Goal: Information Seeking & Learning: Learn about a topic

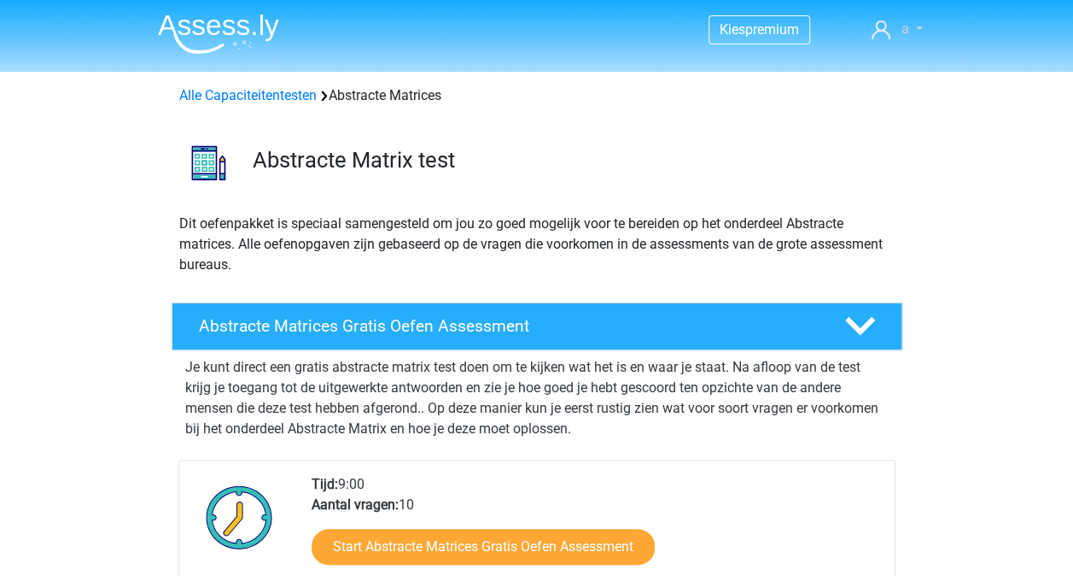
click at [888, 34] on icon at bounding box center [881, 29] width 19 height 19
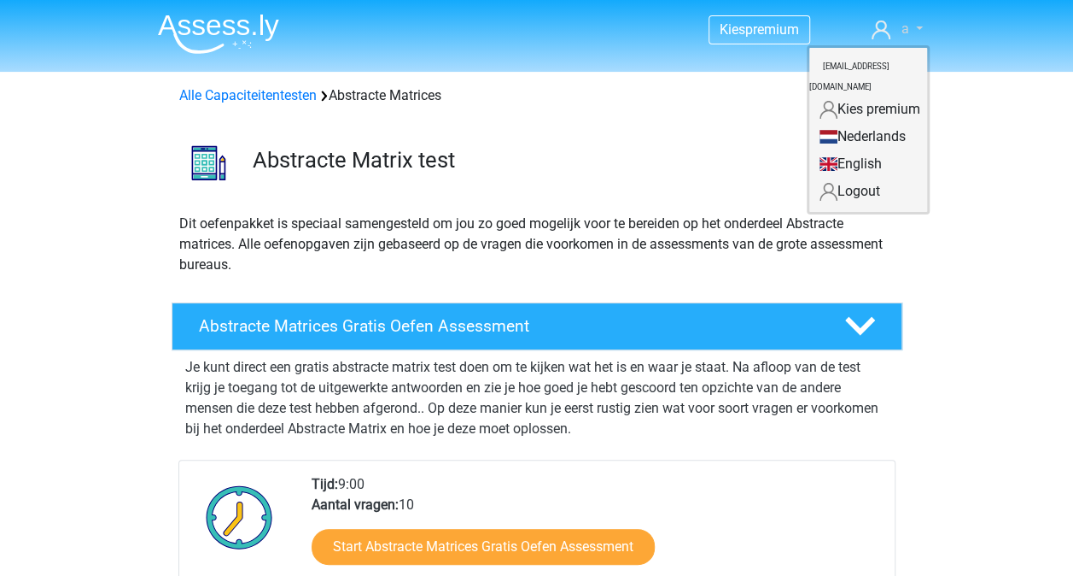
click at [886, 28] on icon at bounding box center [881, 29] width 19 height 19
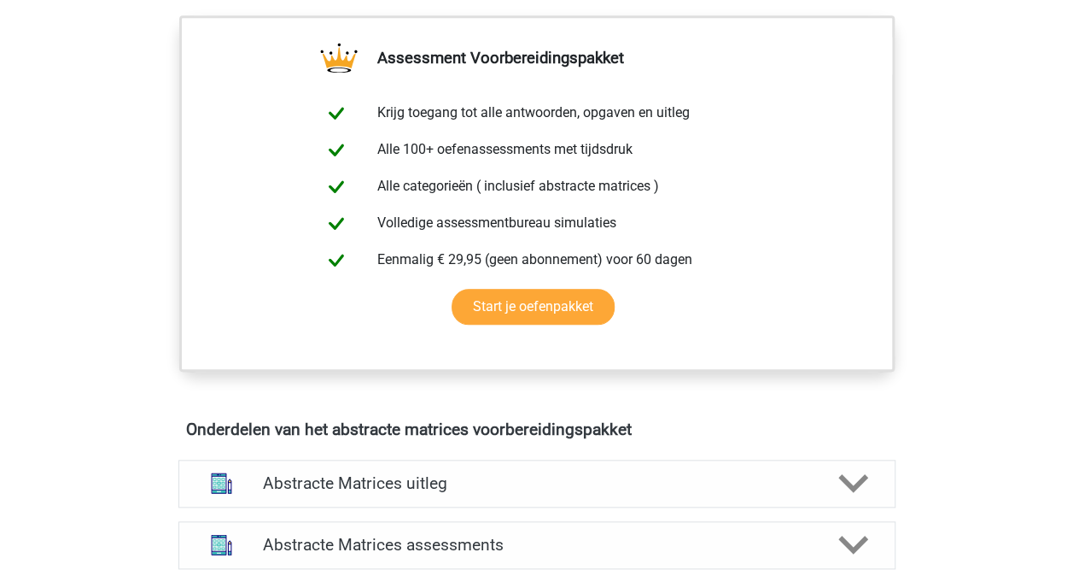
scroll to position [684, 0]
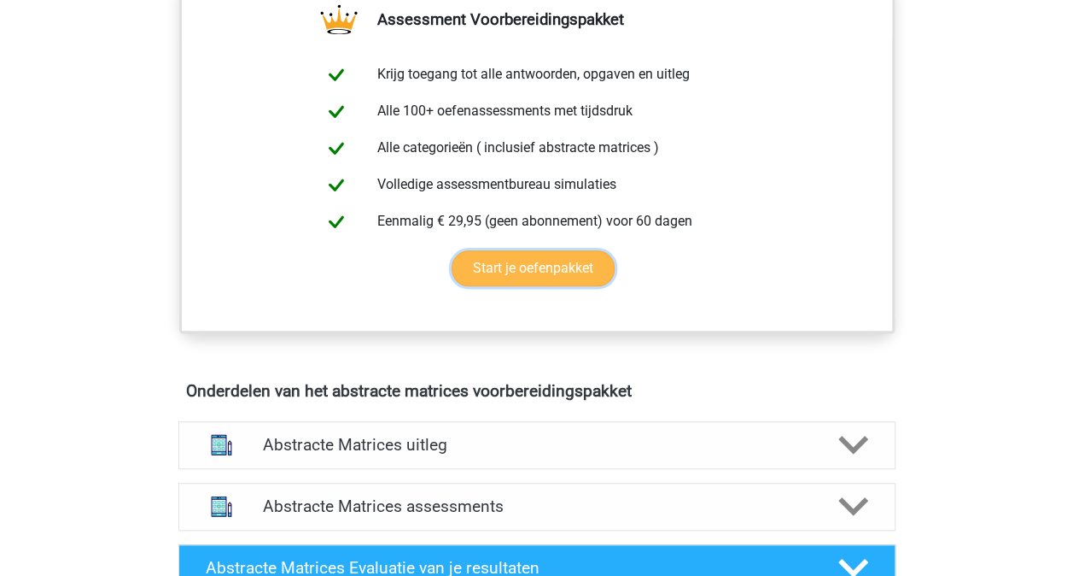
click at [588, 270] on link "Start je oefenpakket" at bounding box center [533, 268] width 163 height 36
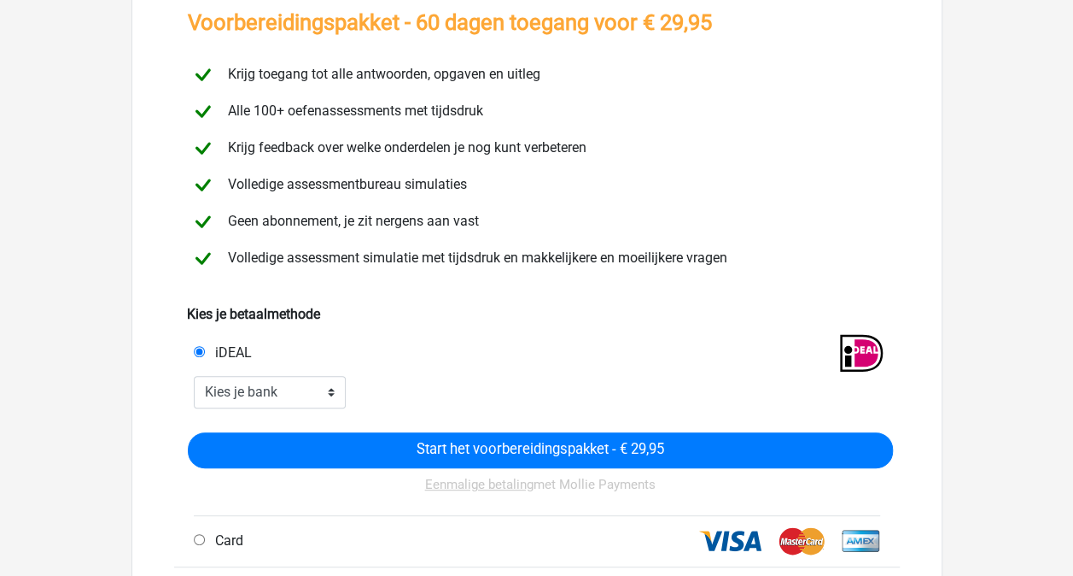
scroll to position [120, 0]
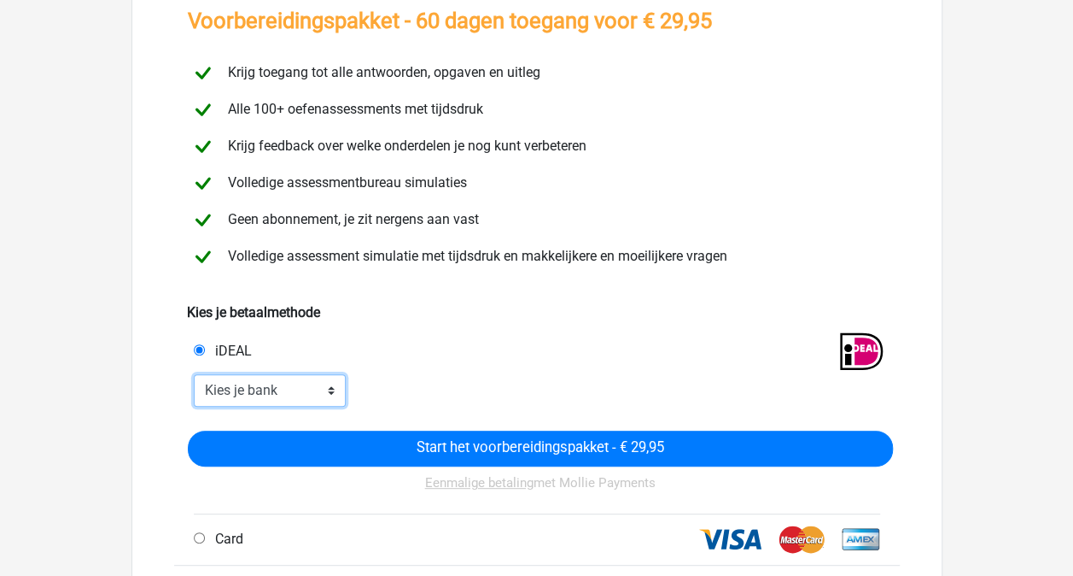
click at [313, 380] on select "Kies je bank ABN AMRO ING Rabobank ASN Bank bunq Knab N26 NN Regiobank Revolut …" at bounding box center [270, 390] width 153 height 32
select select "ideal_[SWIFT_CODE]"
click at [194, 374] on select "Kies je bank ABN AMRO ING Rabobank ASN Bank bunq Knab N26 NN Regiobank Revolut …" at bounding box center [270, 390] width 153 height 32
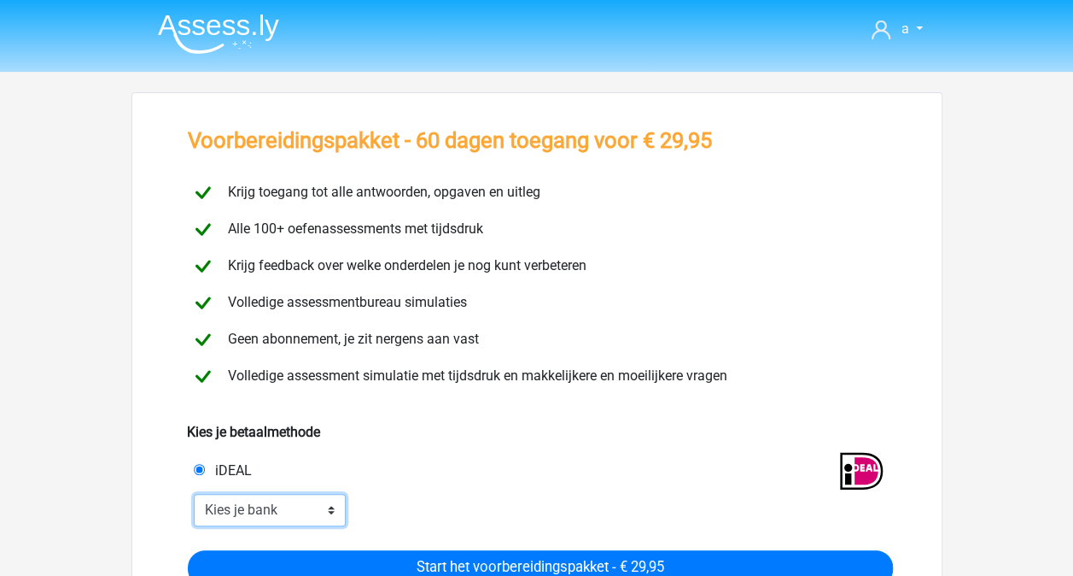
scroll to position [212, 0]
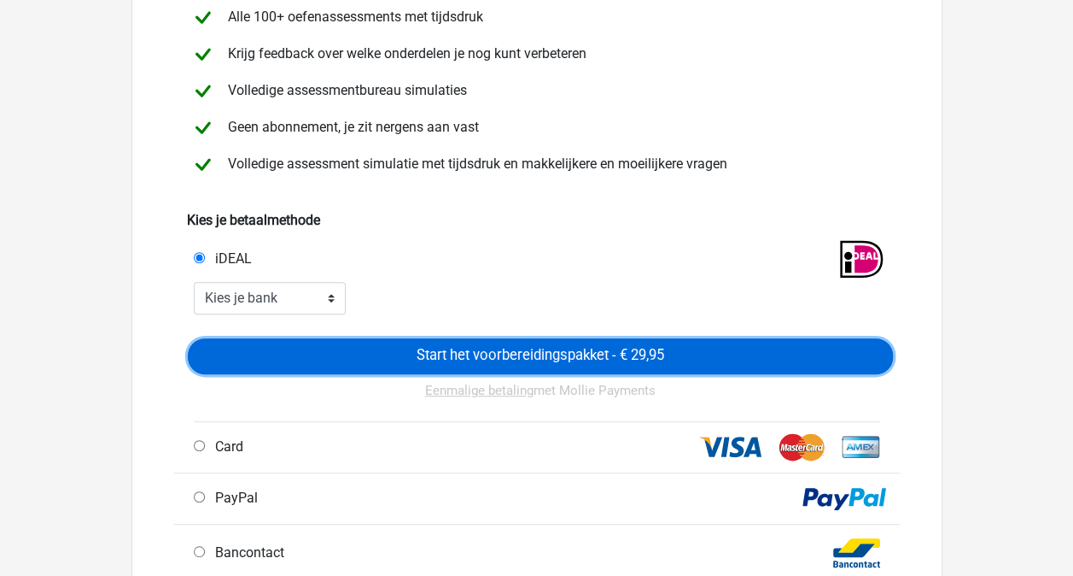
click at [470, 345] on input "Start het voorbereidingspakket - € 29,95" at bounding box center [540, 356] width 705 height 36
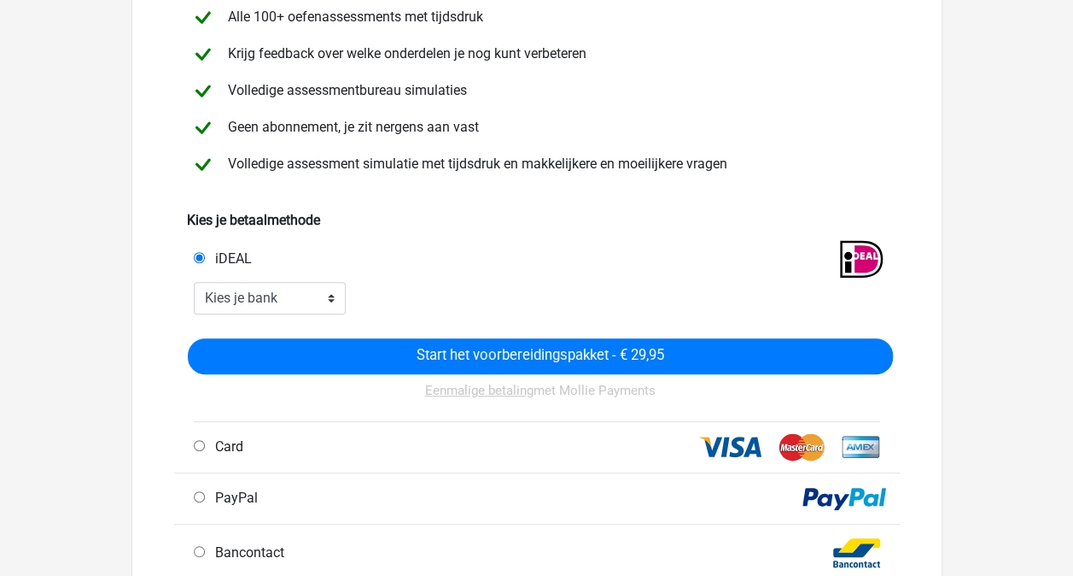
scroll to position [0, 0]
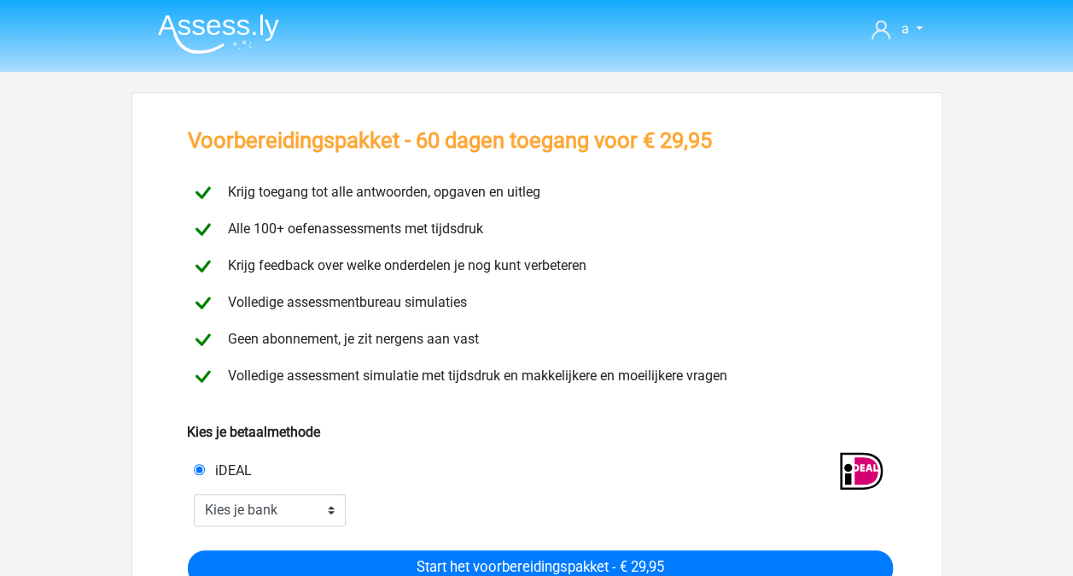
click at [214, 36] on img at bounding box center [218, 34] width 121 height 40
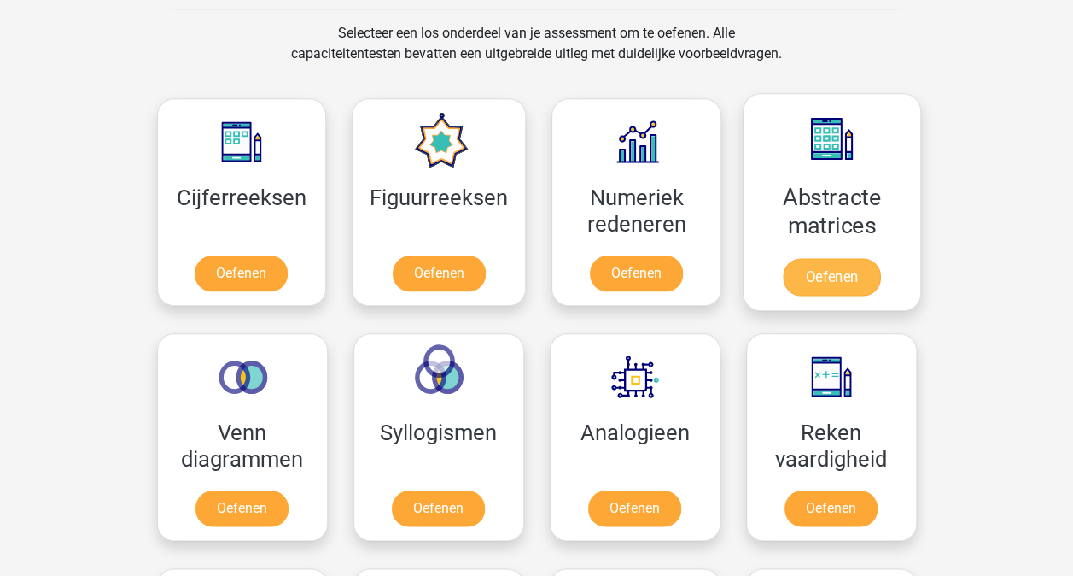
scroll to position [704, 0]
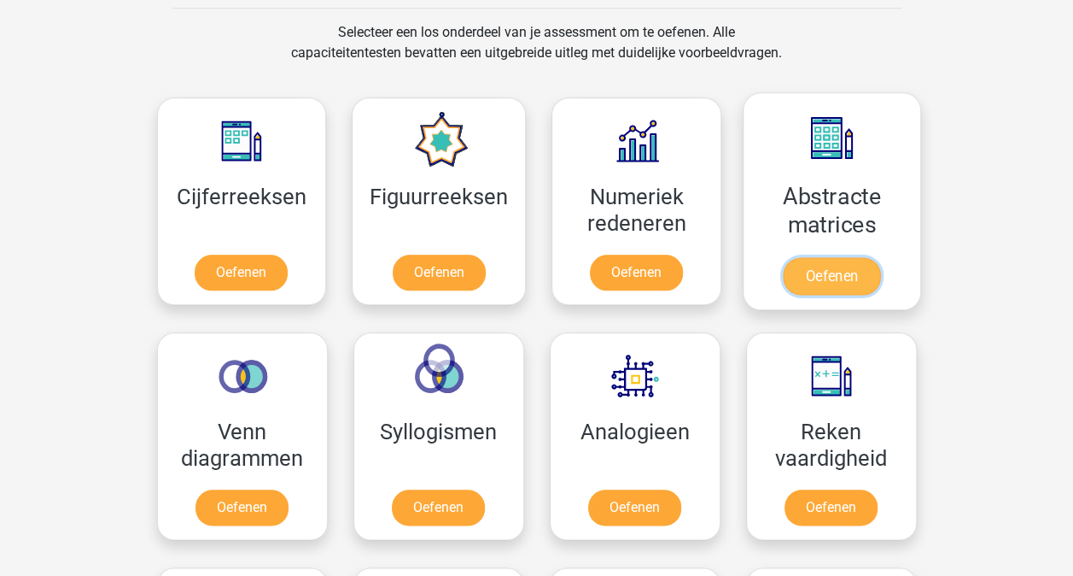
click at [823, 257] on link "Oefenen" at bounding box center [831, 276] width 97 height 38
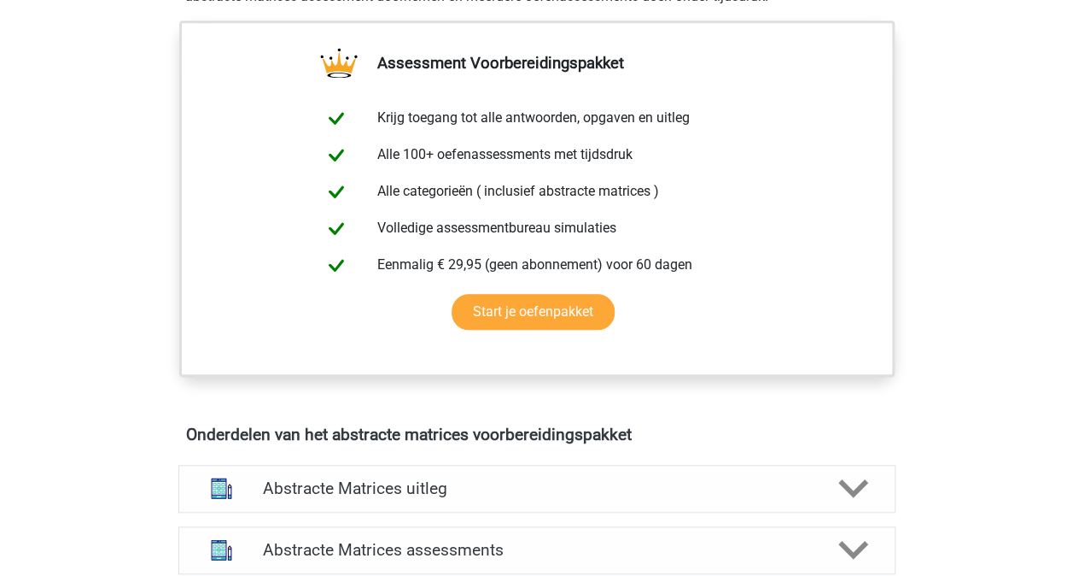
scroll to position [855, 0]
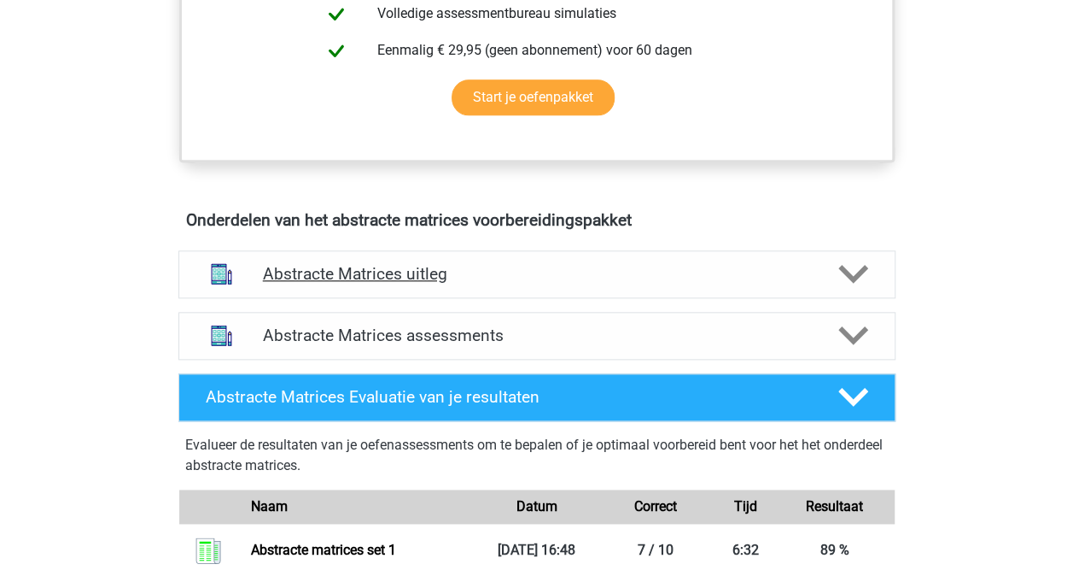
click at [746, 266] on h4 "Abstracte Matrices uitleg" at bounding box center [537, 274] width 548 height 20
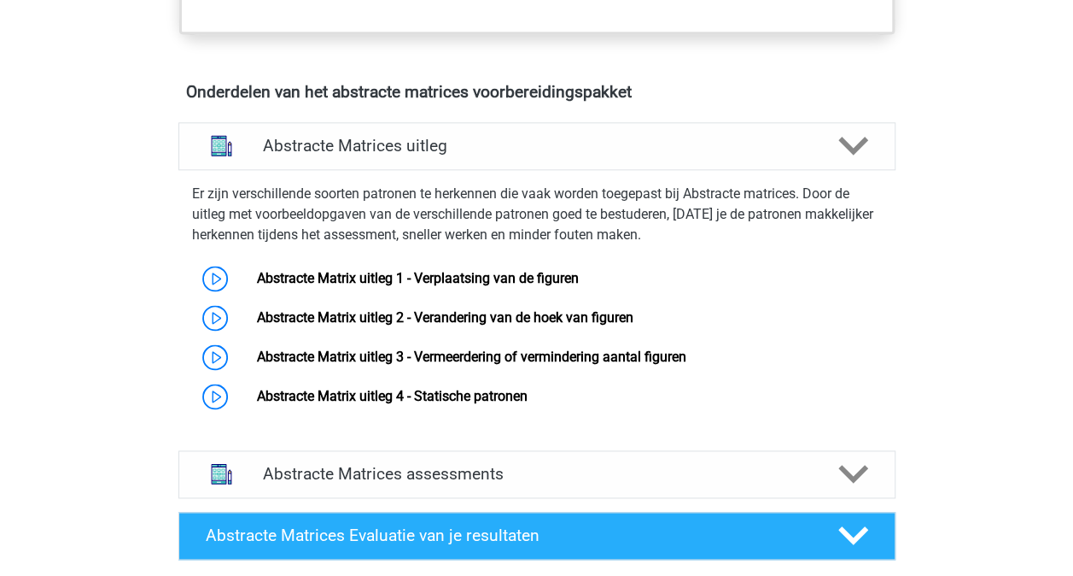
scroll to position [1077, 0]
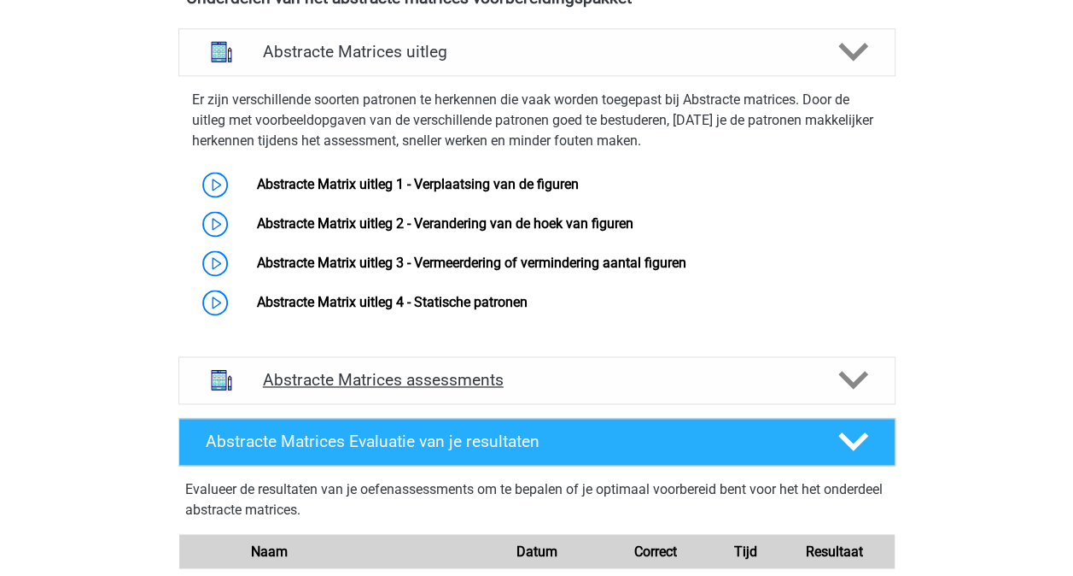
click at [502, 388] on div "Abstracte Matrices assessments" at bounding box center [536, 380] width 717 height 48
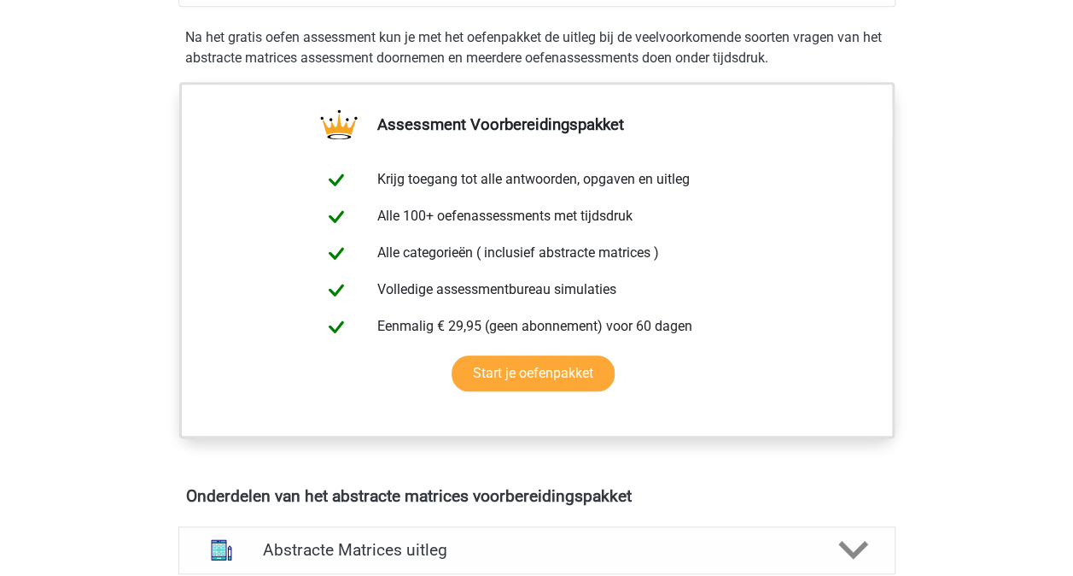
scroll to position [577, 0]
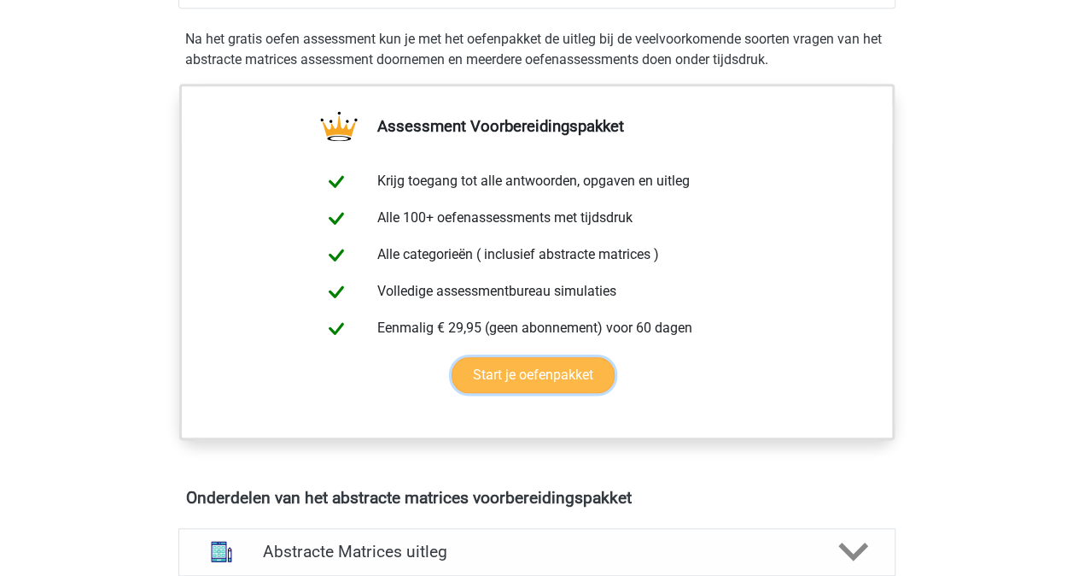
click at [506, 364] on link "Start je oefenpakket" at bounding box center [533, 375] width 163 height 36
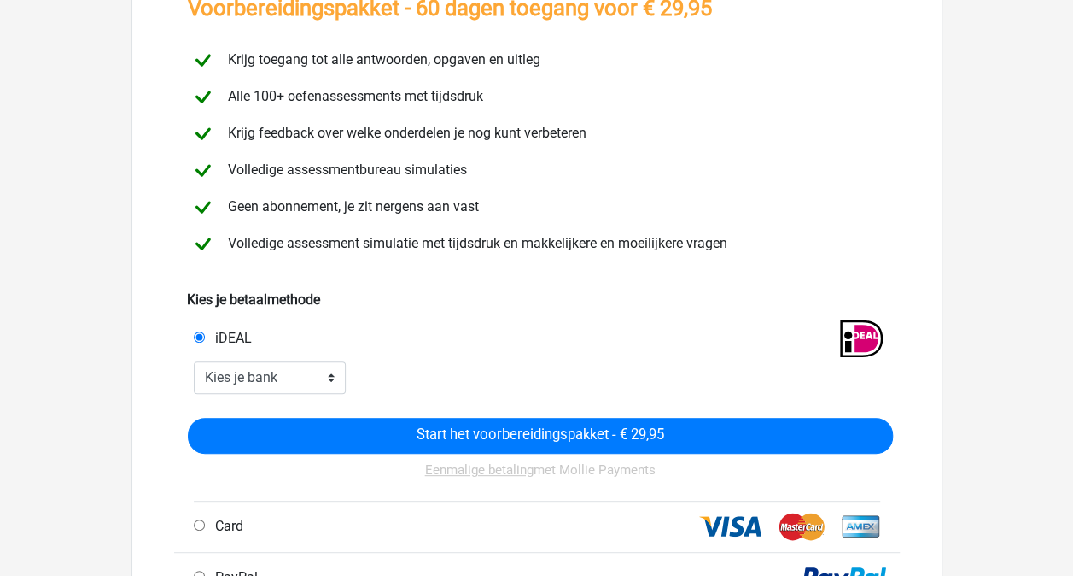
scroll to position [133, 0]
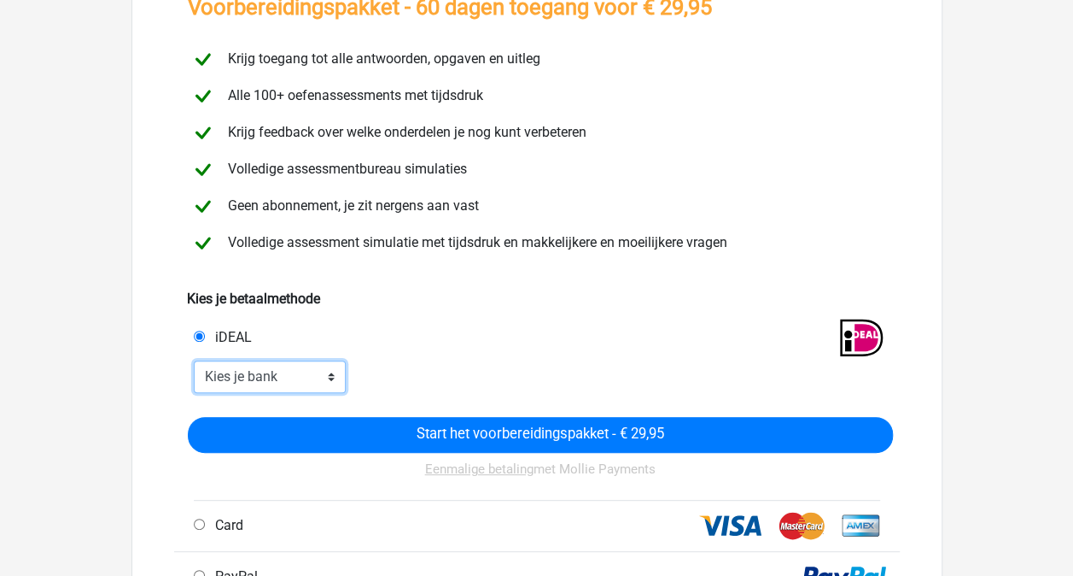
click at [313, 371] on select "Kies je bank ABN AMRO ING Rabobank ASN Bank bunq Knab N26 NN Regiobank Revolut …" at bounding box center [270, 376] width 153 height 32
select select "ideal_[SWIFT_CODE]"
click at [194, 360] on select "Kies je bank ABN AMRO ING Rabobank ASN Bank bunq Knab N26 NN Regiobank Revolut …" at bounding box center [270, 376] width 153 height 32
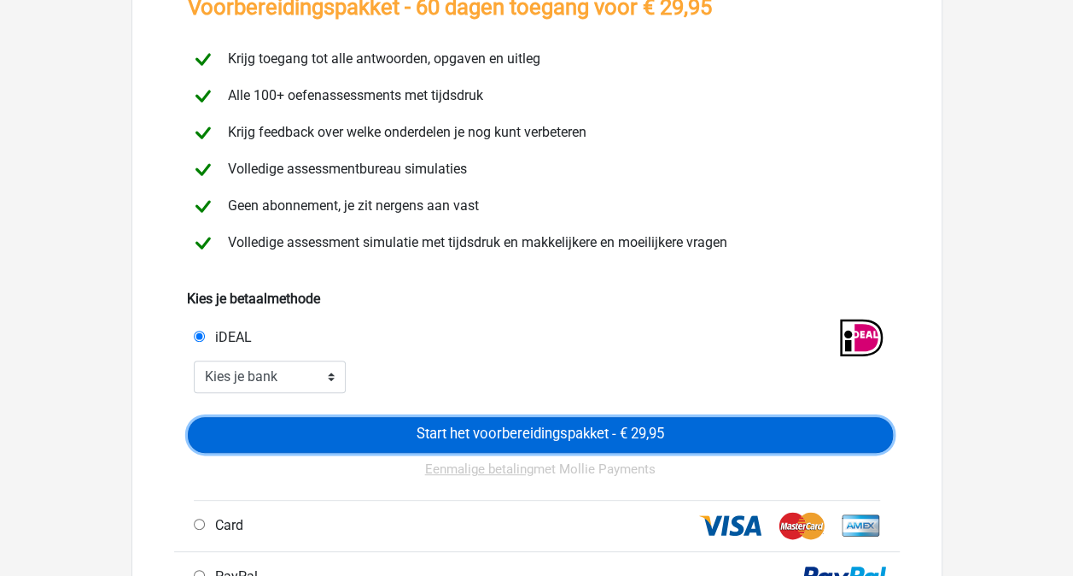
click at [437, 424] on input "Start het voorbereidingspakket - € 29,95" at bounding box center [540, 435] width 705 height 36
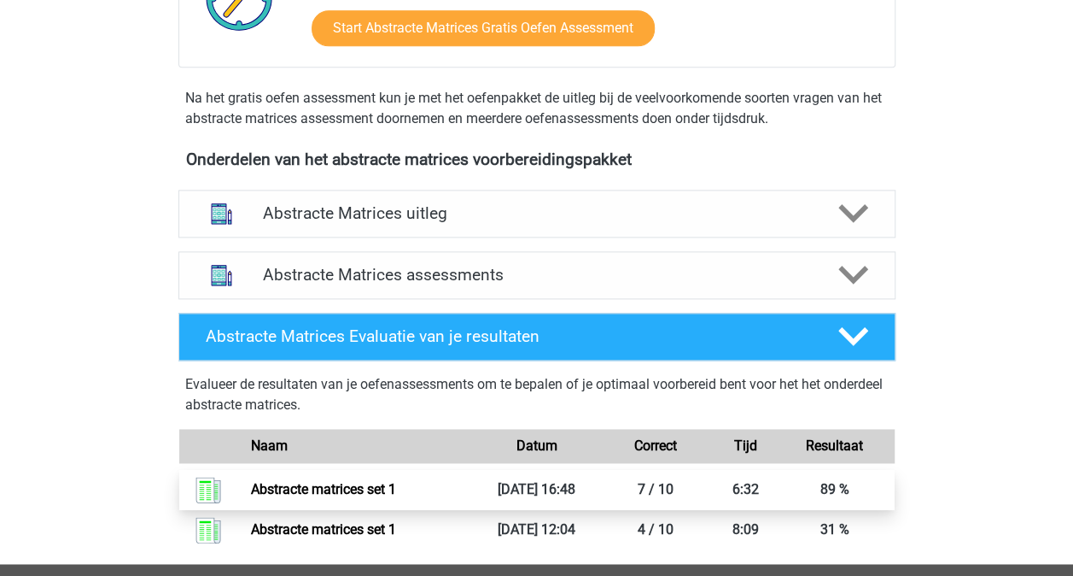
scroll to position [974, 0]
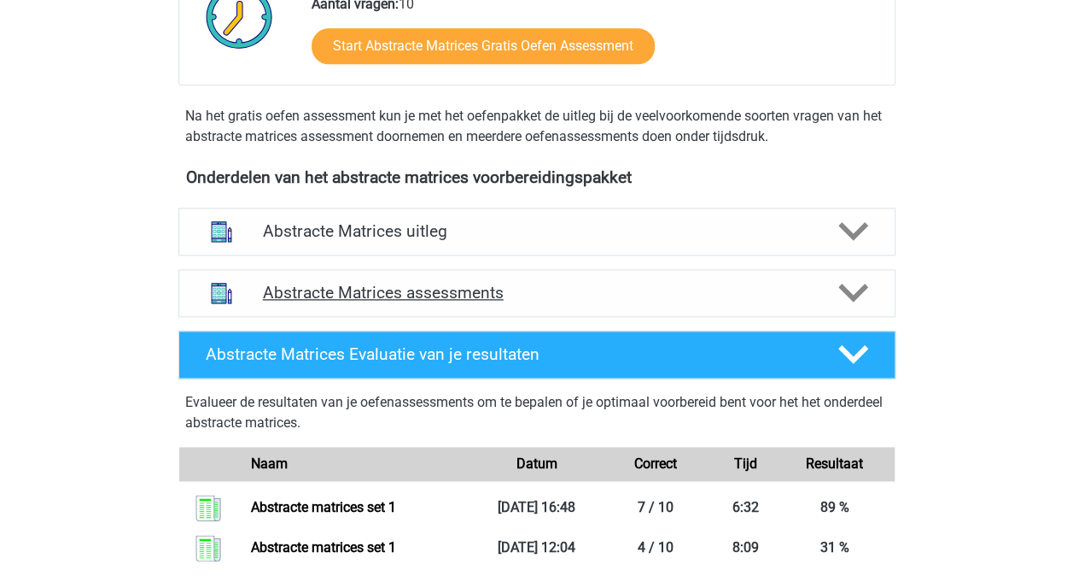
click at [588, 293] on h4 "Abstracte Matrices assessments" at bounding box center [537, 293] width 548 height 20
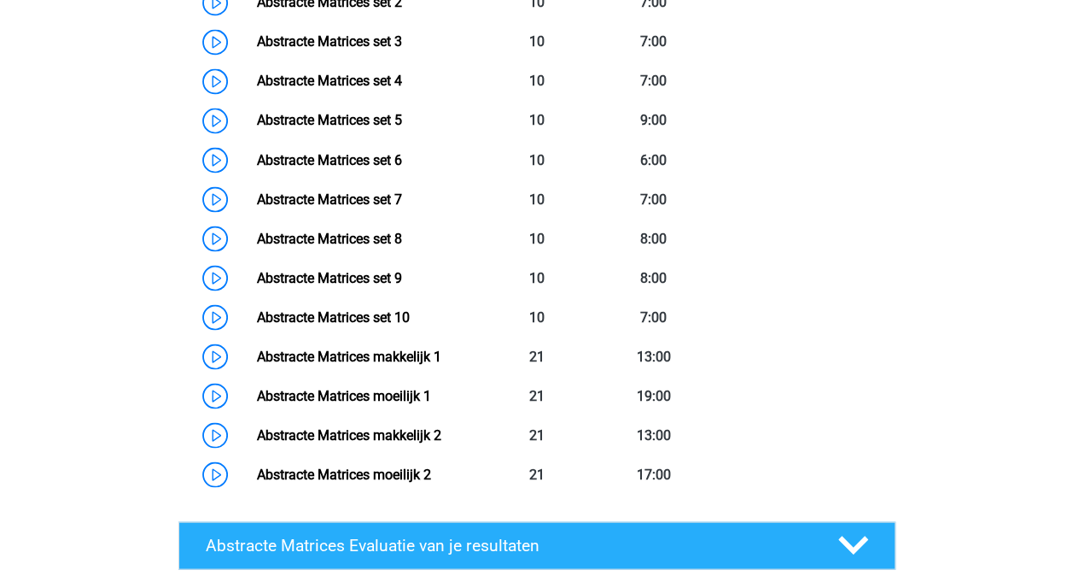
scroll to position [1477, 0]
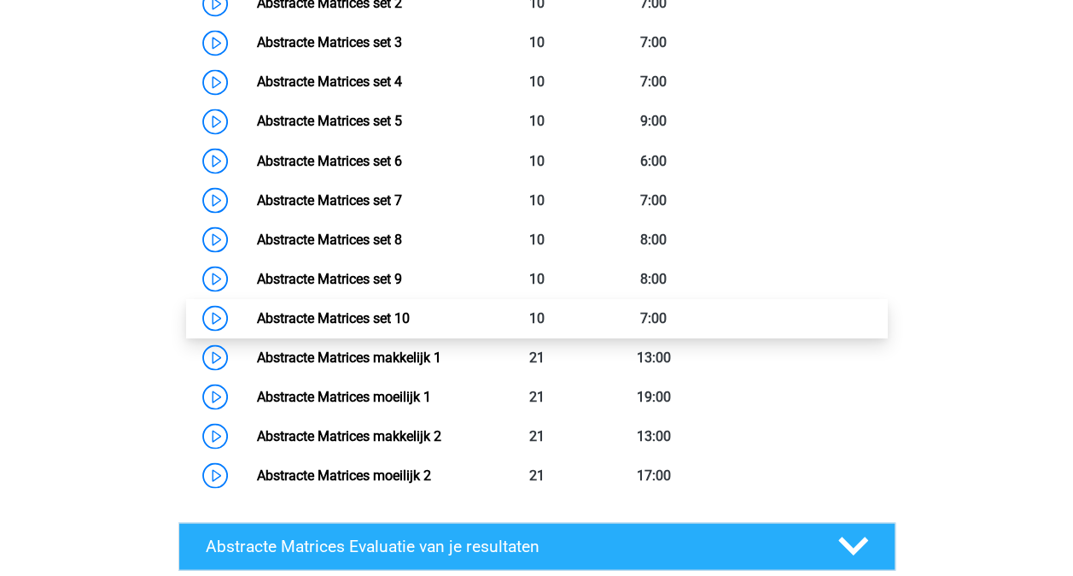
click at [386, 311] on link "Abstracte Matrices set 10" at bounding box center [333, 317] width 153 height 16
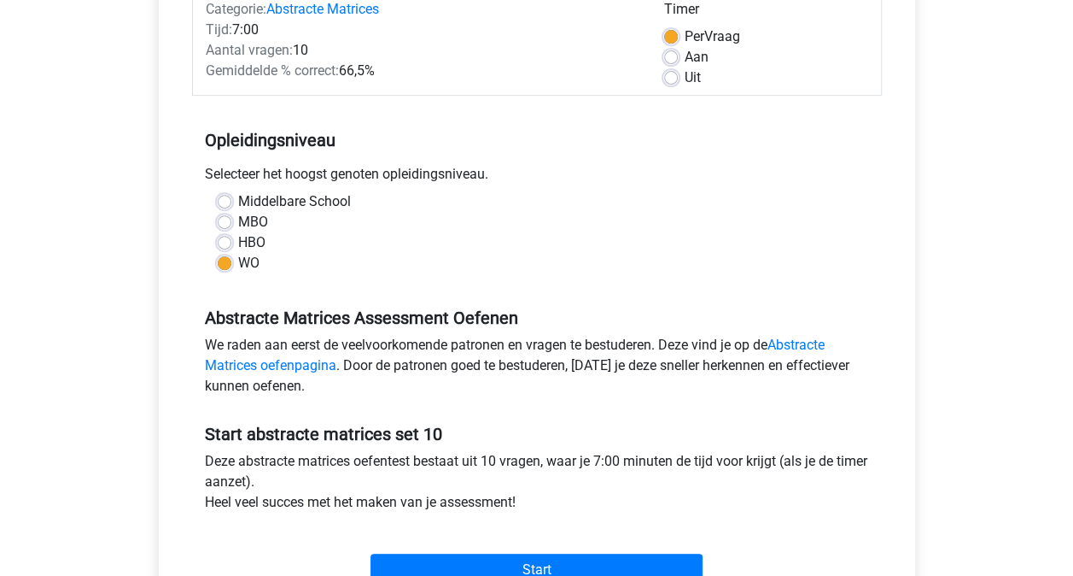
scroll to position [386, 0]
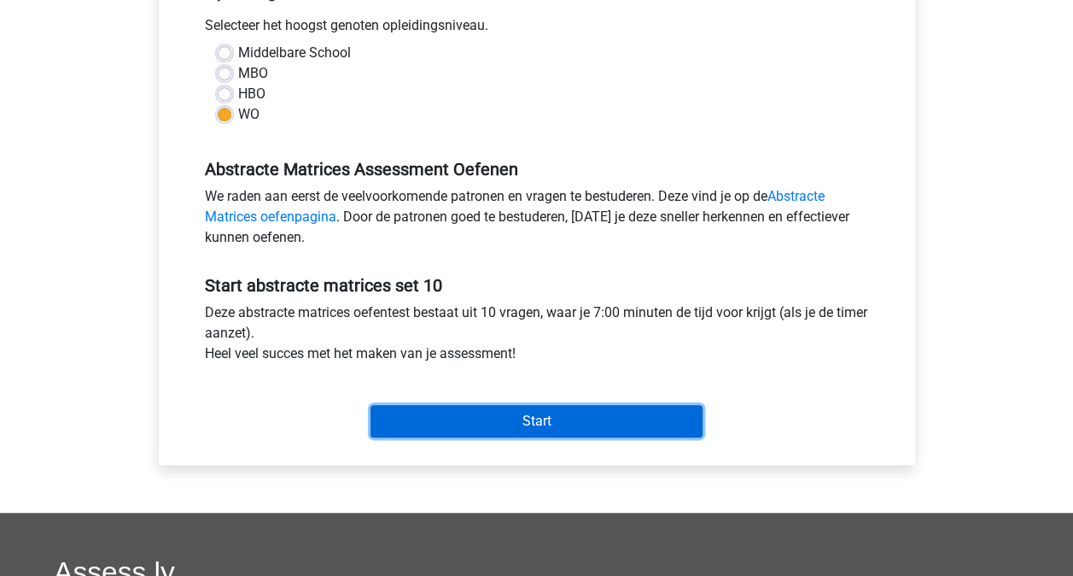
click at [446, 415] on input "Start" at bounding box center [537, 421] width 332 height 32
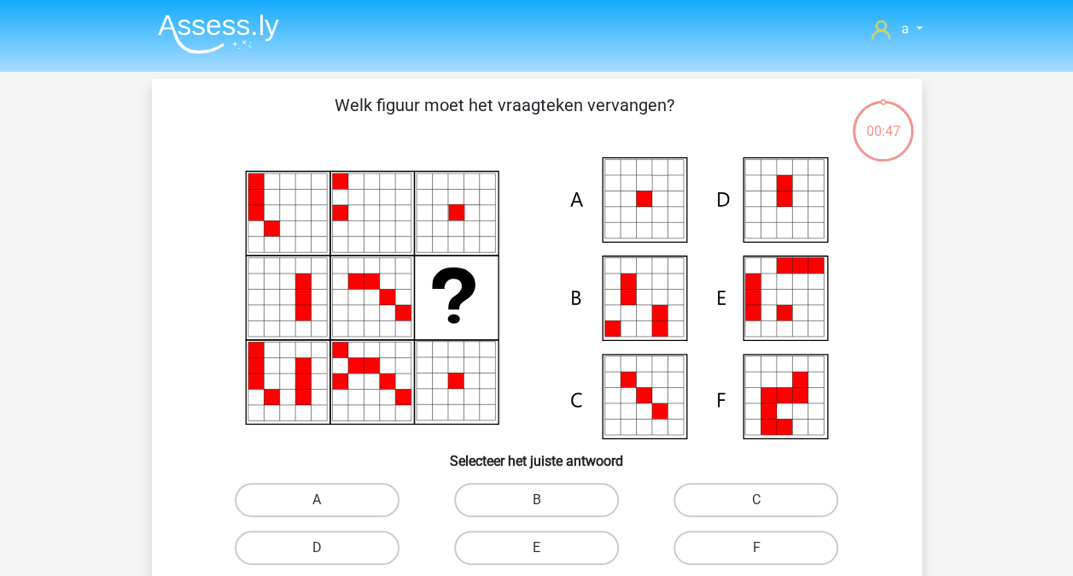
scroll to position [46, 0]
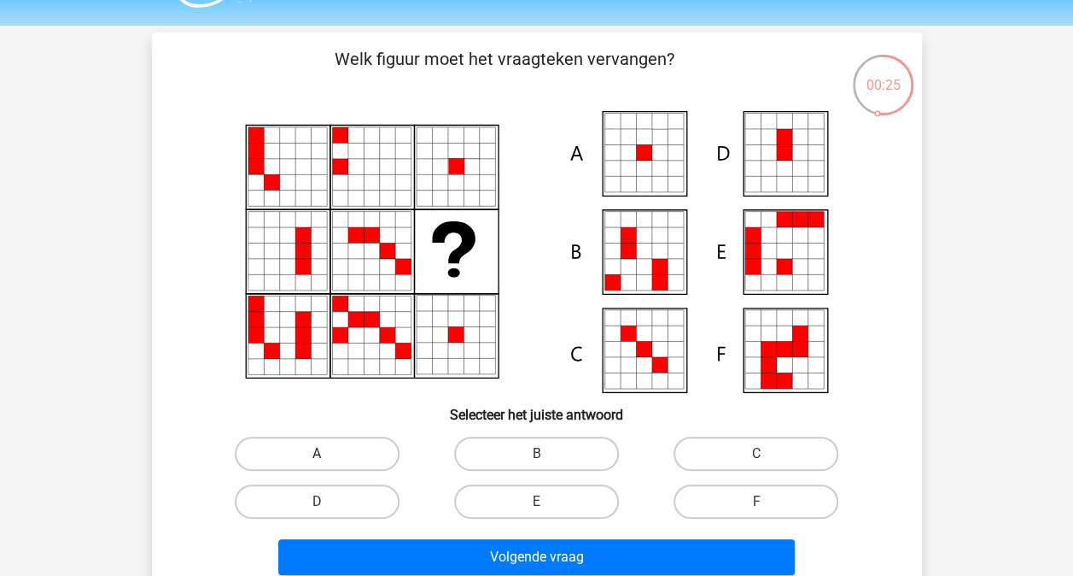
click at [314, 463] on label "A" at bounding box center [317, 453] width 165 height 34
click at [317, 463] on input "A" at bounding box center [322, 458] width 11 height 11
radio input "true"
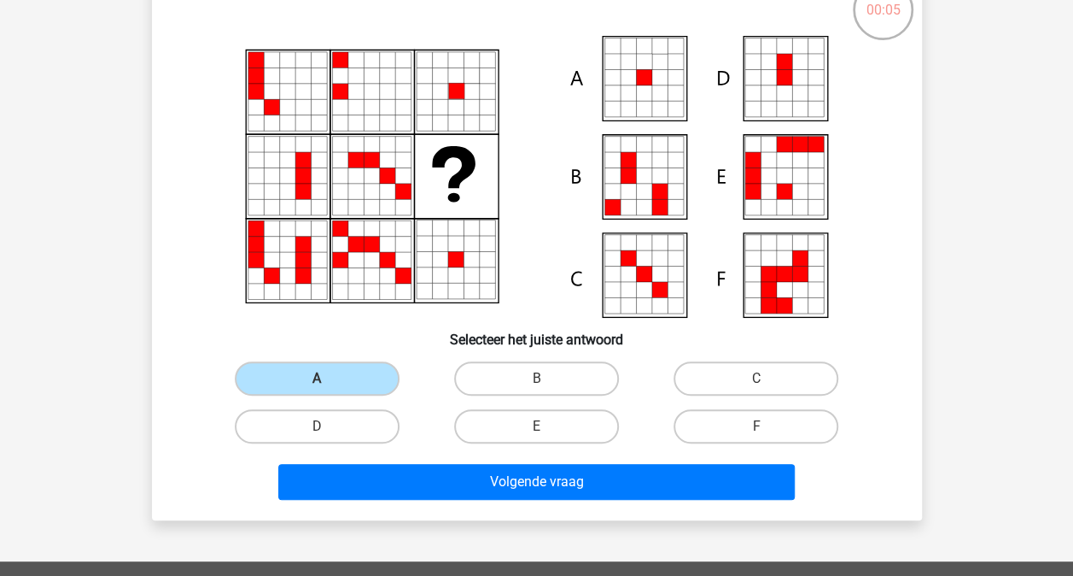
scroll to position [122, 0]
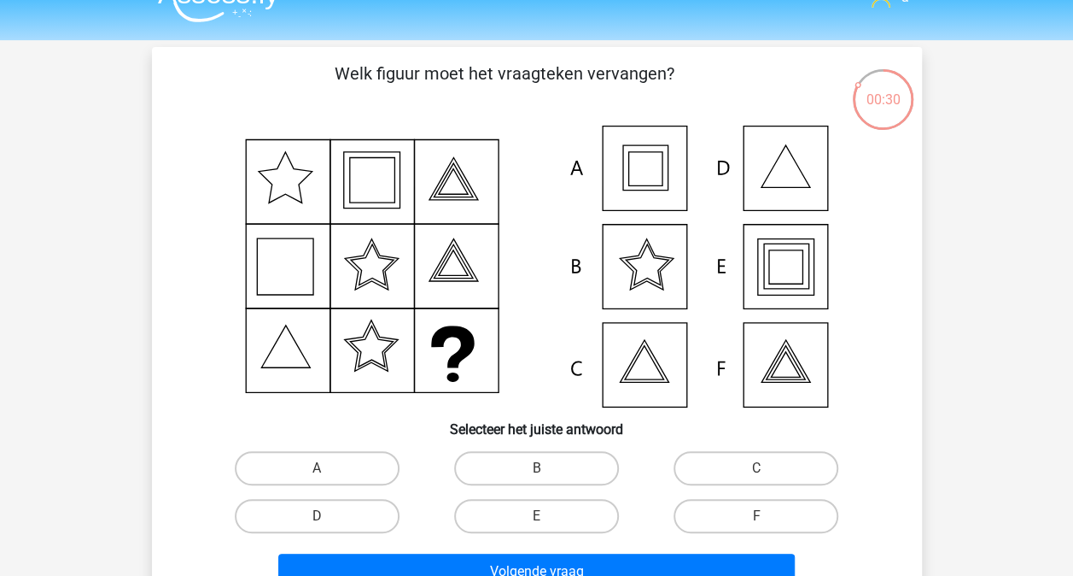
scroll to position [47, 0]
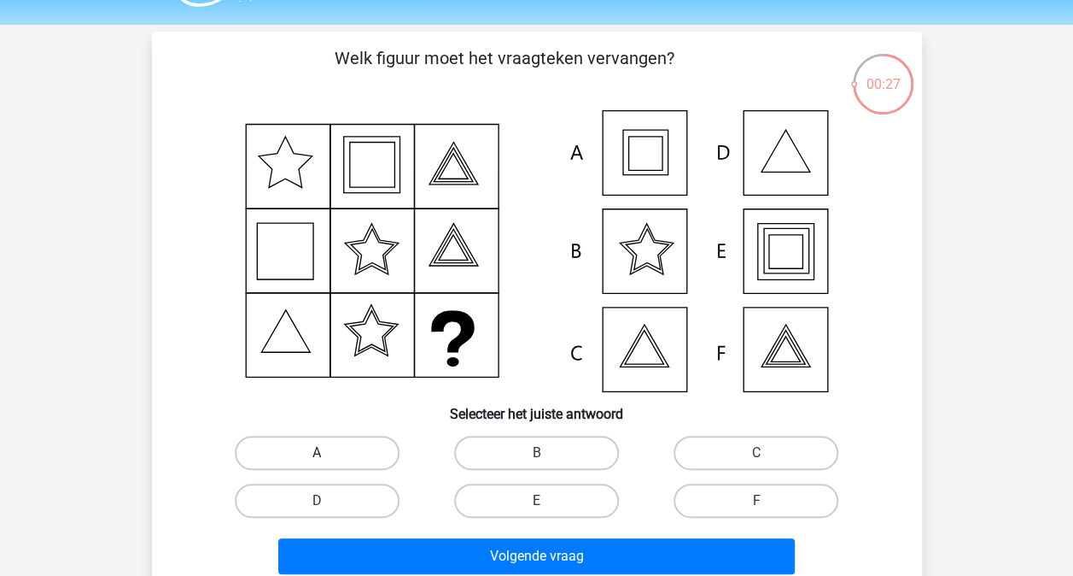
click at [311, 453] on label "A" at bounding box center [317, 453] width 165 height 34
click at [317, 453] on input "A" at bounding box center [322, 458] width 11 height 11
radio input "true"
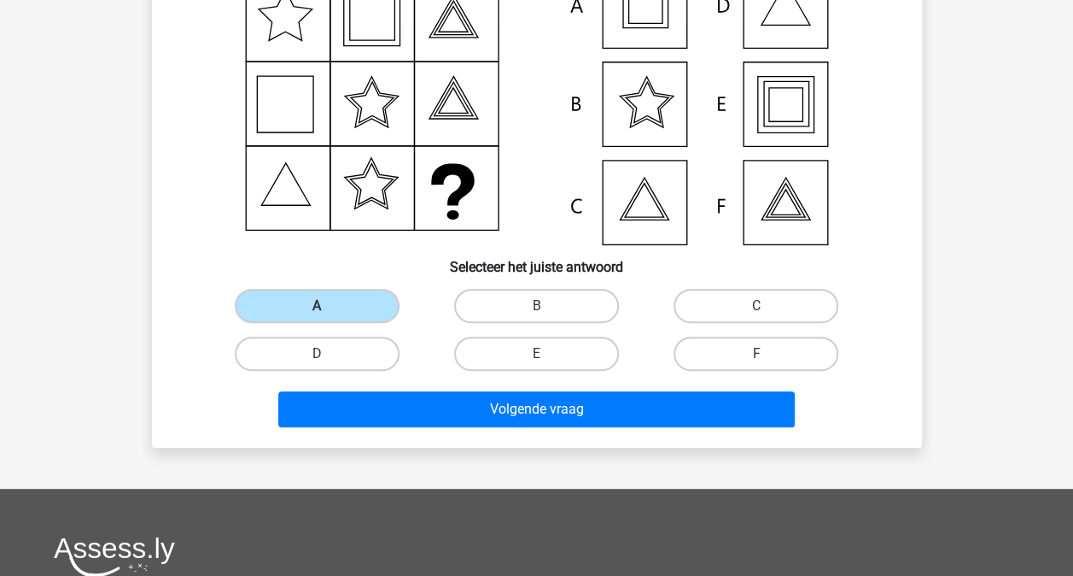
scroll to position [195, 0]
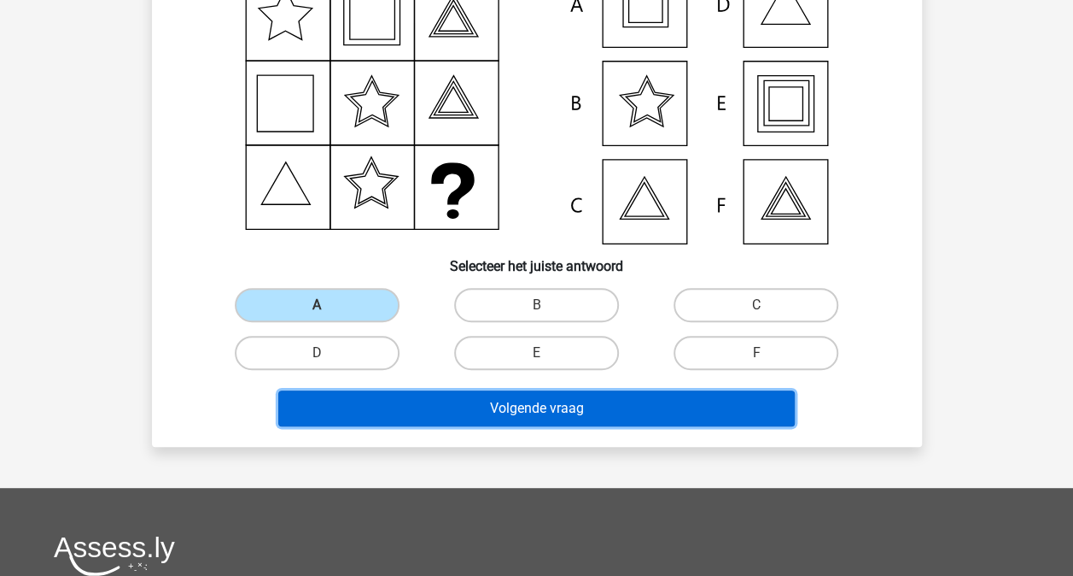
click at [468, 412] on button "Volgende vraag" at bounding box center [536, 408] width 517 height 36
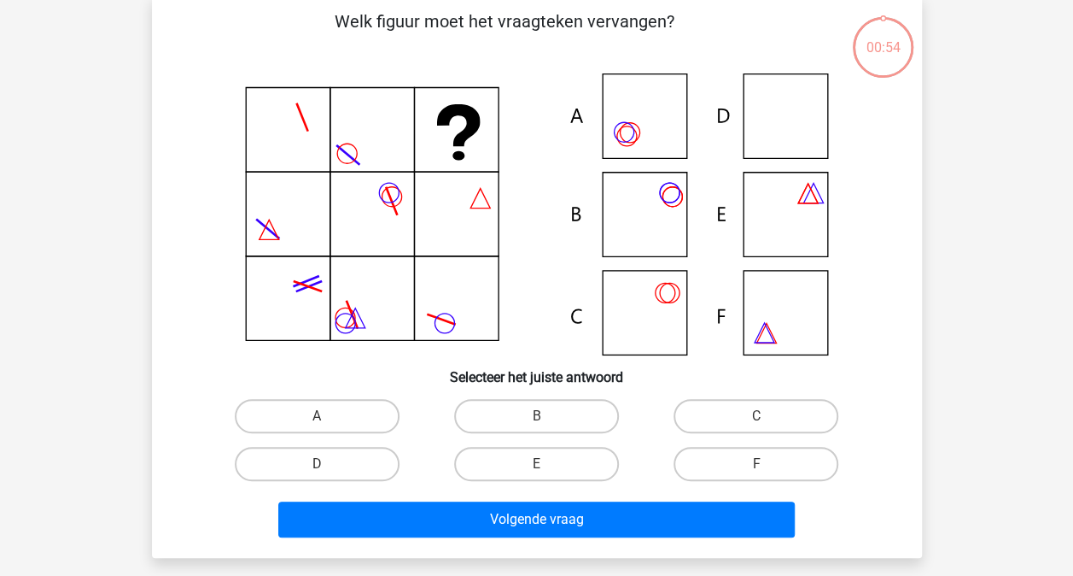
scroll to position [79, 0]
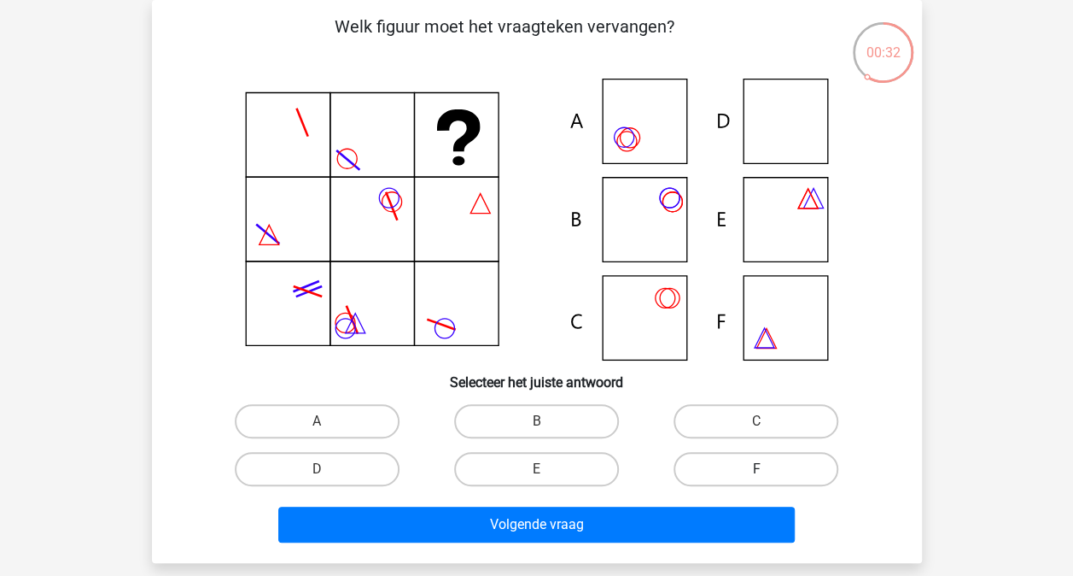
click at [716, 463] on label "F" at bounding box center [756, 469] width 165 height 34
click at [757, 469] on input "F" at bounding box center [762, 474] width 11 height 11
radio input "true"
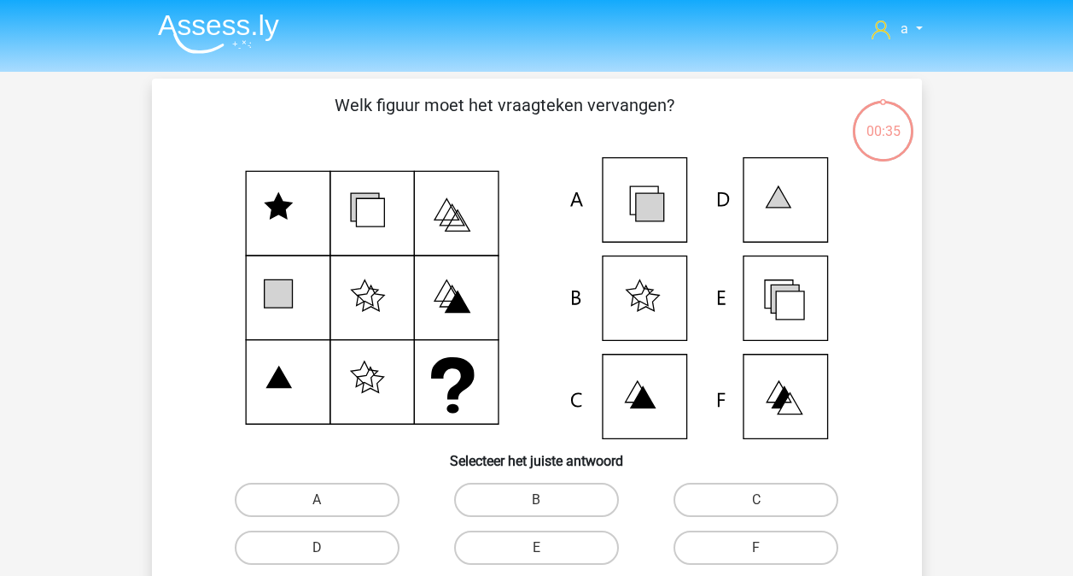
scroll to position [79, 0]
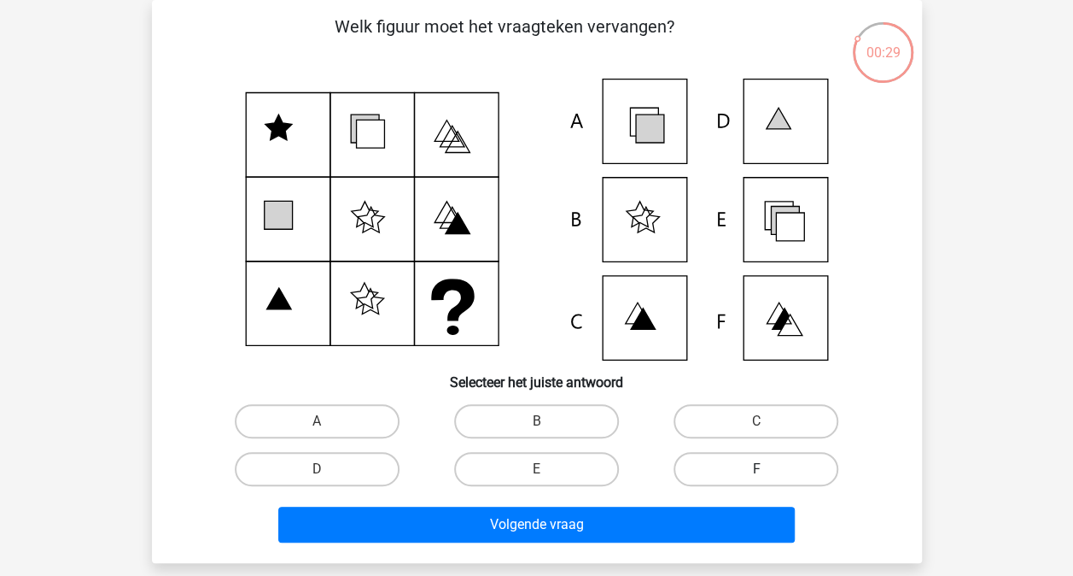
click at [717, 465] on label "F" at bounding box center [756, 469] width 165 height 34
click at [757, 469] on input "F" at bounding box center [762, 474] width 11 height 11
radio input "true"
click at [319, 424] on input "A" at bounding box center [322, 426] width 11 height 11
radio input "true"
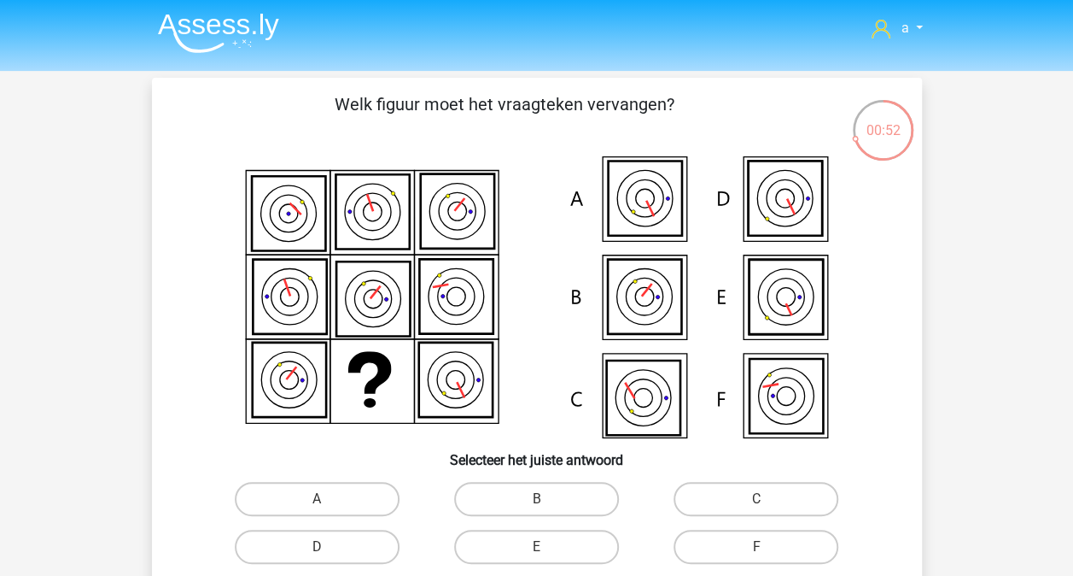
scroll to position [80, 0]
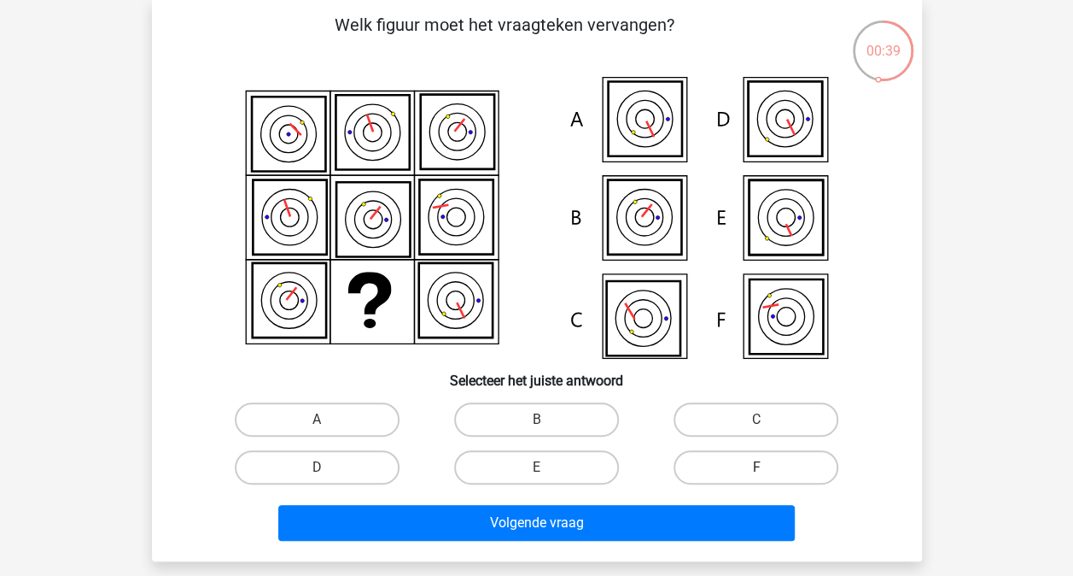
click at [710, 464] on label "F" at bounding box center [756, 467] width 165 height 34
click at [757, 467] on input "F" at bounding box center [762, 472] width 11 height 11
radio input "true"
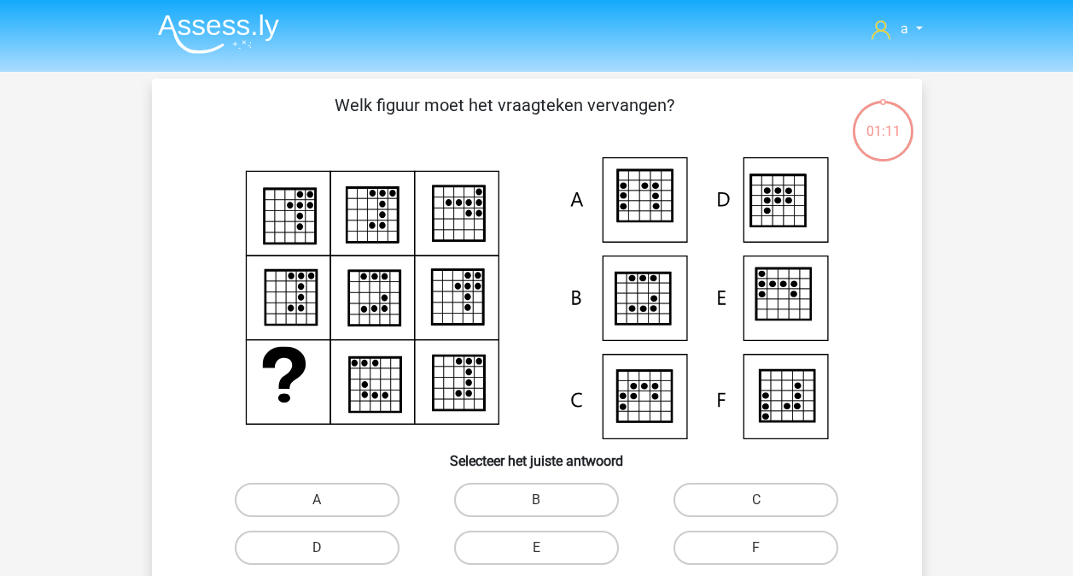
scroll to position [80, 0]
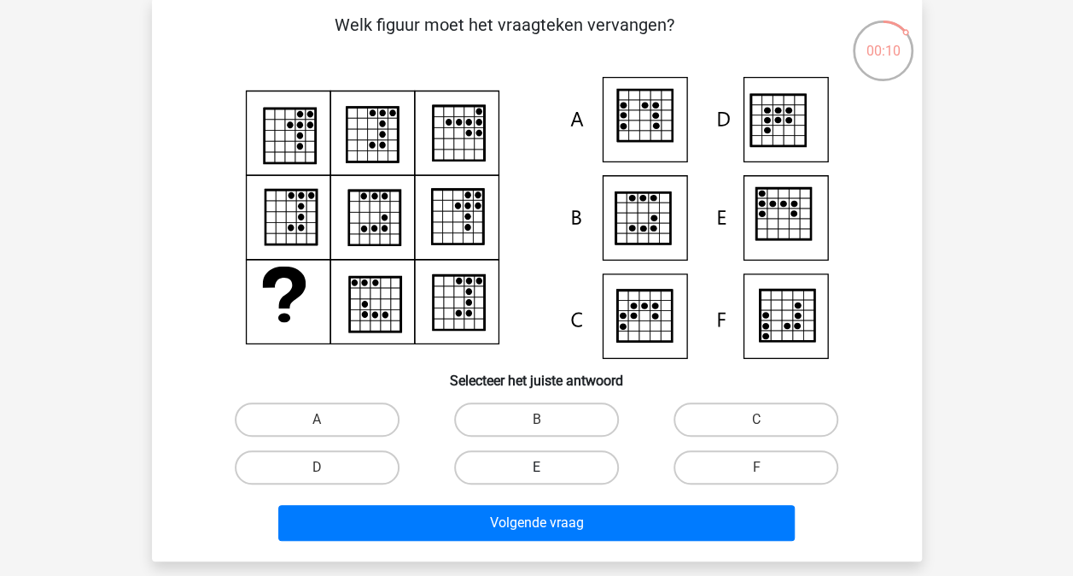
click at [569, 469] on label "E" at bounding box center [536, 467] width 165 height 34
click at [547, 469] on input "E" at bounding box center [541, 472] width 11 height 11
radio input "true"
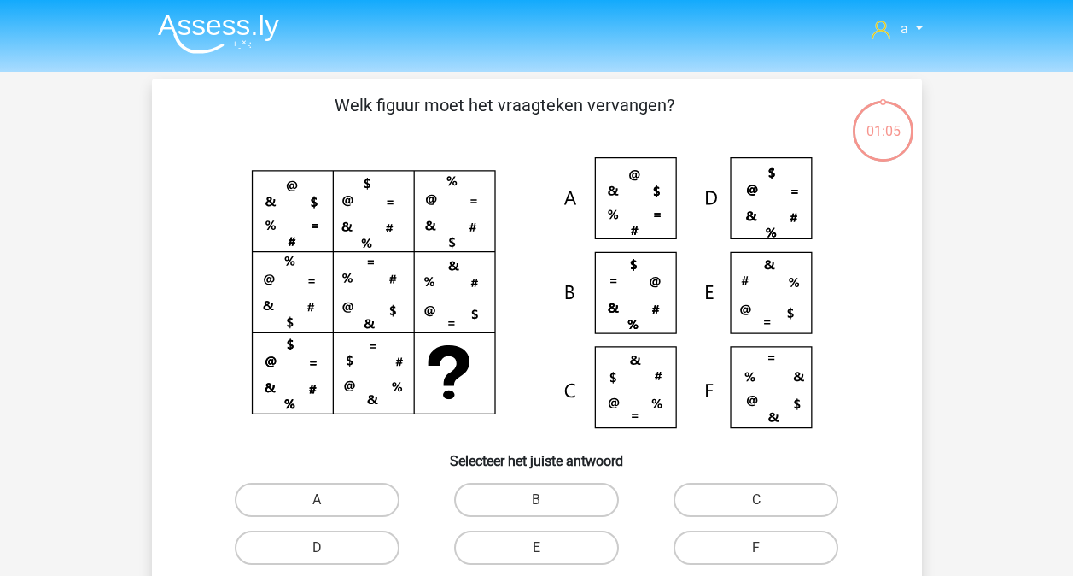
scroll to position [80, 0]
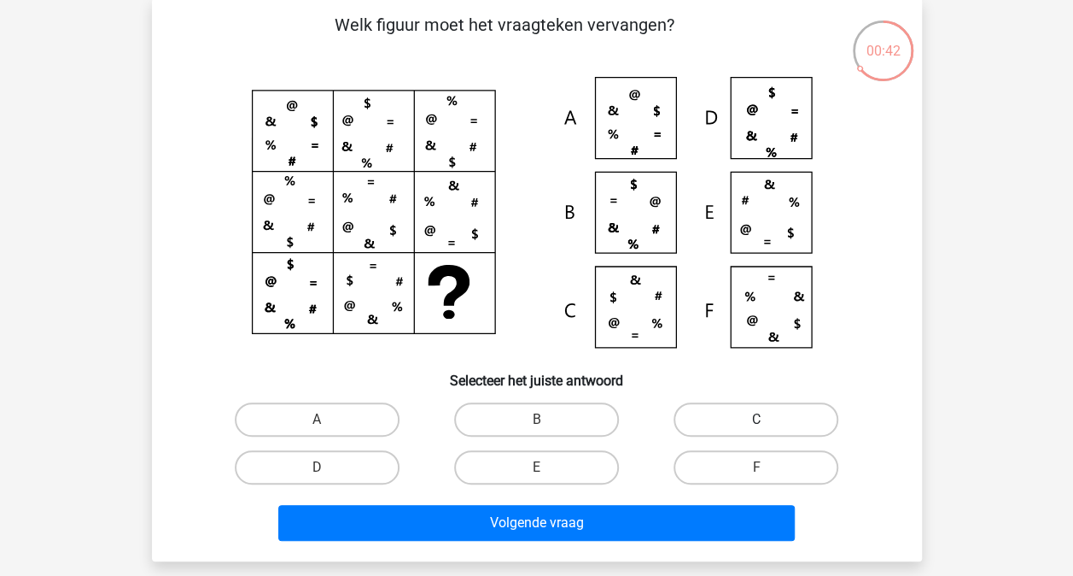
click at [728, 418] on label "C" at bounding box center [756, 419] width 165 height 34
click at [757, 419] on input "C" at bounding box center [762, 424] width 11 height 11
radio input "true"
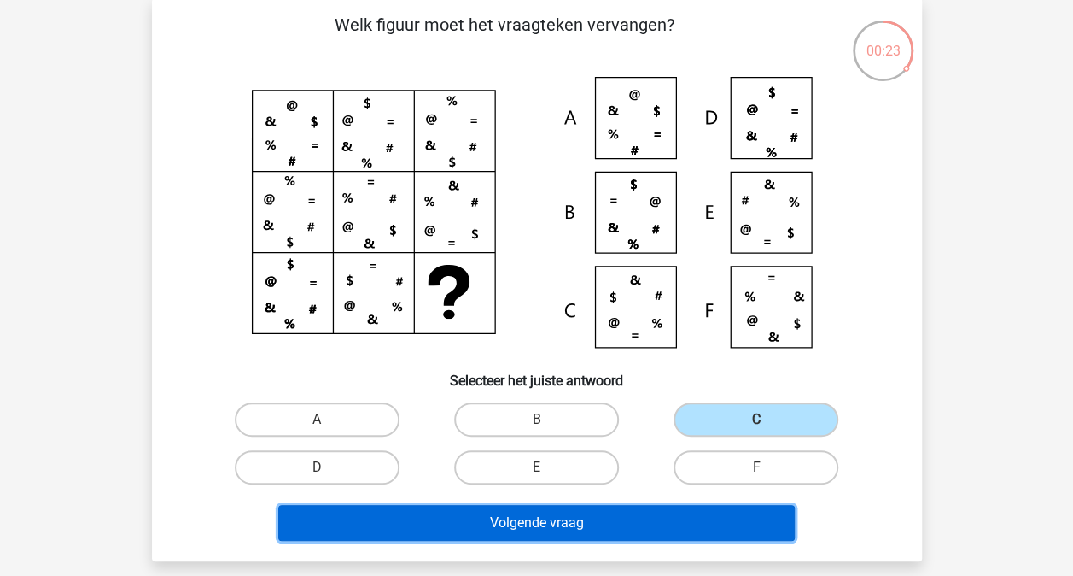
click at [576, 506] on button "Volgende vraag" at bounding box center [536, 523] width 517 height 36
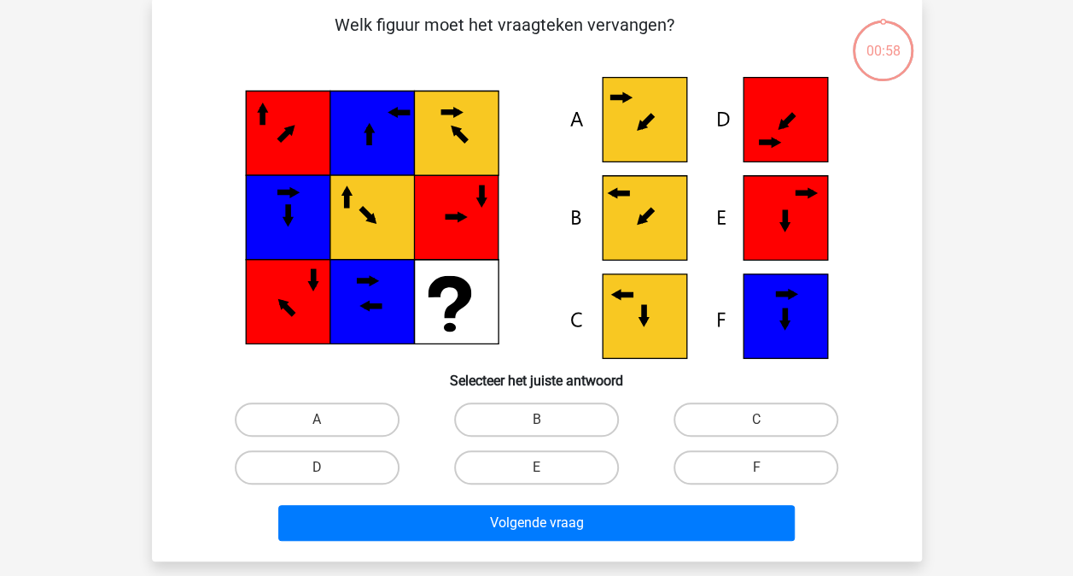
scroll to position [79, 0]
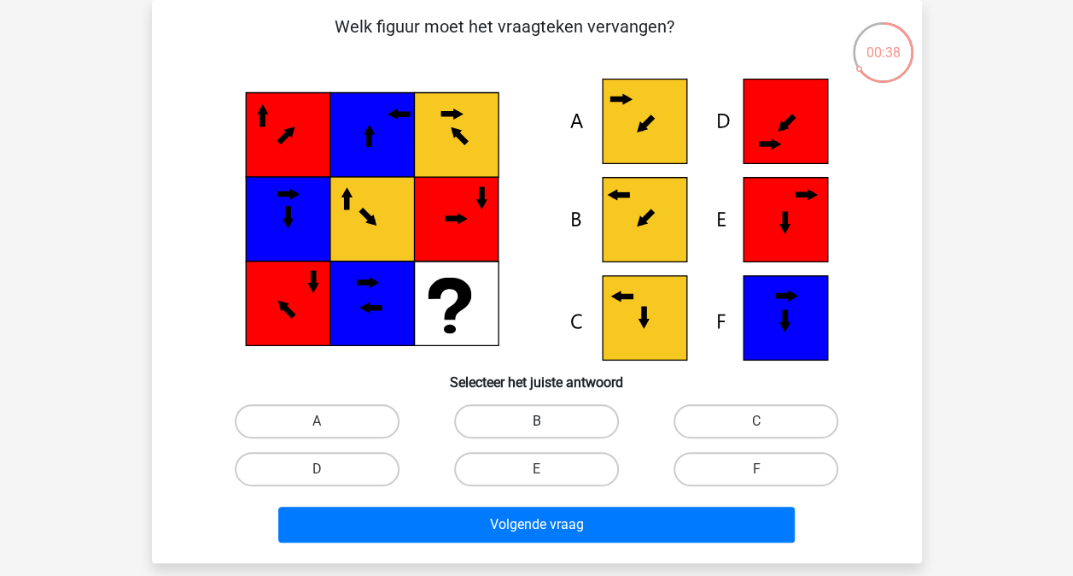
click at [559, 413] on label "B" at bounding box center [536, 421] width 165 height 34
click at [547, 421] on input "B" at bounding box center [541, 426] width 11 height 11
radio input "true"
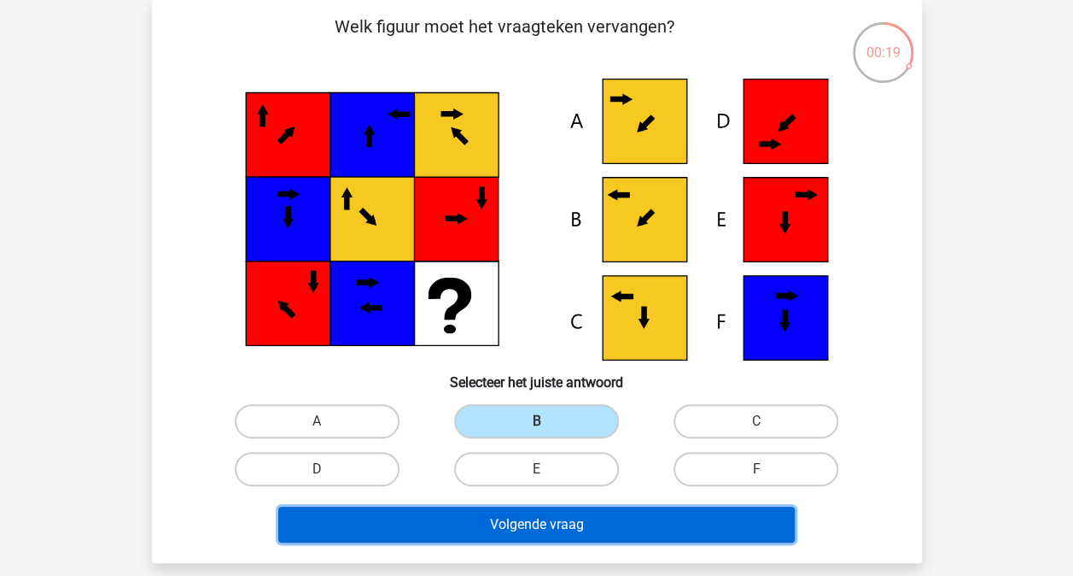
click at [586, 515] on button "Volgende vraag" at bounding box center [536, 524] width 517 height 36
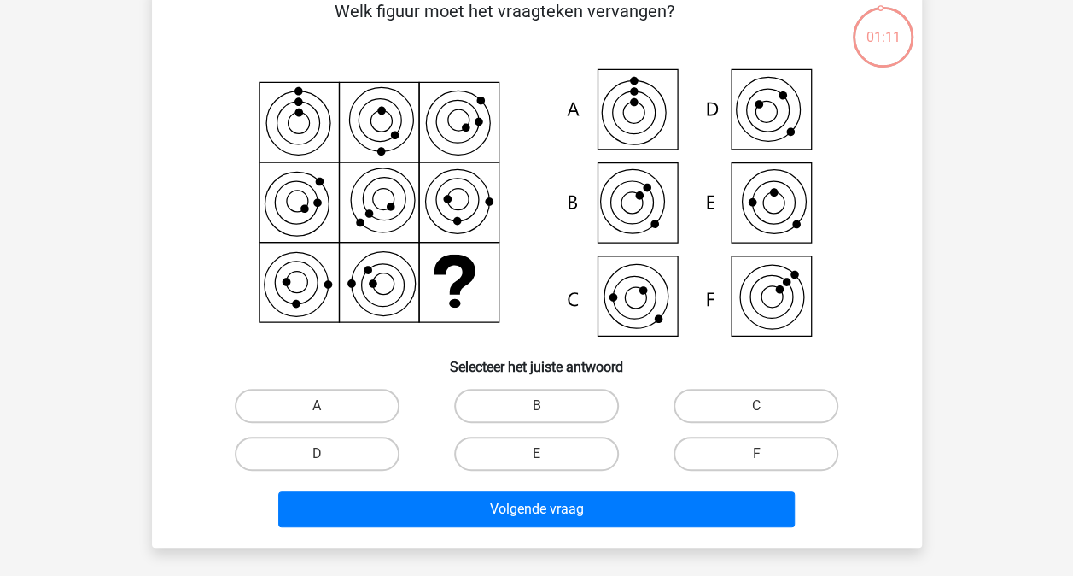
scroll to position [93, 0]
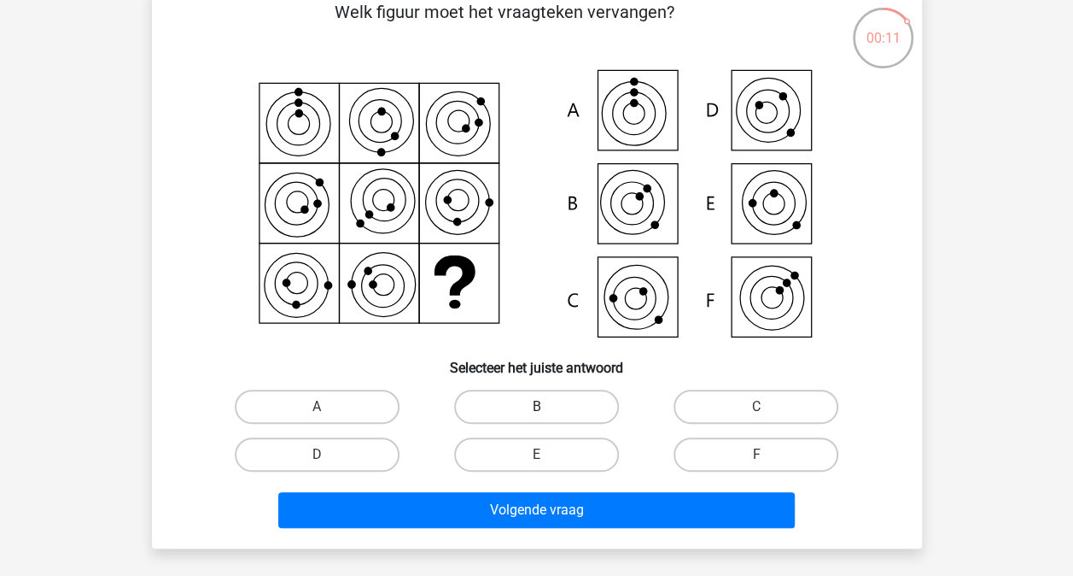
click at [527, 407] on label "B" at bounding box center [536, 406] width 165 height 34
click at [536, 407] on input "B" at bounding box center [541, 412] width 11 height 11
radio input "true"
click at [717, 402] on label "C" at bounding box center [756, 406] width 165 height 34
click at [757, 407] on input "C" at bounding box center [762, 412] width 11 height 11
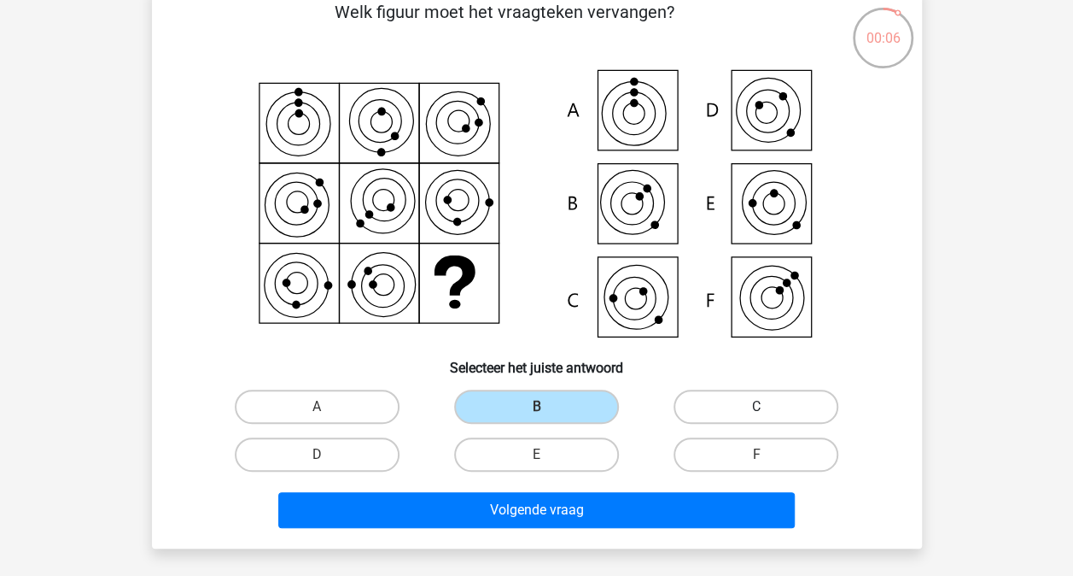
radio input "true"
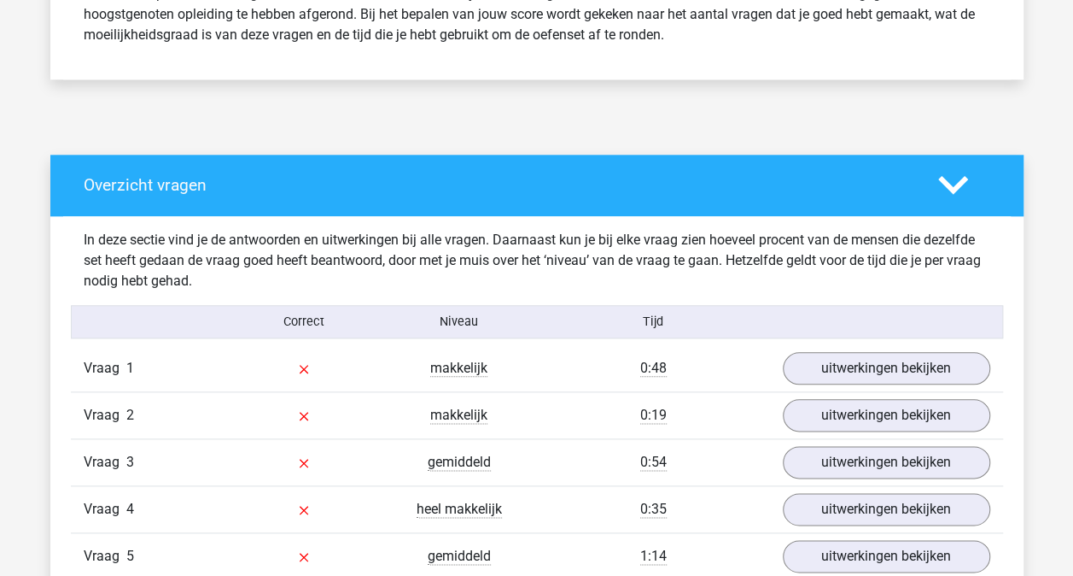
scroll to position [787, 0]
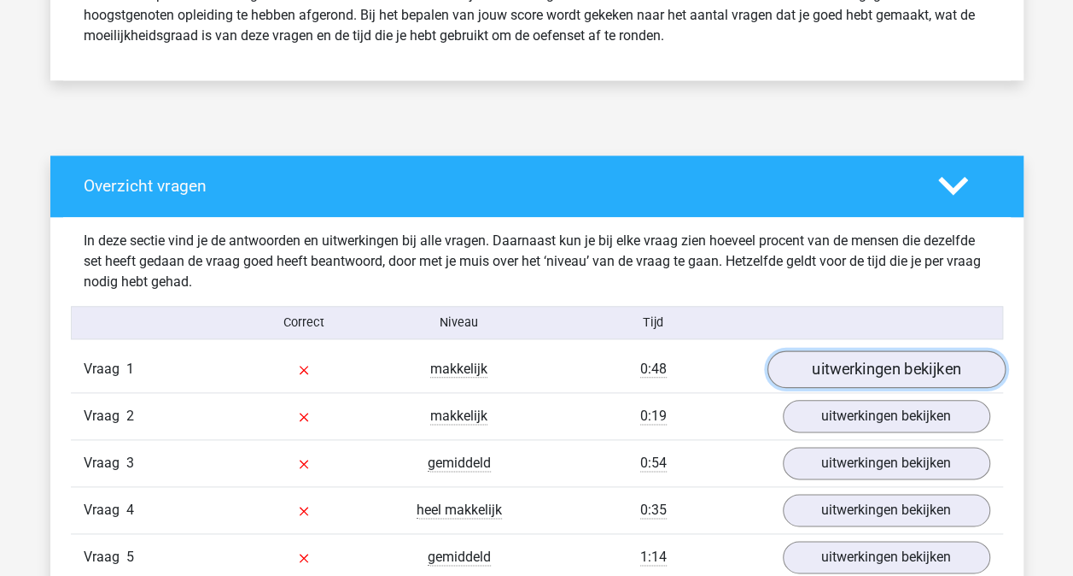
click at [847, 371] on link "uitwerkingen bekijken" at bounding box center [886, 370] width 238 height 38
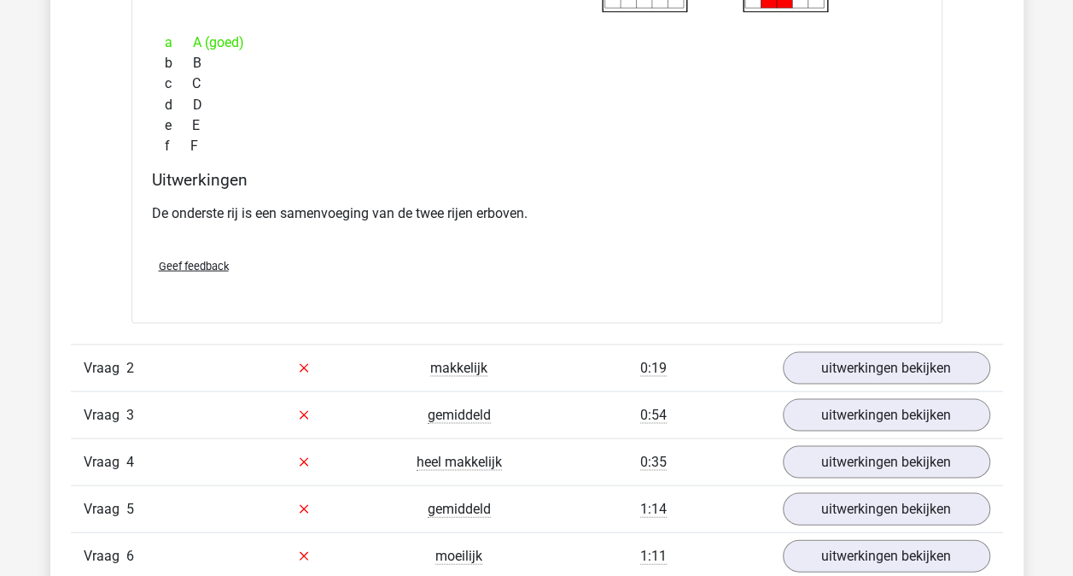
scroll to position [1505, 0]
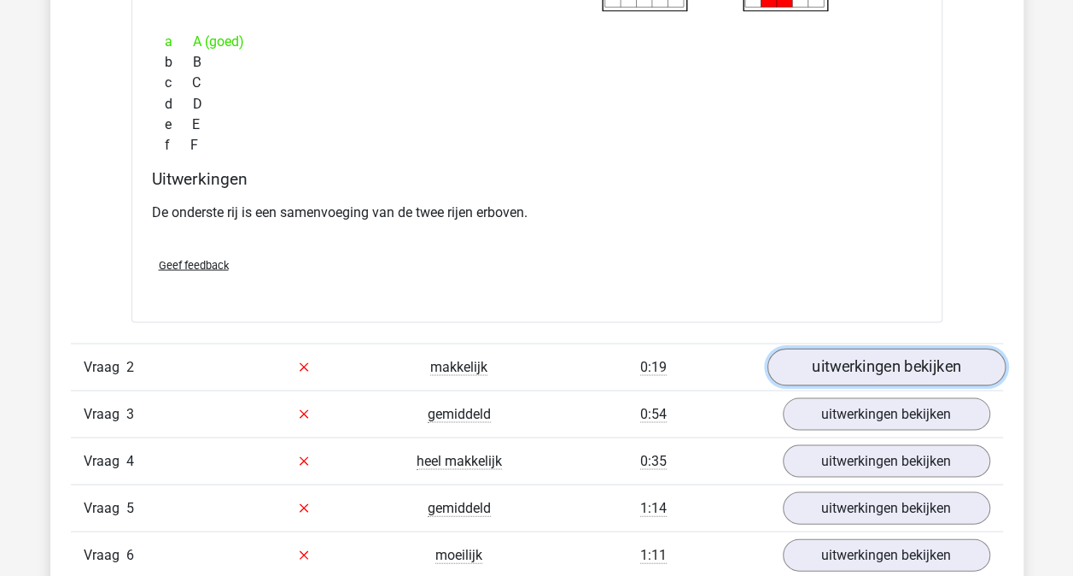
click at [846, 367] on link "uitwerkingen bekijken" at bounding box center [886, 367] width 238 height 38
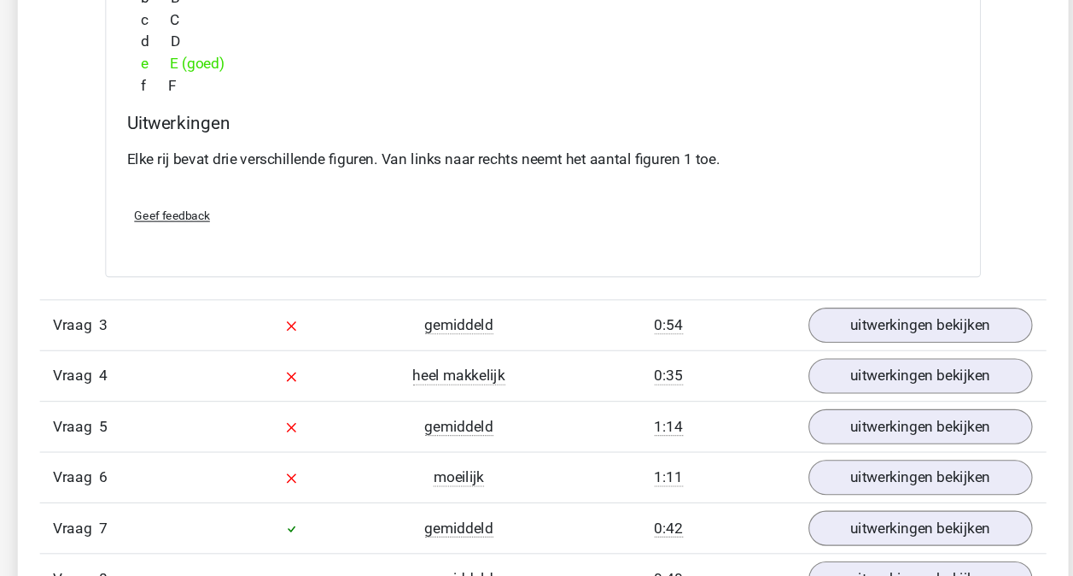
scroll to position [2273, 0]
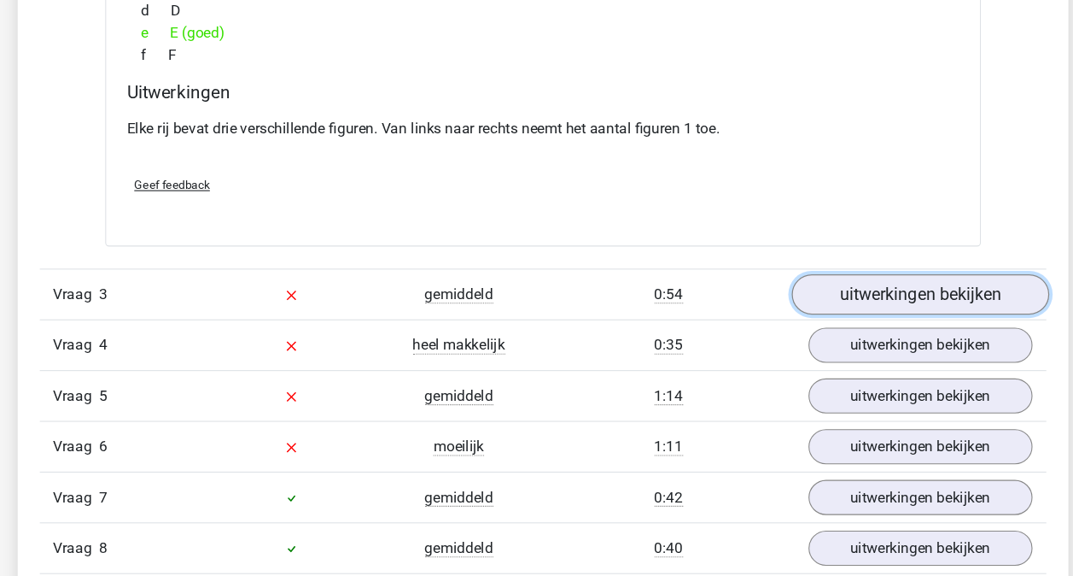
click at [807, 305] on link "uitwerkingen bekijken" at bounding box center [886, 313] width 238 height 38
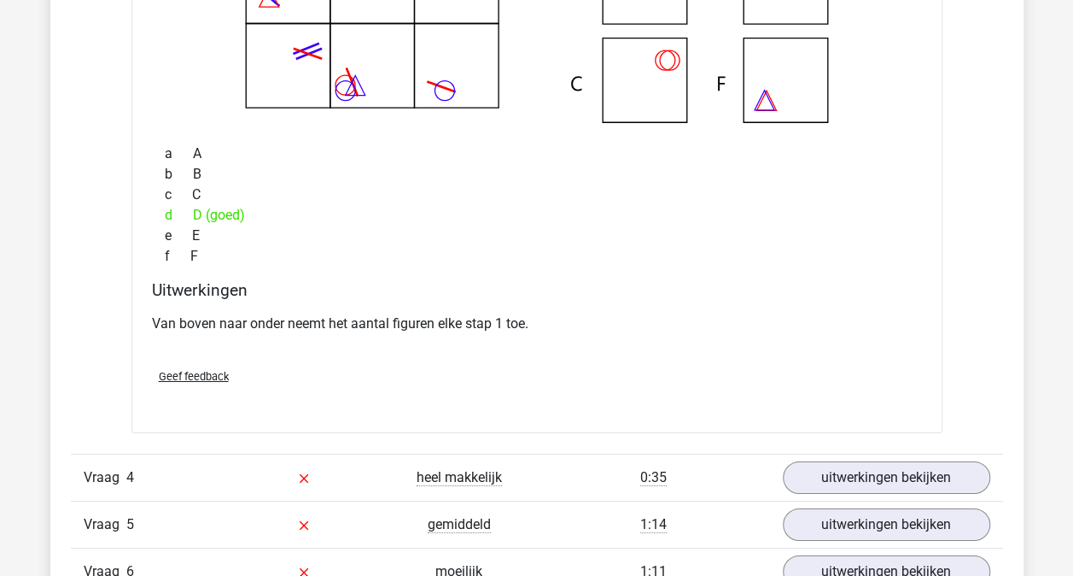
scroll to position [2901, 0]
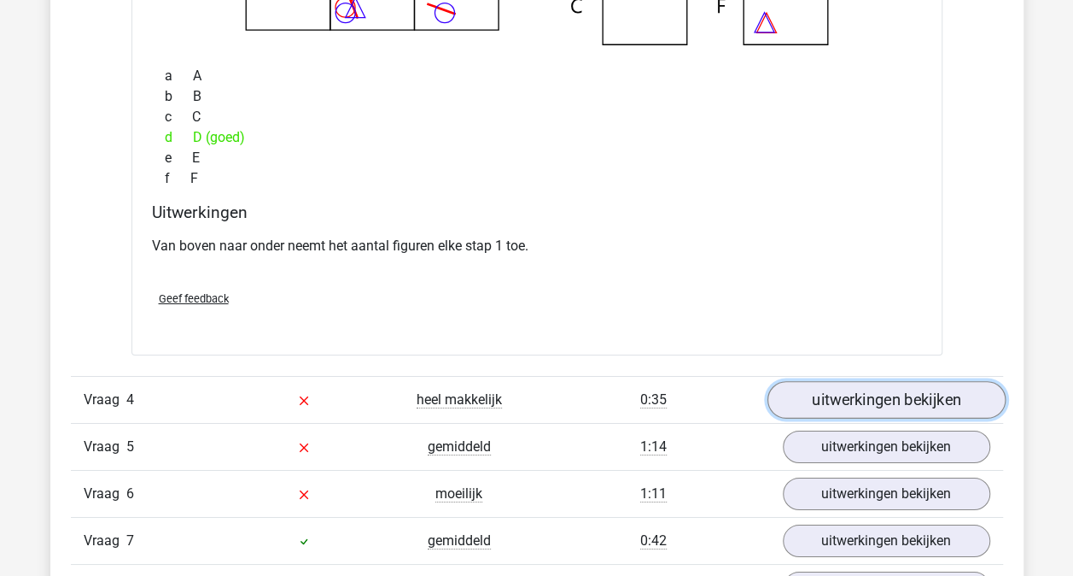
click at [834, 400] on link "uitwerkingen bekijken" at bounding box center [886, 400] width 238 height 38
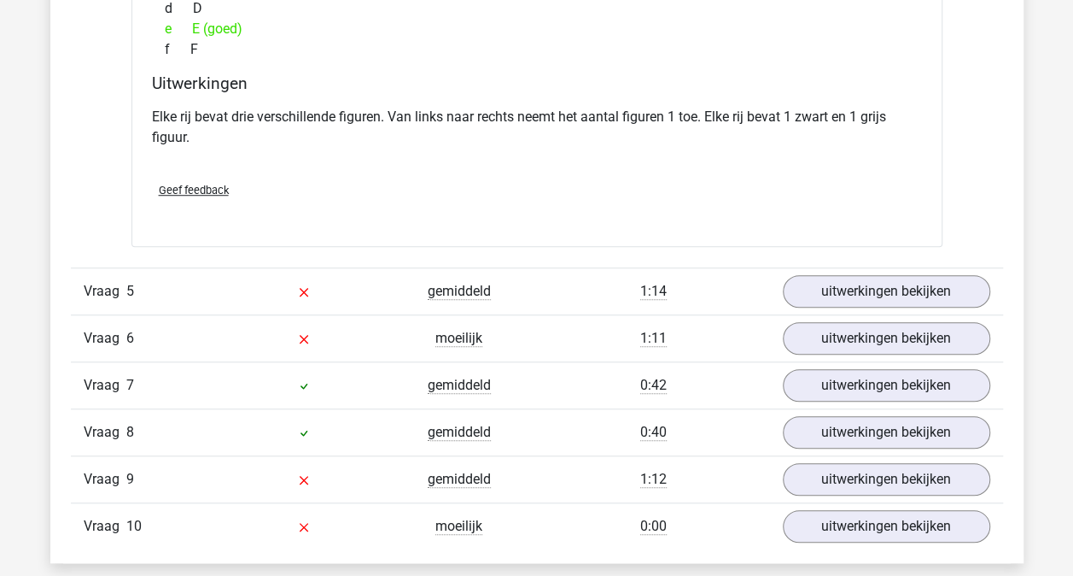
scroll to position [3745, 0]
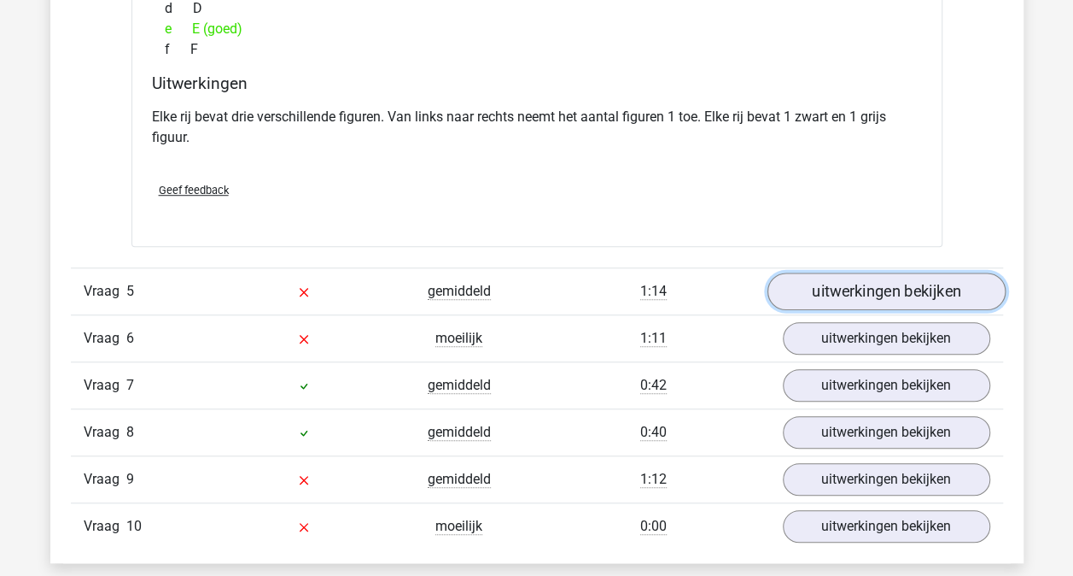
click at [837, 283] on link "uitwerkingen bekijken" at bounding box center [886, 291] width 238 height 38
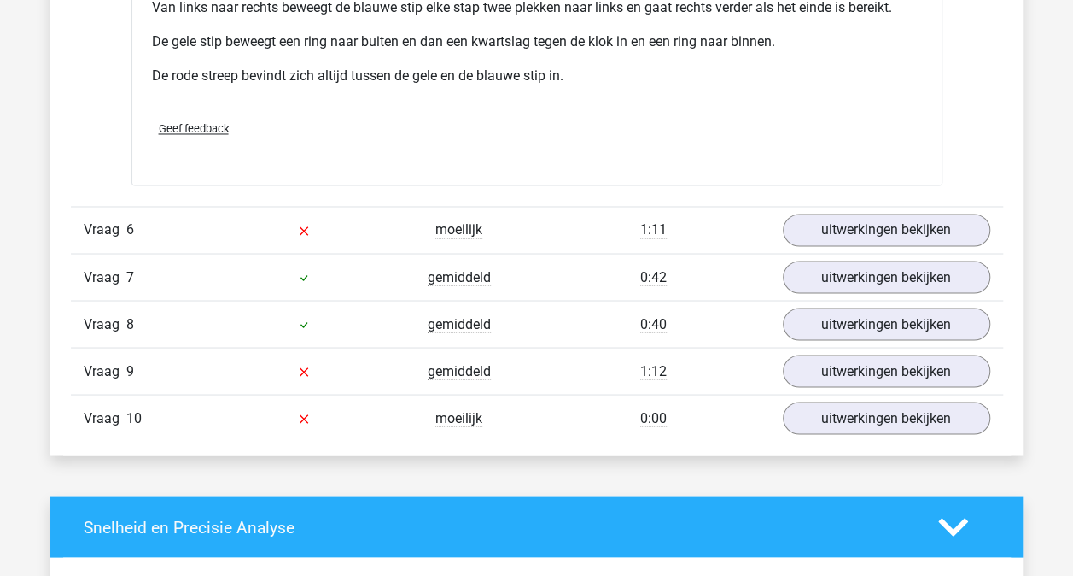
scroll to position [4588, 0]
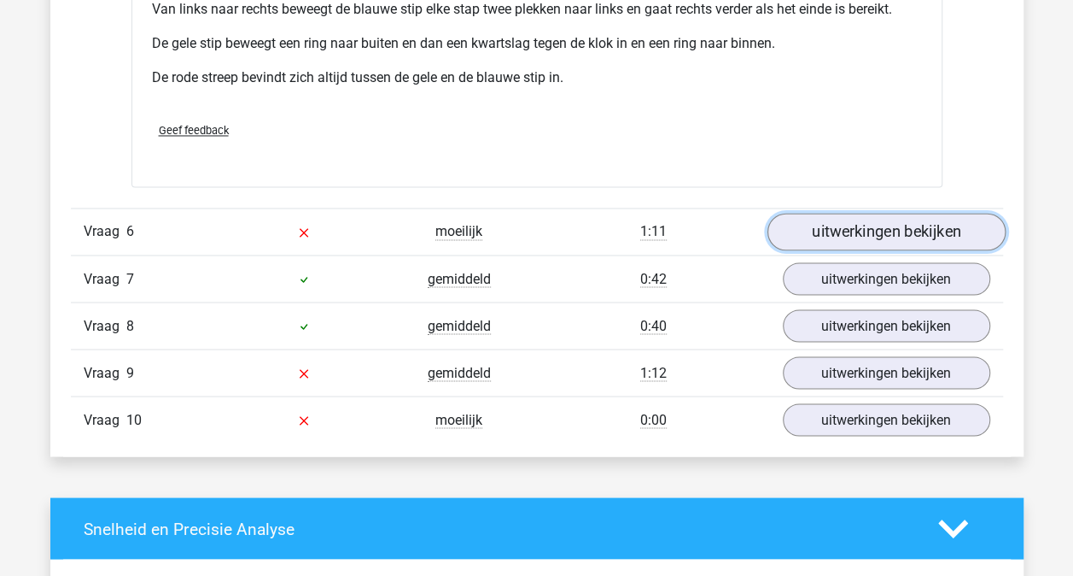
click at [820, 220] on link "uitwerkingen bekijken" at bounding box center [886, 233] width 238 height 38
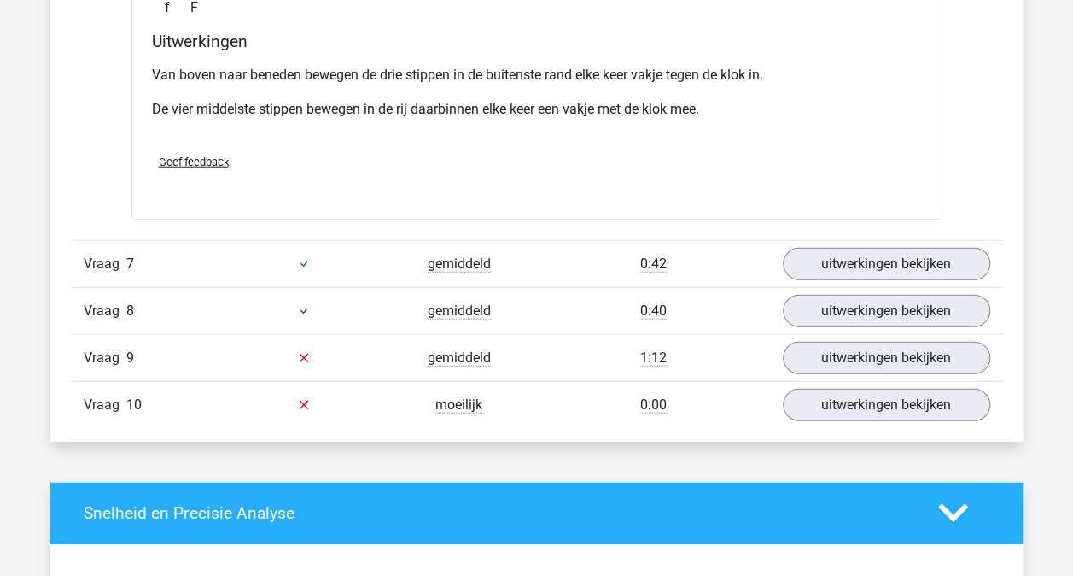
scroll to position [5308, 0]
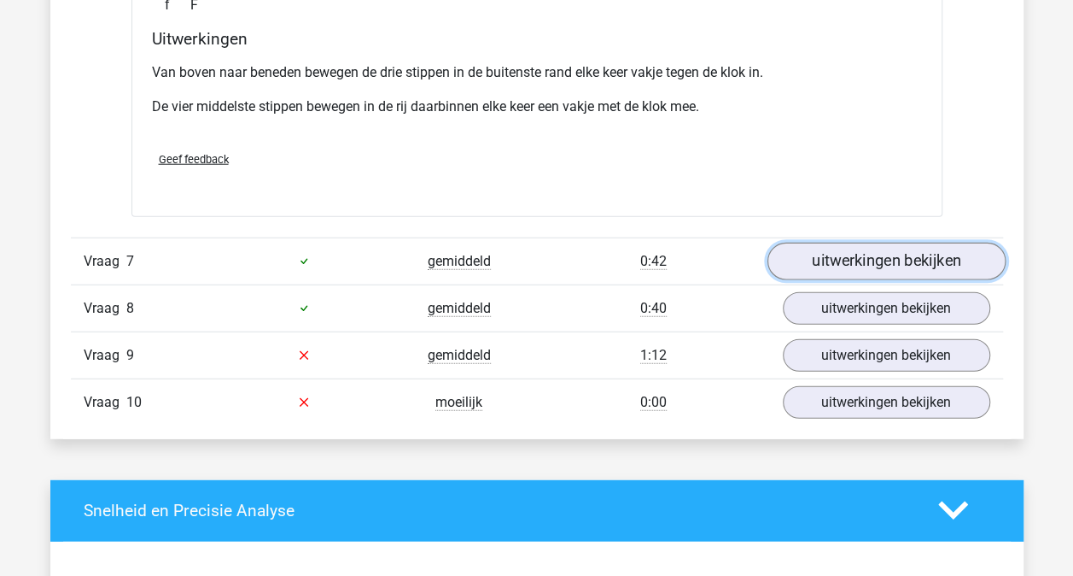
click at [828, 261] on link "uitwerkingen bekijken" at bounding box center [886, 262] width 238 height 38
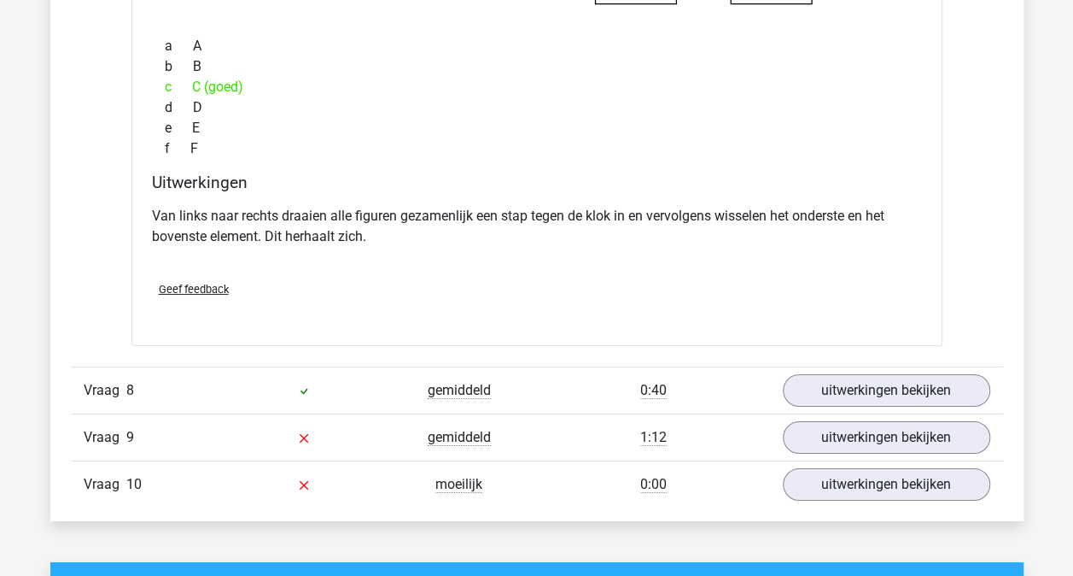
scroll to position [5912, 0]
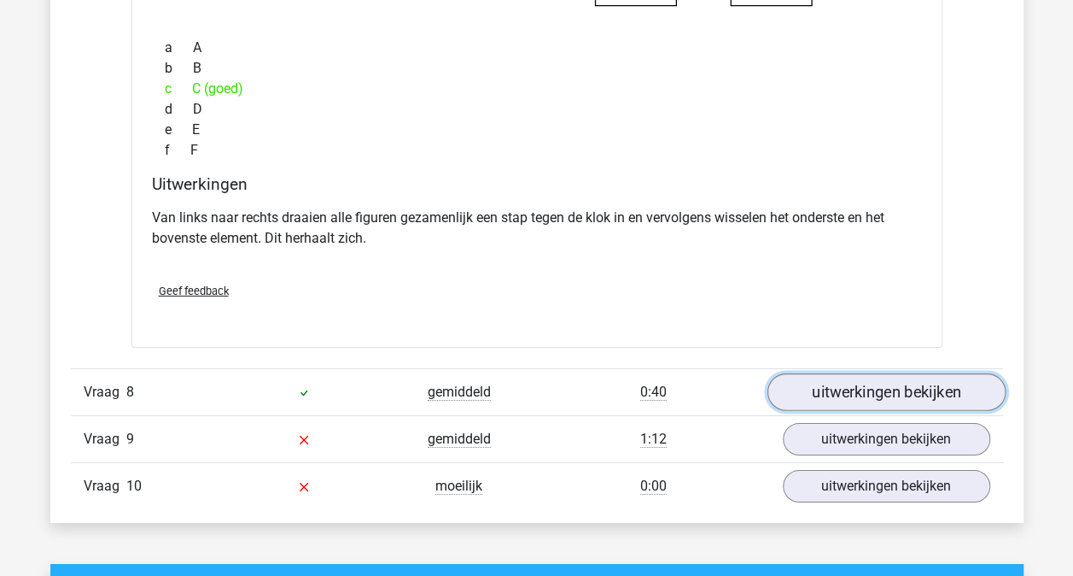
click at [850, 373] on link "uitwerkingen bekijken" at bounding box center [886, 392] width 238 height 38
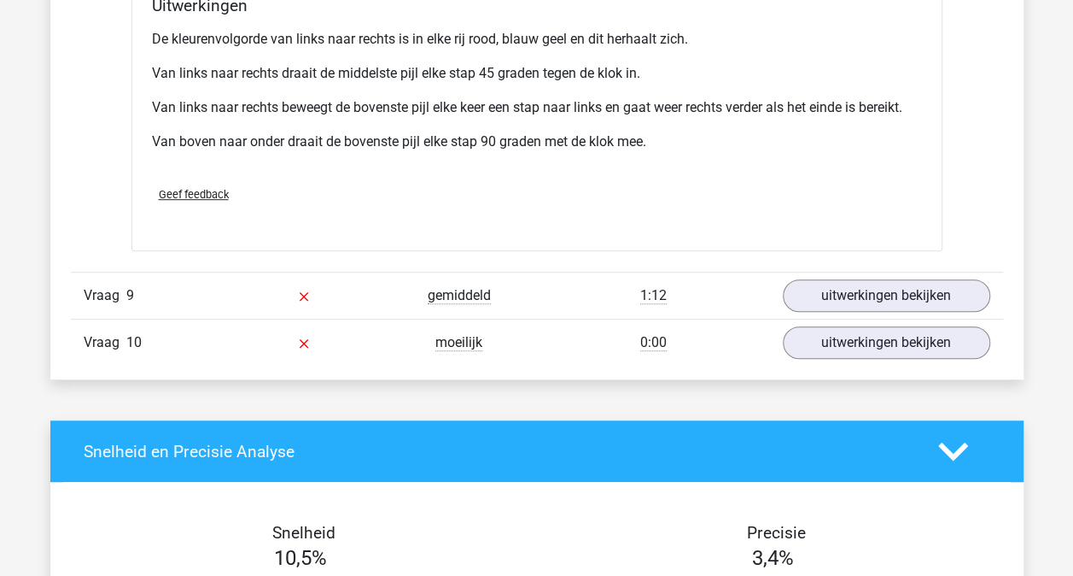
scroll to position [6824, 0]
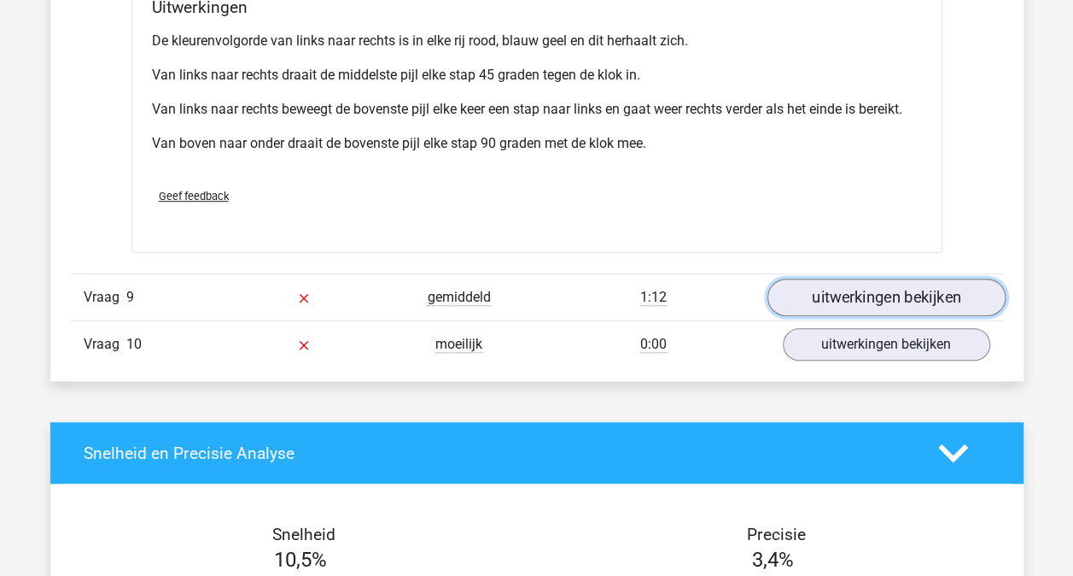
click at [850, 296] on link "uitwerkingen bekijken" at bounding box center [886, 297] width 238 height 38
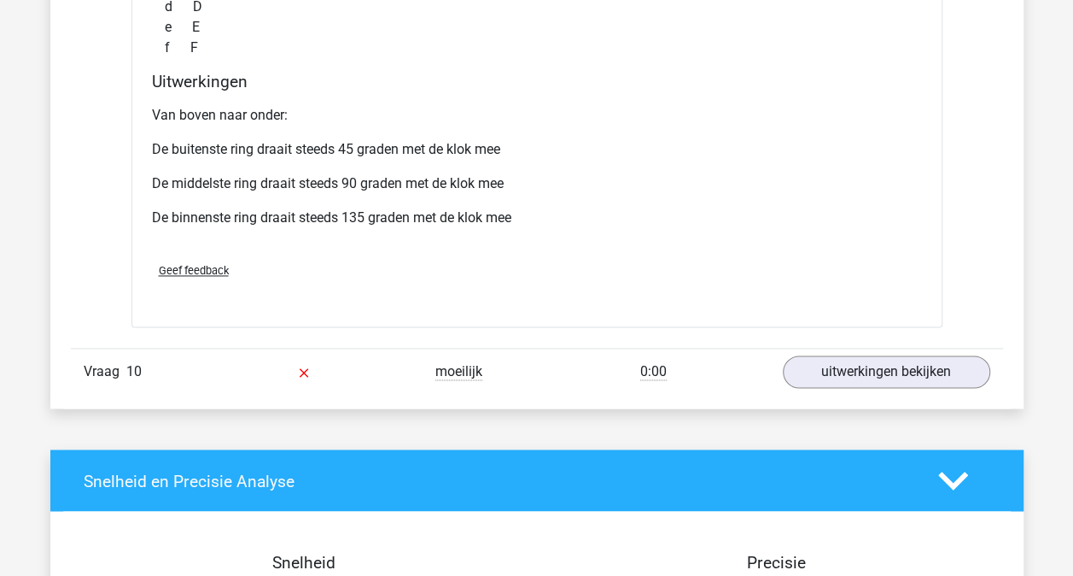
scroll to position [7713, 0]
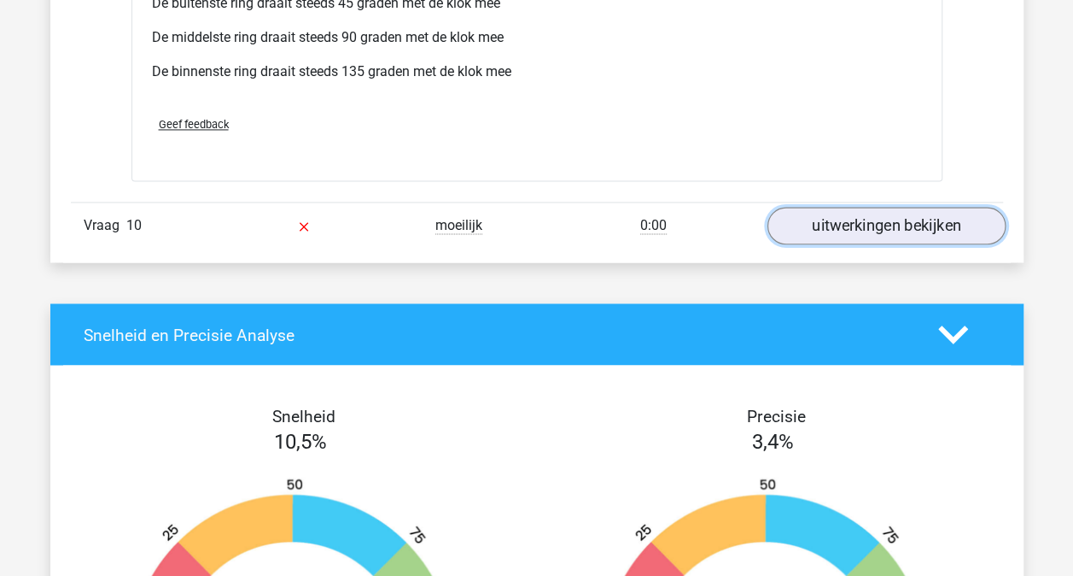
click at [829, 226] on link "uitwerkingen bekijken" at bounding box center [886, 226] width 238 height 38
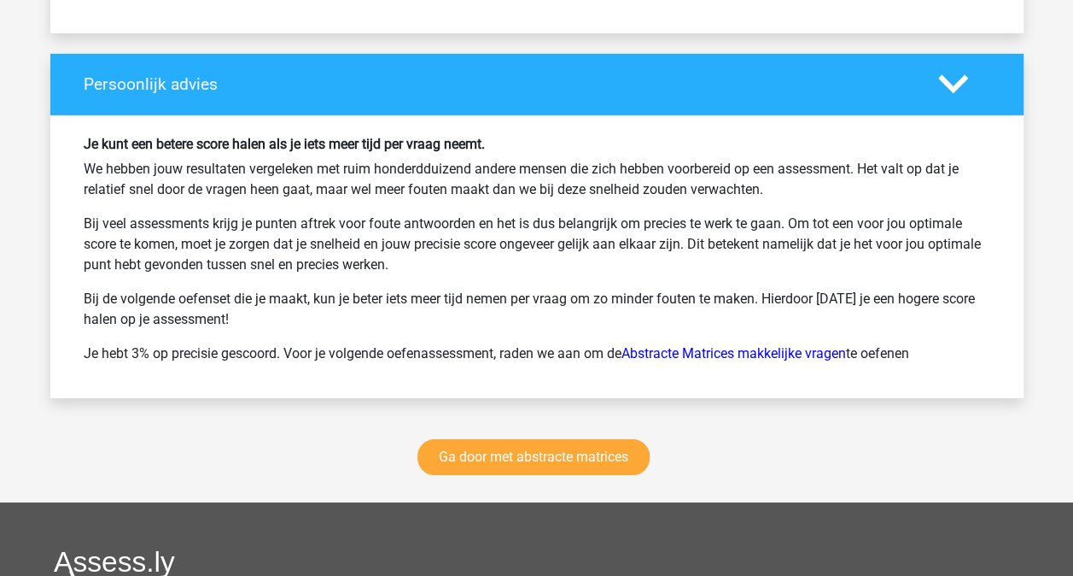
scroll to position [9227, 0]
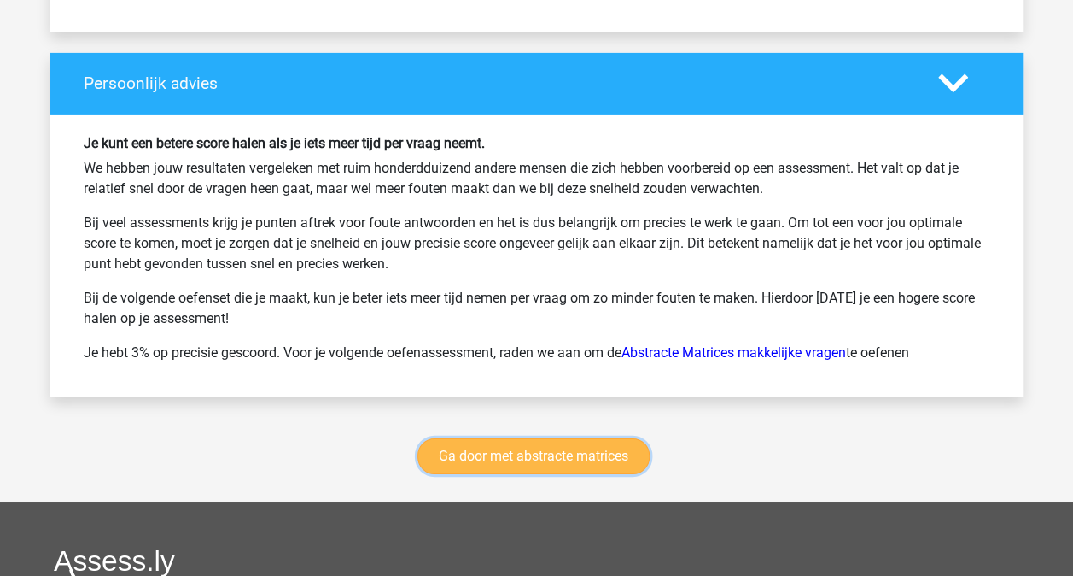
click at [564, 444] on link "Ga door met abstracte matrices" at bounding box center [534, 456] width 232 height 36
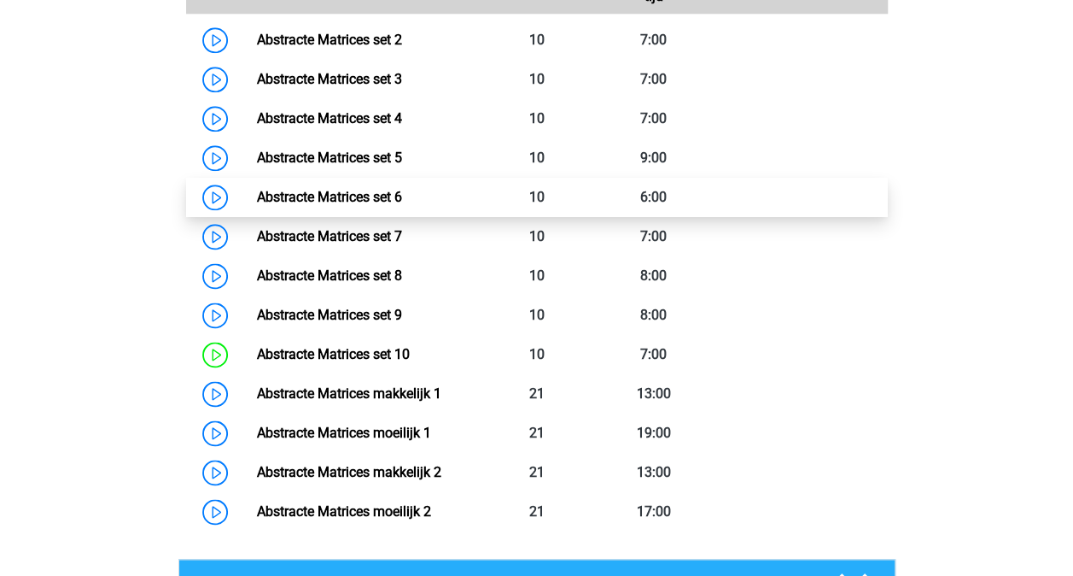
scroll to position [967, 0]
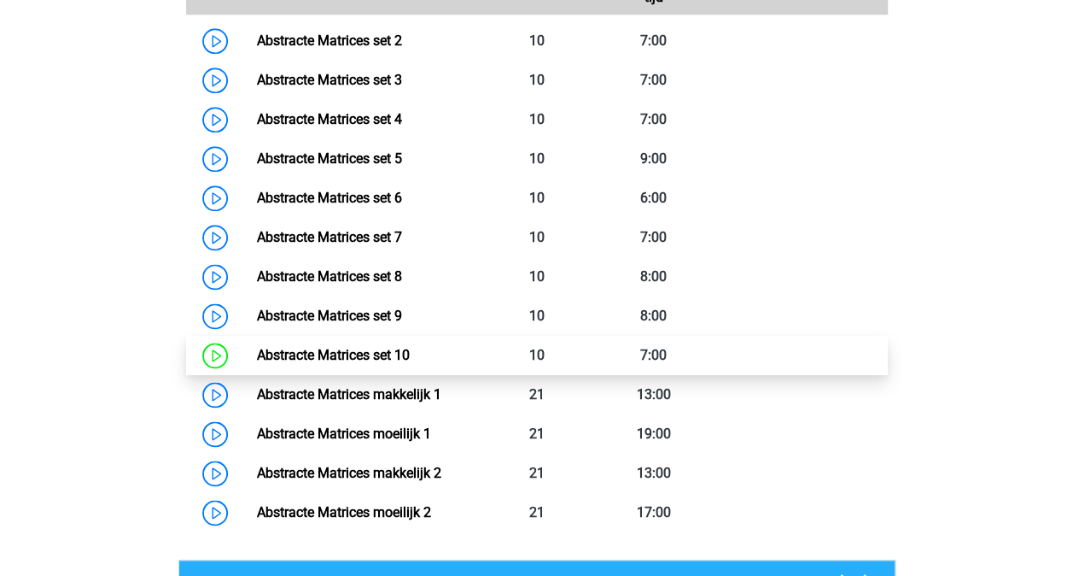
click at [396, 354] on link "Abstracte Matrices set 10" at bounding box center [333, 355] width 153 height 16
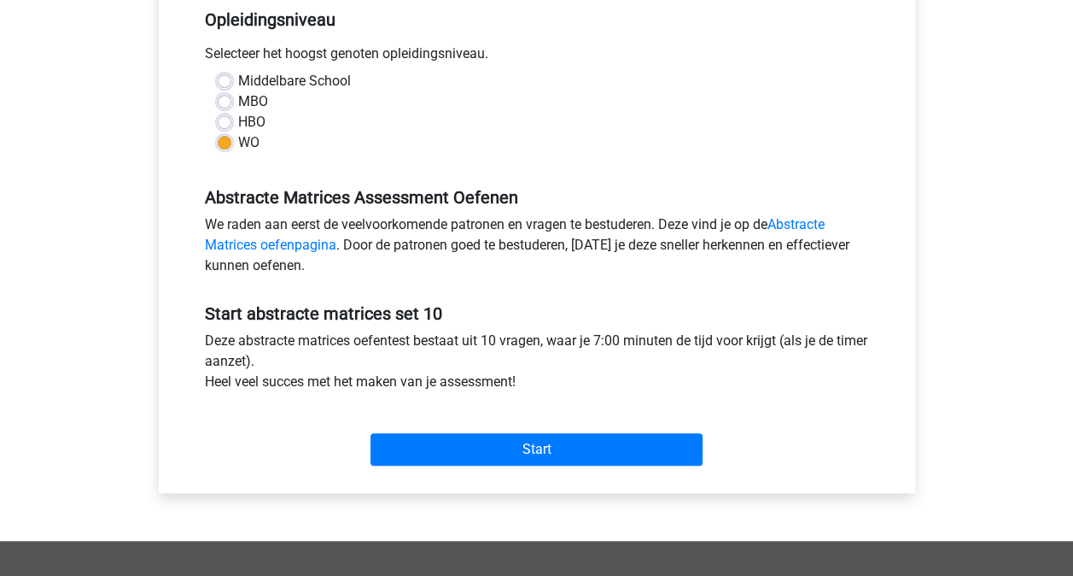
scroll to position [357, 0]
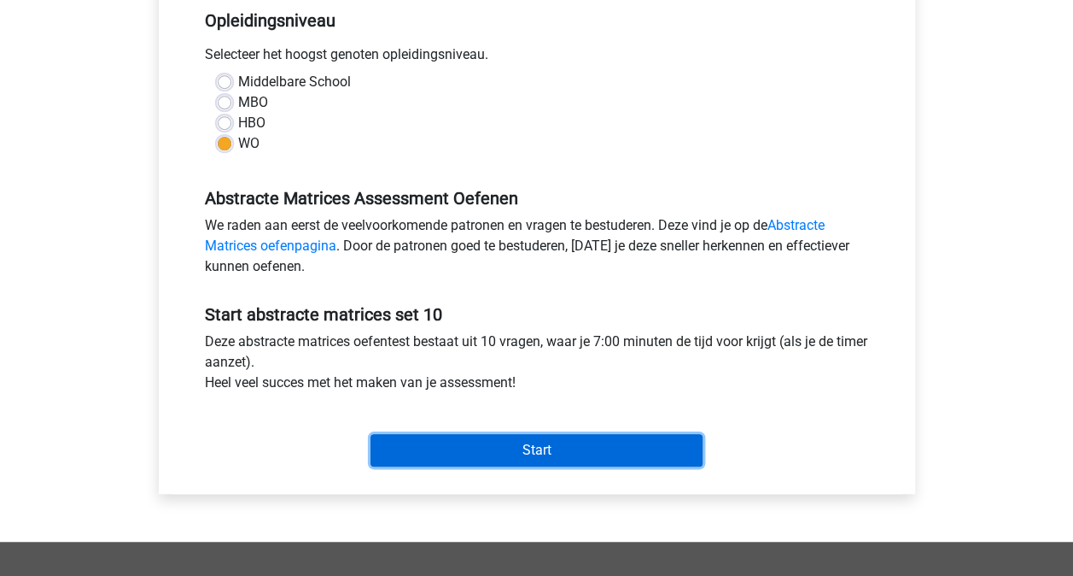
click at [453, 447] on input "Start" at bounding box center [537, 450] width 332 height 32
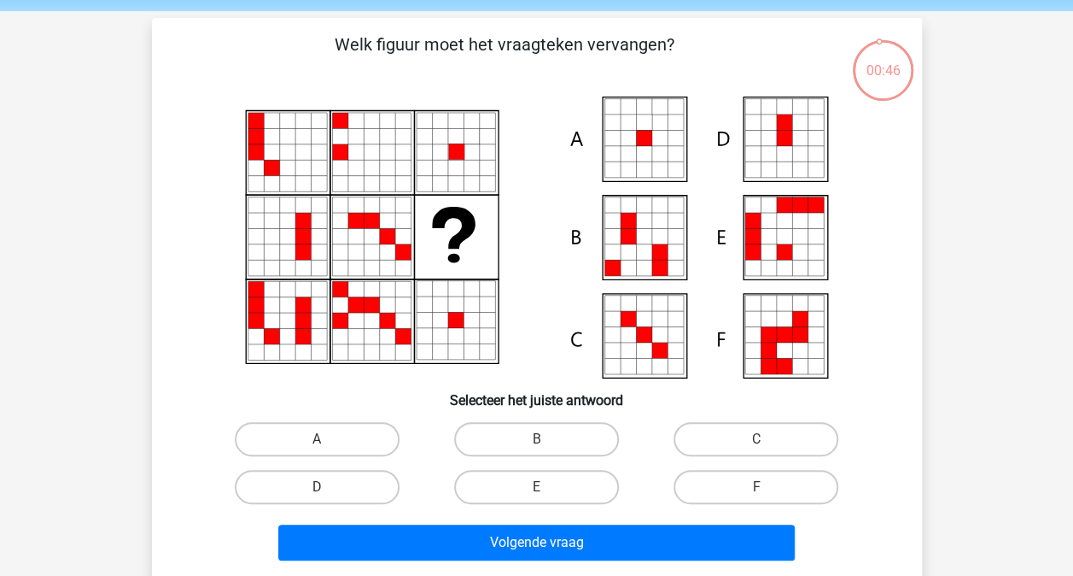
scroll to position [60, 0]
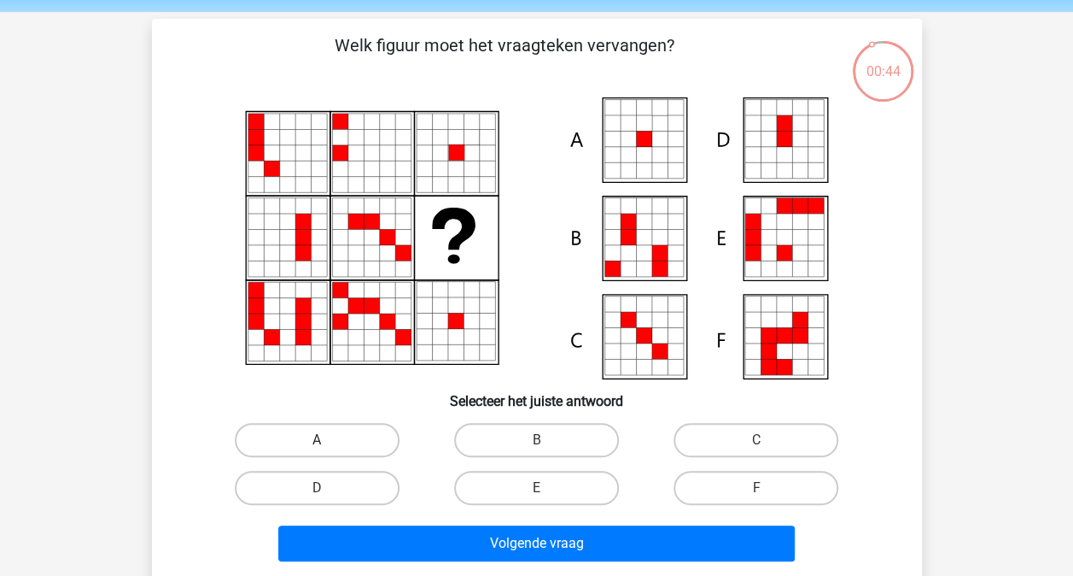
click at [366, 431] on label "A" at bounding box center [317, 440] width 165 height 34
click at [328, 440] on input "A" at bounding box center [322, 445] width 11 height 11
radio input "true"
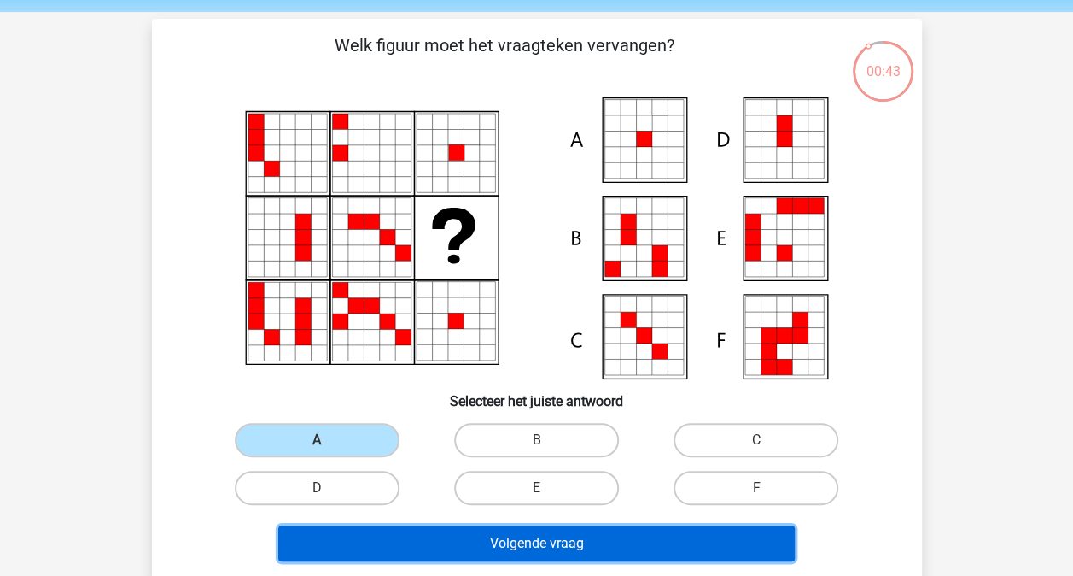
click at [459, 538] on button "Volgende vraag" at bounding box center [536, 543] width 517 height 36
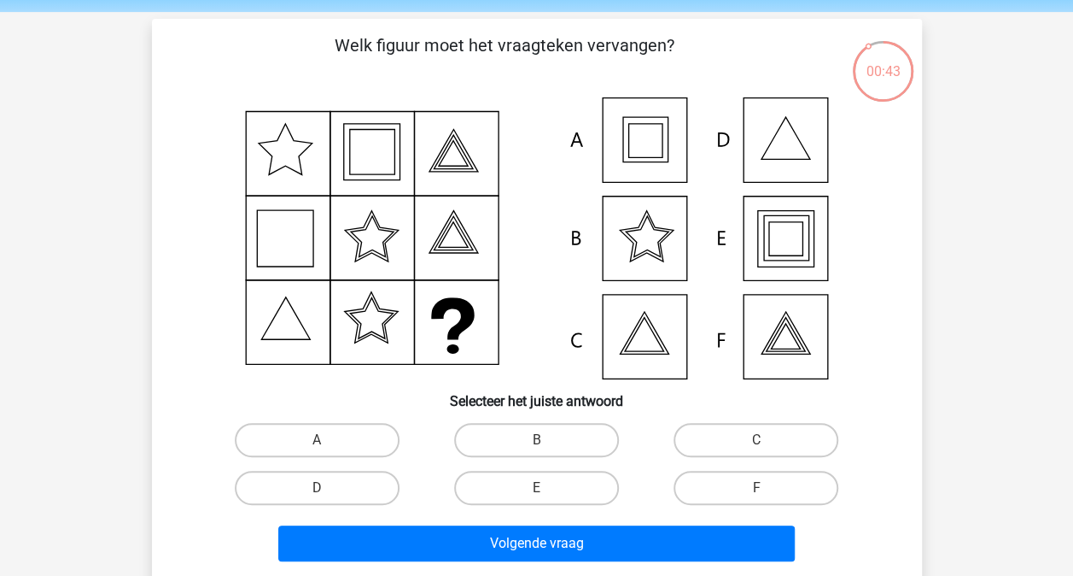
scroll to position [79, 0]
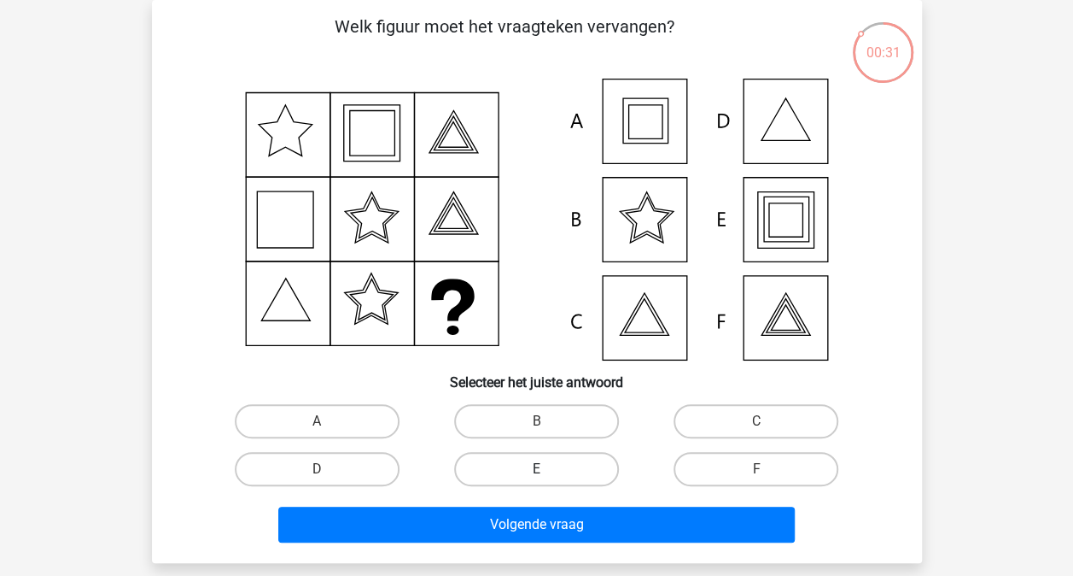
click at [541, 465] on label "E" at bounding box center [536, 469] width 165 height 34
click at [541, 469] on input "E" at bounding box center [541, 474] width 11 height 11
radio input "true"
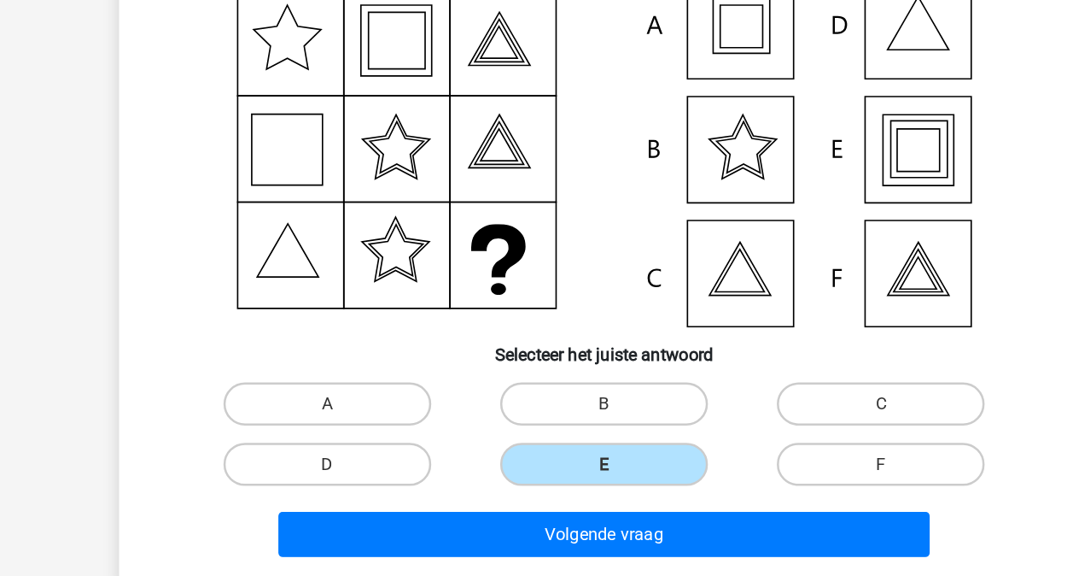
scroll to position [78, 0]
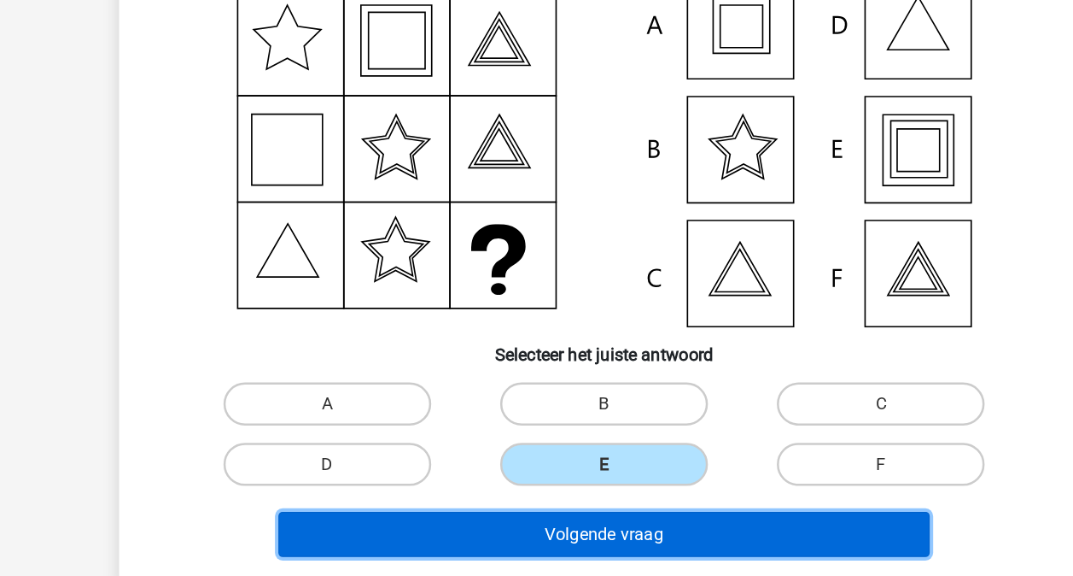
click at [400, 526] on button "Volgende vraag" at bounding box center [536, 525] width 517 height 36
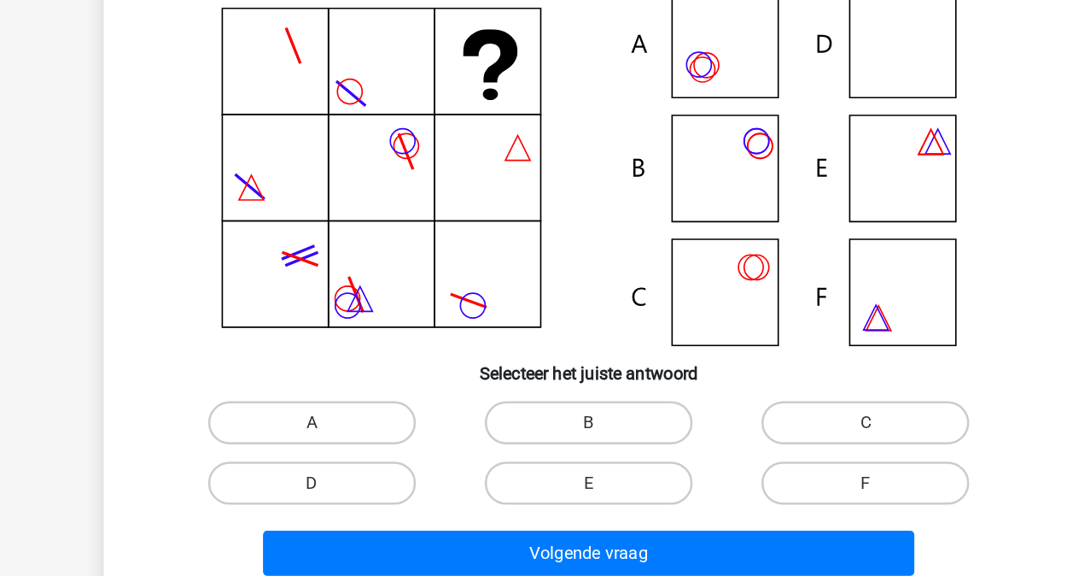
scroll to position [79, 0]
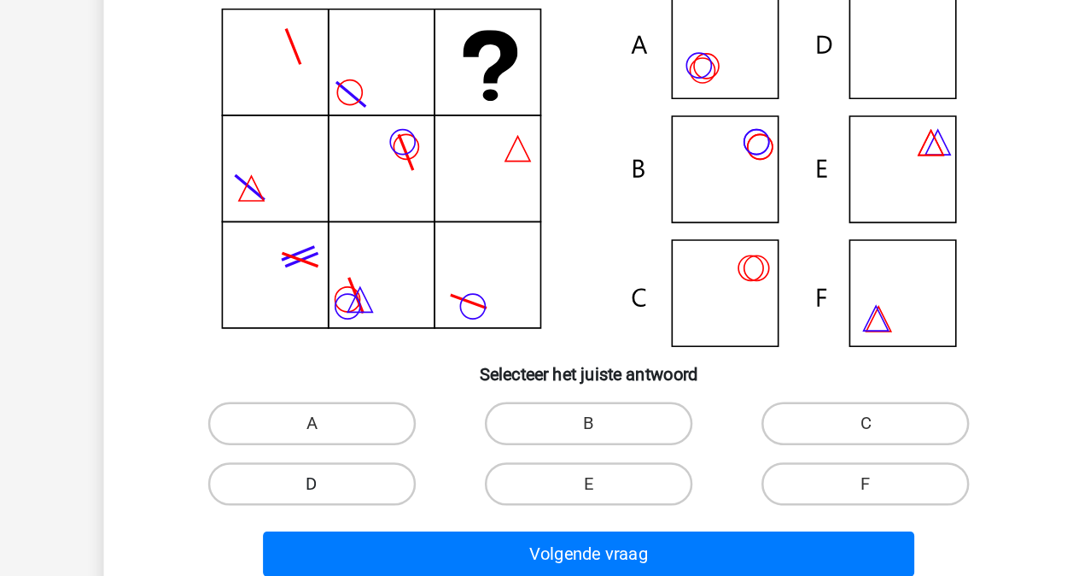
click at [308, 471] on label "D" at bounding box center [317, 469] width 165 height 34
click at [317, 471] on input "D" at bounding box center [322, 474] width 11 height 11
radio input "true"
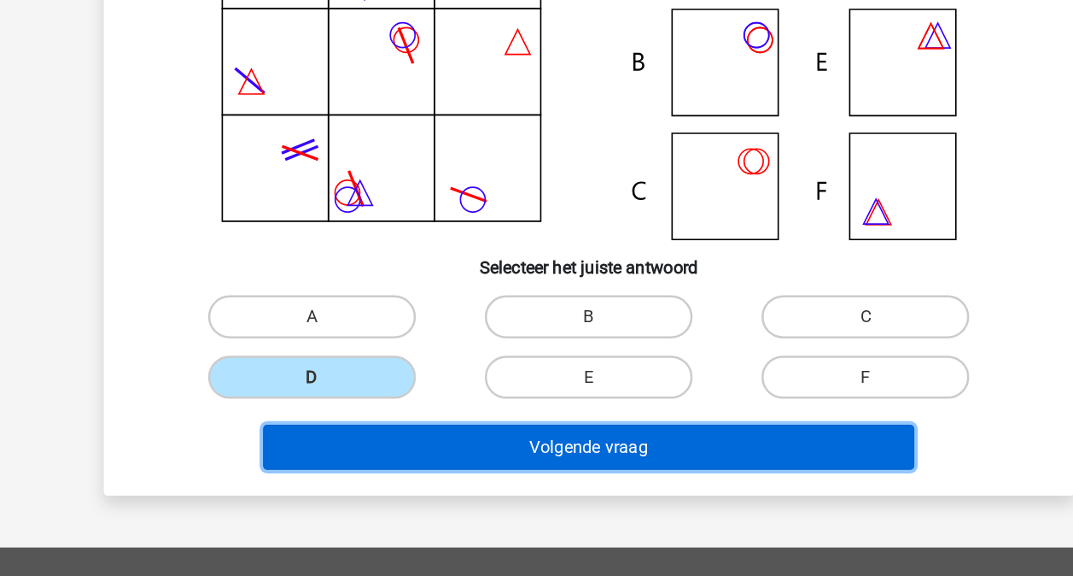
click at [401, 472] on button "Volgende vraag" at bounding box center [536, 473] width 517 height 36
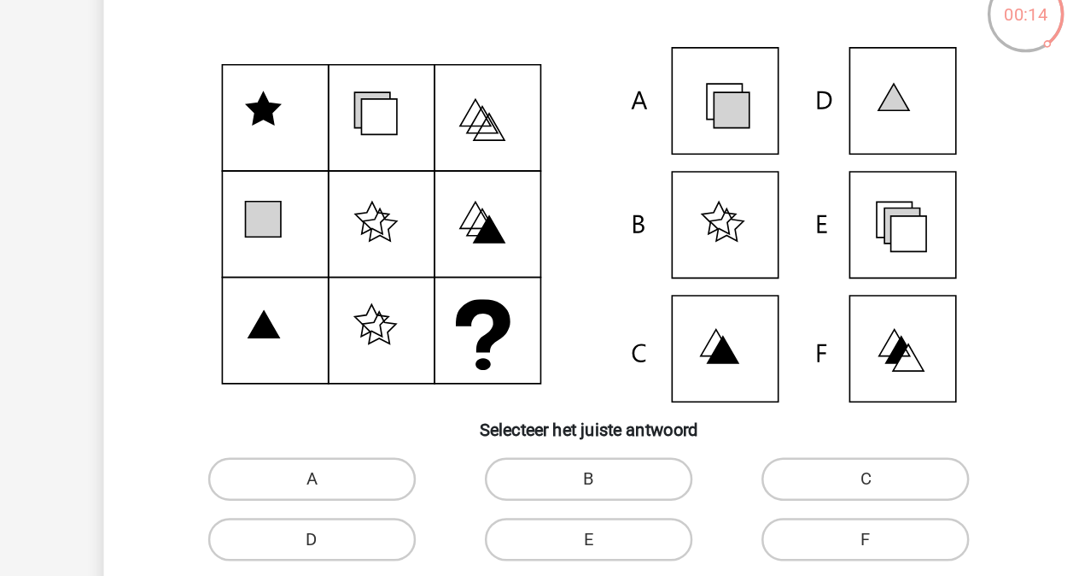
scroll to position [3, 0]
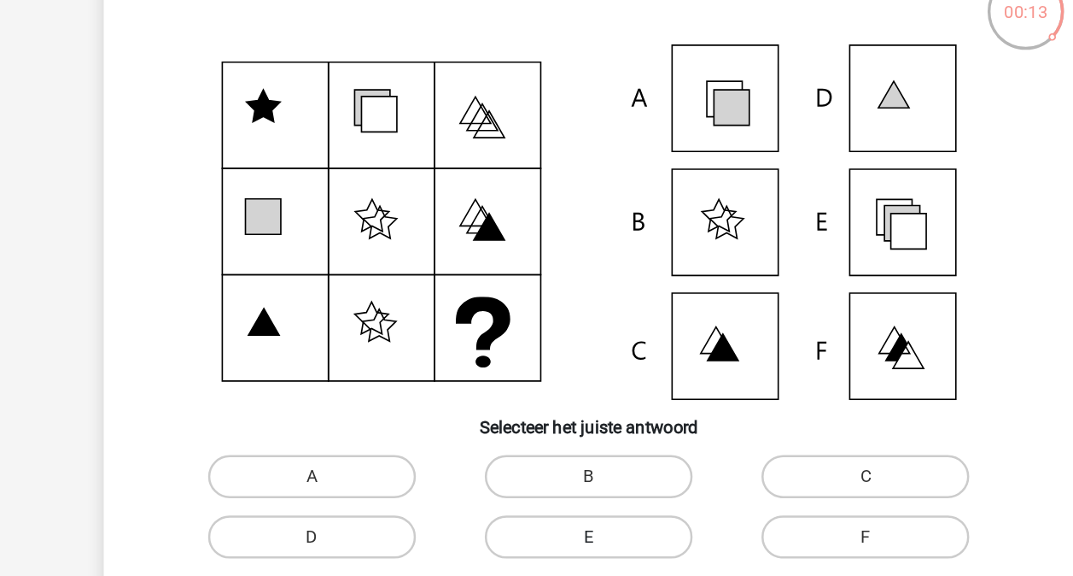
click at [585, 541] on label "E" at bounding box center [536, 544] width 165 height 34
click at [547, 544] on input "E" at bounding box center [541, 549] width 11 height 11
radio input "true"
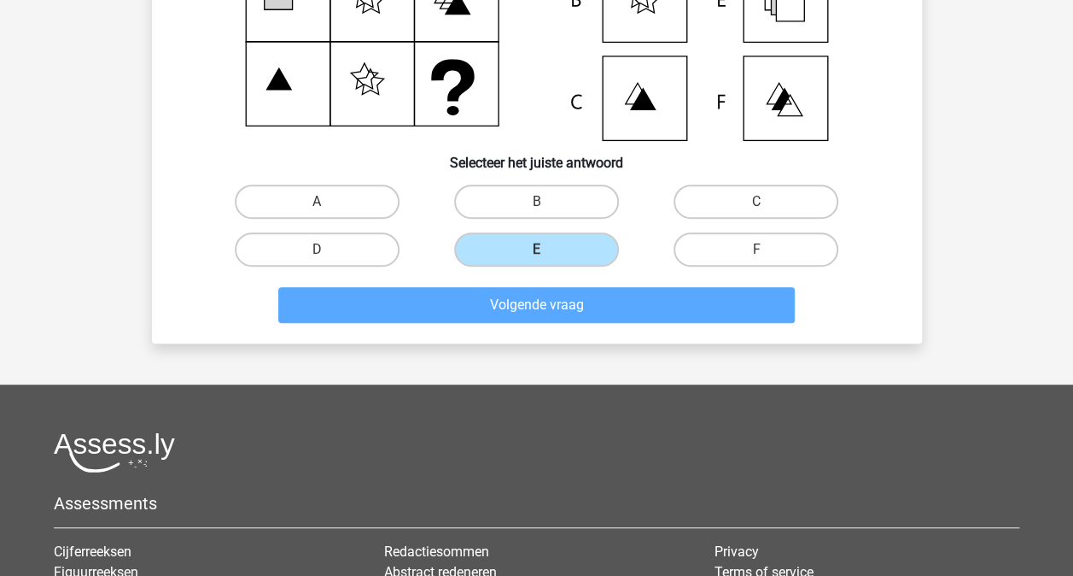
scroll to position [297, 0]
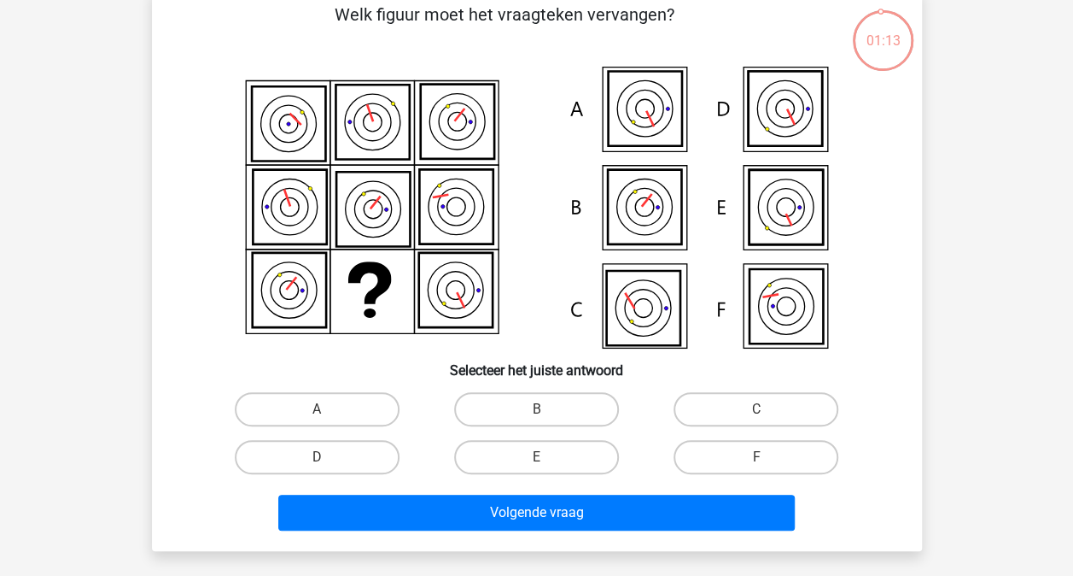
scroll to position [90, 0]
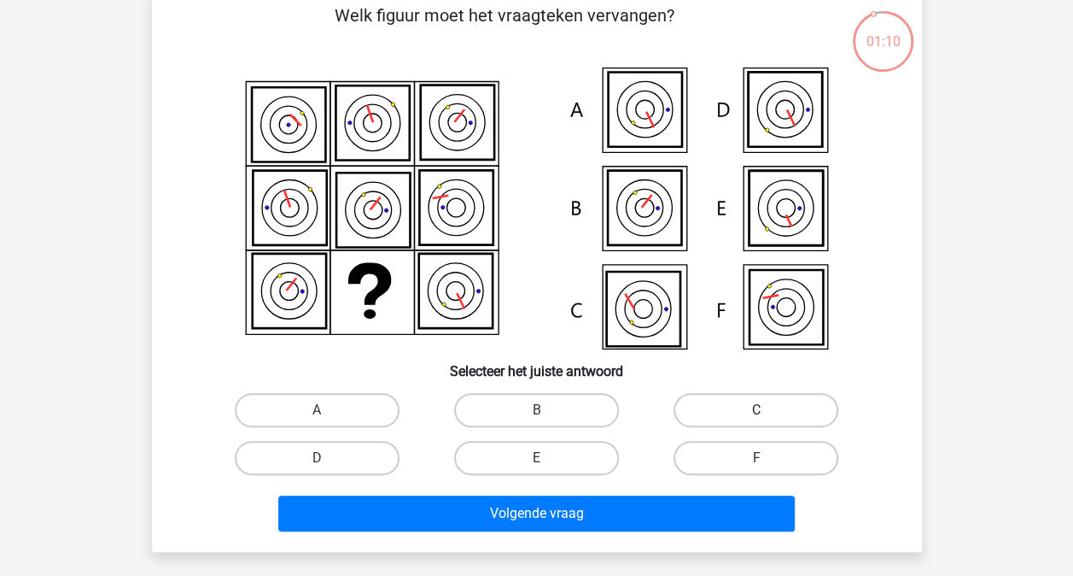
click at [722, 420] on label "C" at bounding box center [756, 410] width 165 height 34
click at [757, 420] on input "C" at bounding box center [762, 415] width 11 height 11
radio input "true"
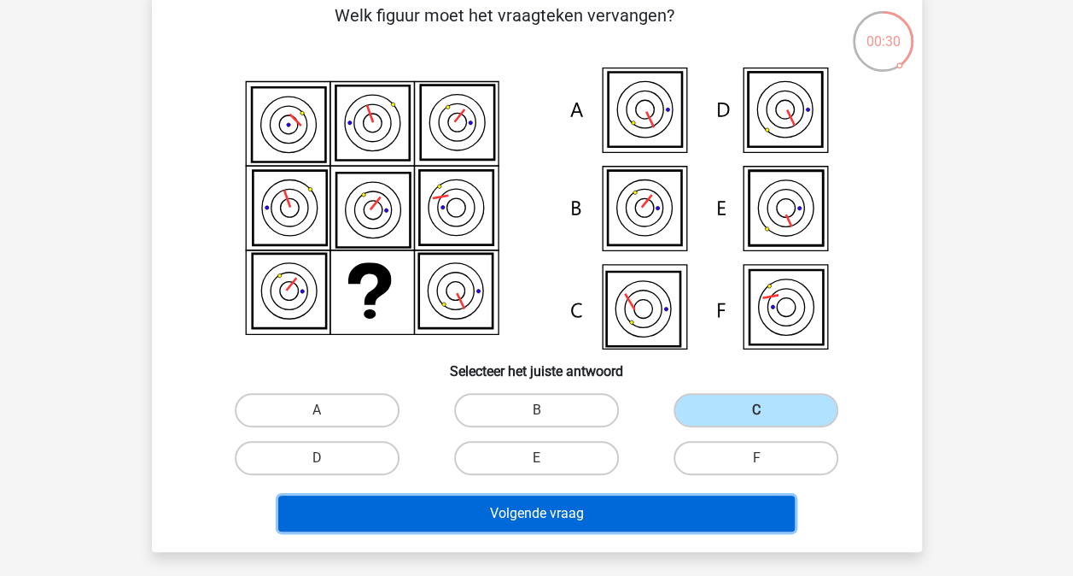
click at [501, 524] on button "Volgende vraag" at bounding box center [536, 513] width 517 height 36
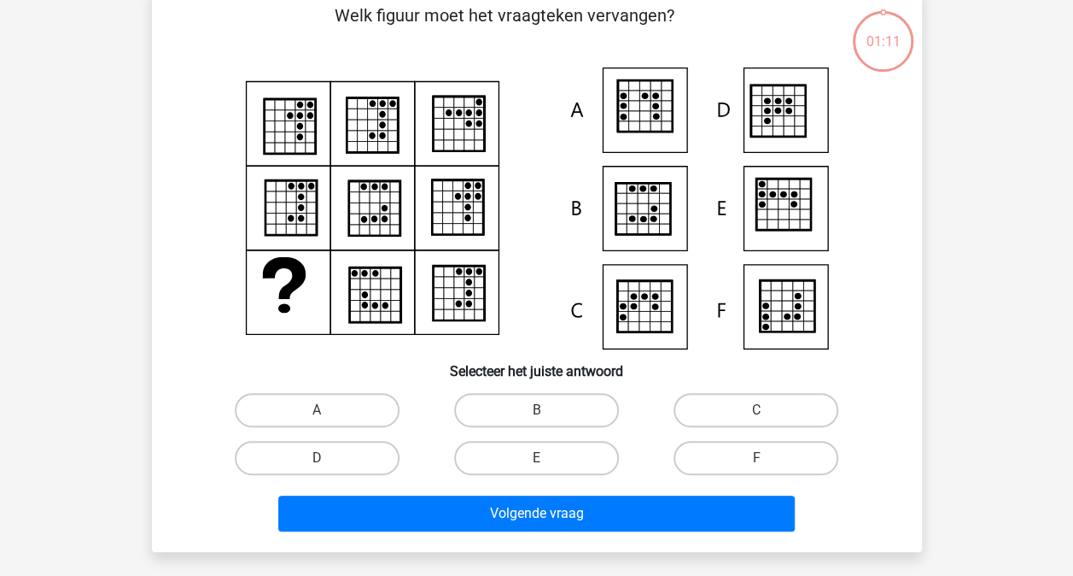
scroll to position [79, 0]
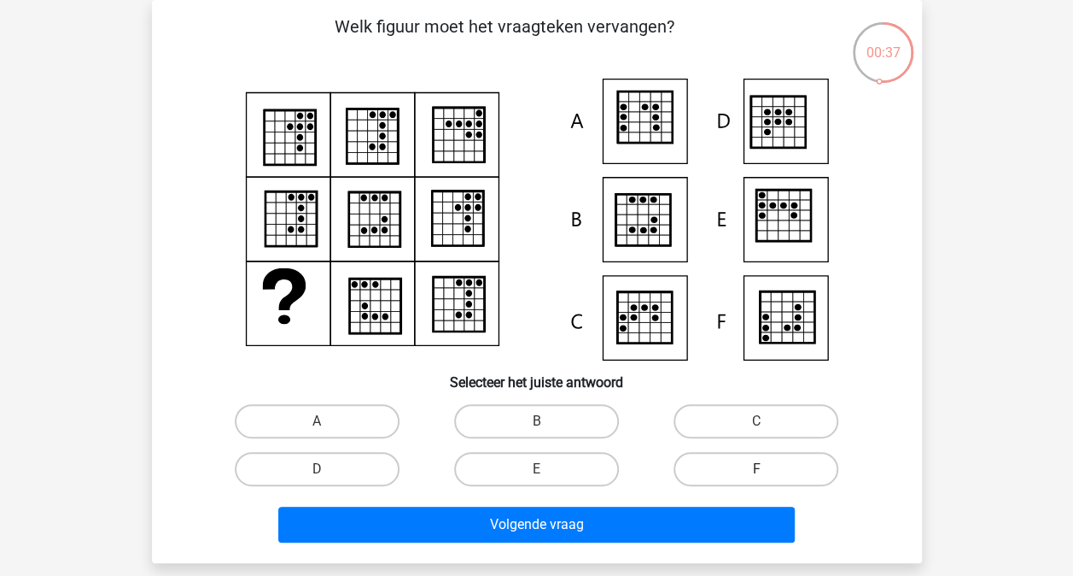
click at [685, 469] on label "F" at bounding box center [756, 469] width 165 height 34
click at [757, 469] on input "F" at bounding box center [762, 474] width 11 height 11
radio input "true"
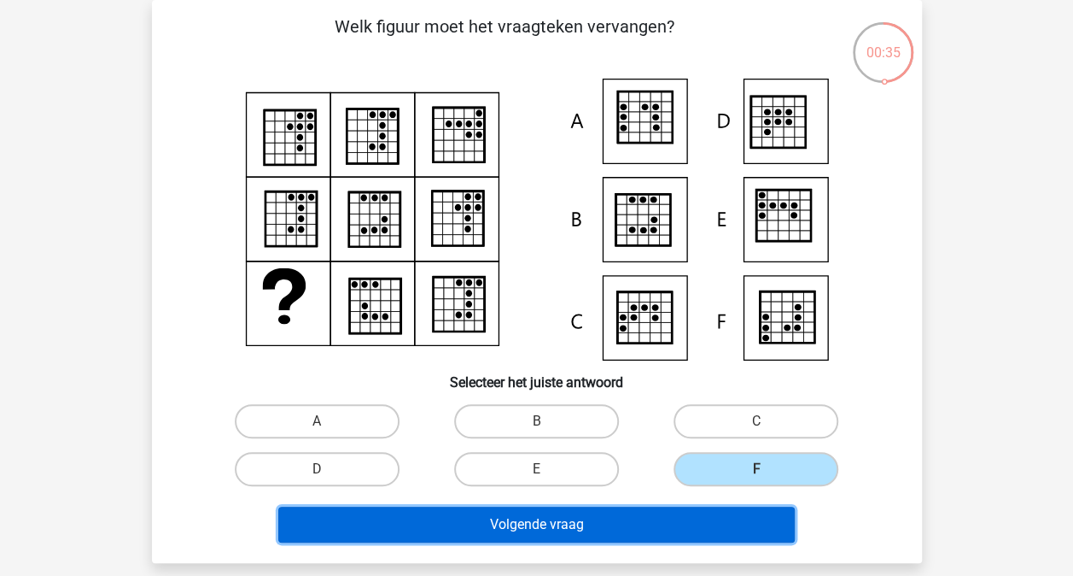
click at [589, 539] on button "Volgende vraag" at bounding box center [536, 524] width 517 height 36
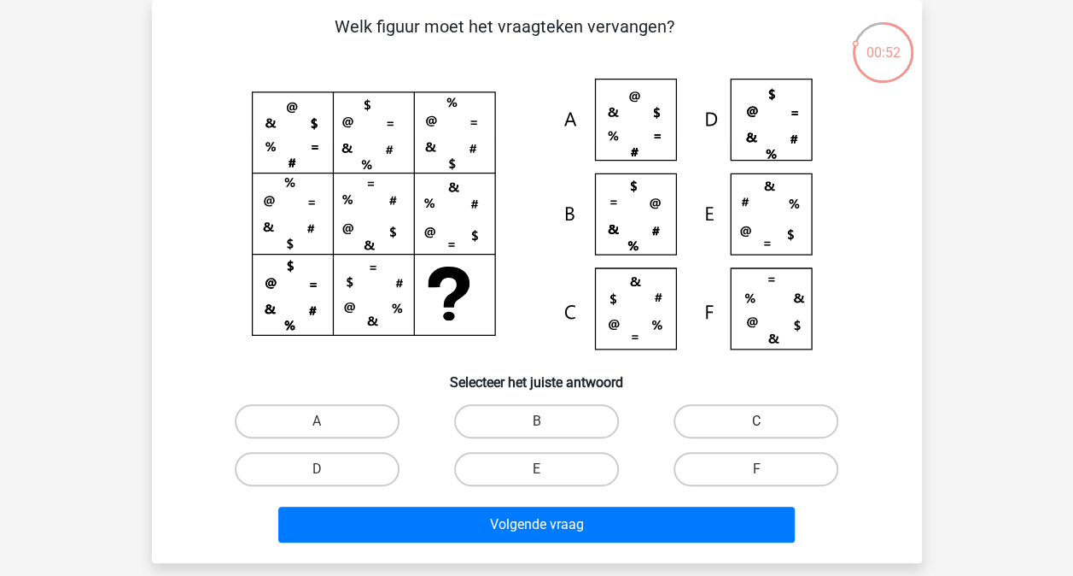
click at [722, 425] on label "C" at bounding box center [756, 421] width 165 height 34
click at [757, 425] on input "C" at bounding box center [762, 426] width 11 height 11
radio input "true"
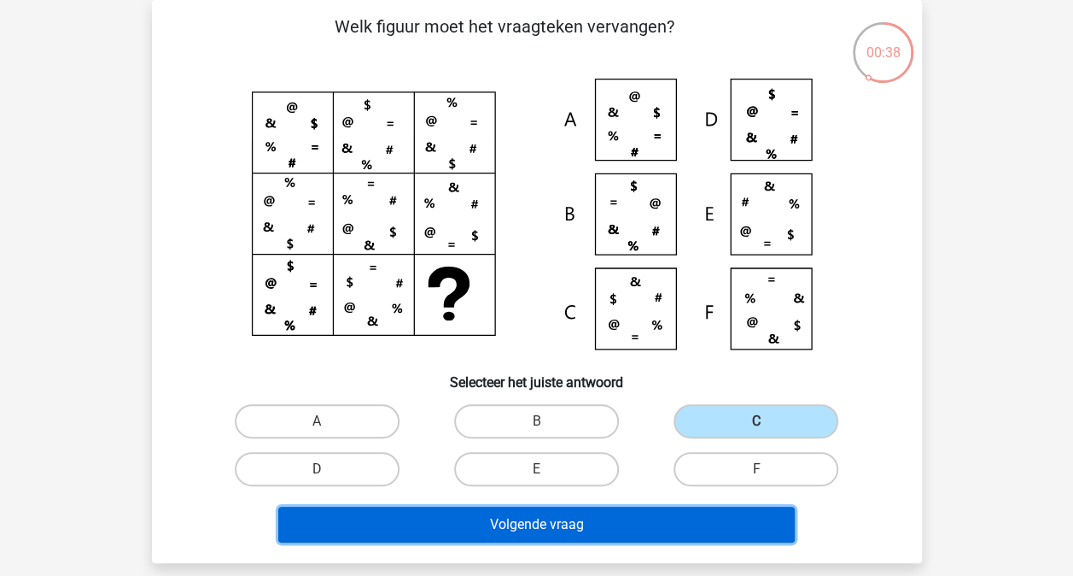
click at [618, 522] on button "Volgende vraag" at bounding box center [536, 524] width 517 height 36
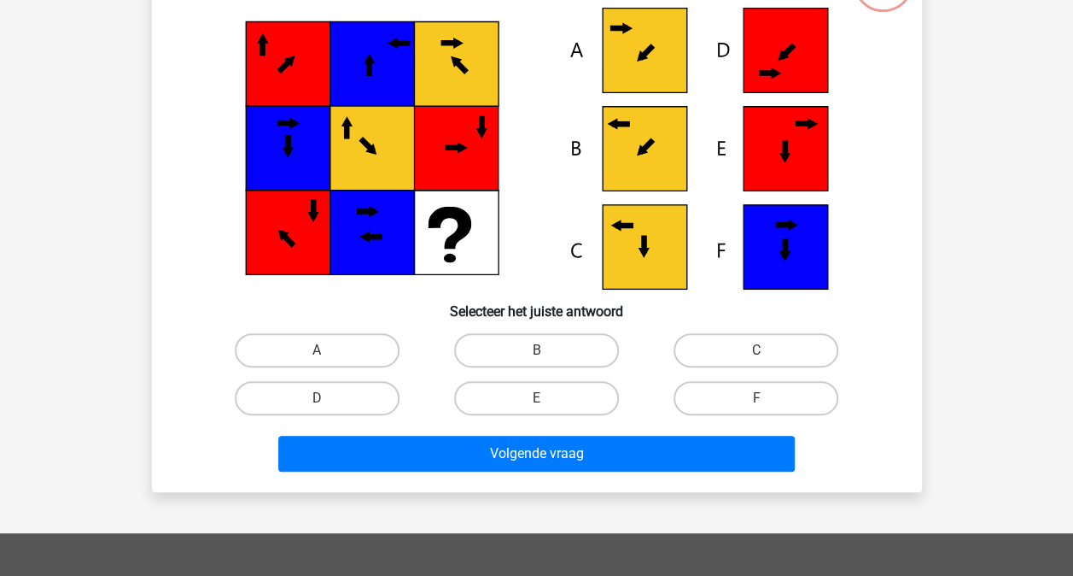
scroll to position [150, 0]
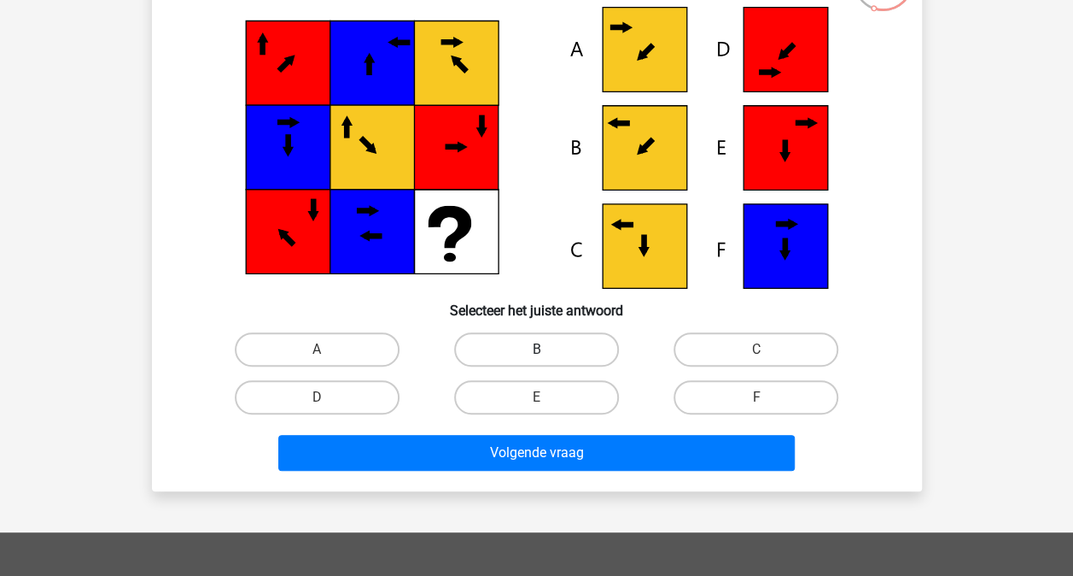
click at [527, 342] on label "B" at bounding box center [536, 349] width 165 height 34
click at [536, 349] on input "B" at bounding box center [541, 354] width 11 height 11
radio input "true"
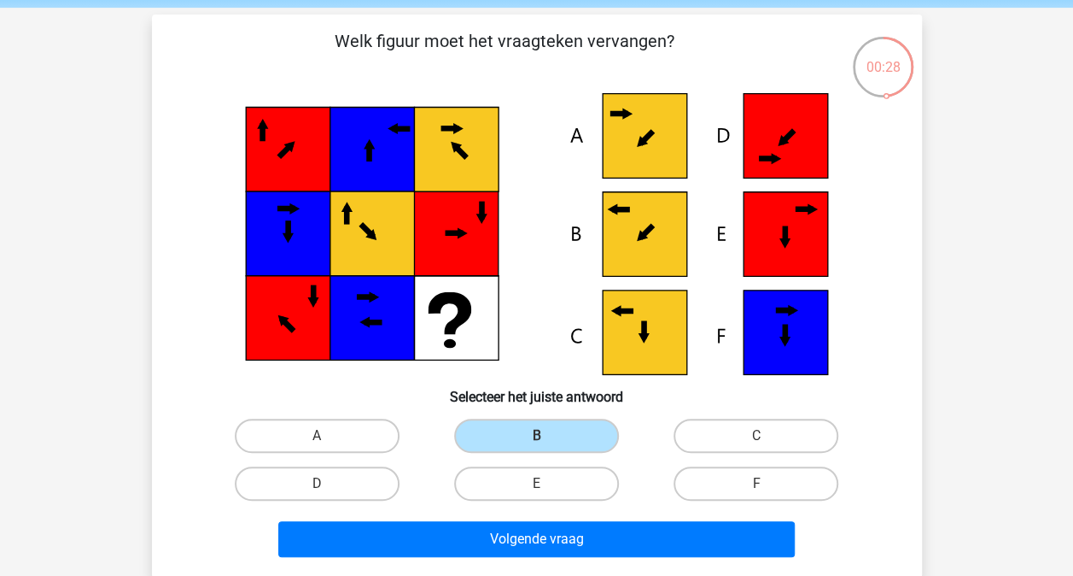
scroll to position [67, 0]
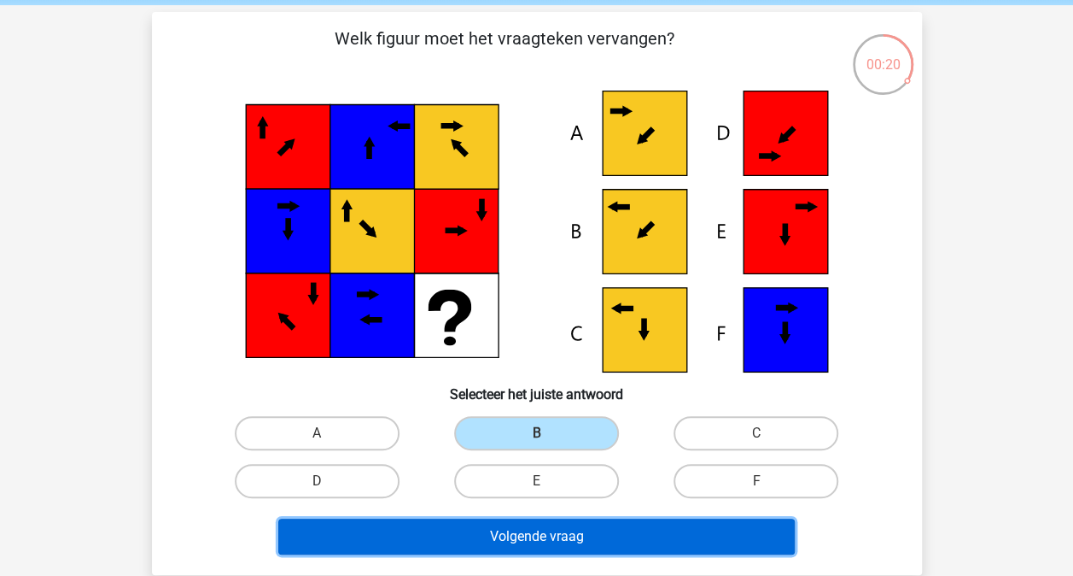
click at [526, 524] on button "Volgende vraag" at bounding box center [536, 536] width 517 height 36
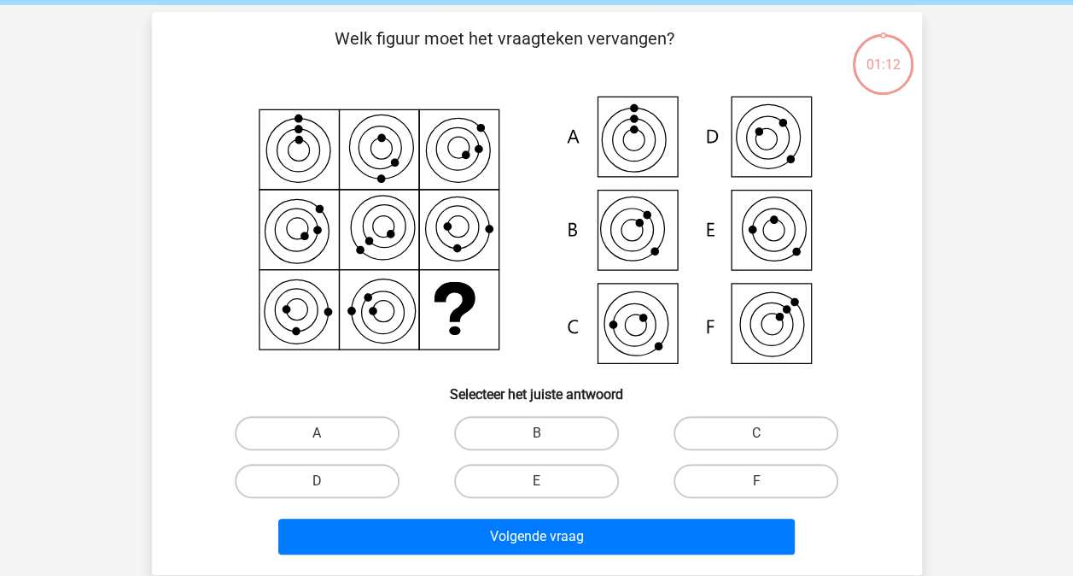
scroll to position [79, 0]
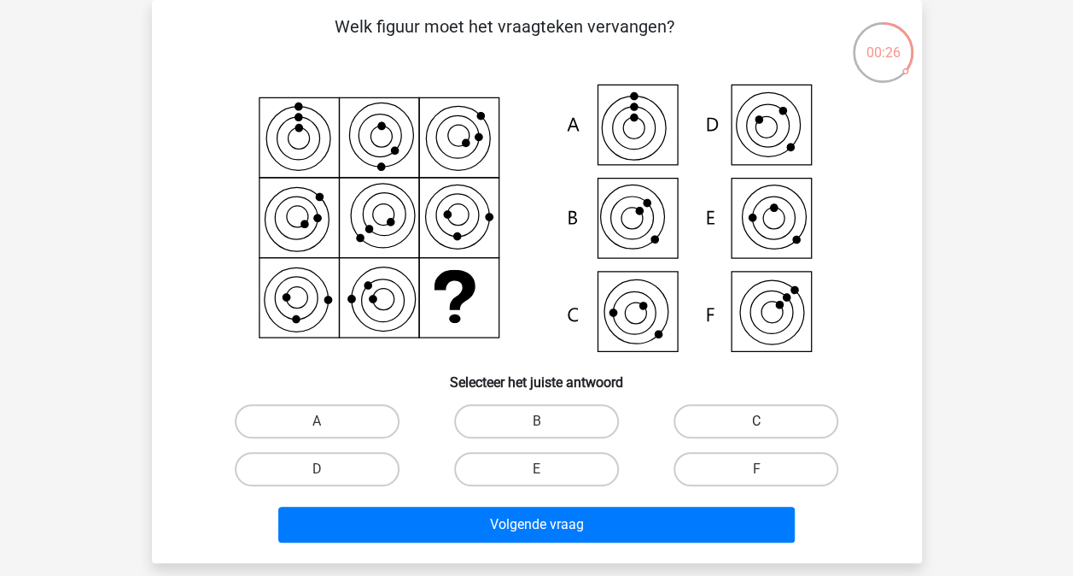
click at [725, 417] on label "C" at bounding box center [756, 421] width 165 height 34
click at [757, 421] on input "C" at bounding box center [762, 426] width 11 height 11
radio input "true"
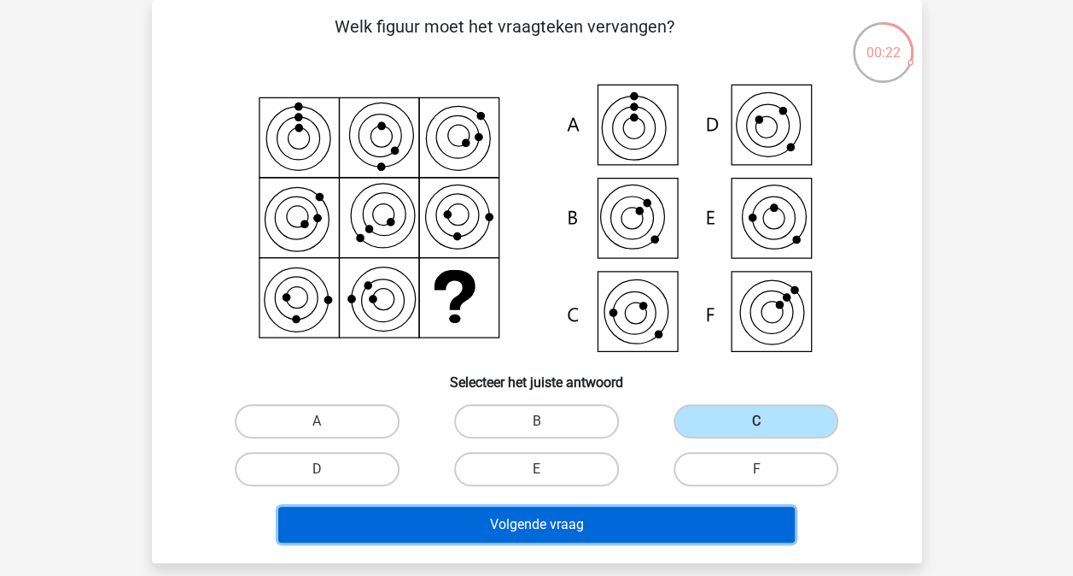
click at [652, 522] on button "Volgende vraag" at bounding box center [536, 524] width 517 height 36
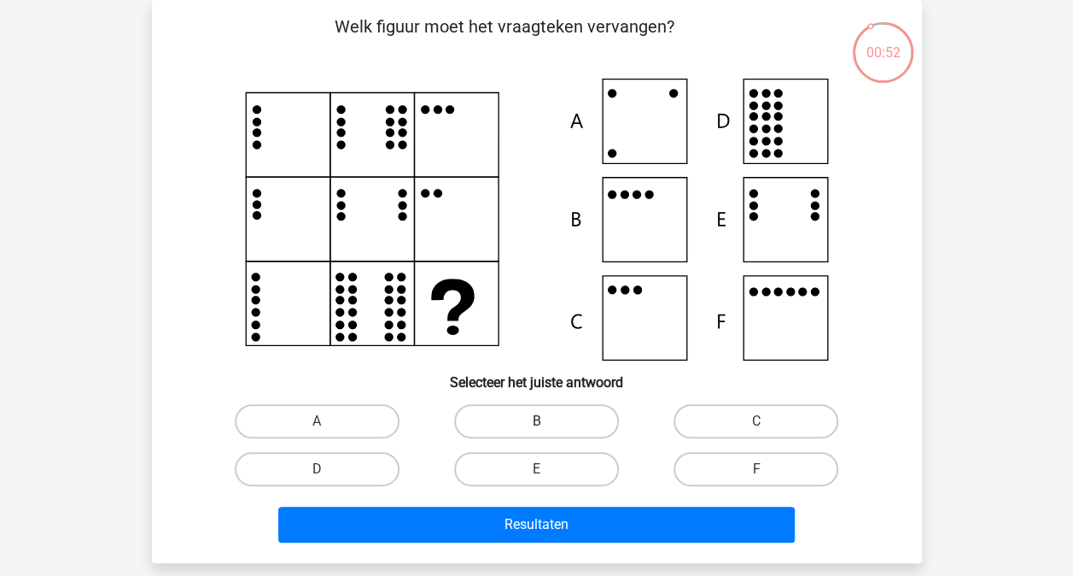
click at [576, 415] on label "B" at bounding box center [536, 421] width 165 height 34
click at [547, 421] on input "B" at bounding box center [541, 426] width 11 height 11
radio input "true"
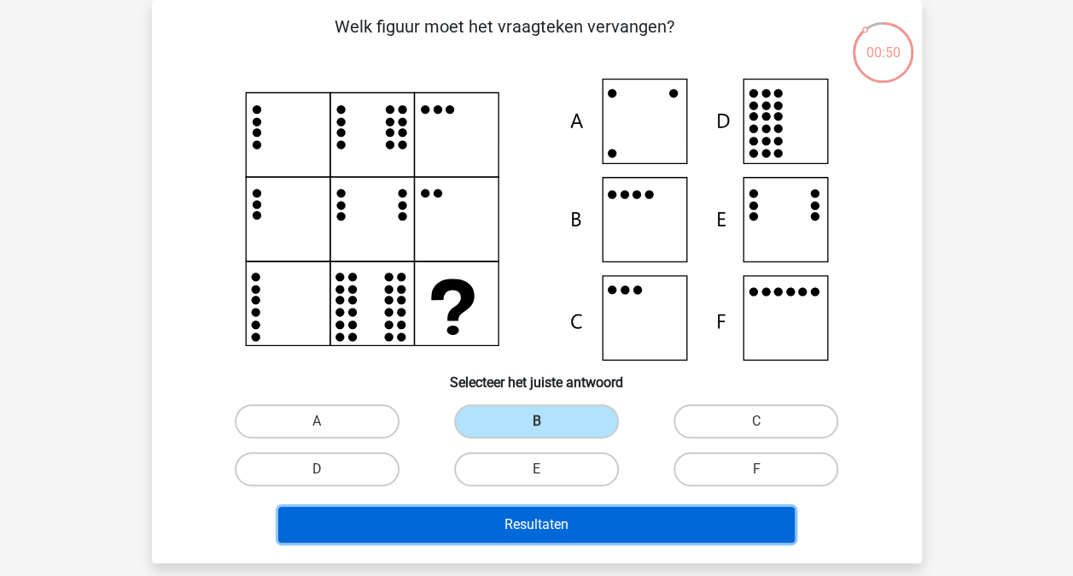
click at [553, 527] on button "Resultaten" at bounding box center [536, 524] width 517 height 36
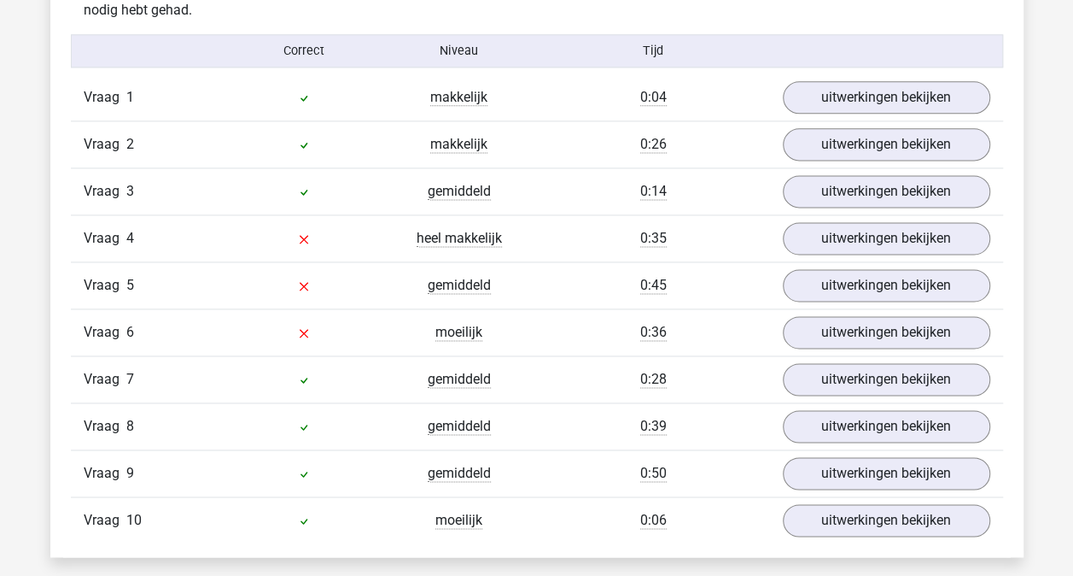
scroll to position [1057, 0]
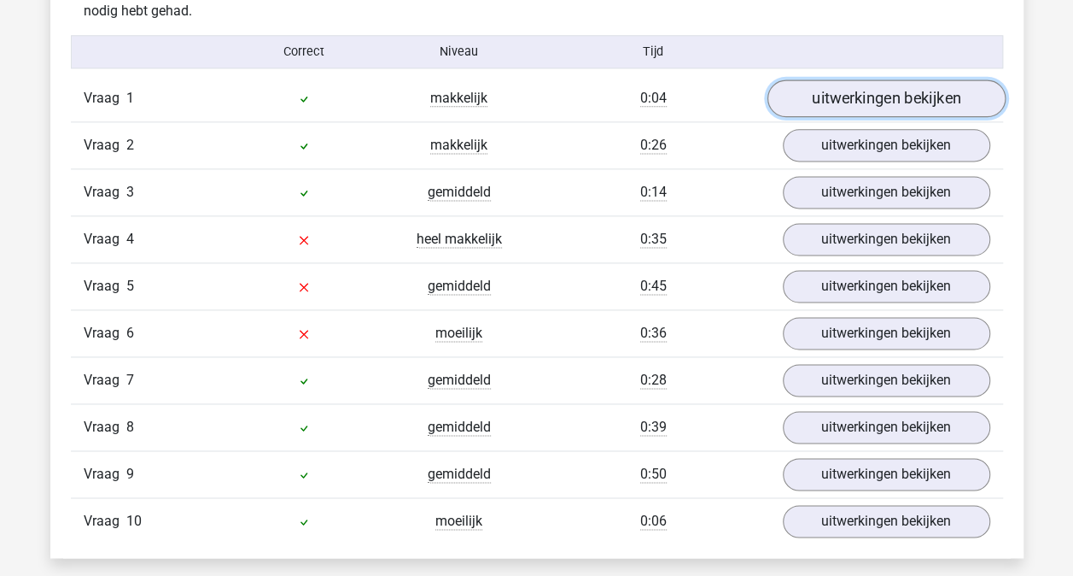
click at [914, 101] on link "uitwerkingen bekijken" at bounding box center [886, 99] width 238 height 38
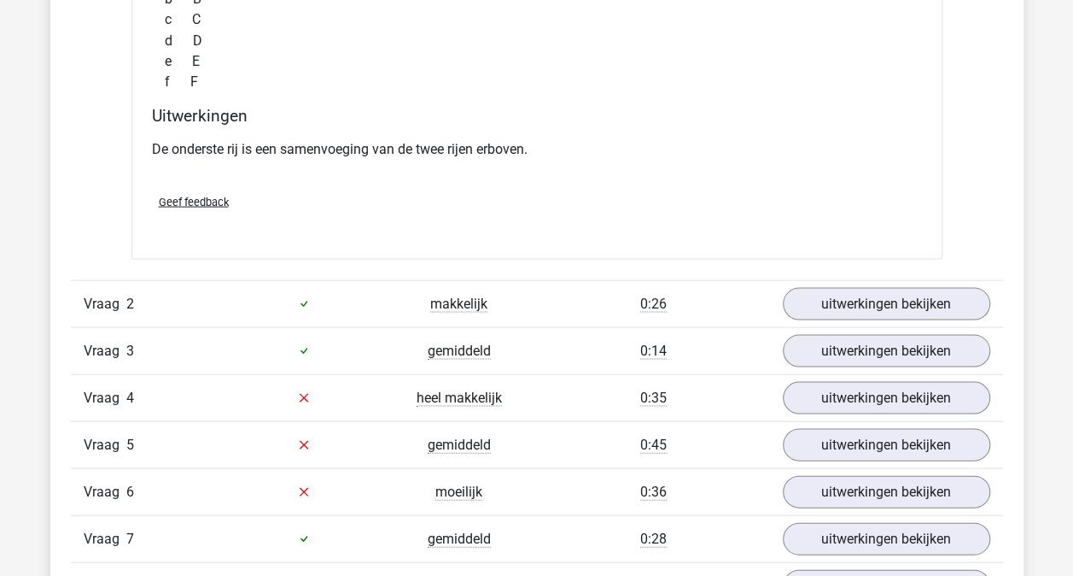
scroll to position [1567, 0]
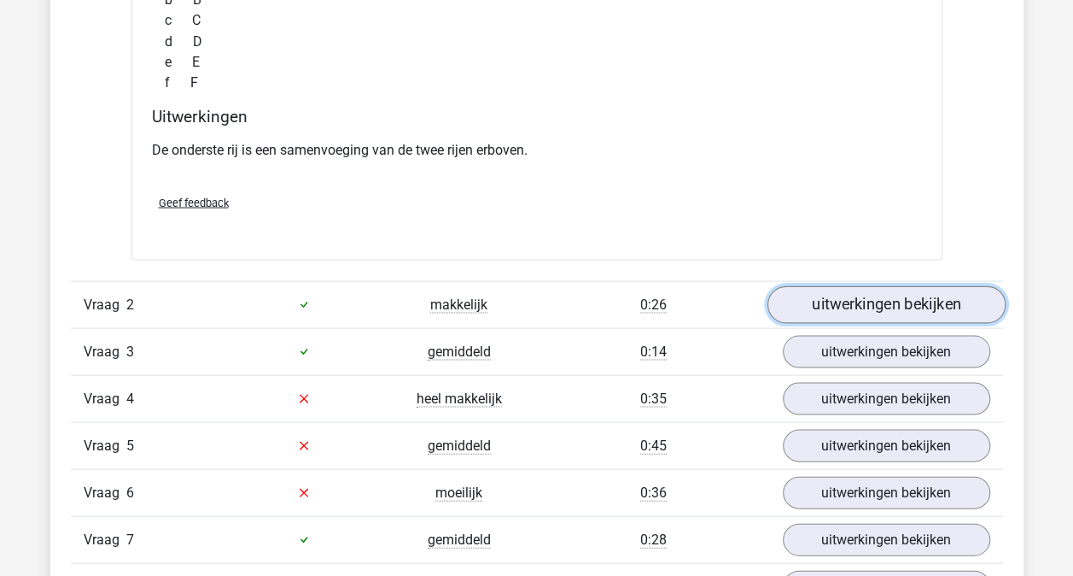
click at [851, 299] on link "uitwerkingen bekijken" at bounding box center [886, 304] width 238 height 38
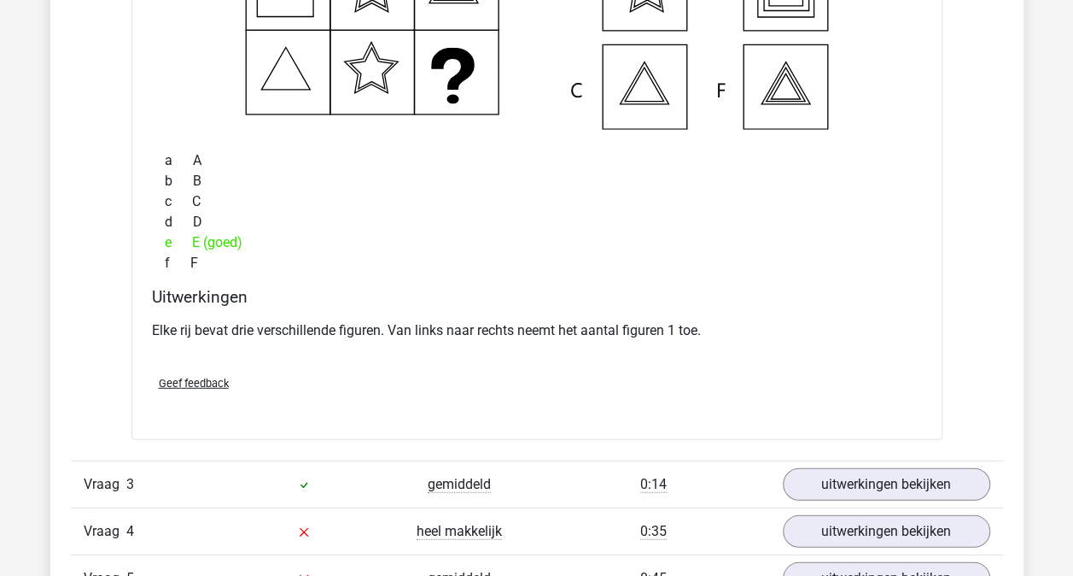
scroll to position [2215, 0]
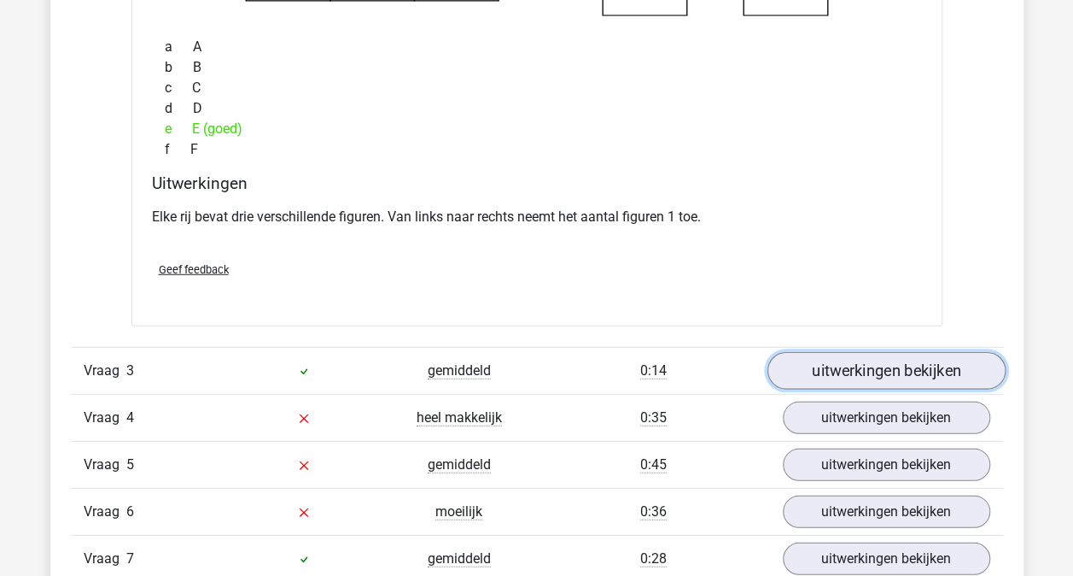
click at [856, 359] on link "uitwerkingen bekijken" at bounding box center [886, 371] width 238 height 38
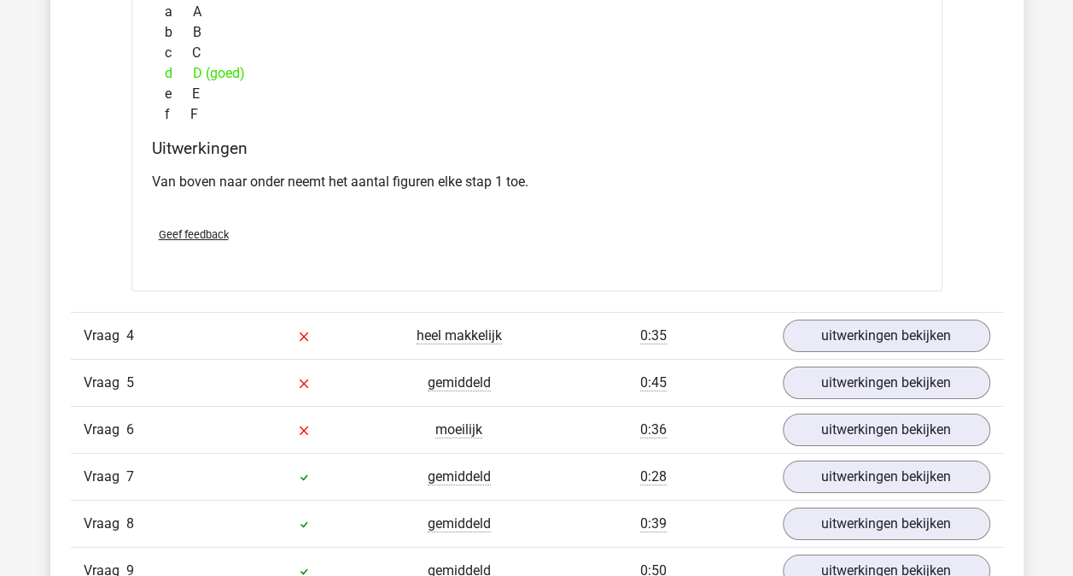
scroll to position [2966, 0]
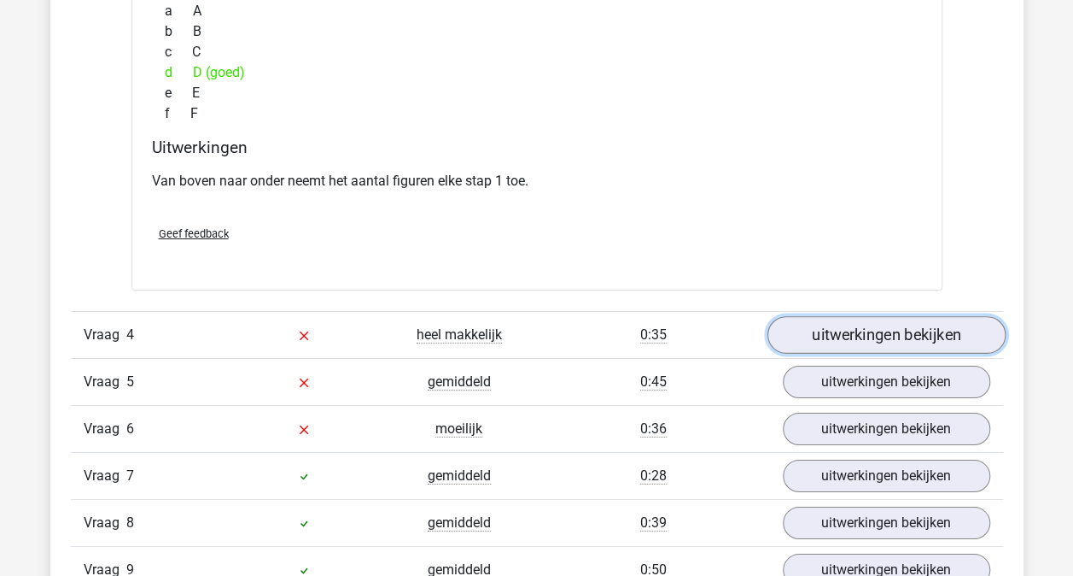
click at [850, 332] on link "uitwerkingen bekijken" at bounding box center [886, 335] width 238 height 38
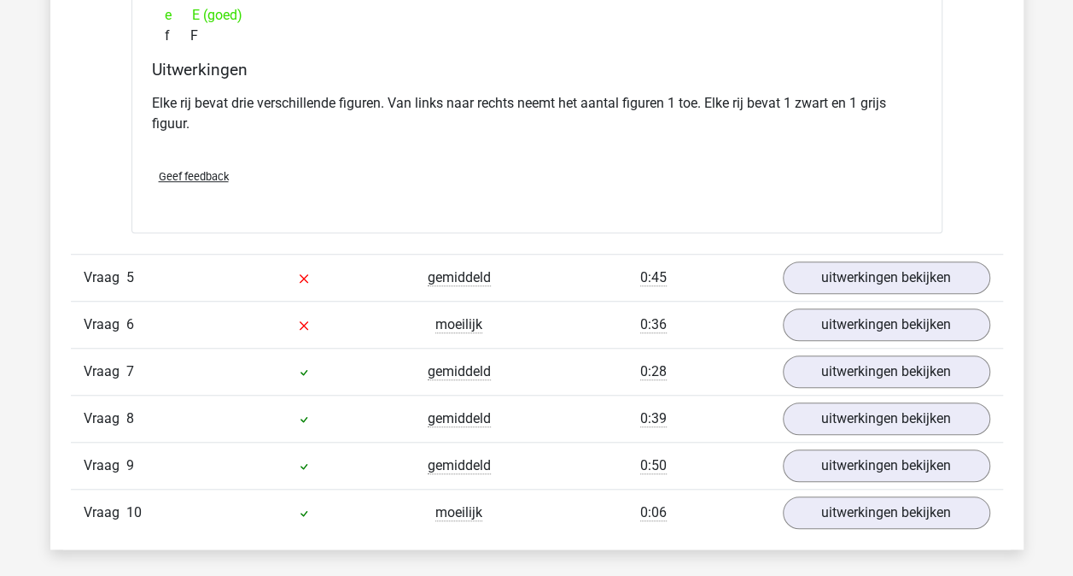
scroll to position [3765, 0]
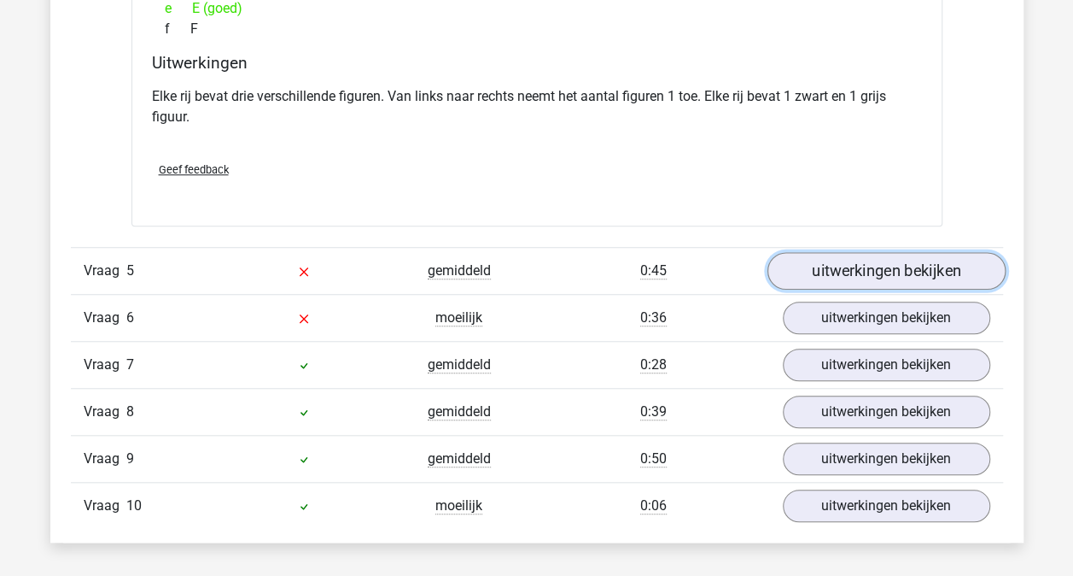
click at [867, 273] on link "uitwerkingen bekijken" at bounding box center [886, 271] width 238 height 38
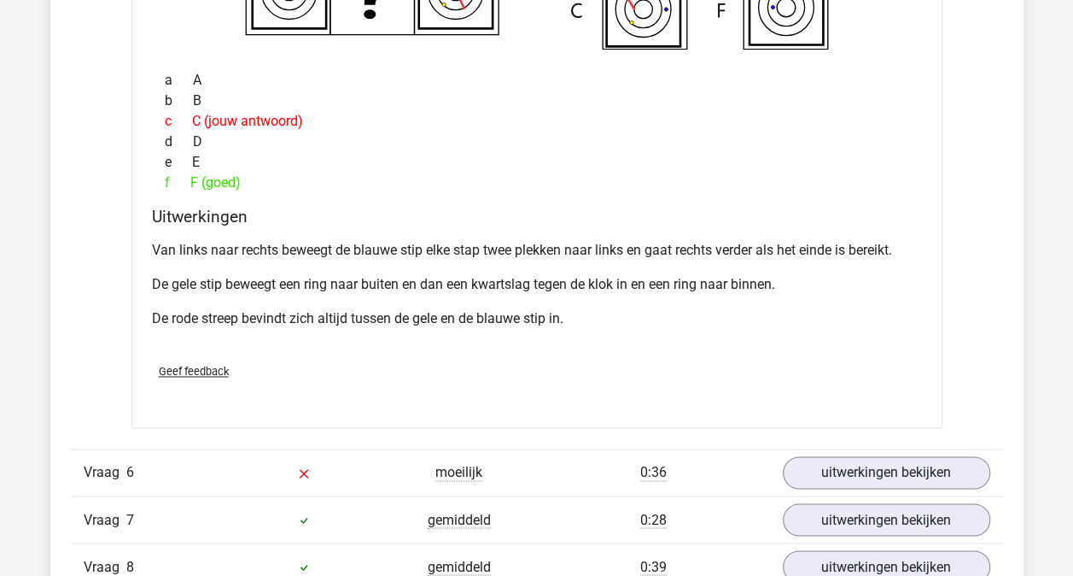
scroll to position [4429, 0]
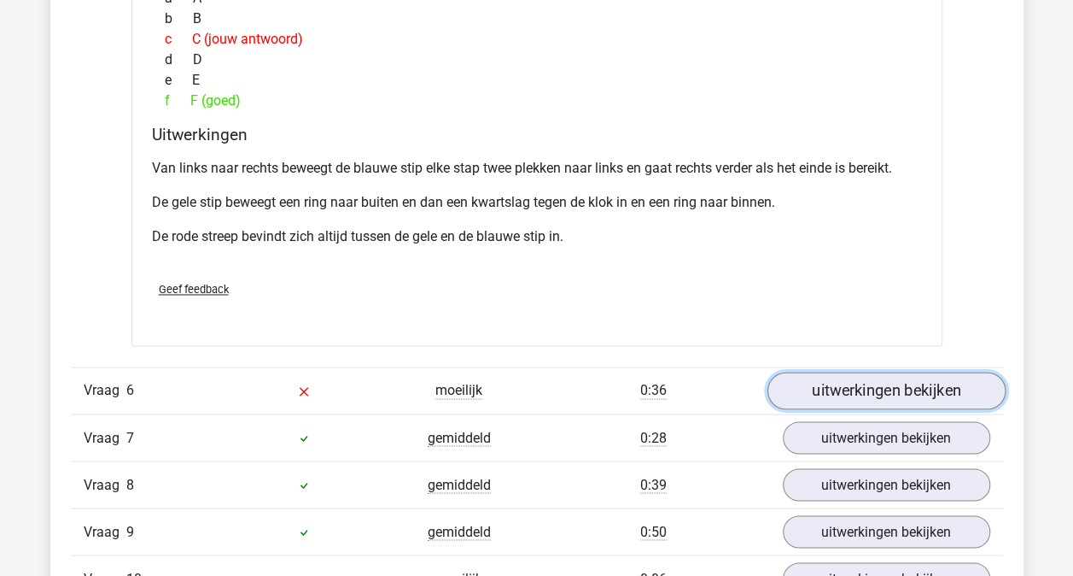
click at [859, 391] on link "uitwerkingen bekijken" at bounding box center [886, 391] width 238 height 38
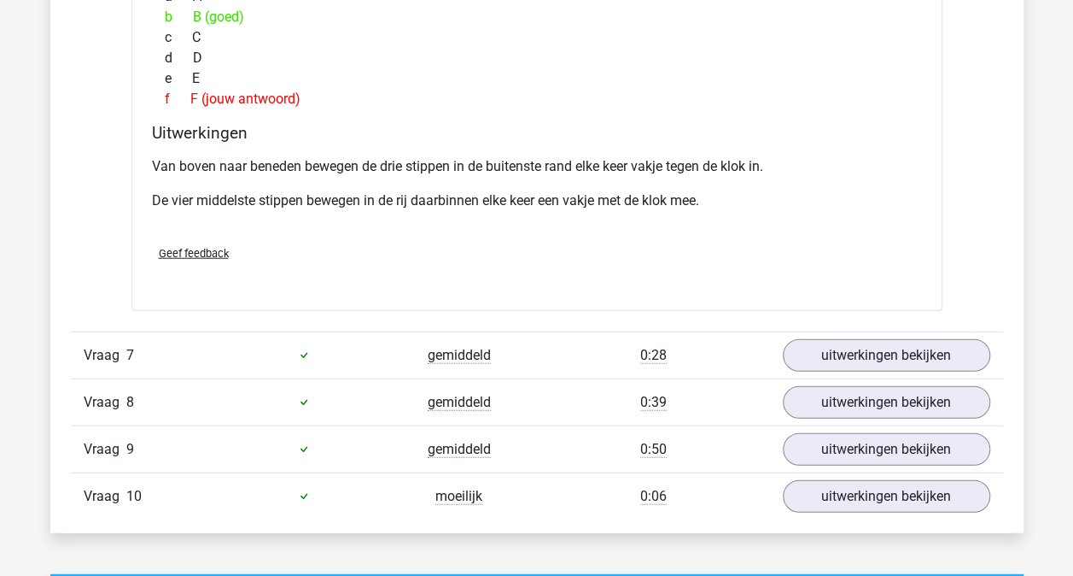
scroll to position [5301, 0]
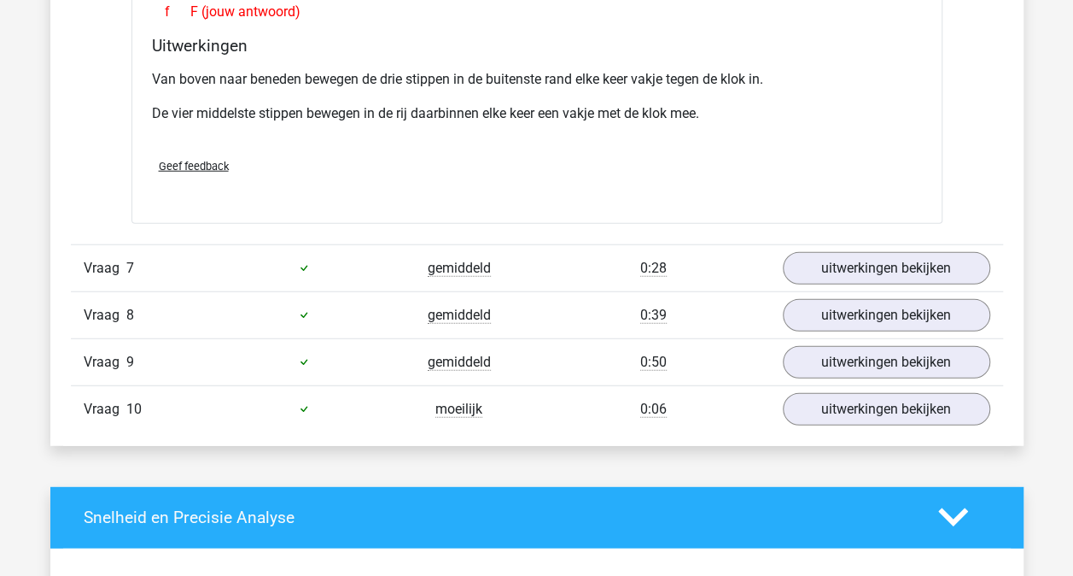
click at [237, 258] on div at bounding box center [303, 268] width 155 height 20
click at [581, 258] on div "0:28" at bounding box center [653, 268] width 233 height 20
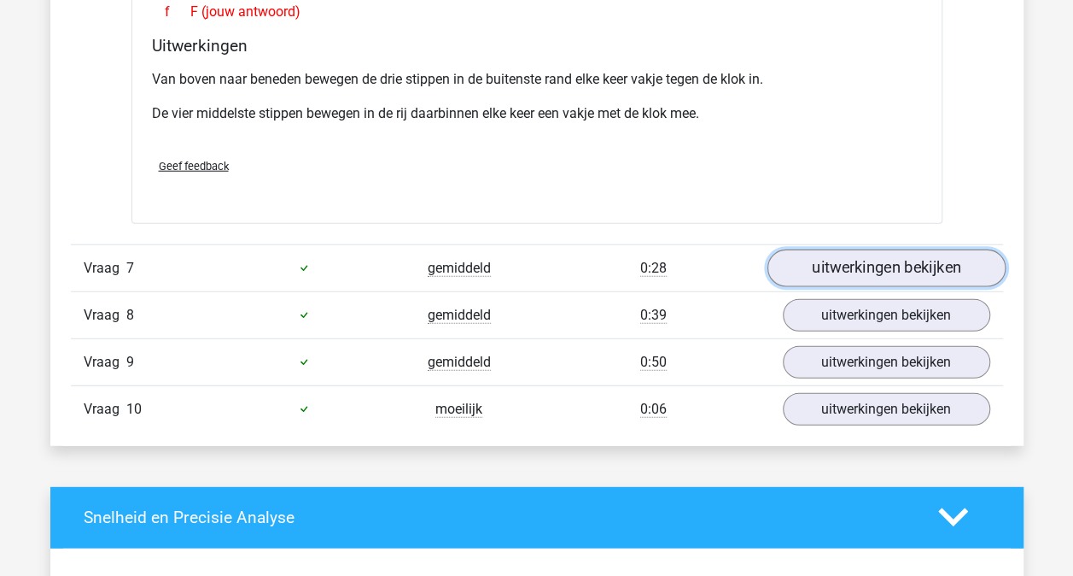
click at [873, 254] on link "uitwerkingen bekijken" at bounding box center [886, 268] width 238 height 38
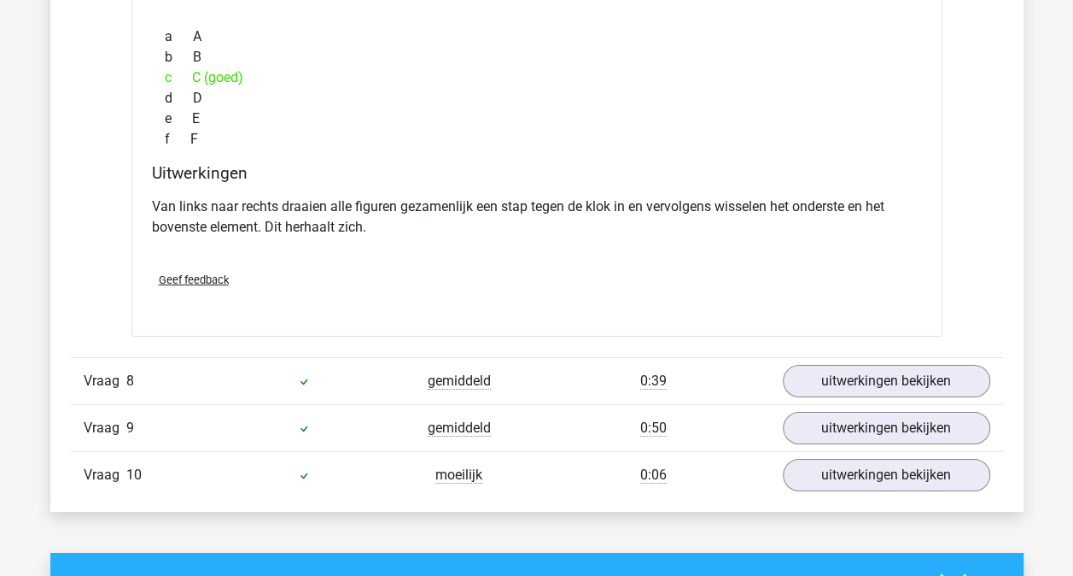
scroll to position [5940, 0]
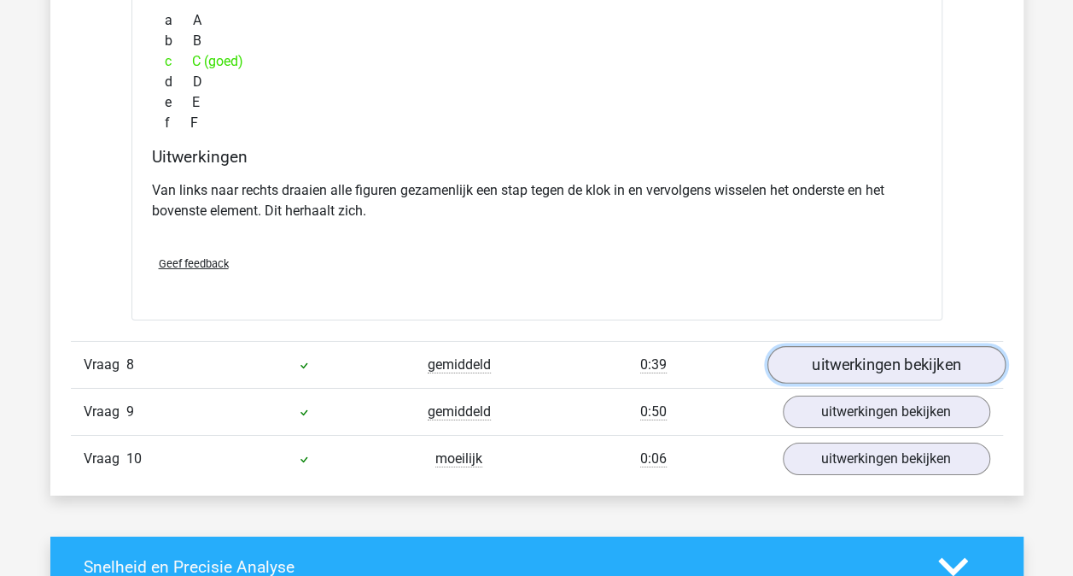
click at [856, 346] on link "uitwerkingen bekijken" at bounding box center [886, 365] width 238 height 38
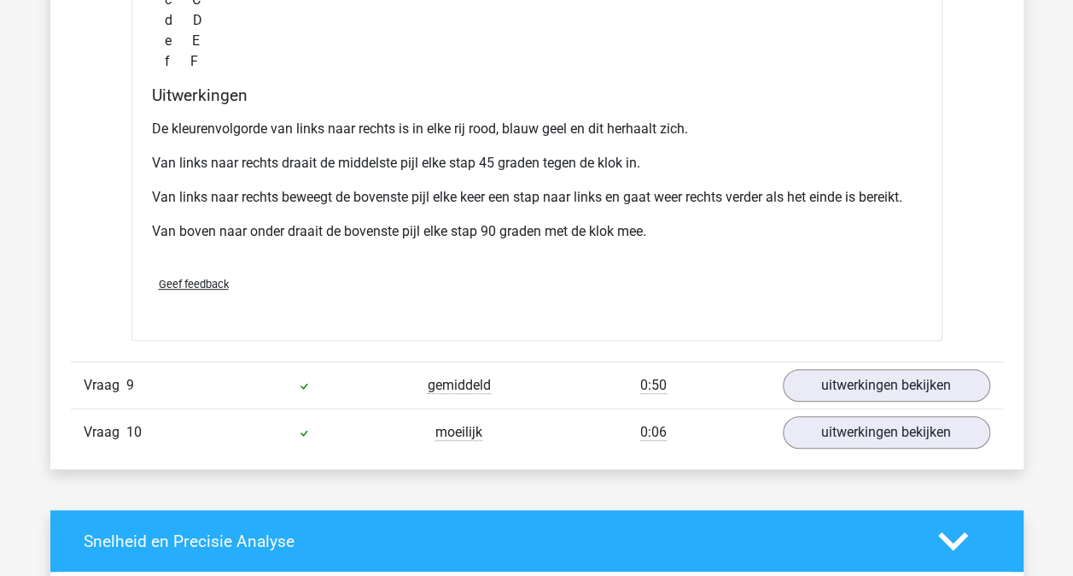
scroll to position [6736, 0]
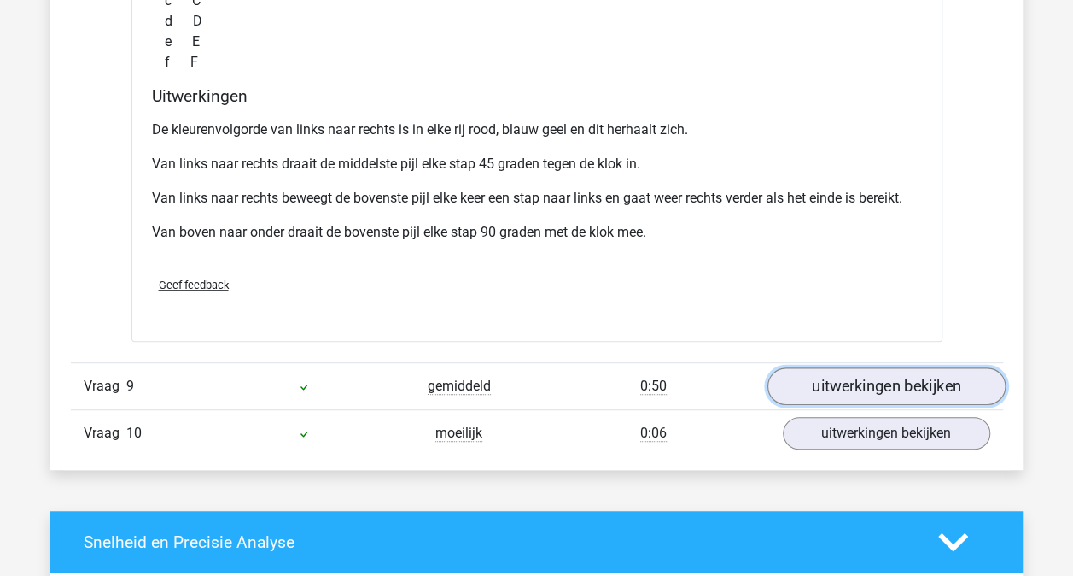
click at [851, 367] on link "uitwerkingen bekijken" at bounding box center [886, 386] width 238 height 38
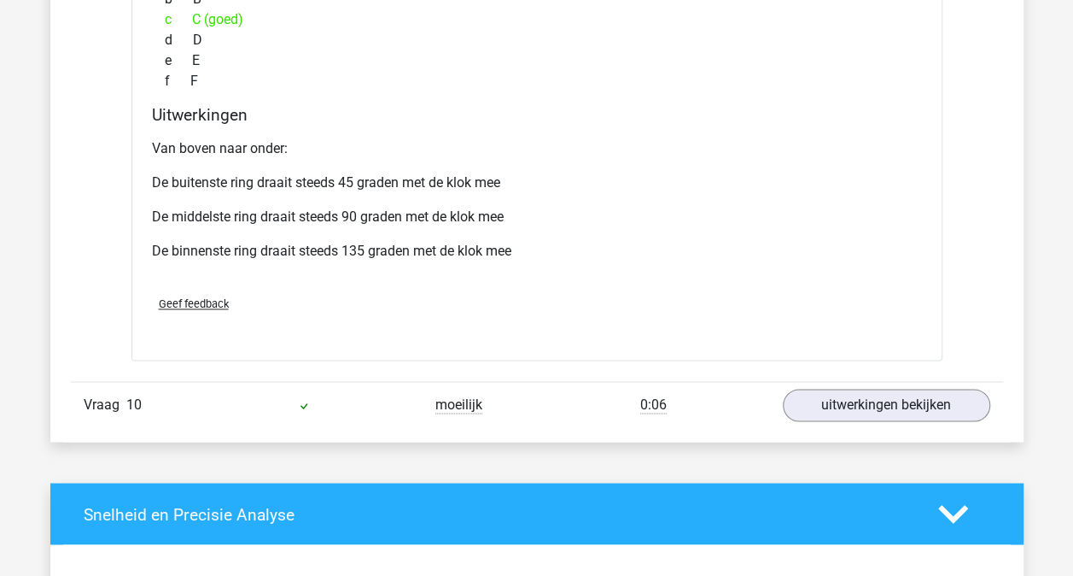
scroll to position [7533, 0]
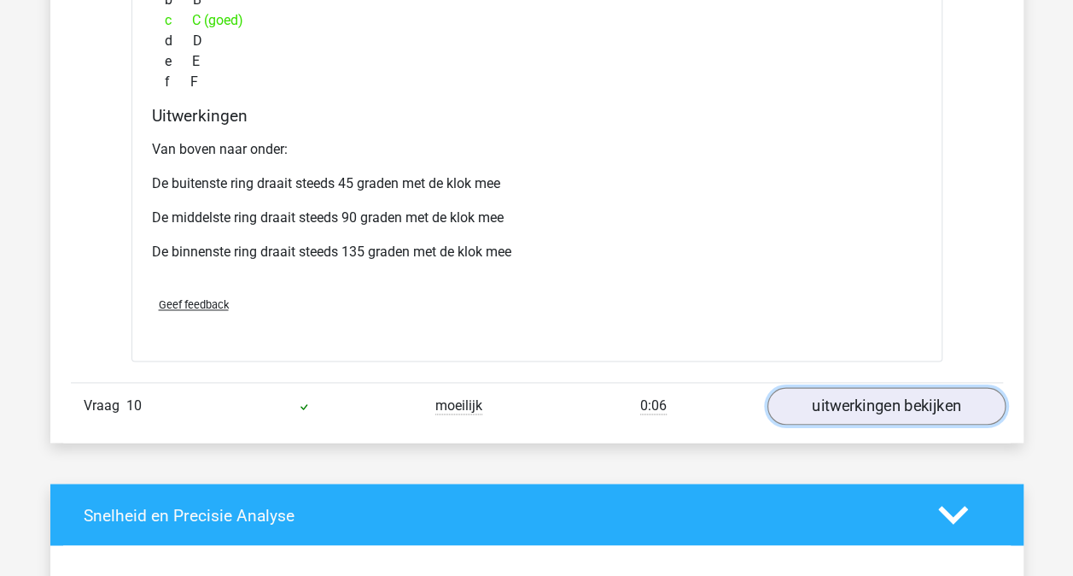
click at [852, 391] on link "uitwerkingen bekijken" at bounding box center [886, 406] width 238 height 38
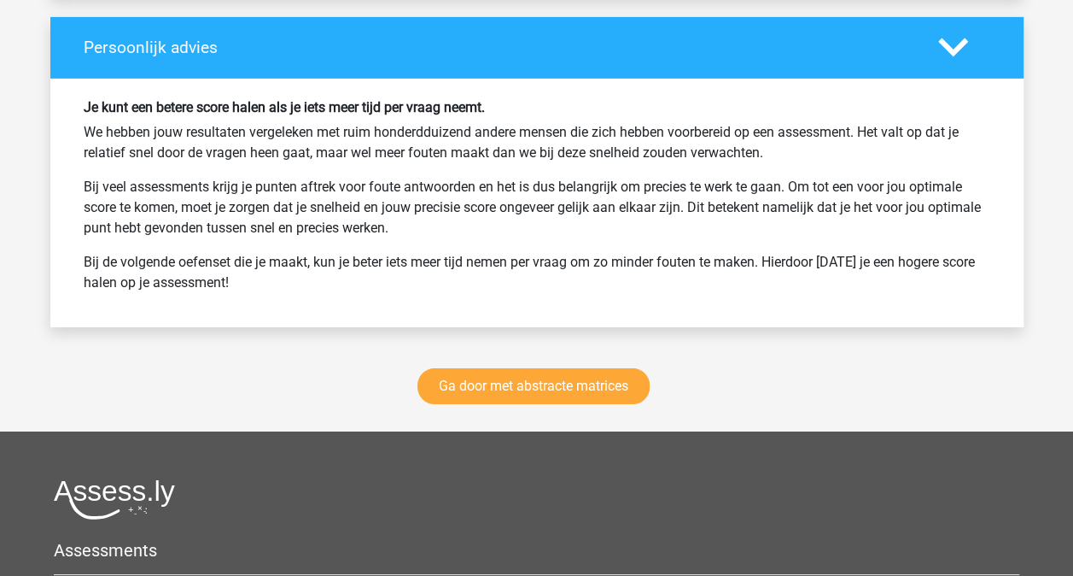
scroll to position [9398, 0]
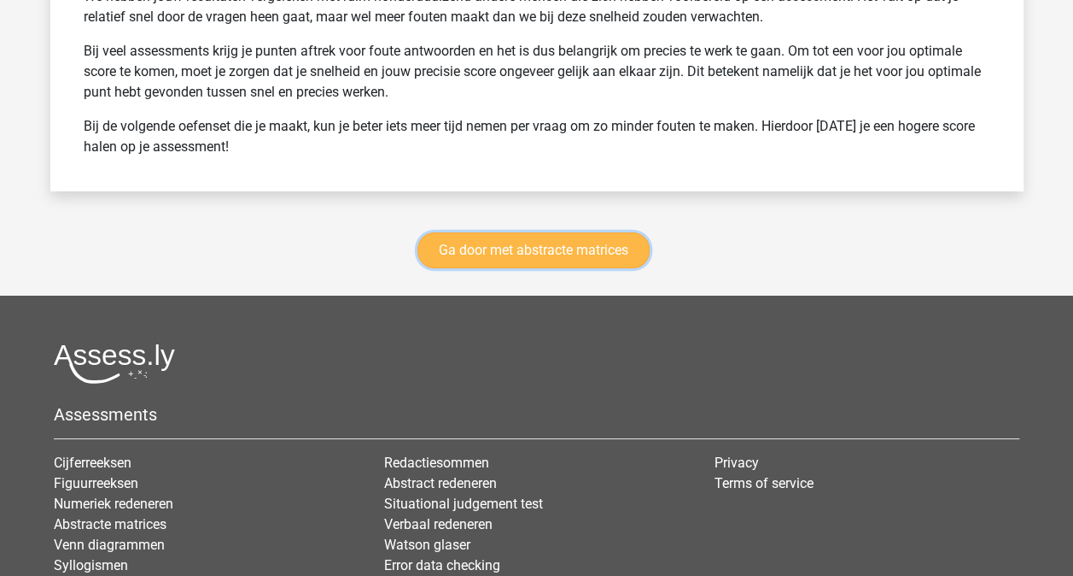
click at [500, 232] on link "Ga door met abstracte matrices" at bounding box center [534, 250] width 232 height 36
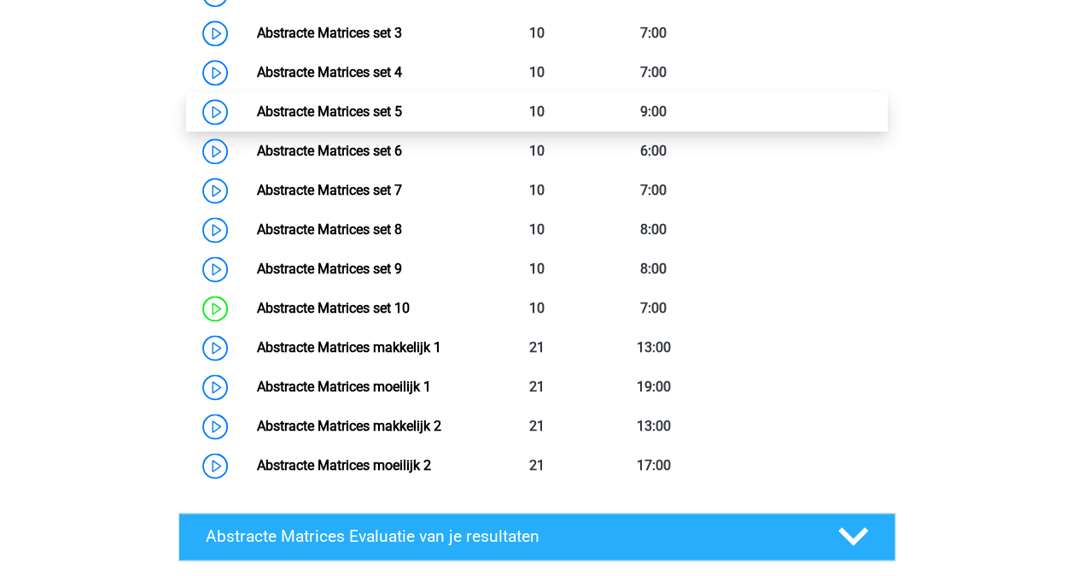
scroll to position [1016, 0]
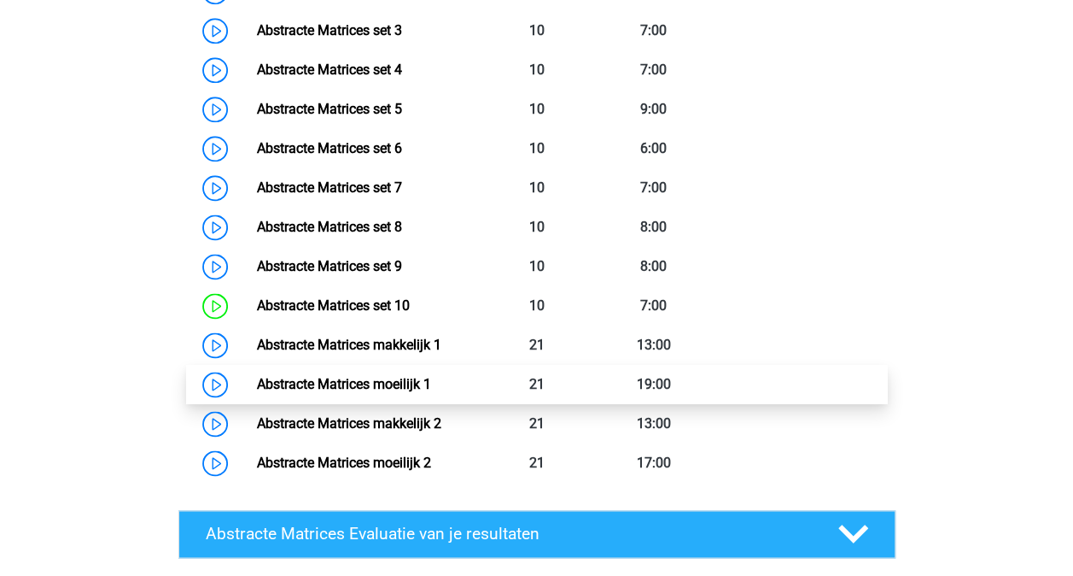
click at [431, 377] on link "Abstracte Matrices moeilijk 1" at bounding box center [344, 384] width 174 height 16
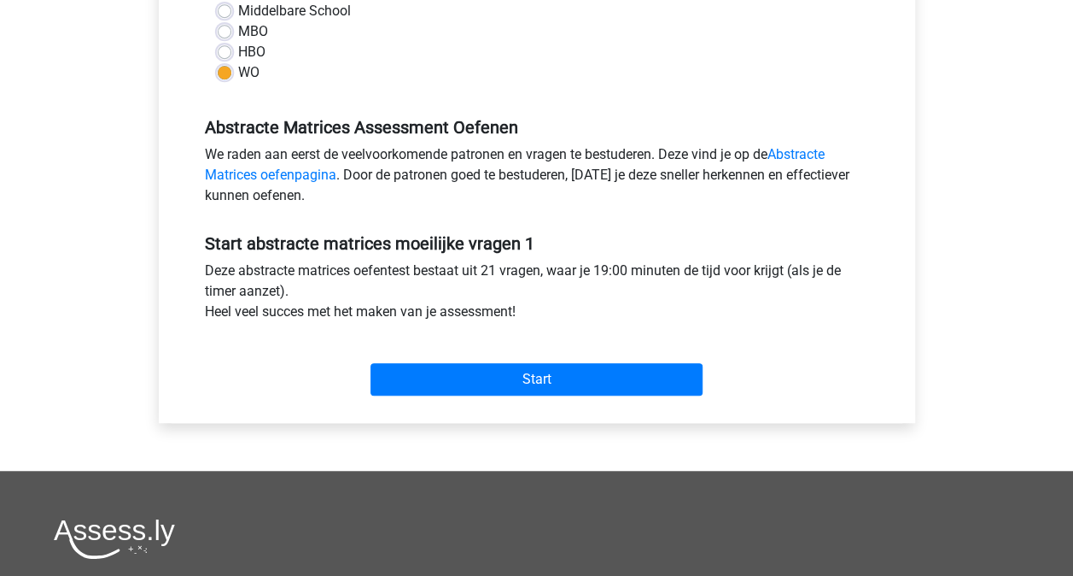
scroll to position [466, 0]
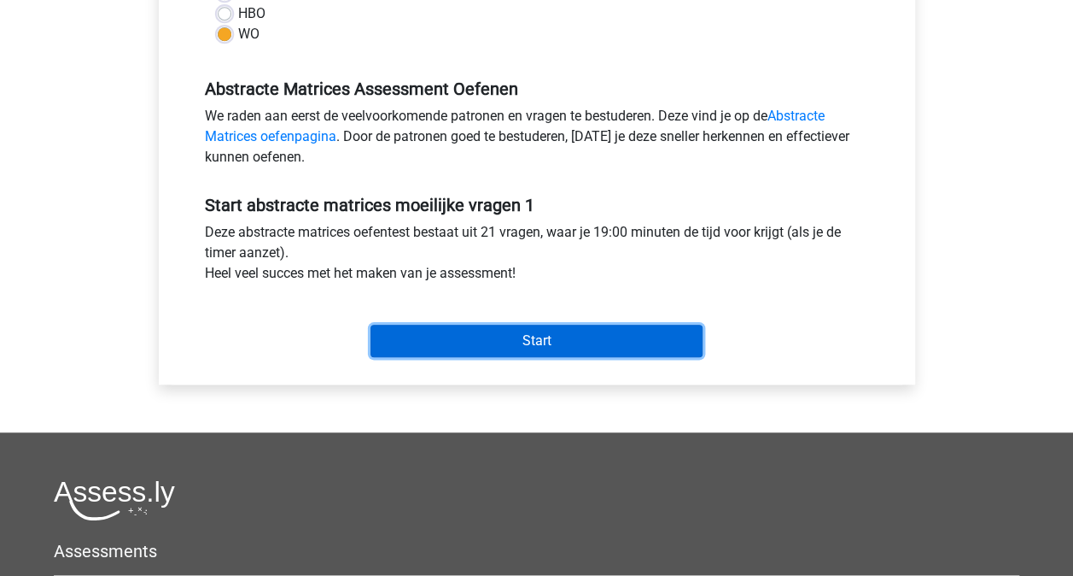
click at [594, 342] on input "Start" at bounding box center [537, 341] width 332 height 32
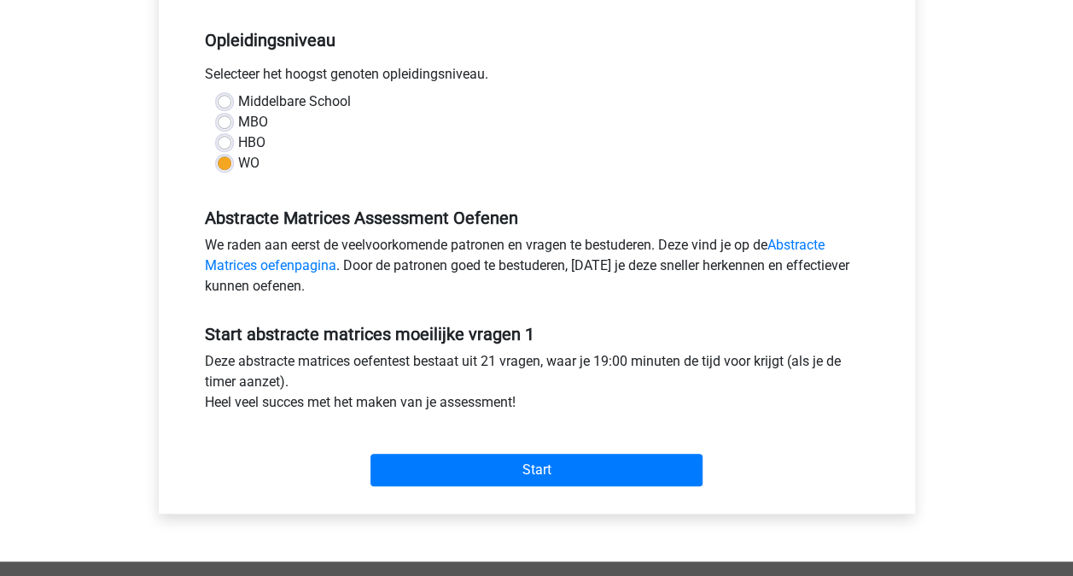
scroll to position [359, 0]
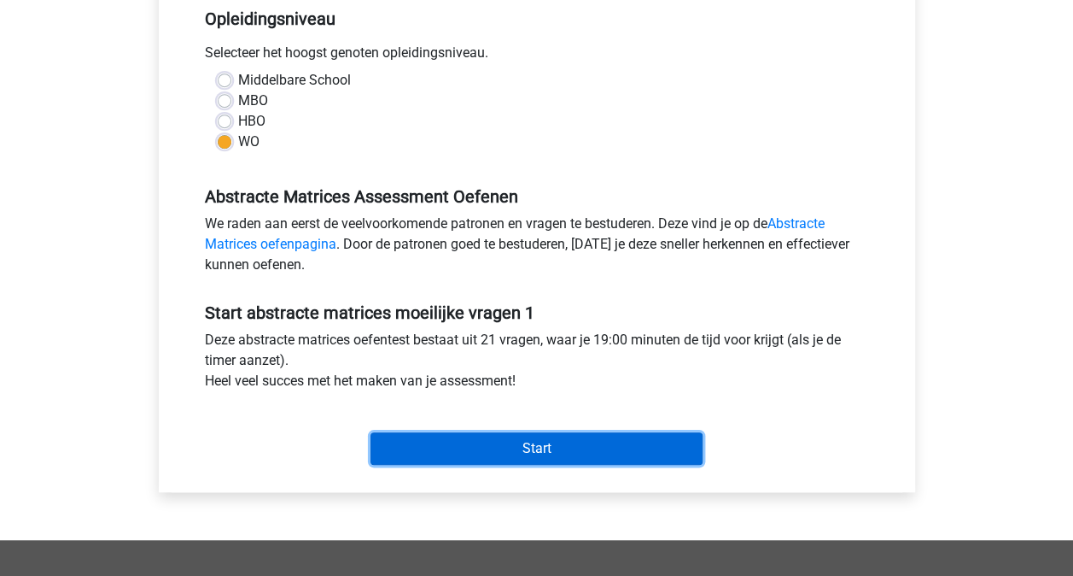
click at [493, 447] on input "Start" at bounding box center [537, 448] width 332 height 32
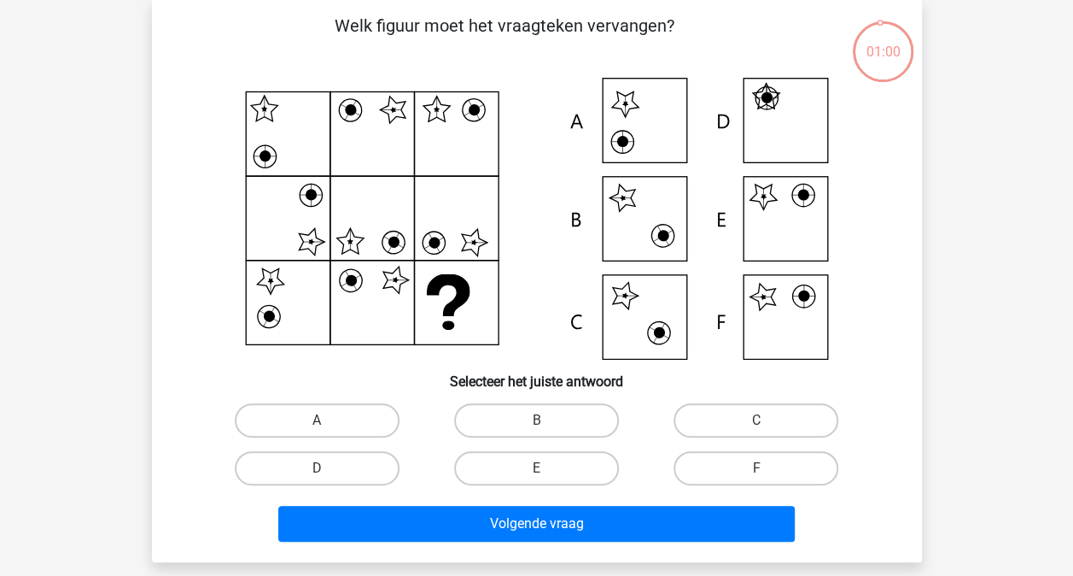
scroll to position [85, 0]
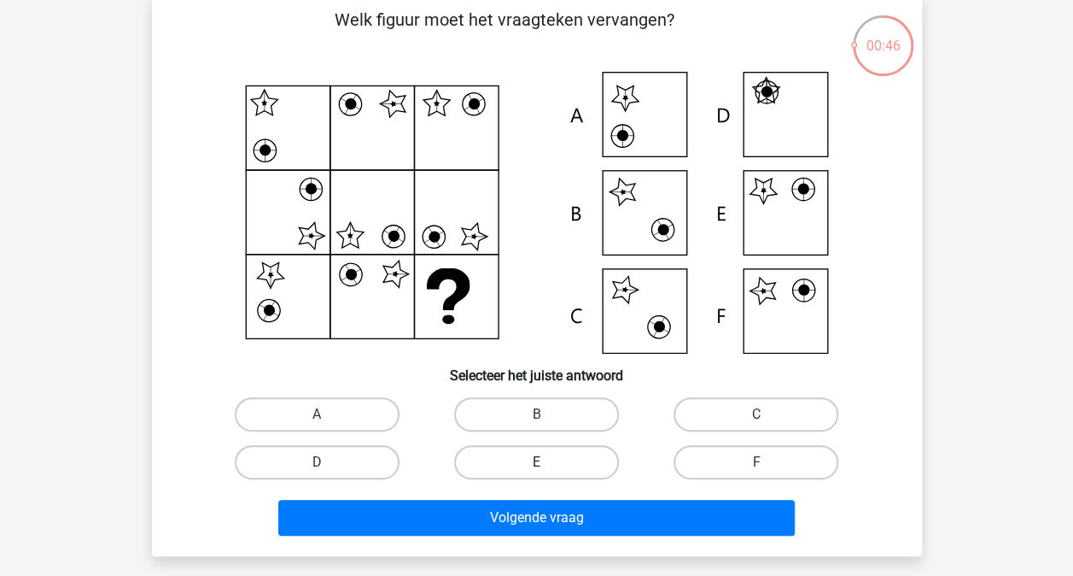
click at [561, 458] on label "E" at bounding box center [536, 462] width 165 height 34
click at [547, 462] on input "E" at bounding box center [541, 467] width 11 height 11
radio input "true"
click at [570, 408] on label "B" at bounding box center [536, 414] width 165 height 34
click at [547, 414] on input "B" at bounding box center [541, 419] width 11 height 11
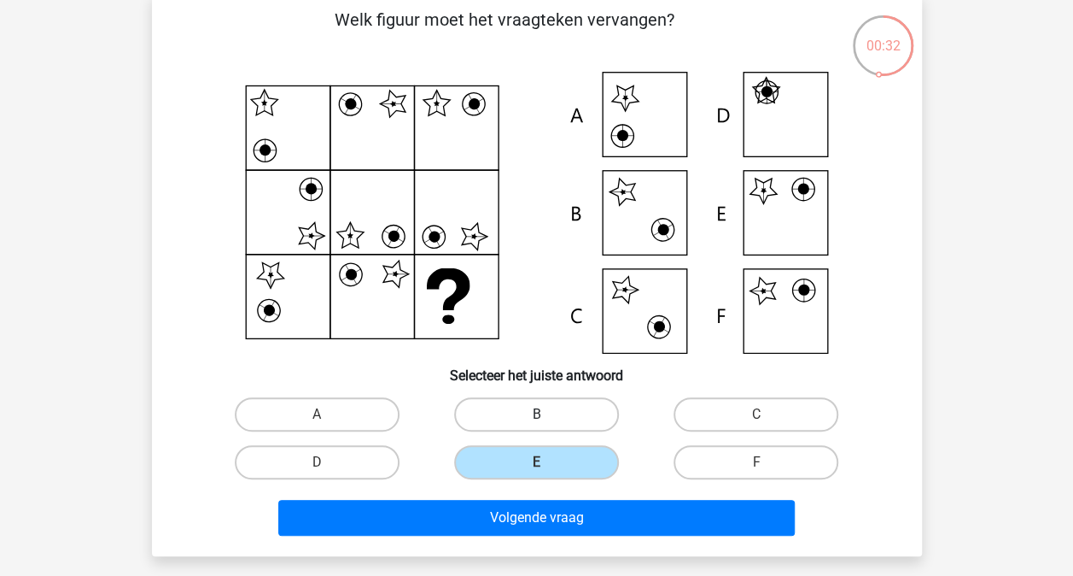
radio input "true"
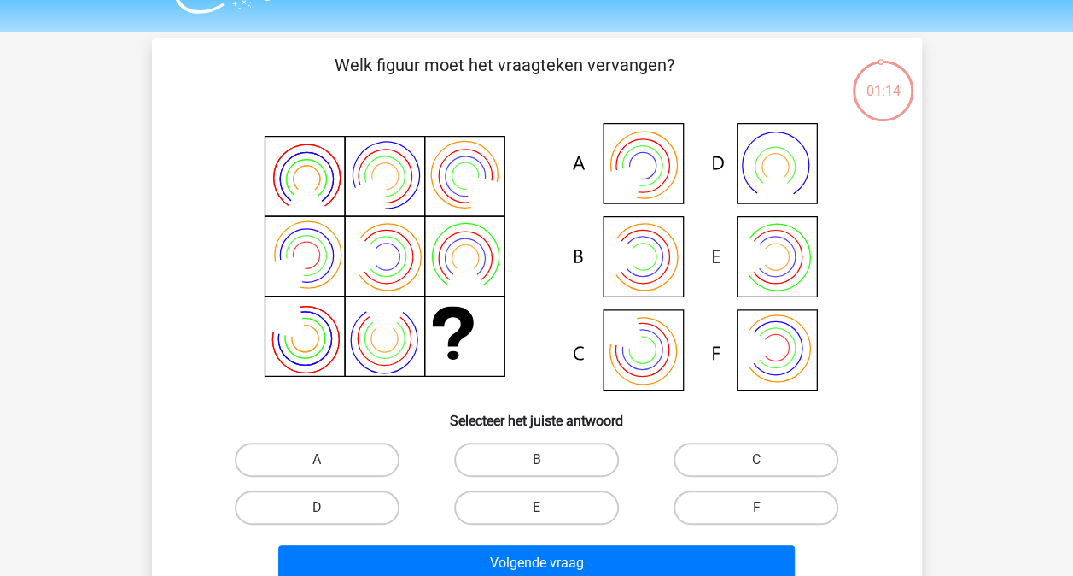
scroll to position [39, 0]
click at [506, 500] on label "E" at bounding box center [536, 508] width 165 height 34
click at [536, 508] on input "E" at bounding box center [541, 513] width 11 height 11
radio input "true"
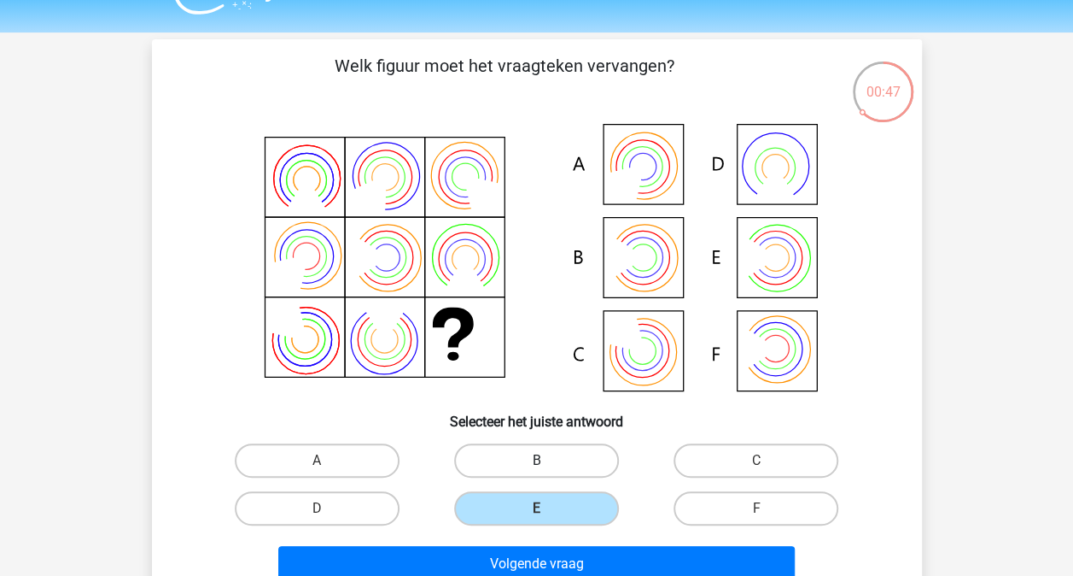
click at [508, 456] on label "B" at bounding box center [536, 460] width 165 height 34
click at [536, 460] on input "B" at bounding box center [541, 465] width 11 height 11
radio input "true"
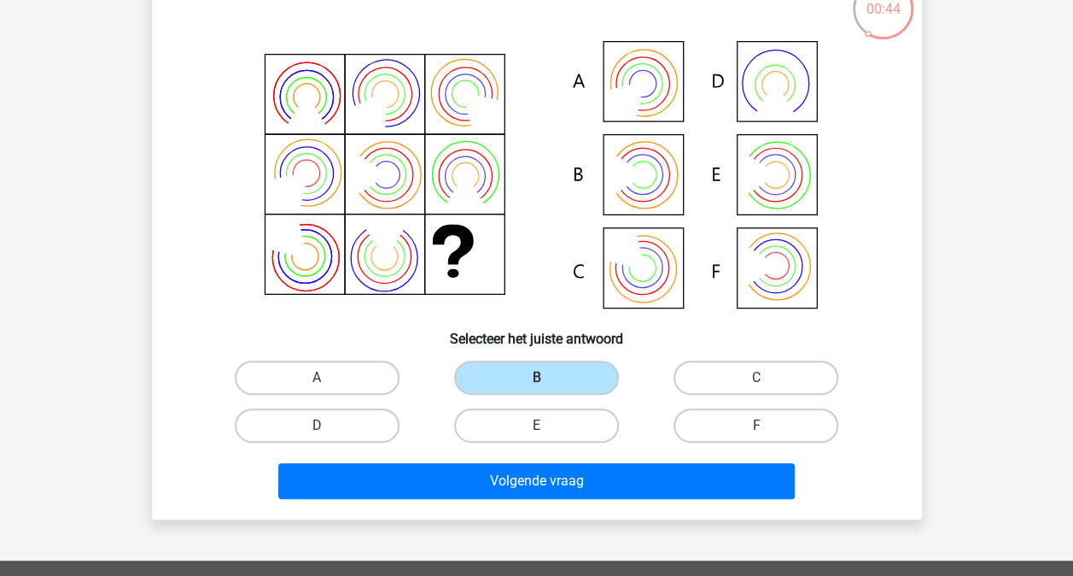
scroll to position [123, 0]
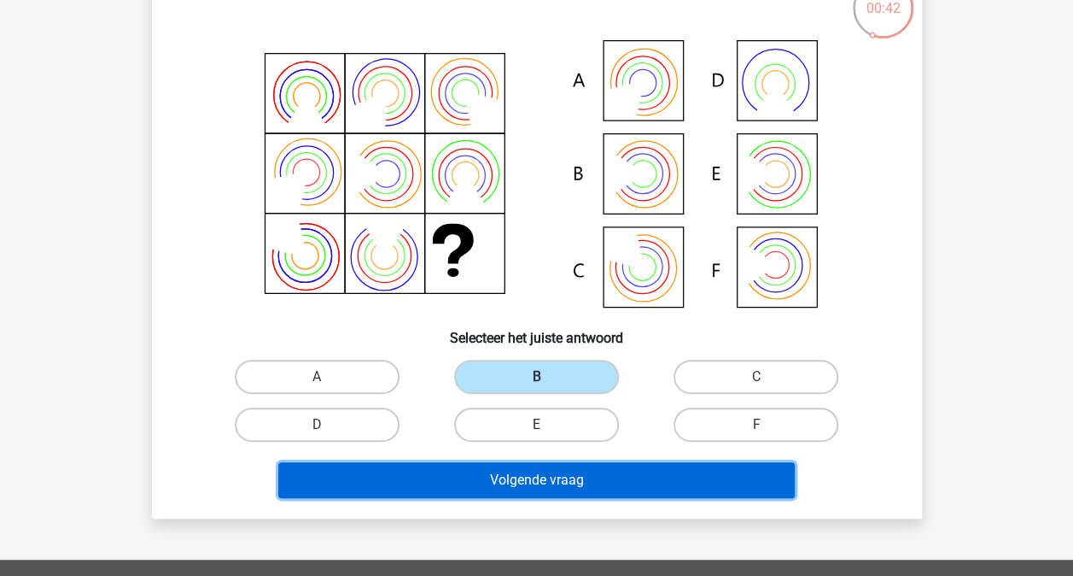
click at [548, 476] on button "Volgende vraag" at bounding box center [536, 480] width 517 height 36
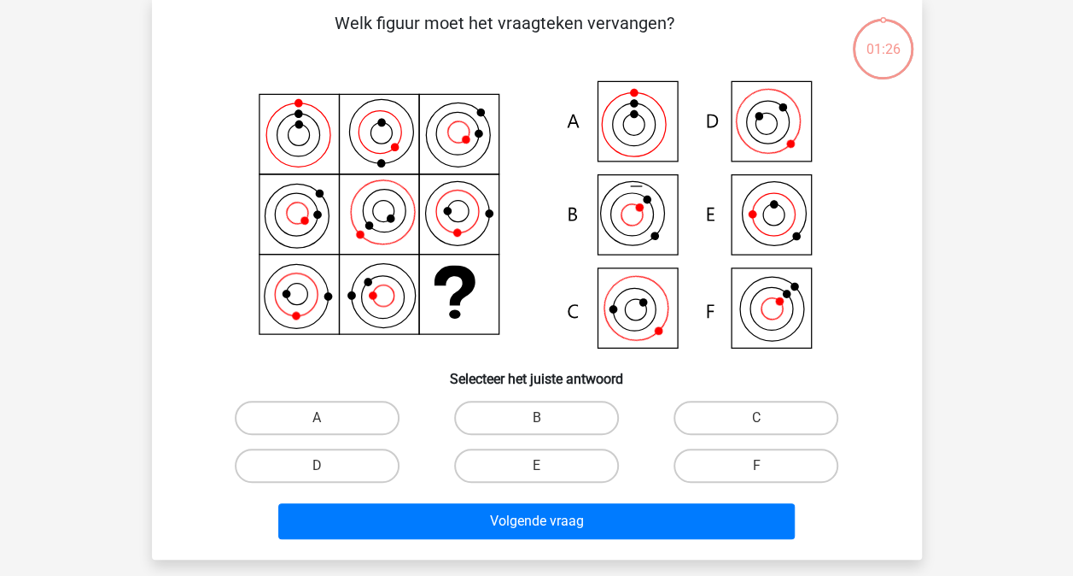
scroll to position [79, 0]
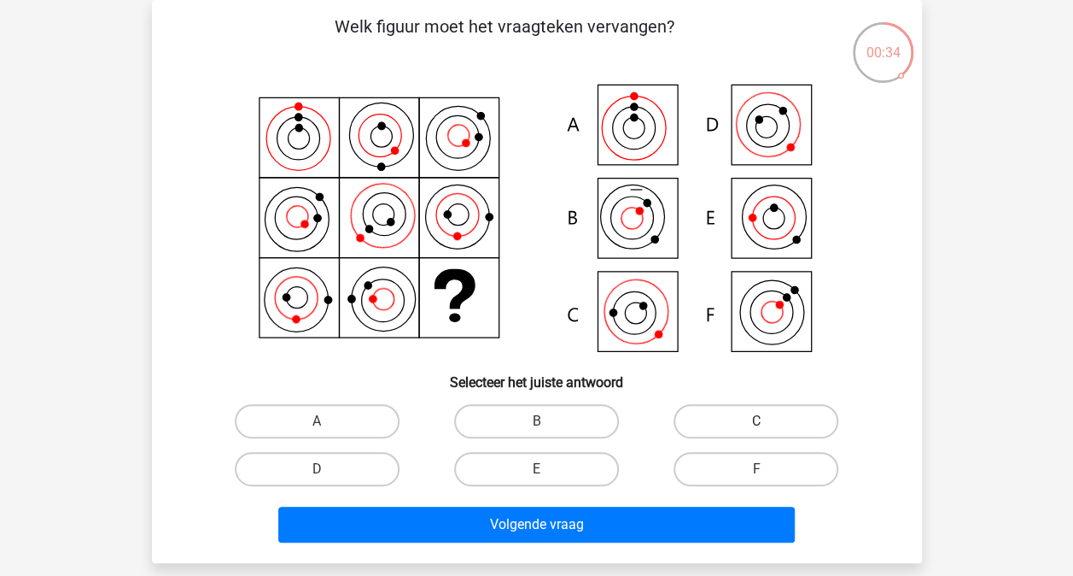
click at [699, 415] on label "C" at bounding box center [756, 421] width 165 height 34
click at [757, 421] on input "C" at bounding box center [762, 426] width 11 height 11
radio input "true"
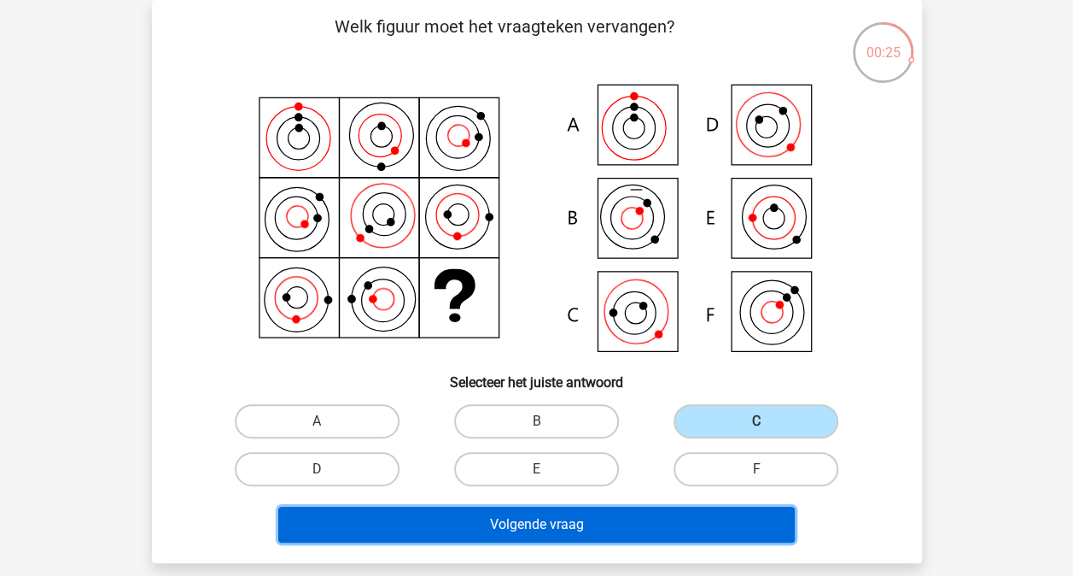
click at [526, 526] on button "Volgende vraag" at bounding box center [536, 524] width 517 height 36
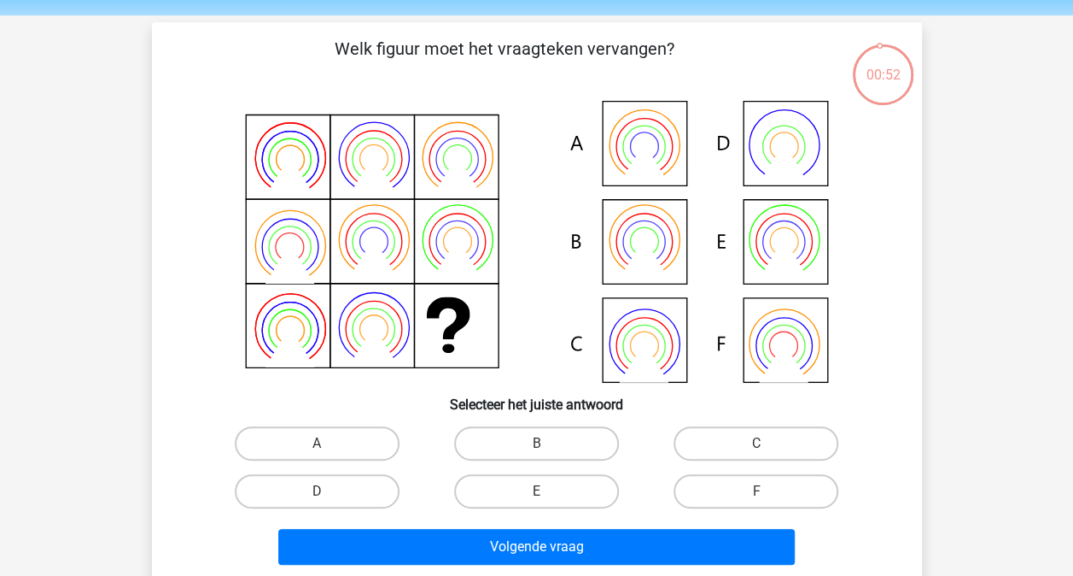
scroll to position [55, 0]
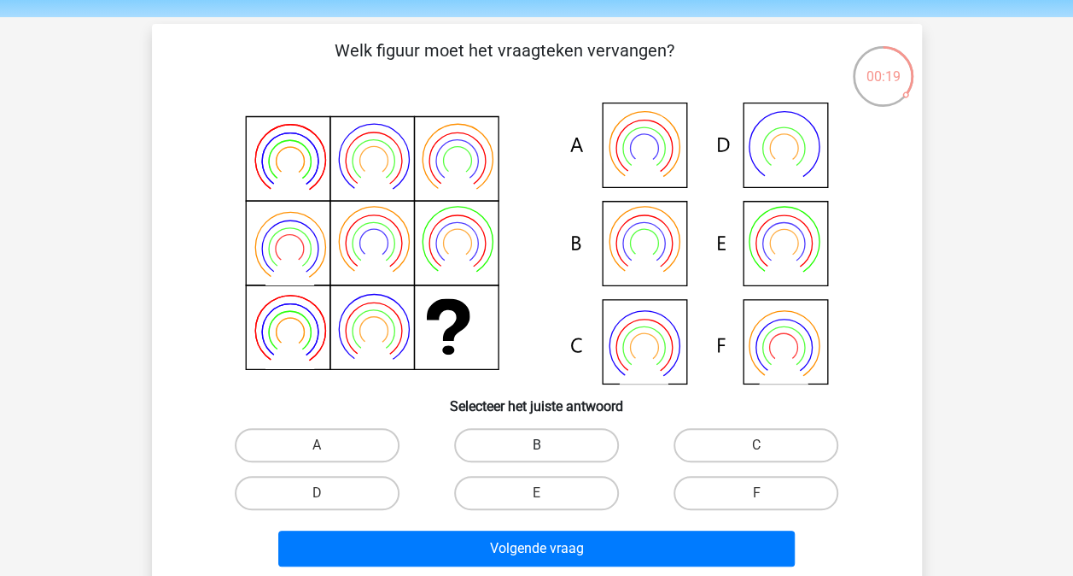
click at [549, 449] on label "B" at bounding box center [536, 445] width 165 height 34
click at [547, 449] on input "B" at bounding box center [541, 450] width 11 height 11
radio input "true"
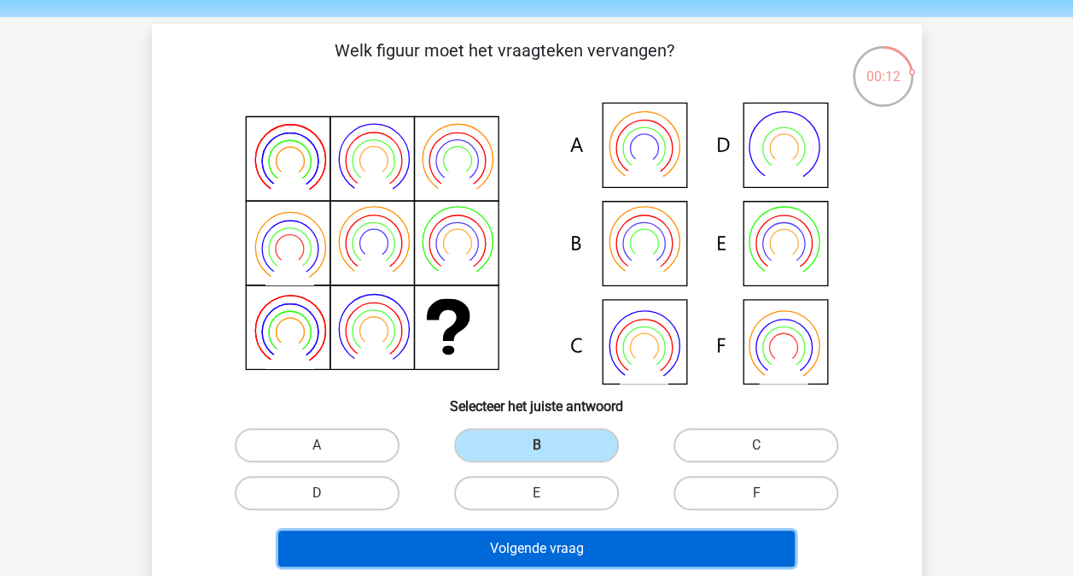
click at [627, 544] on button "Volgende vraag" at bounding box center [536, 548] width 517 height 36
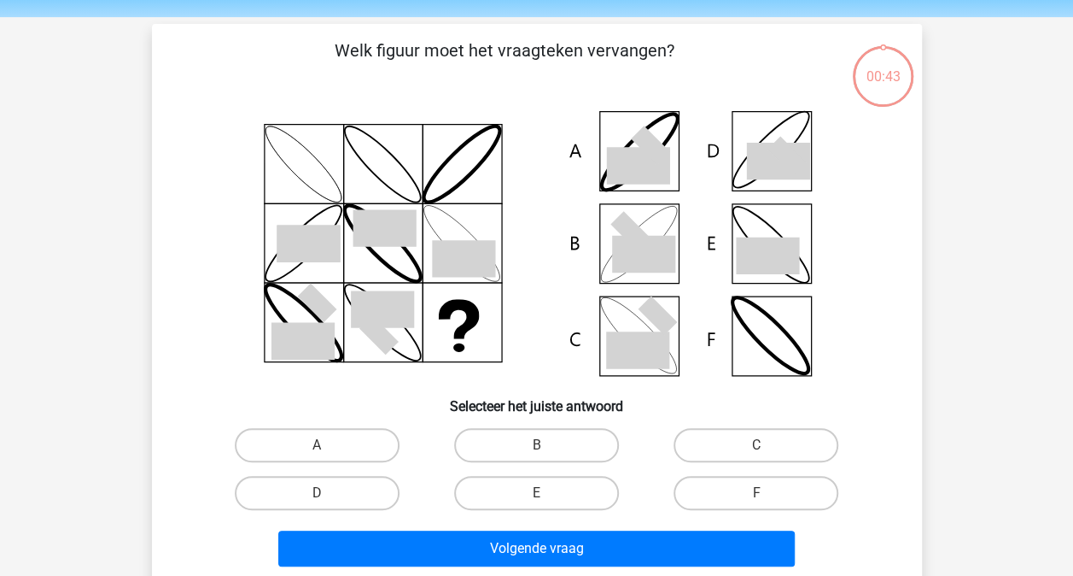
scroll to position [79, 0]
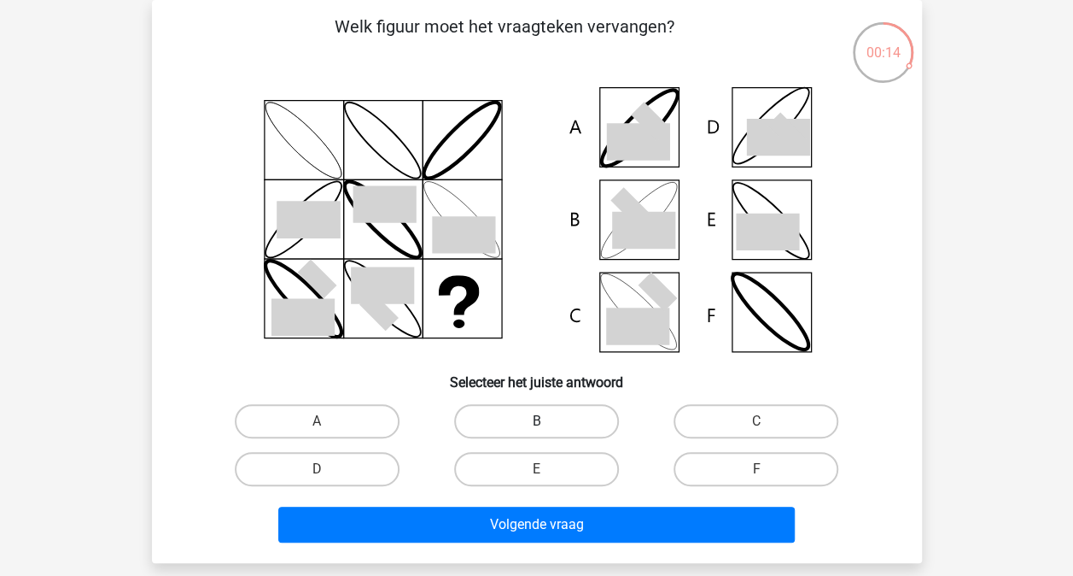
click at [567, 422] on label "B" at bounding box center [536, 421] width 165 height 34
click at [547, 422] on input "B" at bounding box center [541, 426] width 11 height 11
radio input "true"
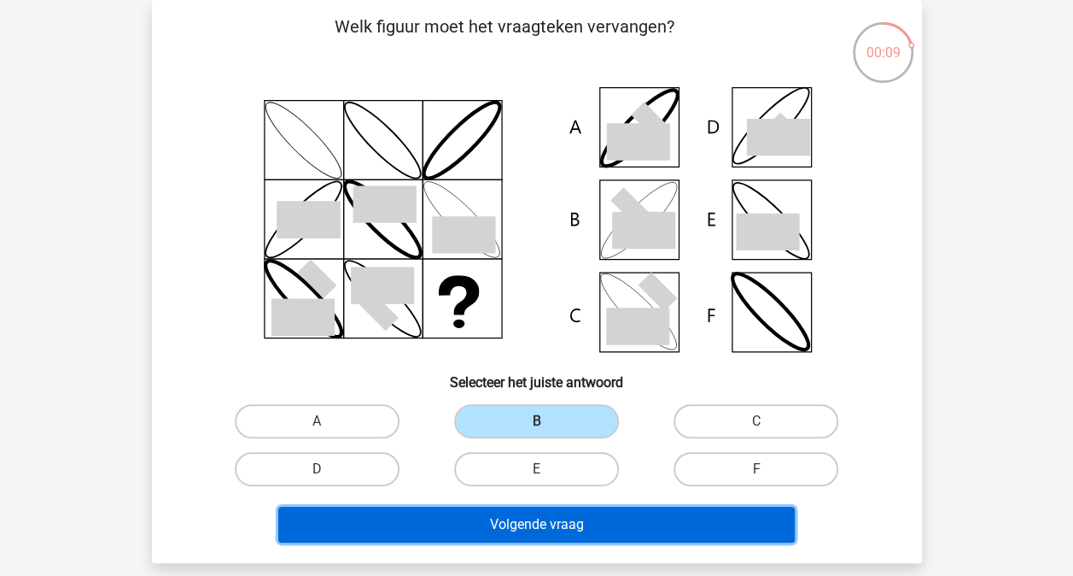
click at [620, 526] on button "Volgende vraag" at bounding box center [536, 524] width 517 height 36
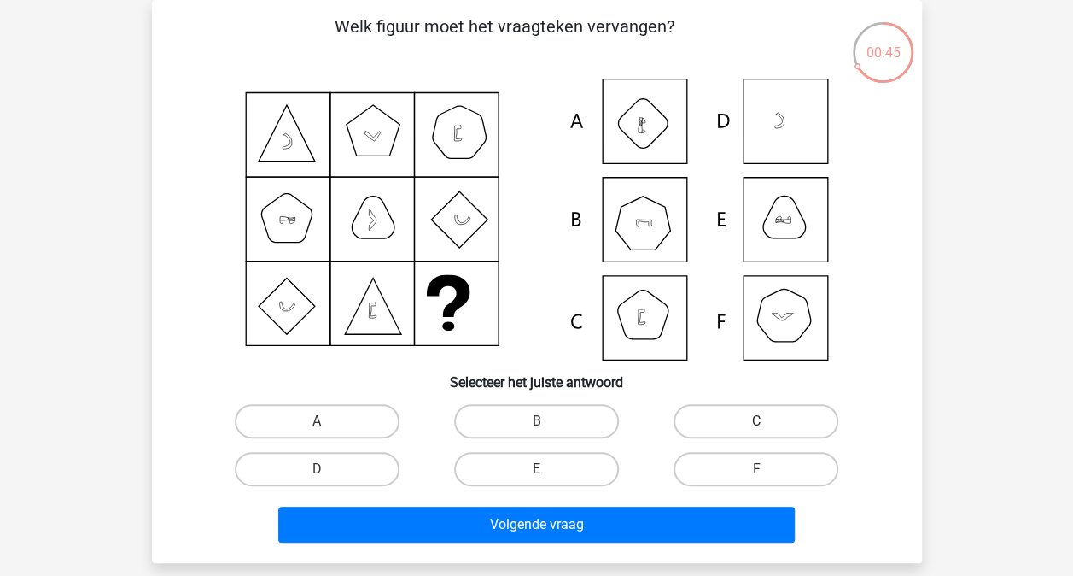
click at [793, 418] on label "C" at bounding box center [756, 421] width 165 height 34
click at [768, 421] on input "C" at bounding box center [762, 426] width 11 height 11
radio input "true"
click at [526, 423] on label "B" at bounding box center [536, 421] width 165 height 34
click at [536, 423] on input "B" at bounding box center [541, 426] width 11 height 11
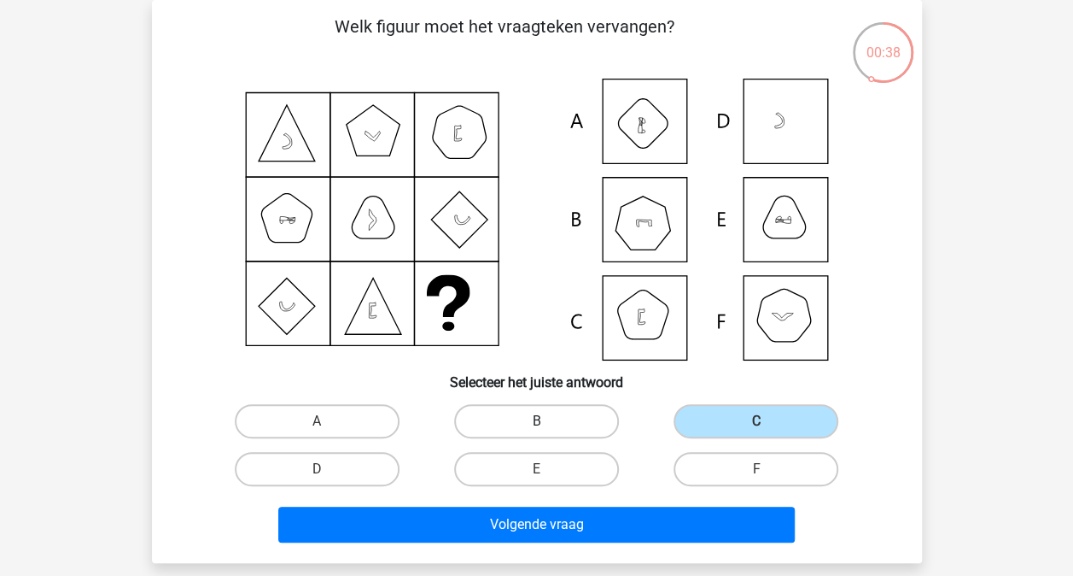
radio input "true"
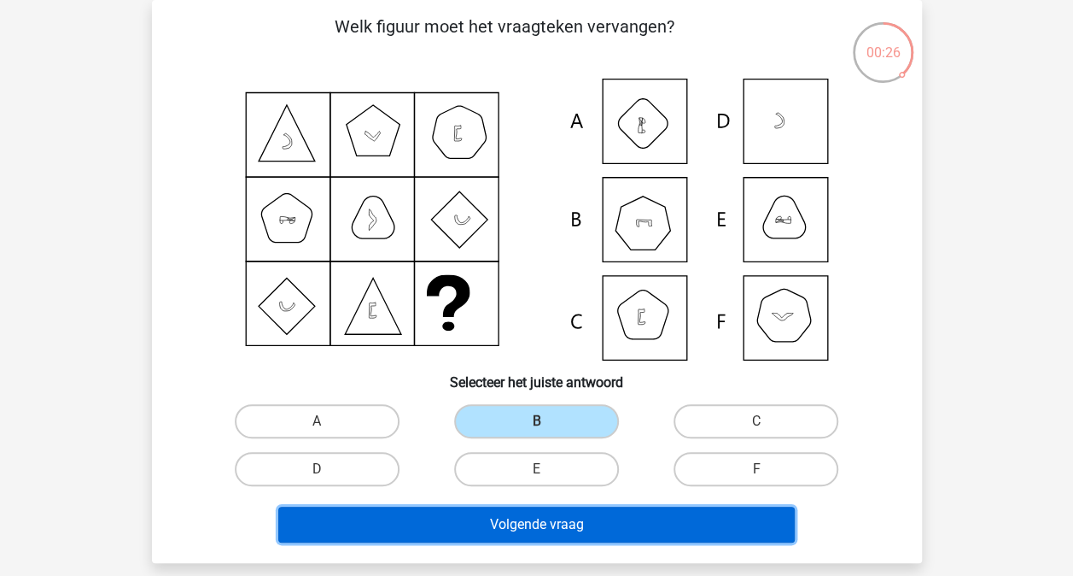
click at [653, 519] on button "Volgende vraag" at bounding box center [536, 524] width 517 height 36
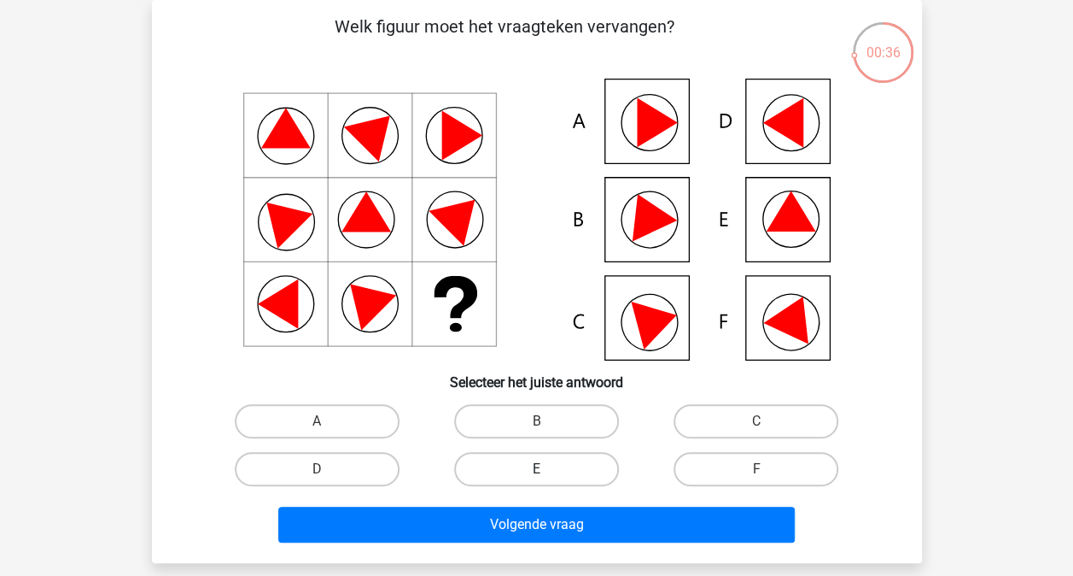
click at [519, 471] on label "E" at bounding box center [536, 469] width 165 height 34
click at [536, 471] on input "E" at bounding box center [541, 474] width 11 height 11
radio input "true"
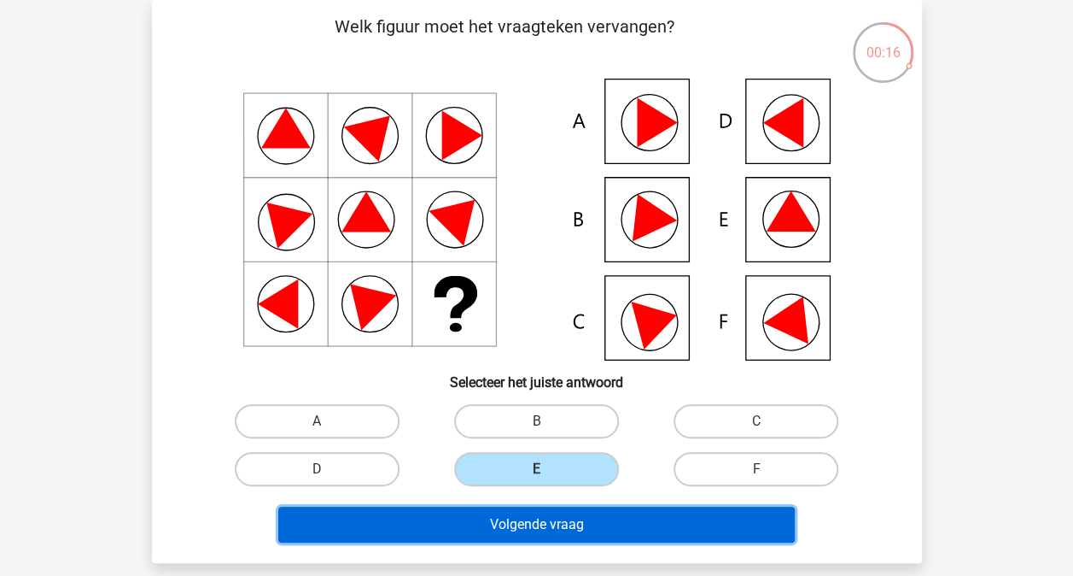
click at [508, 525] on button "Volgende vraag" at bounding box center [536, 524] width 517 height 36
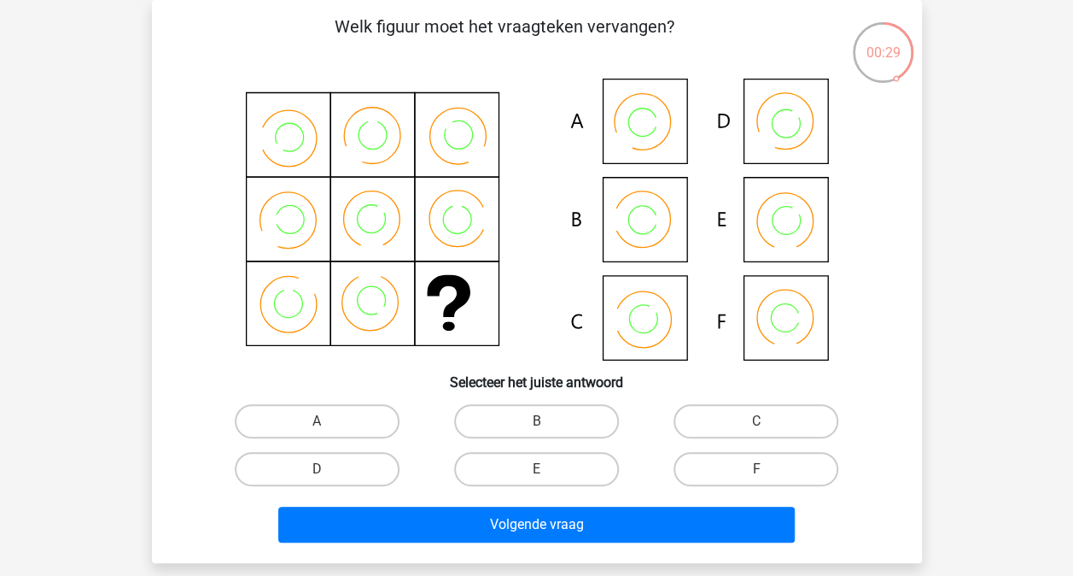
click at [544, 425] on input "B" at bounding box center [541, 426] width 11 height 11
radio input "true"
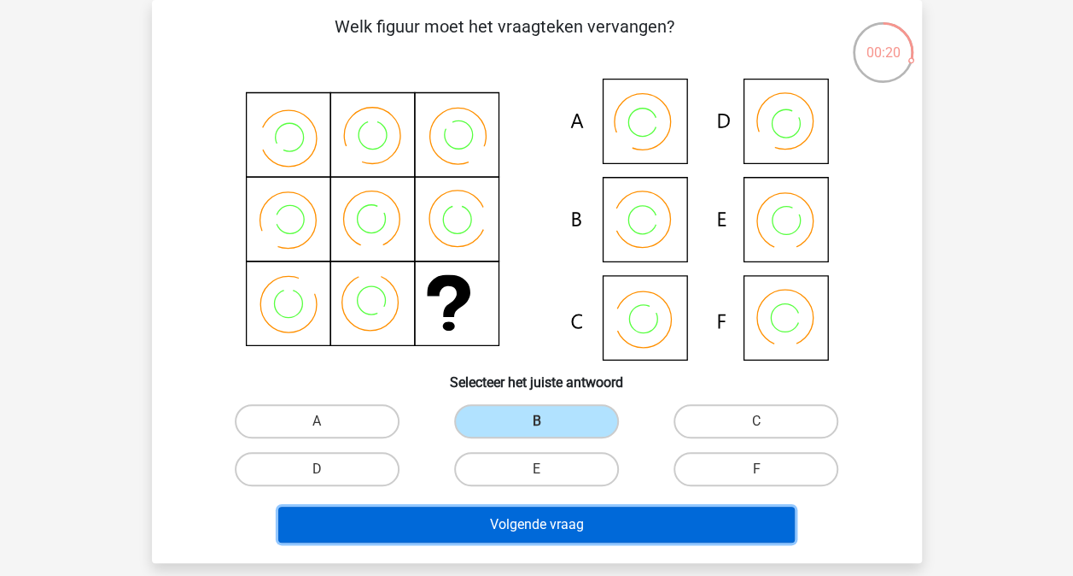
click at [533, 529] on button "Volgende vraag" at bounding box center [536, 524] width 517 height 36
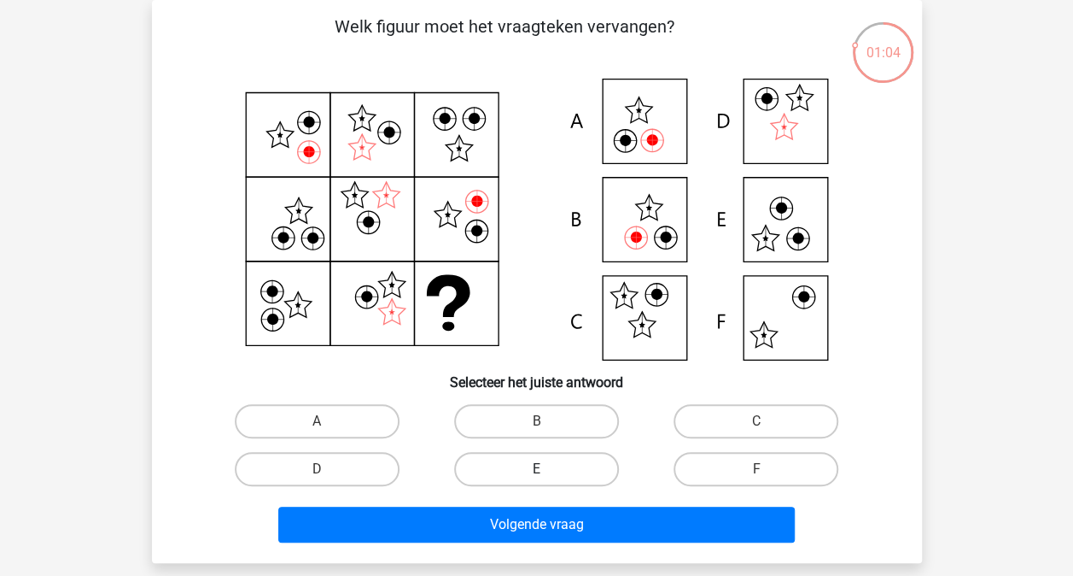
click at [552, 468] on label "E" at bounding box center [536, 469] width 165 height 34
click at [547, 469] on input "E" at bounding box center [541, 474] width 11 height 11
radio input "true"
click at [356, 417] on label "A" at bounding box center [317, 421] width 165 height 34
click at [328, 421] on input "A" at bounding box center [322, 426] width 11 height 11
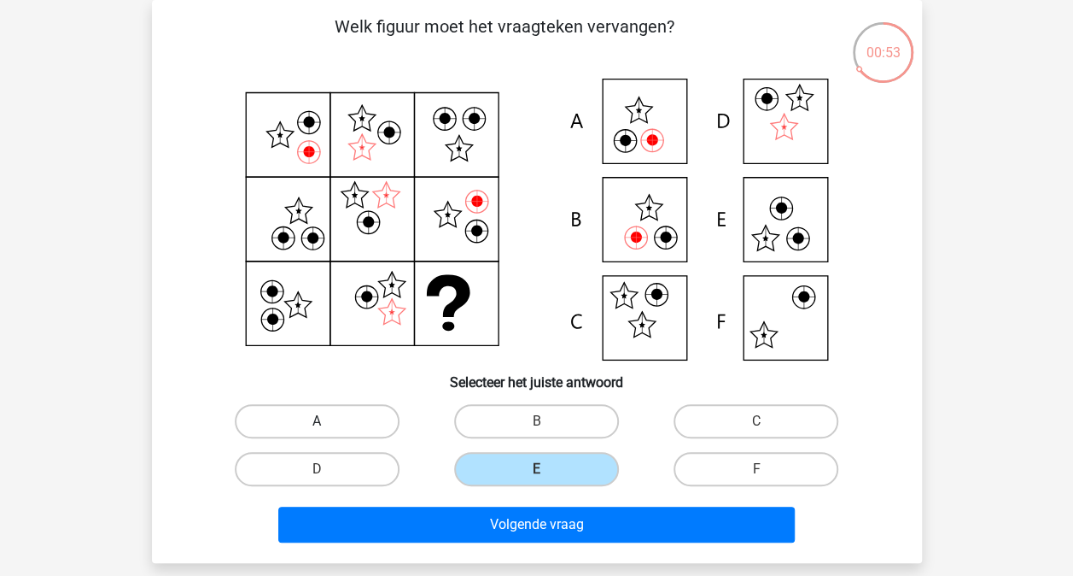
radio input "true"
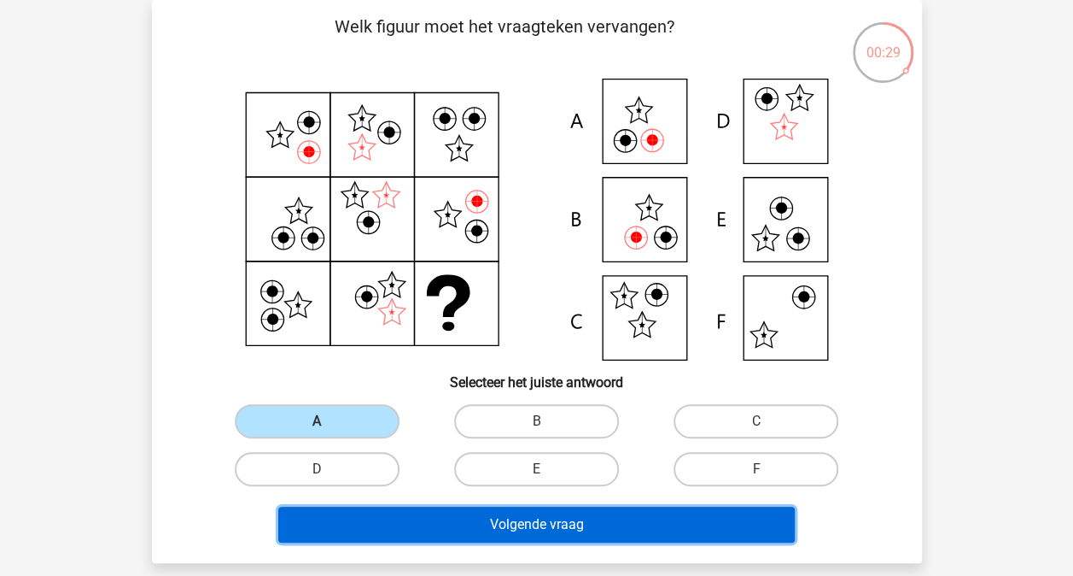
click at [497, 521] on button "Volgende vraag" at bounding box center [536, 524] width 517 height 36
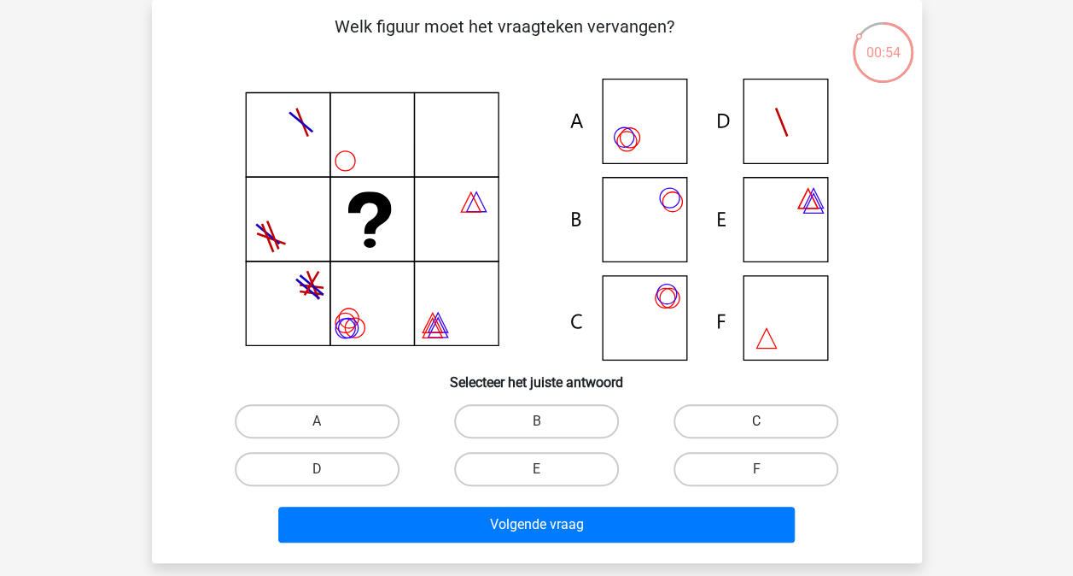
click at [712, 414] on label "C" at bounding box center [756, 421] width 165 height 34
click at [757, 421] on input "C" at bounding box center [762, 426] width 11 height 11
radio input "true"
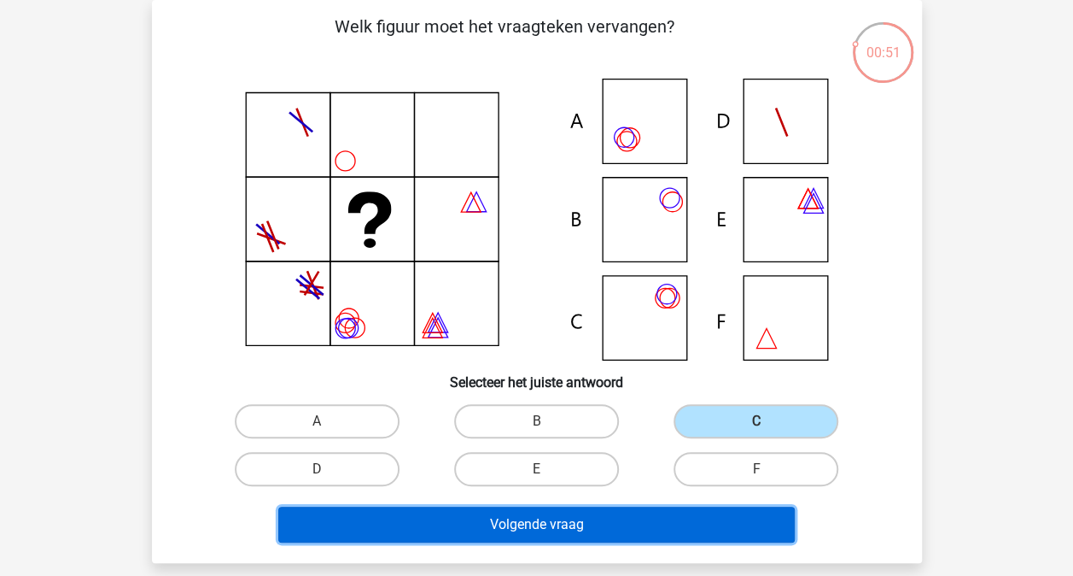
click at [569, 518] on button "Volgende vraag" at bounding box center [536, 524] width 517 height 36
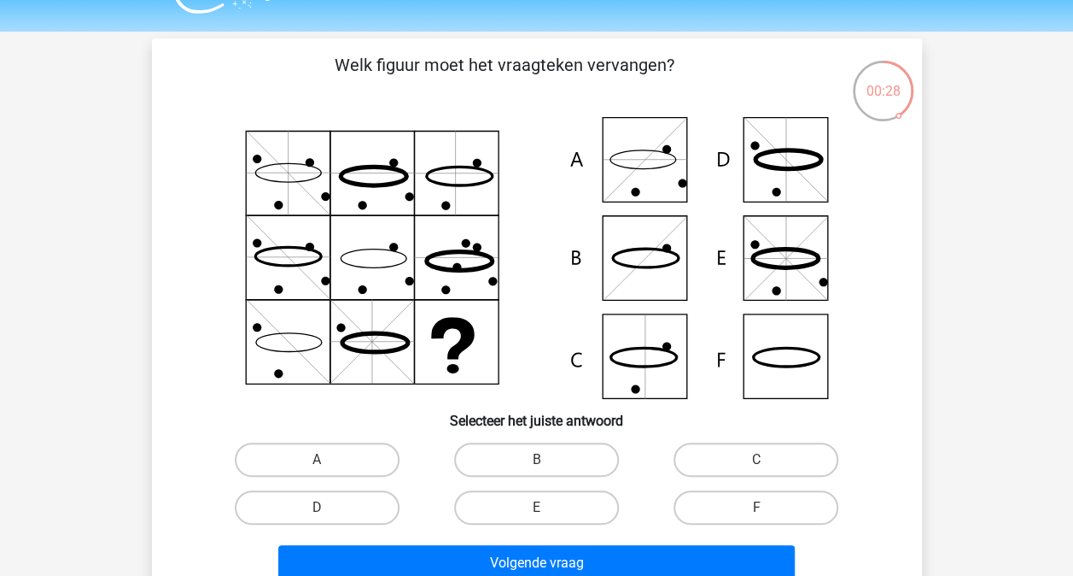
scroll to position [42, 0]
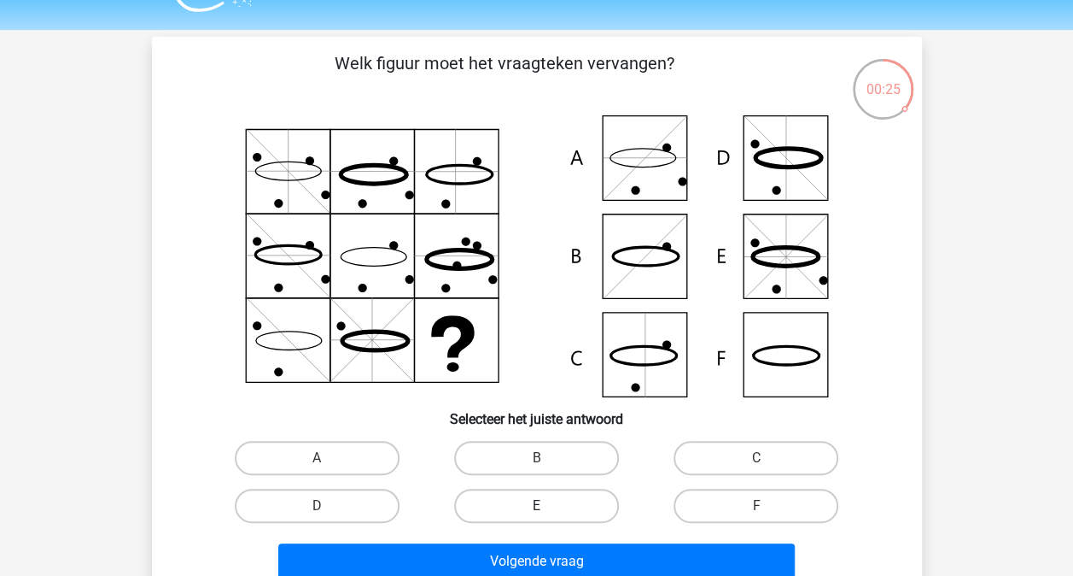
click at [518, 499] on label "E" at bounding box center [536, 505] width 165 height 34
click at [536, 506] on input "E" at bounding box center [541, 511] width 11 height 11
radio input "true"
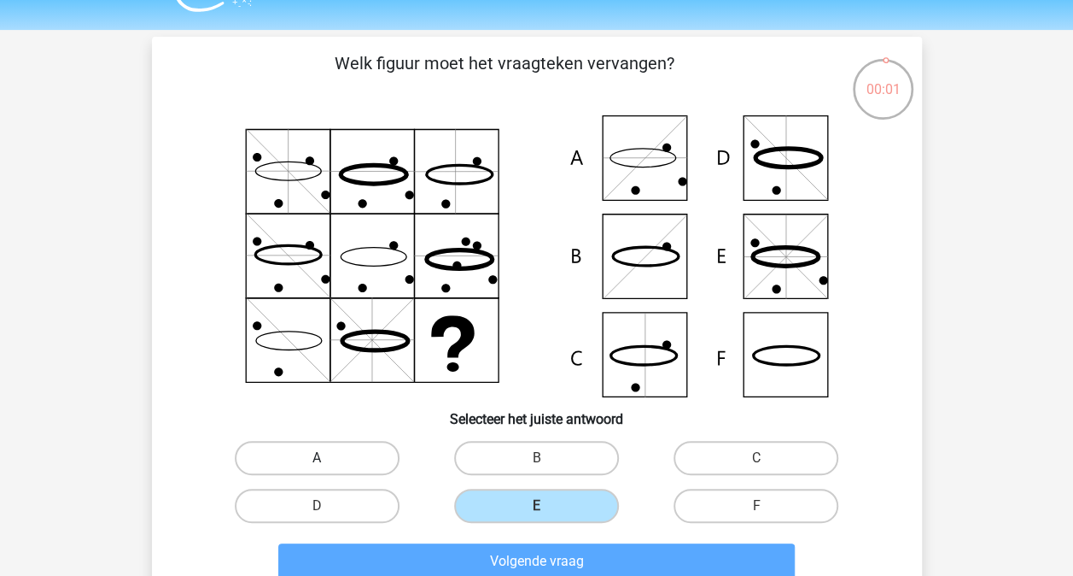
click at [372, 449] on label "A" at bounding box center [317, 458] width 165 height 34
click at [328, 458] on input "A" at bounding box center [322, 463] width 11 height 11
radio input "true"
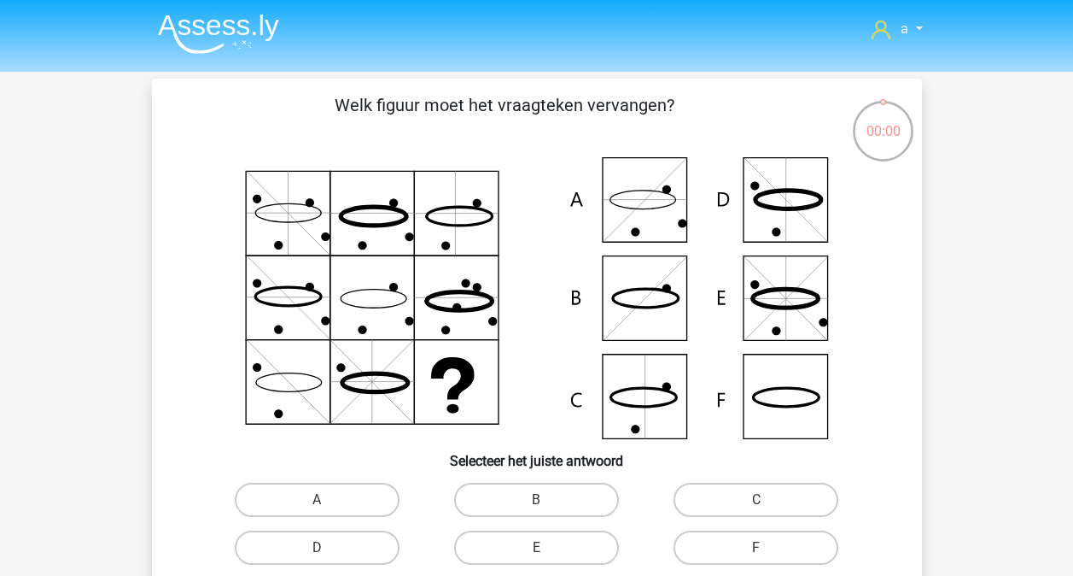
scroll to position [42, 0]
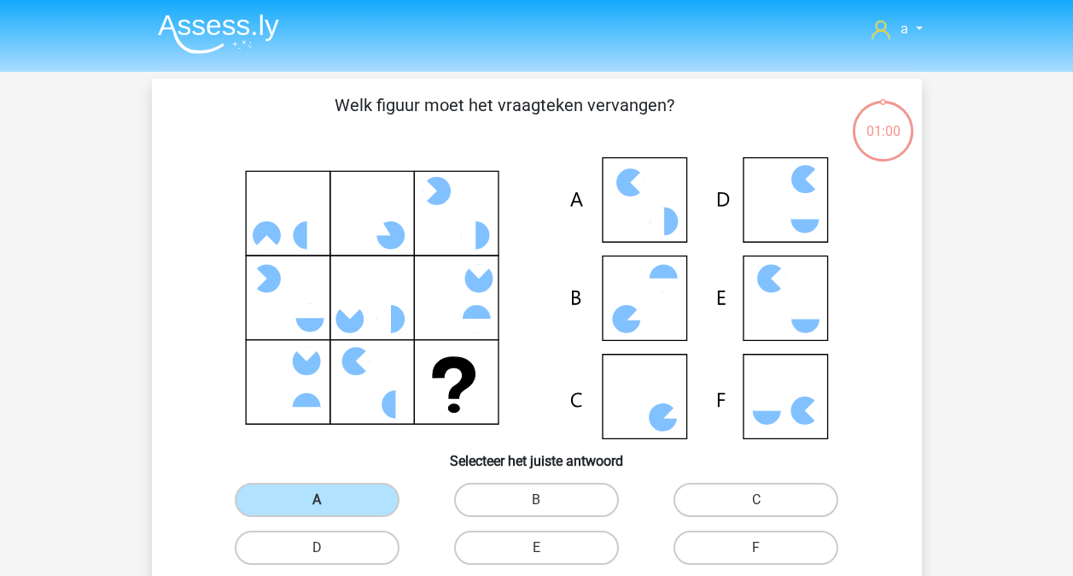
scroll to position [42, 0]
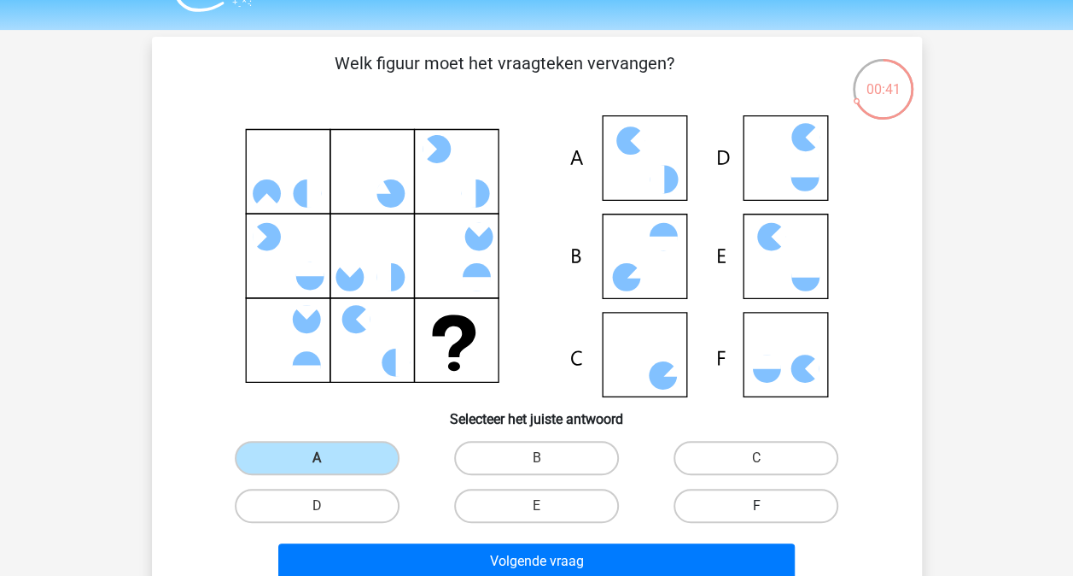
click at [739, 497] on label "F" at bounding box center [756, 505] width 165 height 34
click at [757, 506] on input "F" at bounding box center [762, 511] width 11 height 11
radio input "true"
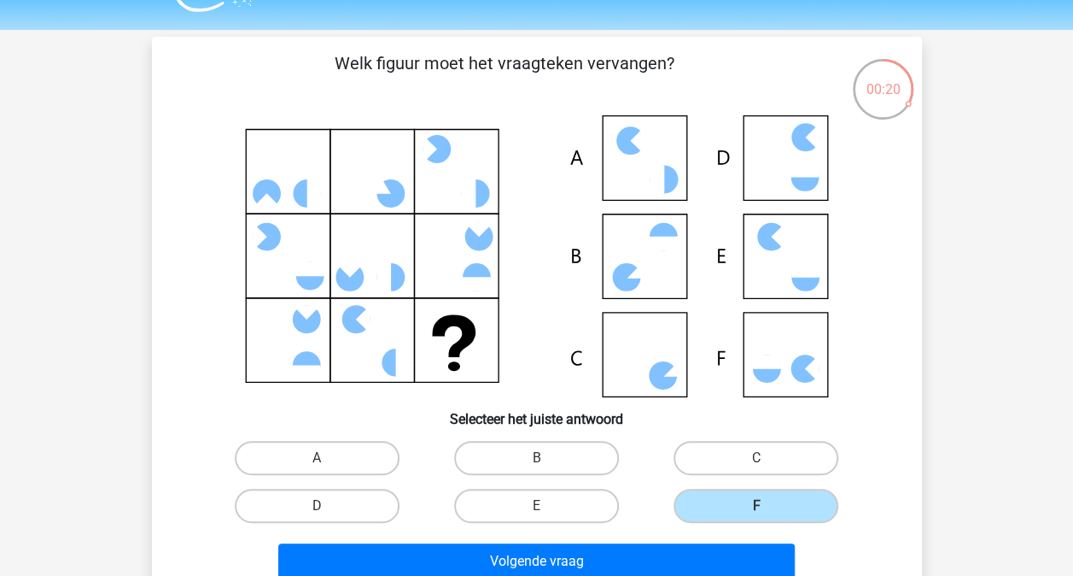
click at [746, 438] on div "C" at bounding box center [755, 458] width 219 height 48
click at [529, 458] on label "B" at bounding box center [536, 458] width 165 height 34
click at [536, 458] on input "B" at bounding box center [541, 463] width 11 height 11
radio input "true"
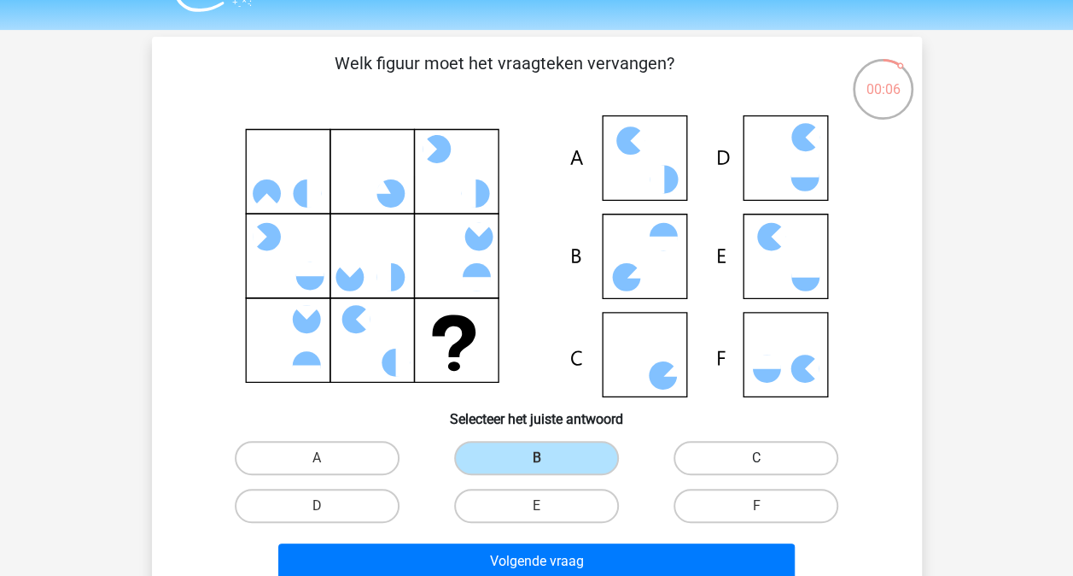
click at [736, 466] on label "C" at bounding box center [756, 458] width 165 height 34
click at [757, 466] on input "C" at bounding box center [762, 463] width 11 height 11
radio input "true"
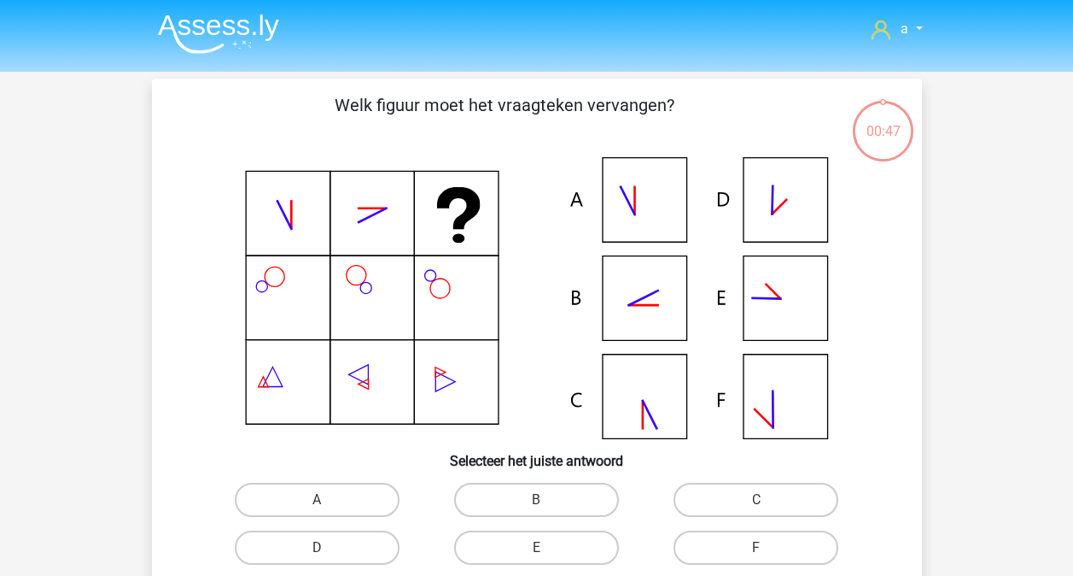
scroll to position [42, 0]
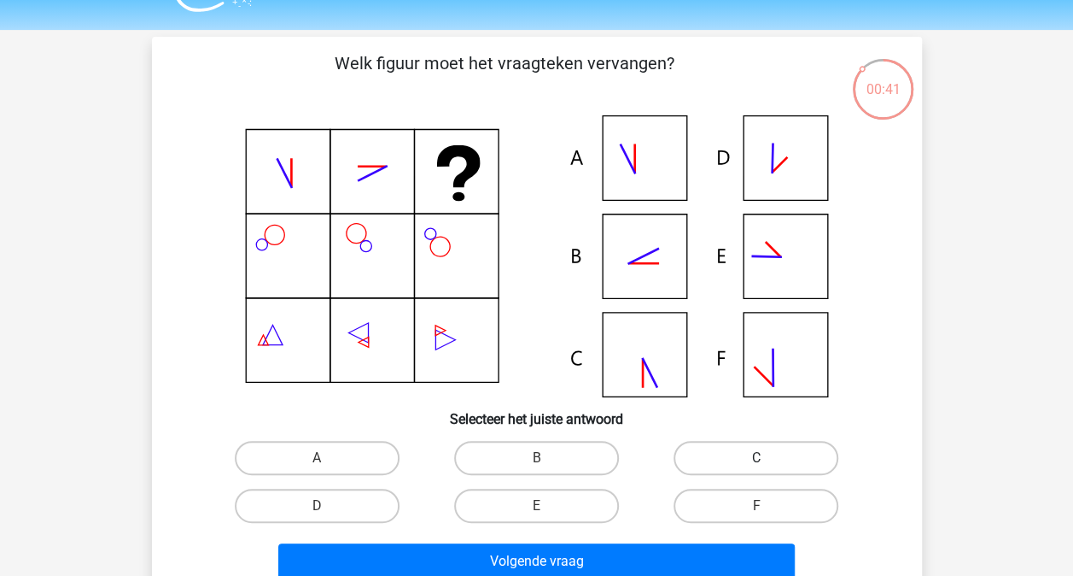
click at [716, 461] on label "C" at bounding box center [756, 458] width 165 height 34
click at [757, 461] on input "C" at bounding box center [762, 463] width 11 height 11
radio input "true"
click at [572, 463] on label "B" at bounding box center [536, 458] width 165 height 34
click at [547, 463] on input "B" at bounding box center [541, 463] width 11 height 11
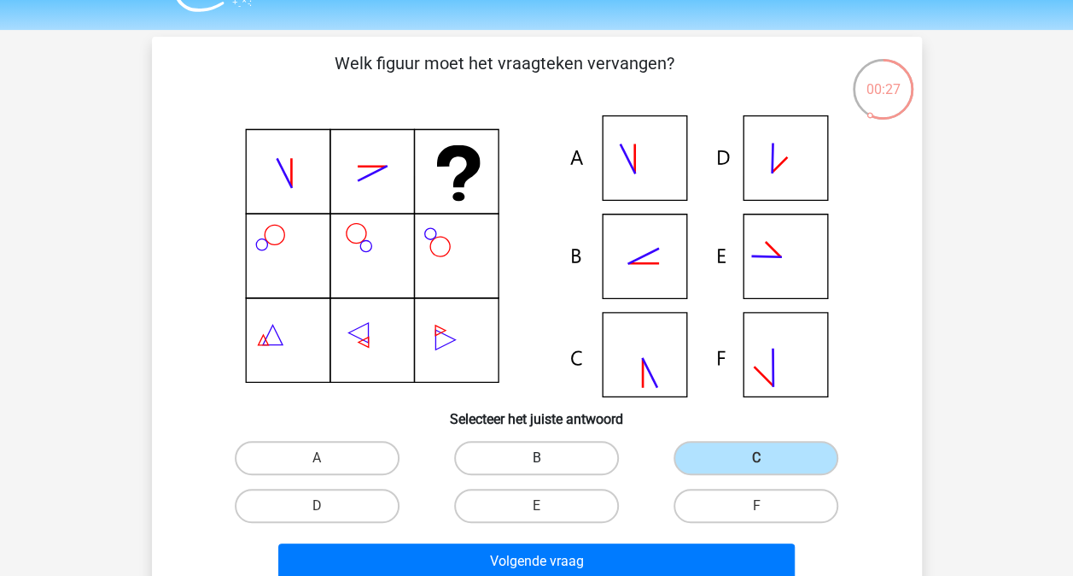
radio input "true"
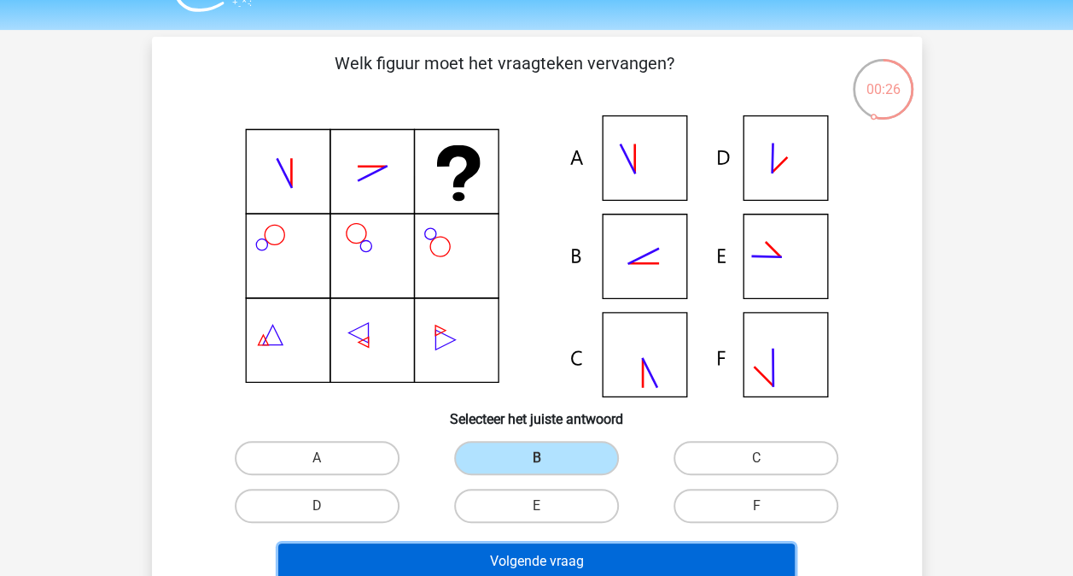
click at [527, 560] on button "Volgende vraag" at bounding box center [536, 561] width 517 height 36
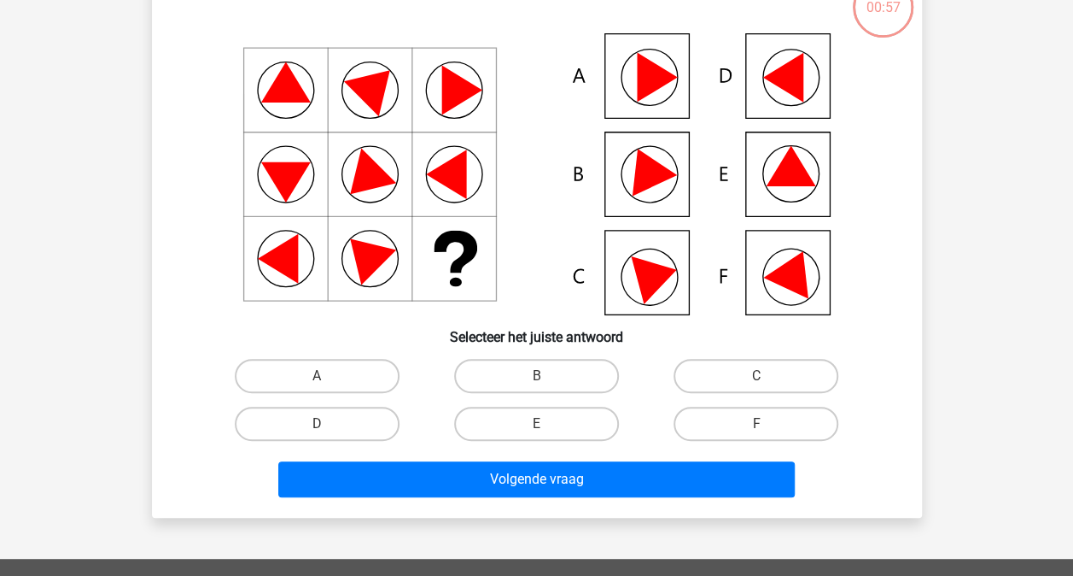
scroll to position [116, 0]
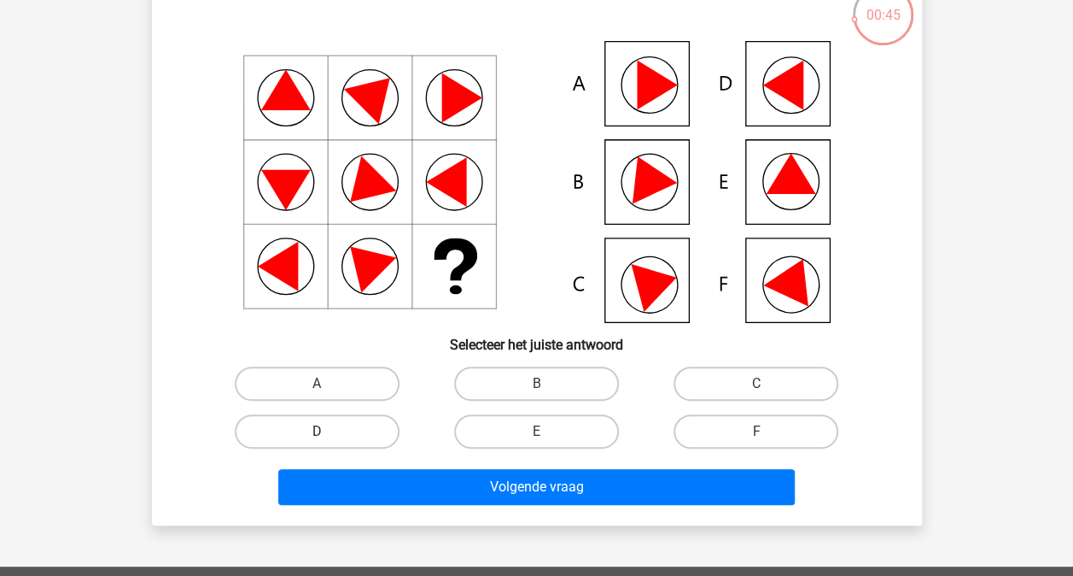
click at [374, 431] on label "D" at bounding box center [317, 431] width 165 height 34
click at [328, 431] on input "D" at bounding box center [322, 436] width 11 height 11
radio input "true"
click at [524, 434] on label "E" at bounding box center [536, 431] width 165 height 34
click at [536, 434] on input "E" at bounding box center [541, 436] width 11 height 11
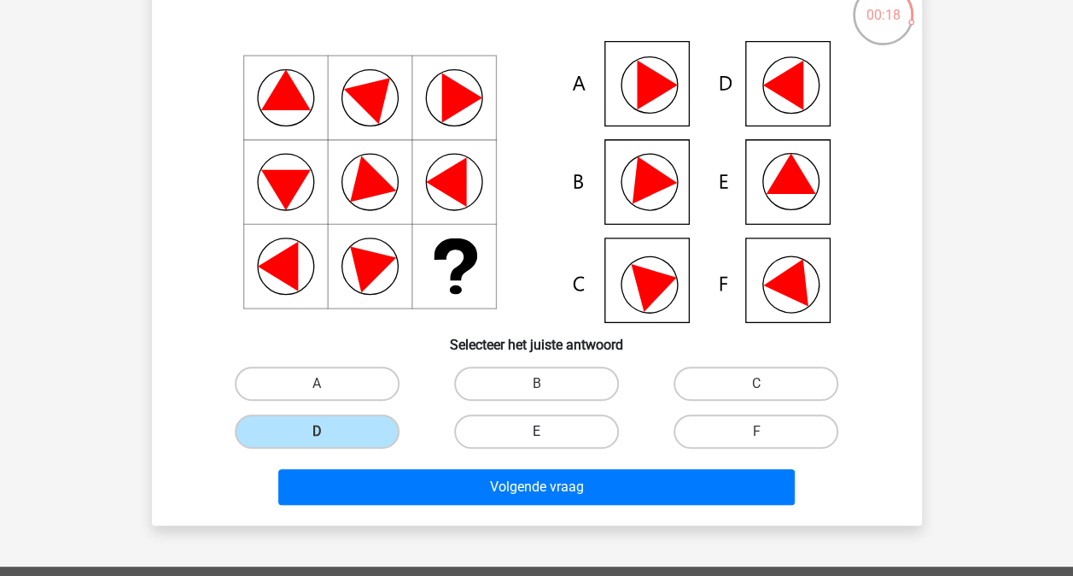
radio input "true"
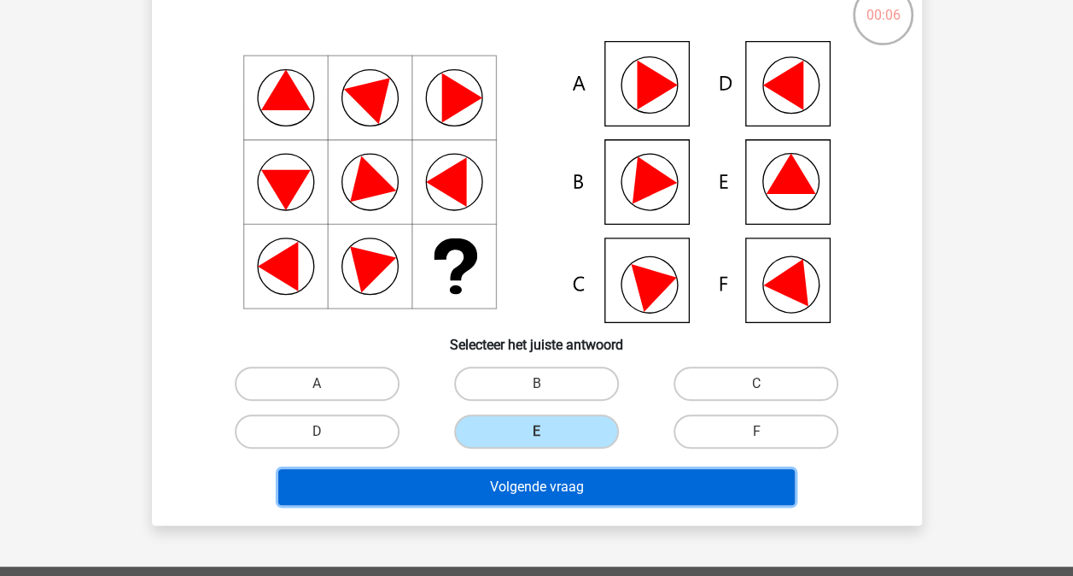
click at [499, 493] on button "Volgende vraag" at bounding box center [536, 487] width 517 height 36
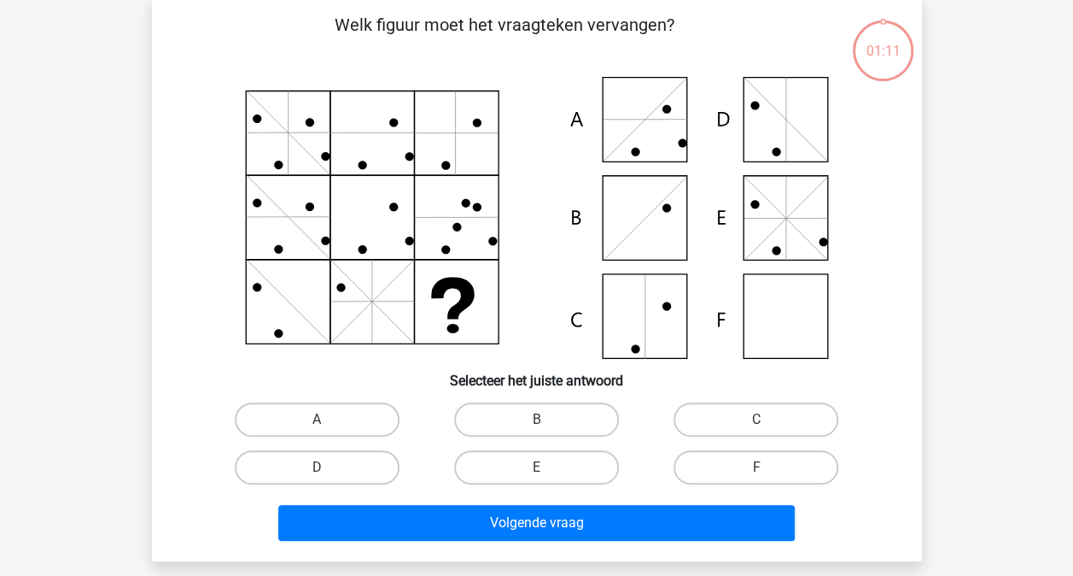
scroll to position [79, 0]
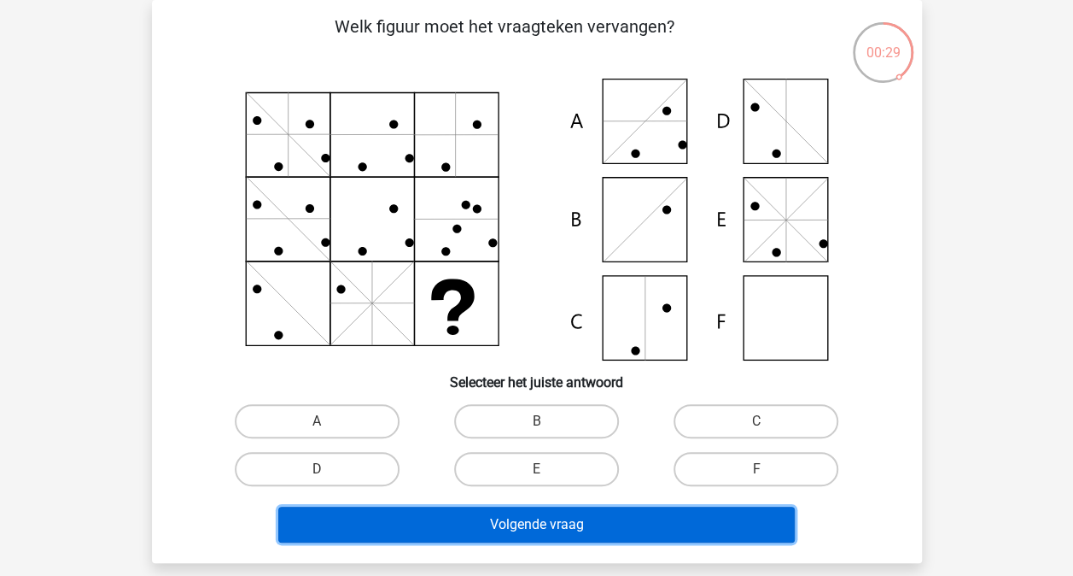
click at [501, 524] on button "Volgende vraag" at bounding box center [536, 524] width 517 height 36
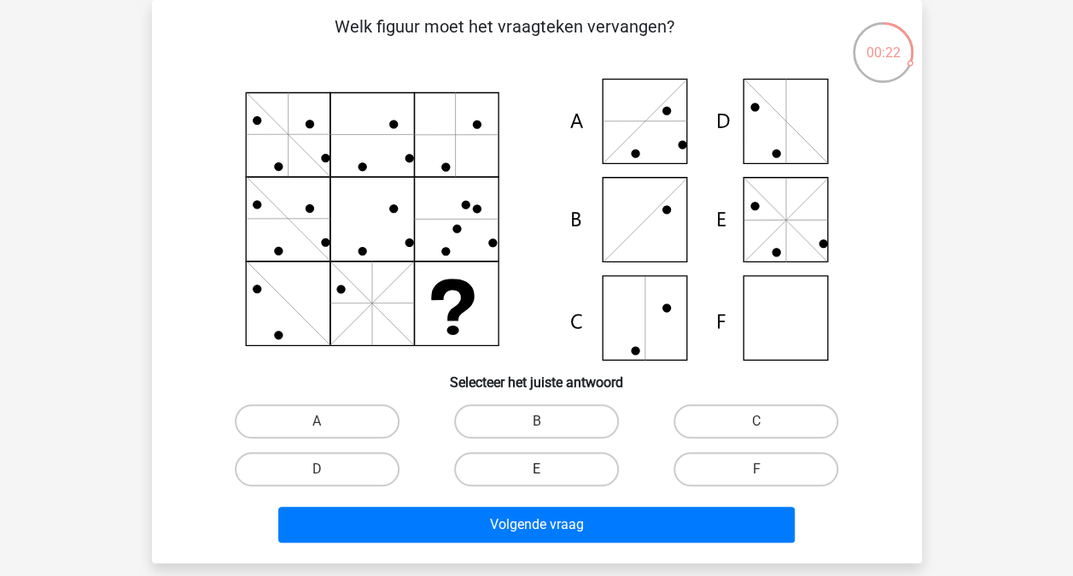
click at [569, 477] on label "E" at bounding box center [536, 469] width 165 height 34
click at [547, 477] on input "E" at bounding box center [541, 474] width 11 height 11
radio input "true"
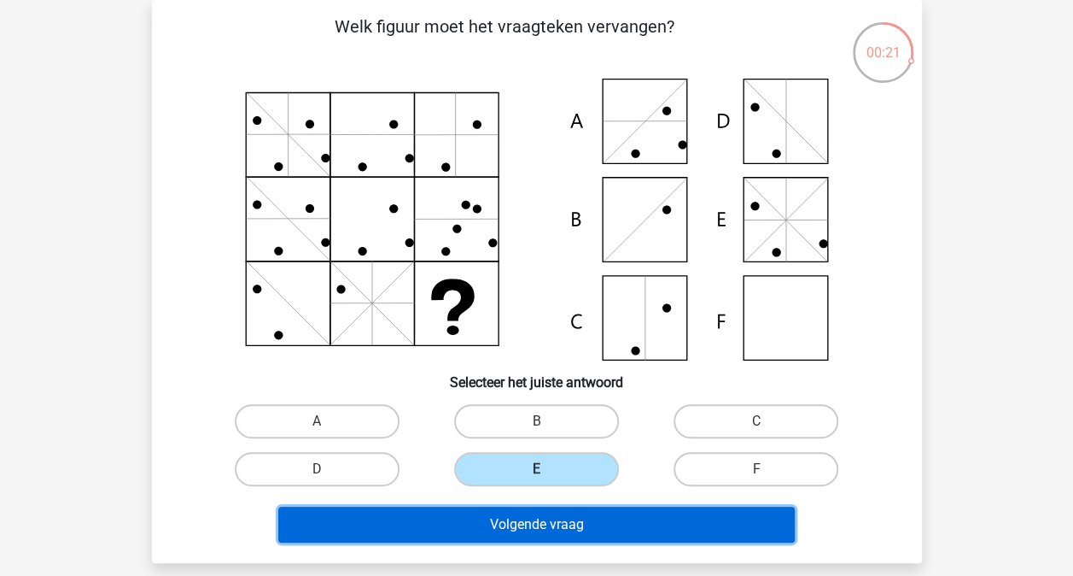
click at [564, 511] on button "Volgende vraag" at bounding box center [536, 524] width 517 height 36
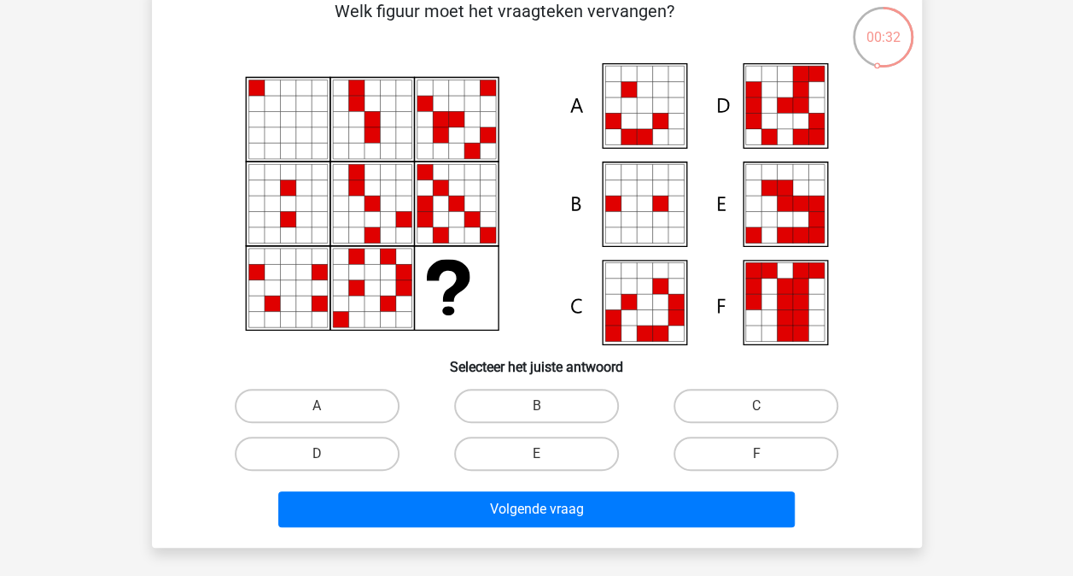
scroll to position [99, 0]
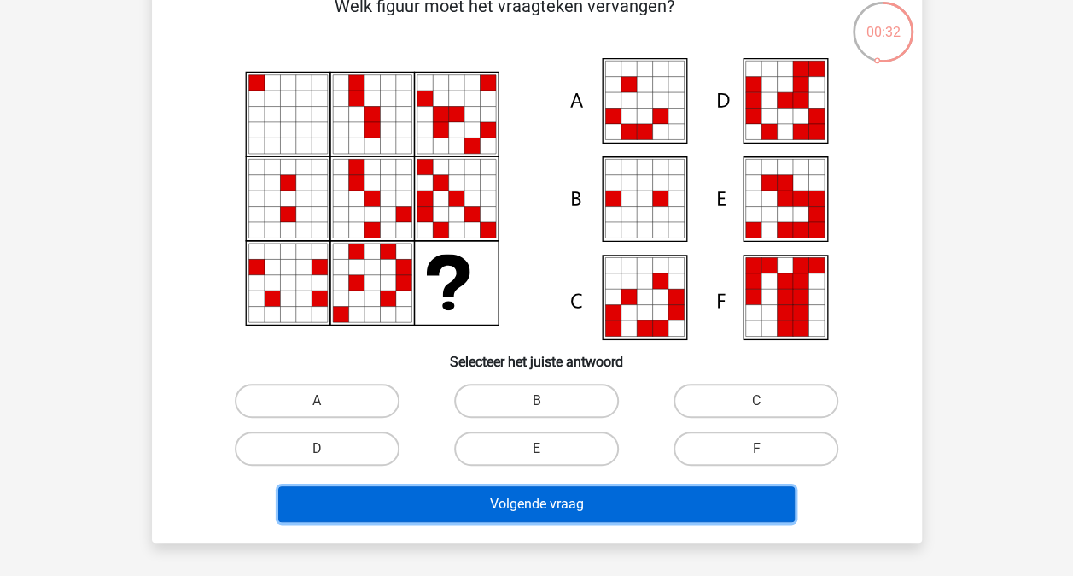
click at [542, 503] on button "Volgende vraag" at bounding box center [536, 504] width 517 height 36
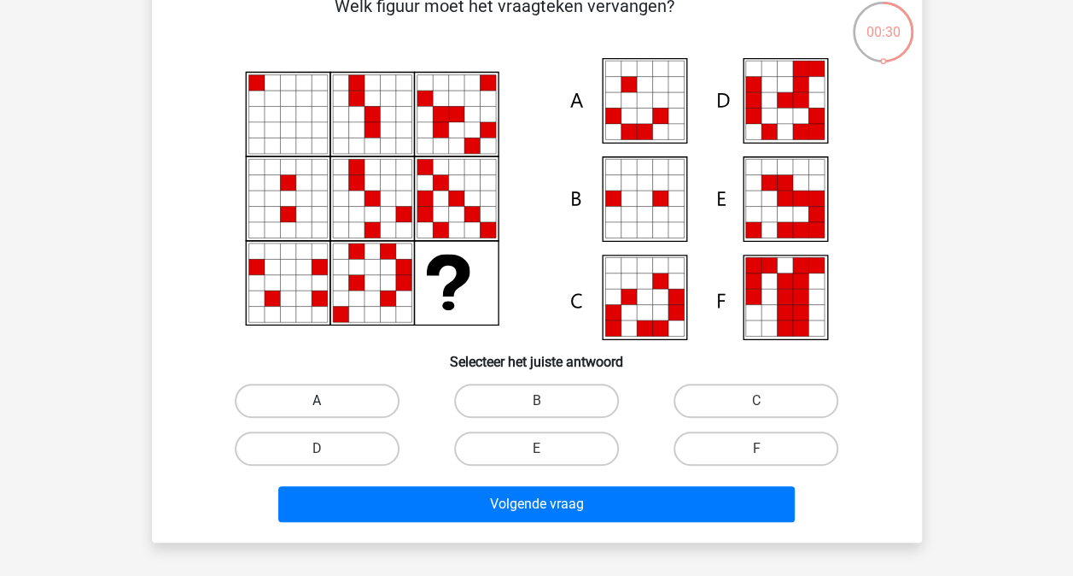
click at [365, 405] on label "A" at bounding box center [317, 400] width 165 height 34
click at [328, 405] on input "A" at bounding box center [322, 406] width 11 height 11
radio input "true"
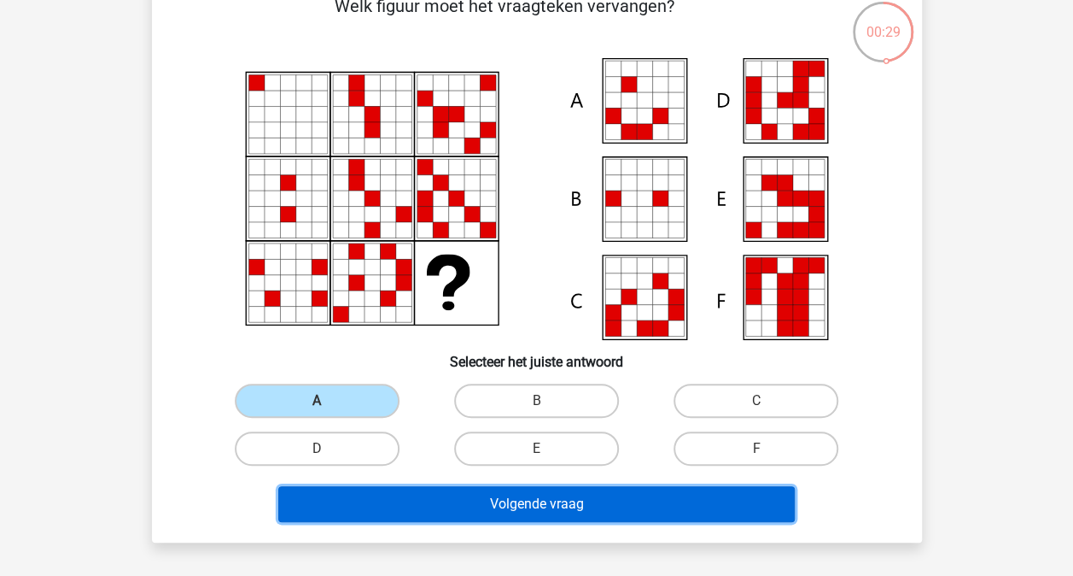
click at [400, 500] on button "Volgende vraag" at bounding box center [536, 504] width 517 height 36
click at [480, 507] on button "Volgende vraag" at bounding box center [536, 504] width 517 height 36
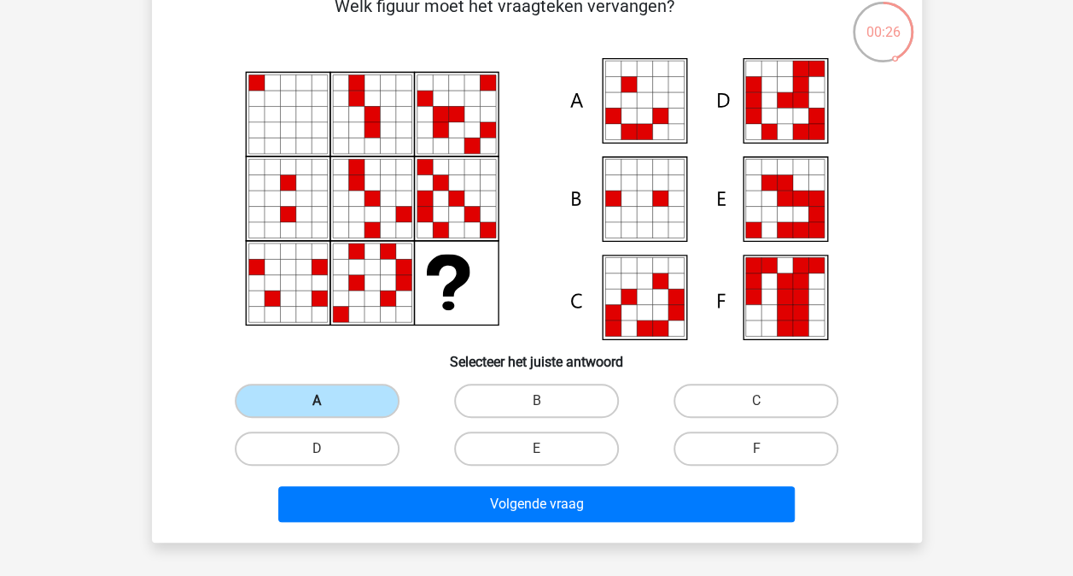
click at [333, 407] on label "A" at bounding box center [317, 400] width 165 height 34
click at [328, 407] on input "A" at bounding box center [322, 406] width 11 height 11
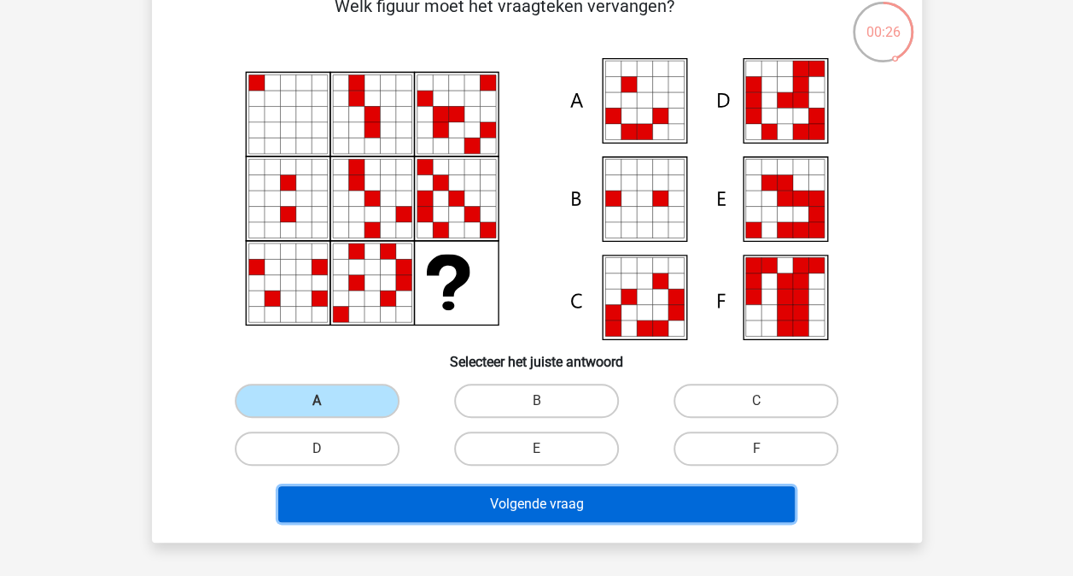
click at [535, 510] on button "Volgende vraag" at bounding box center [536, 504] width 517 height 36
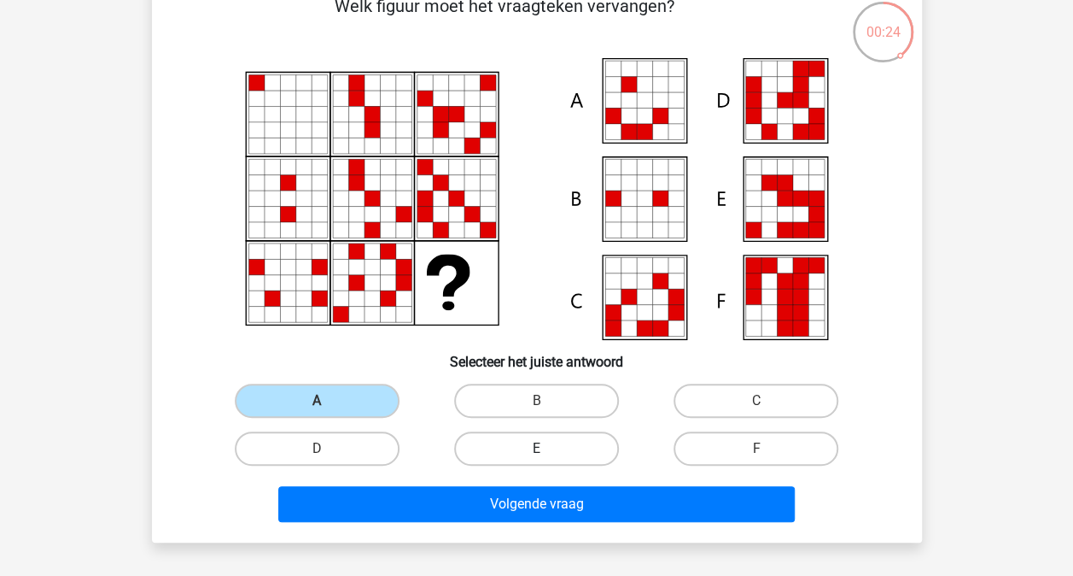
click at [572, 442] on label "E" at bounding box center [536, 448] width 165 height 34
click at [547, 448] on input "E" at bounding box center [541, 453] width 11 height 11
radio input "true"
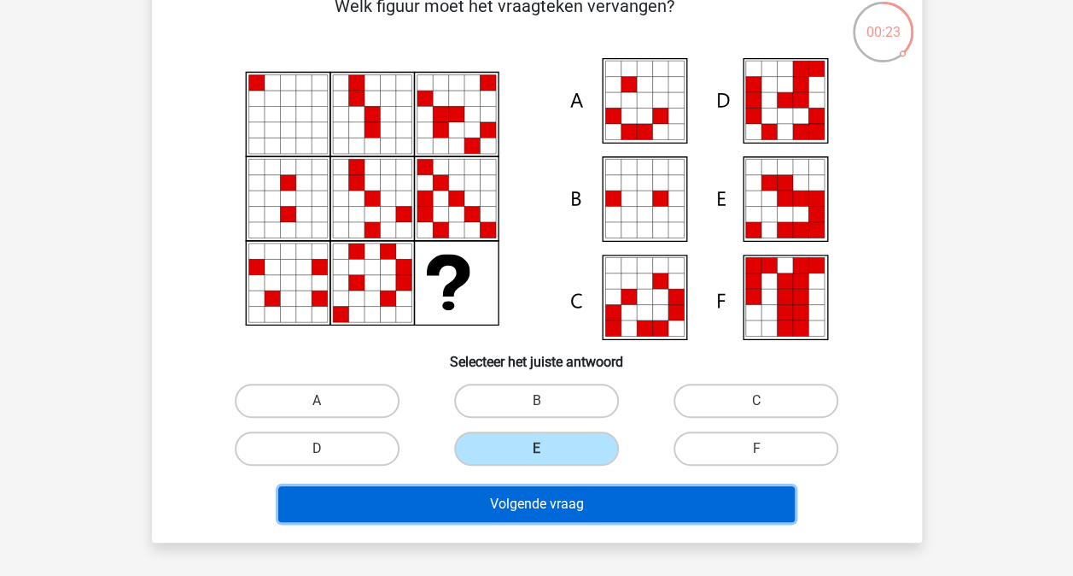
click at [582, 500] on button "Volgende vraag" at bounding box center [536, 504] width 517 height 36
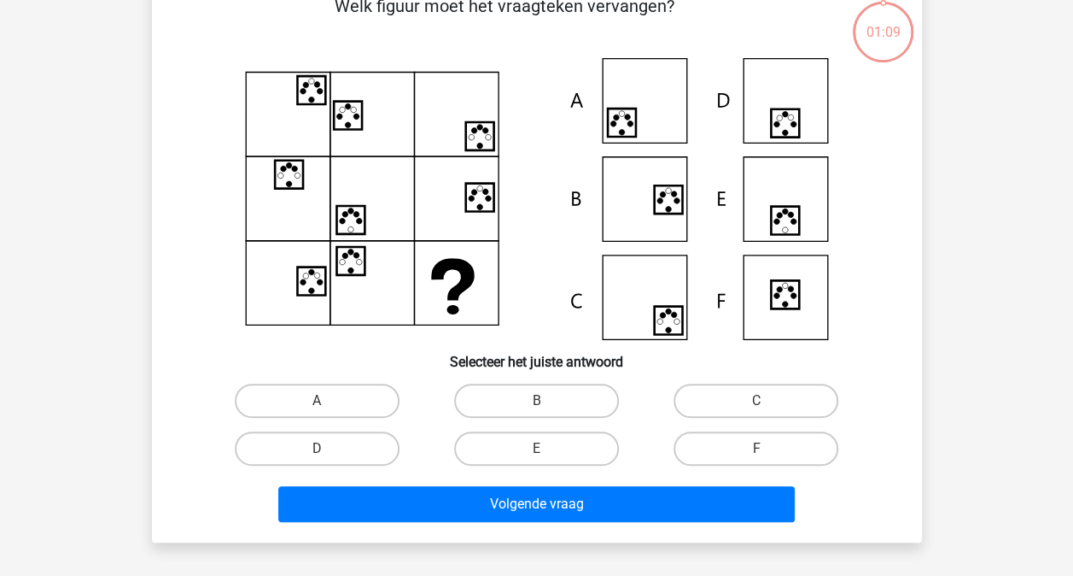
scroll to position [79, 0]
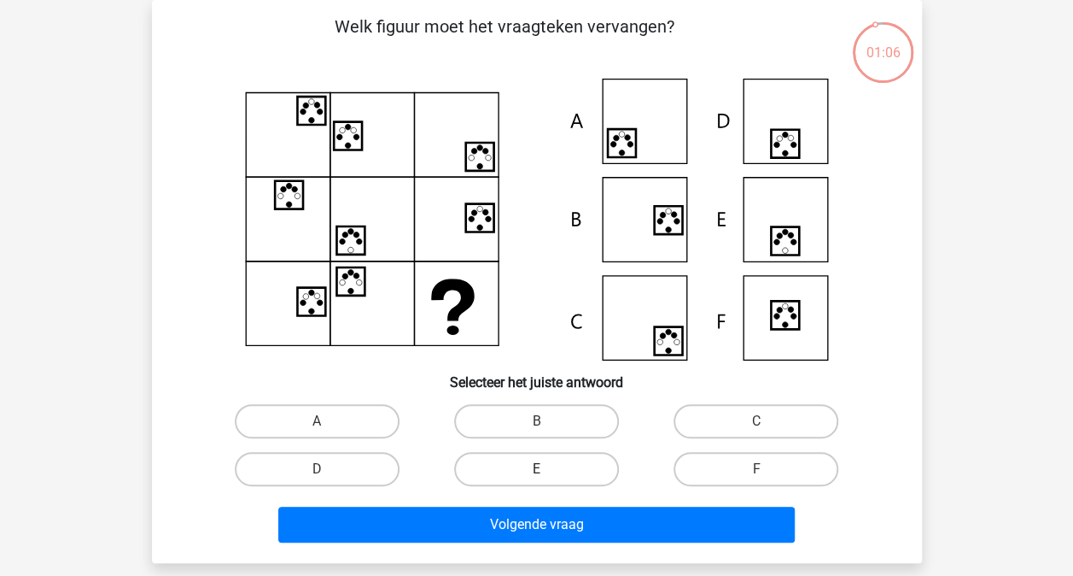
click at [574, 477] on label "E" at bounding box center [536, 469] width 165 height 34
click at [547, 477] on input "E" at bounding box center [541, 474] width 11 height 11
radio input "true"
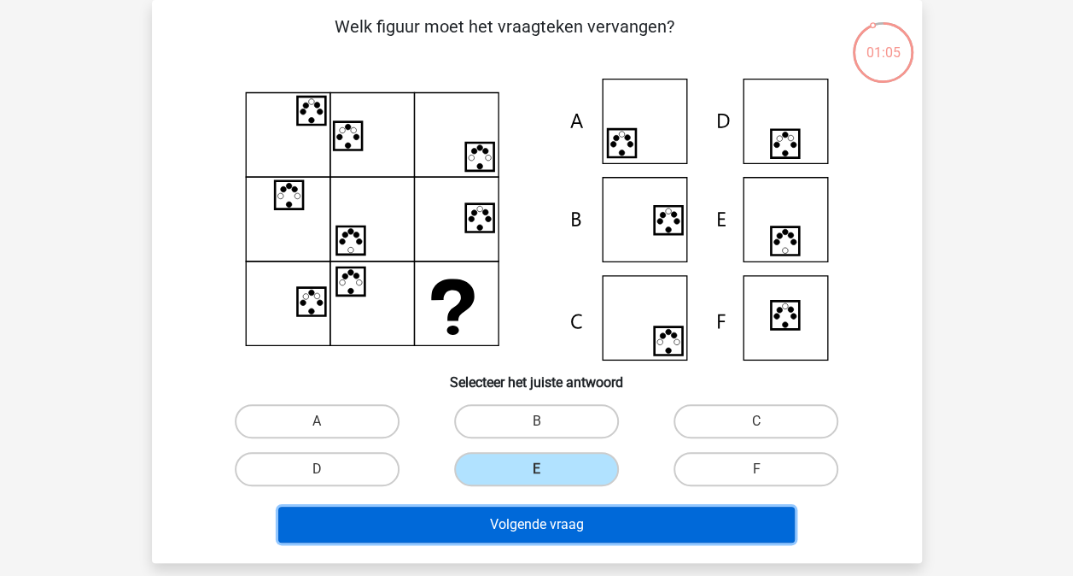
click at [582, 529] on button "Volgende vraag" at bounding box center [536, 524] width 517 height 36
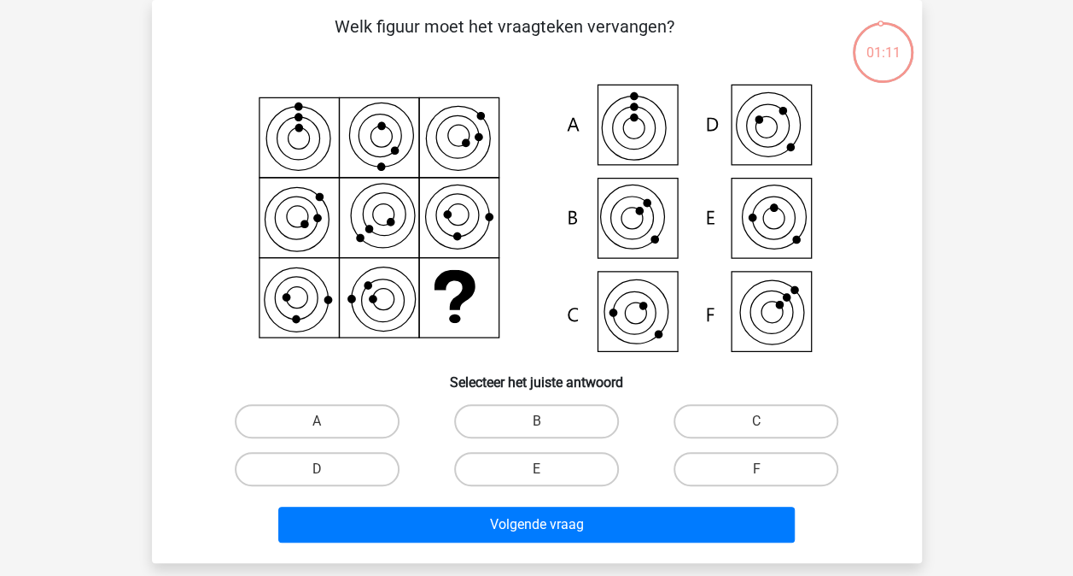
click at [567, 491] on div "E" at bounding box center [536, 469] width 219 height 48
click at [577, 467] on label "E" at bounding box center [536, 469] width 165 height 34
click at [547, 469] on input "E" at bounding box center [541, 474] width 11 height 11
radio input "true"
click at [576, 502] on div "Volgende vraag" at bounding box center [537, 521] width 716 height 56
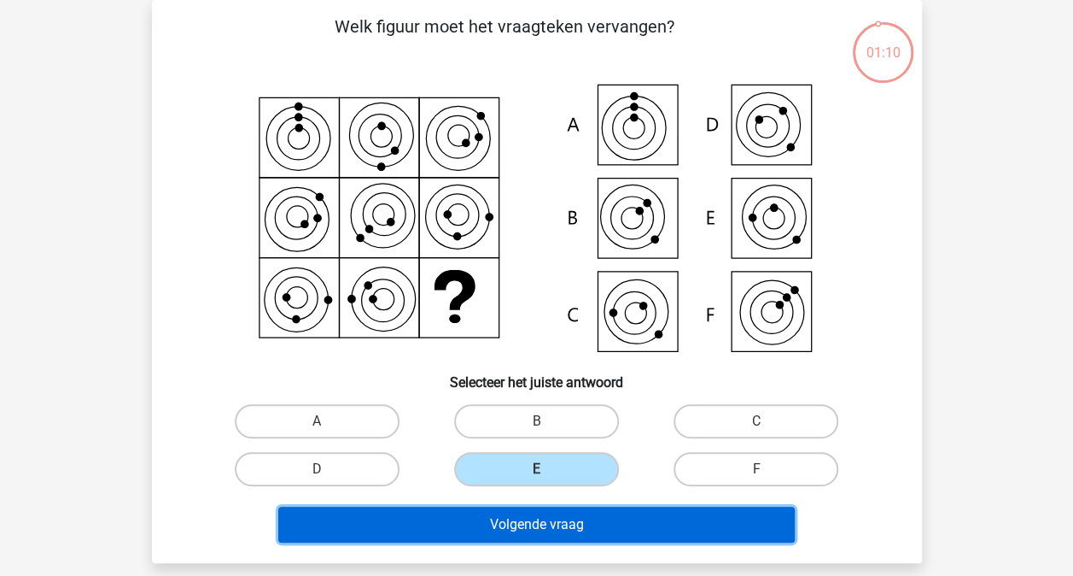
click at [576, 516] on button "Volgende vraag" at bounding box center [536, 524] width 517 height 36
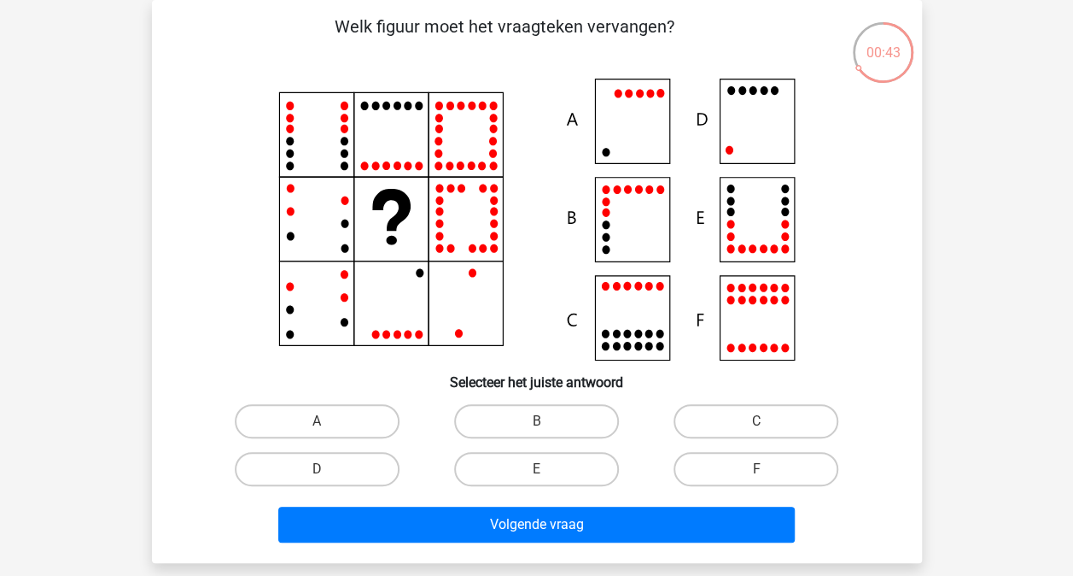
click at [642, 137] on icon at bounding box center [537, 220] width 688 height 282
click at [380, 415] on label "A" at bounding box center [317, 421] width 165 height 34
click at [328, 421] on input "A" at bounding box center [322, 426] width 11 height 11
radio input "true"
click at [404, 458] on div "D" at bounding box center [317, 469] width 206 height 34
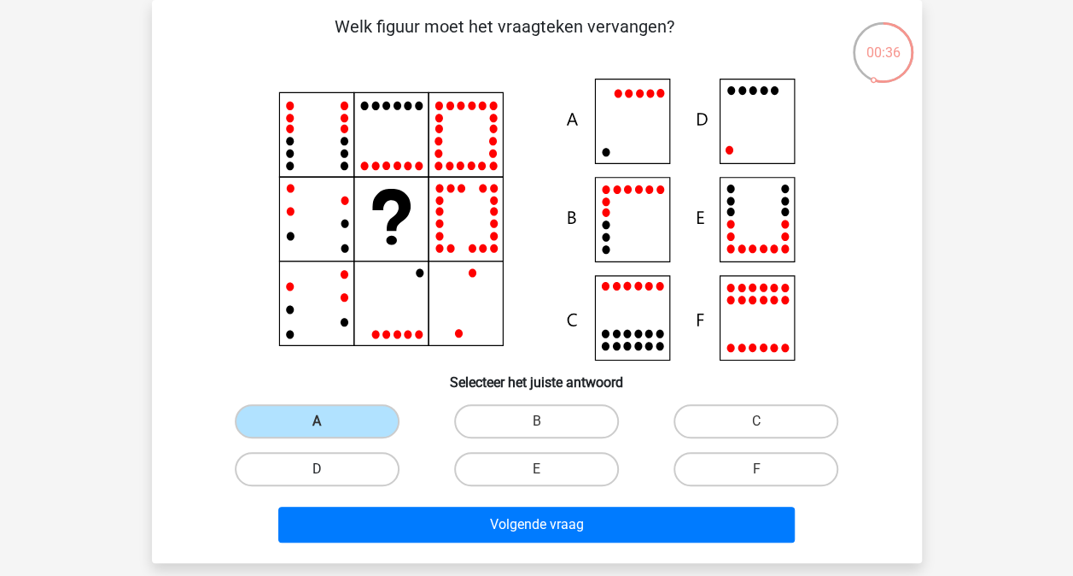
click at [366, 455] on label "D" at bounding box center [317, 469] width 165 height 34
click at [328, 469] on input "D" at bounding box center [322, 474] width 11 height 11
radio input "true"
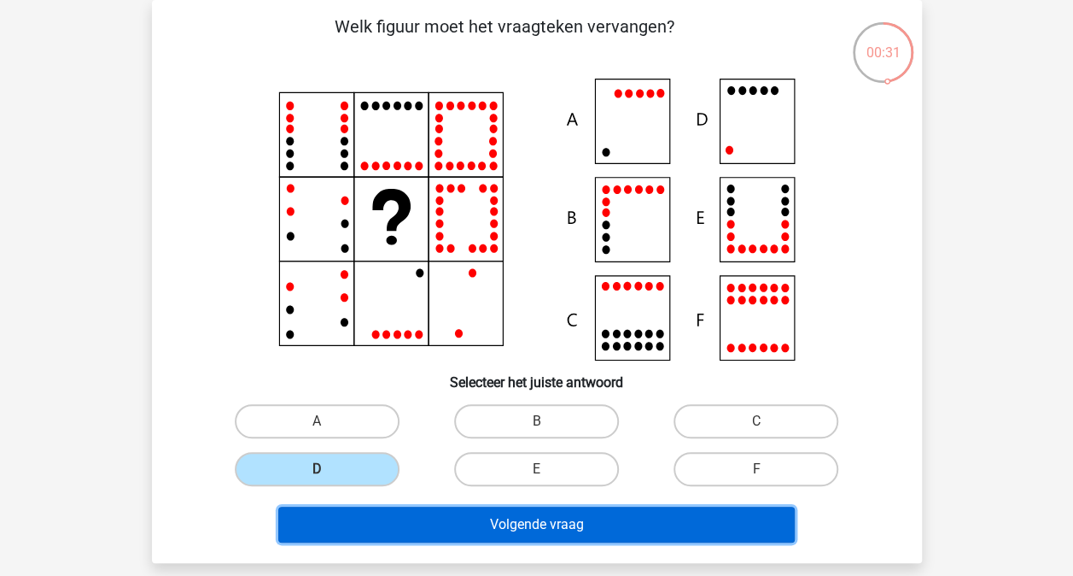
click at [510, 522] on button "Volgende vraag" at bounding box center [536, 524] width 517 height 36
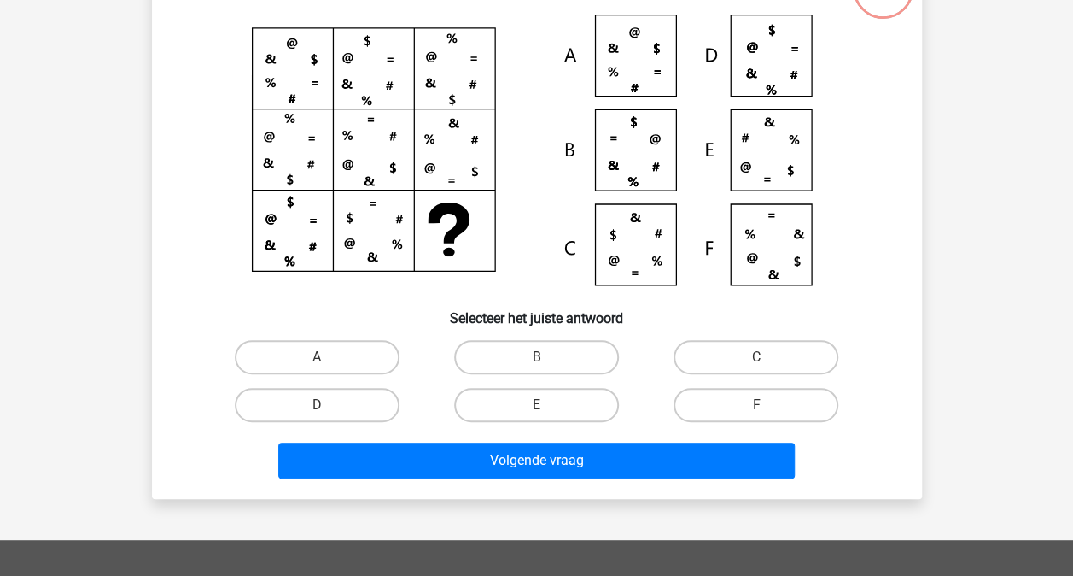
scroll to position [131, 0]
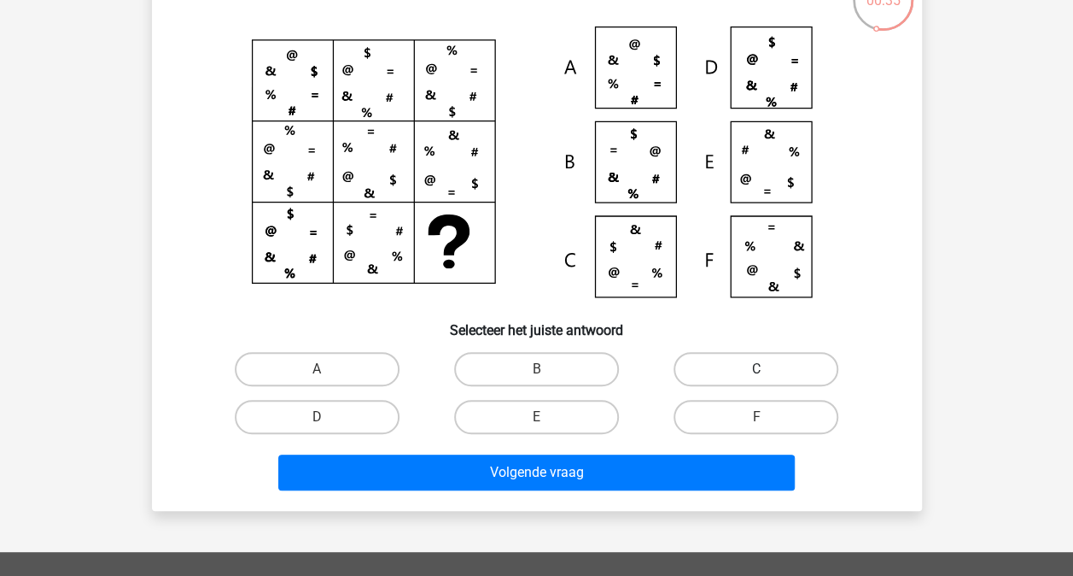
click at [754, 356] on label "C" at bounding box center [756, 369] width 165 height 34
click at [757, 369] on input "C" at bounding box center [762, 374] width 11 height 11
radio input "true"
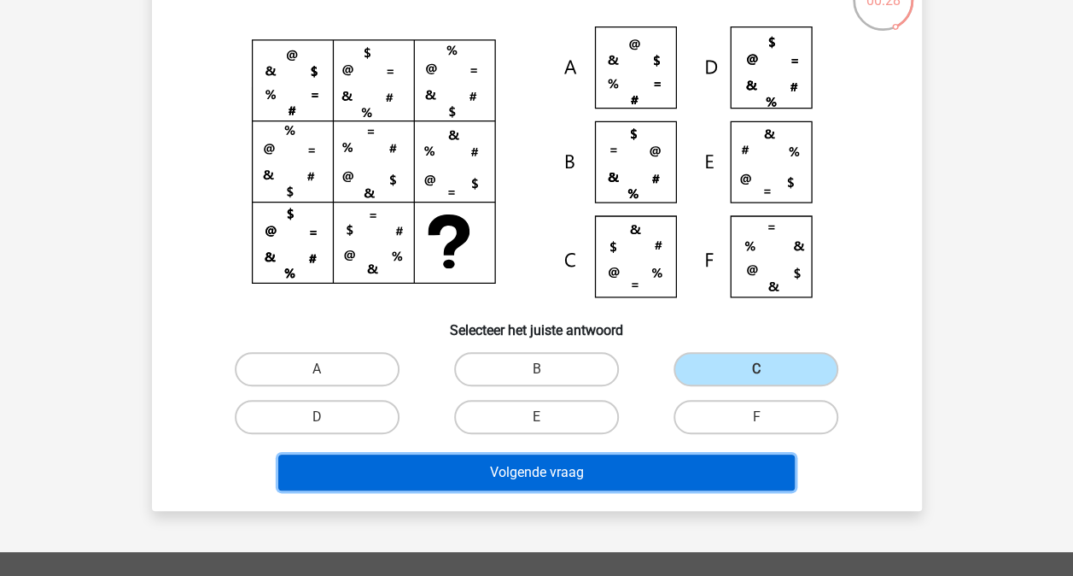
click at [594, 487] on button "Volgende vraag" at bounding box center [536, 472] width 517 height 36
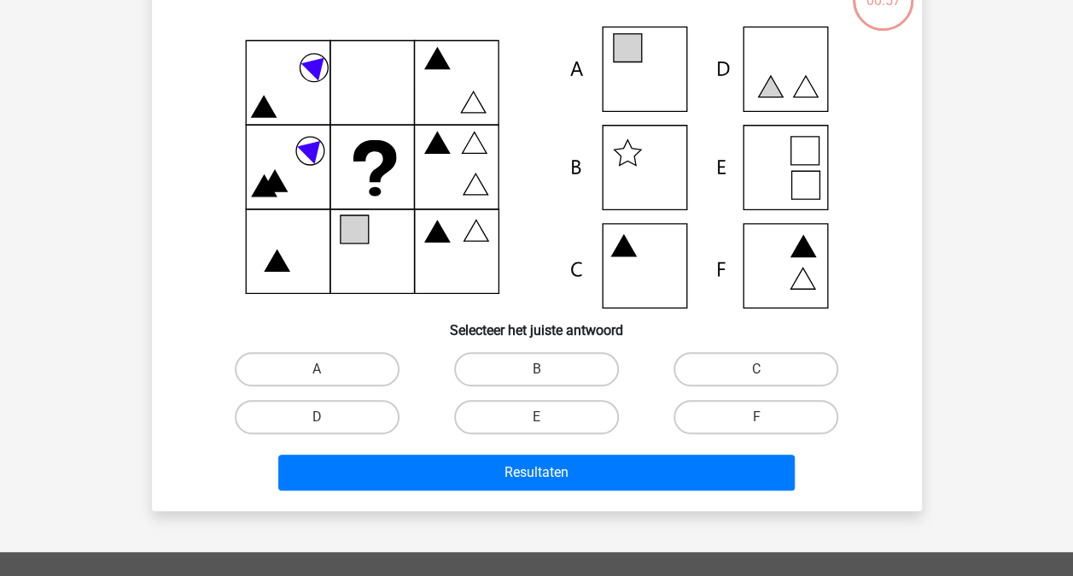
scroll to position [79, 0]
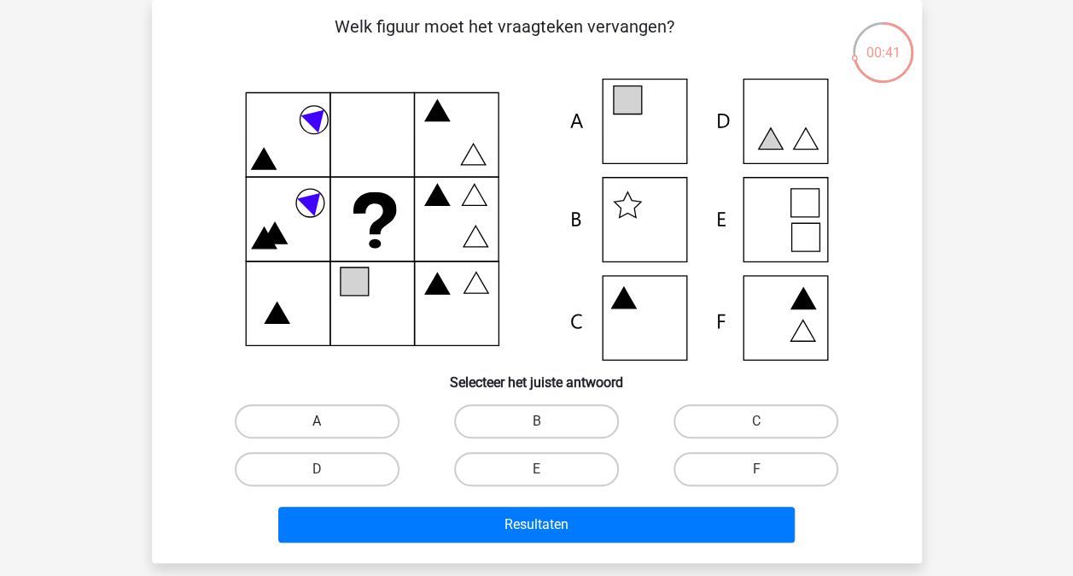
click at [346, 412] on label "A" at bounding box center [317, 421] width 165 height 34
click at [328, 421] on input "A" at bounding box center [322, 426] width 11 height 11
radio input "true"
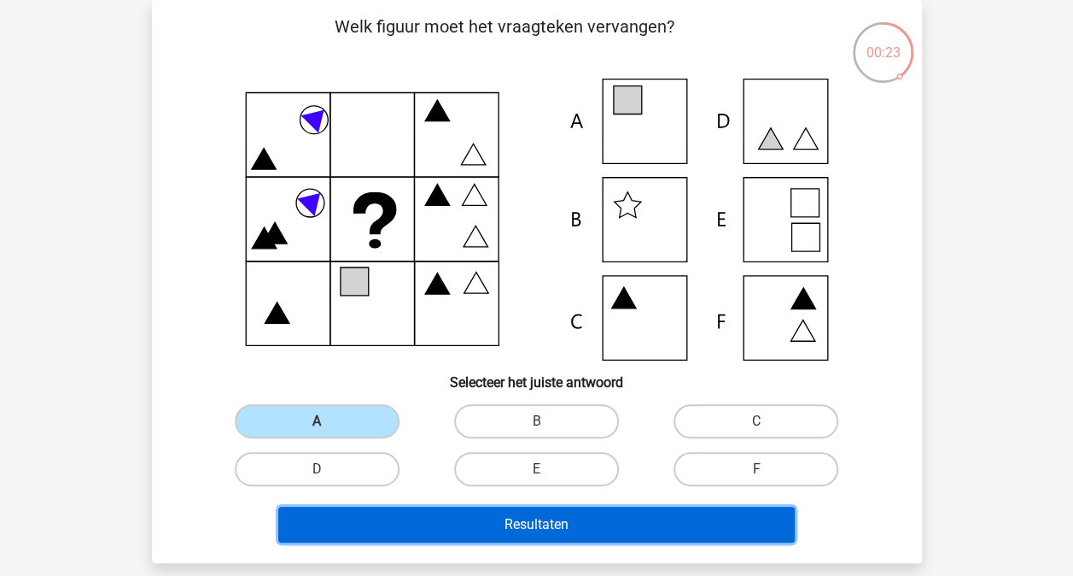
click at [458, 514] on button "Resultaten" at bounding box center [536, 524] width 517 height 36
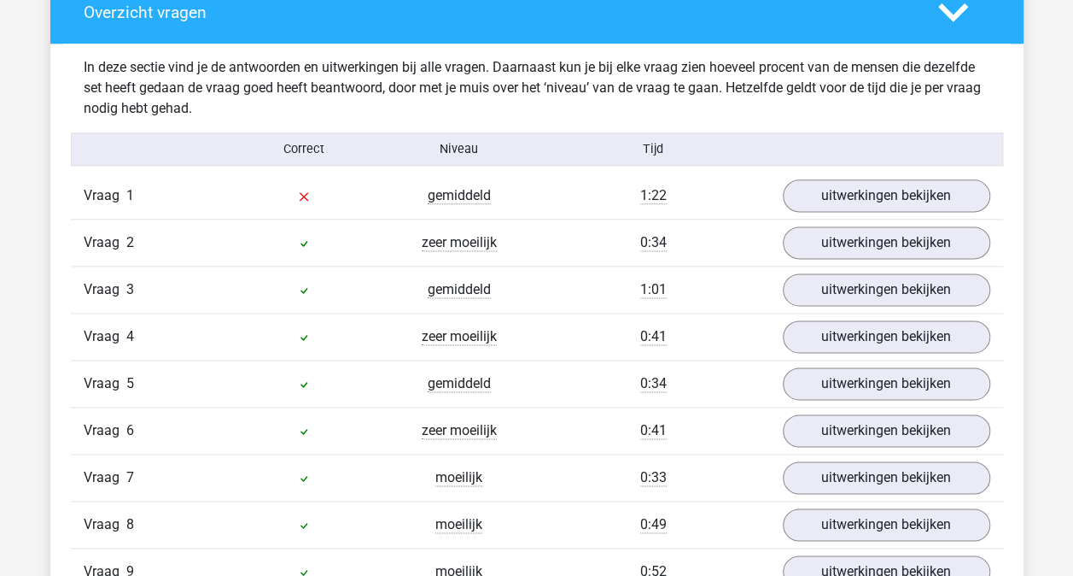
scroll to position [1003, 0]
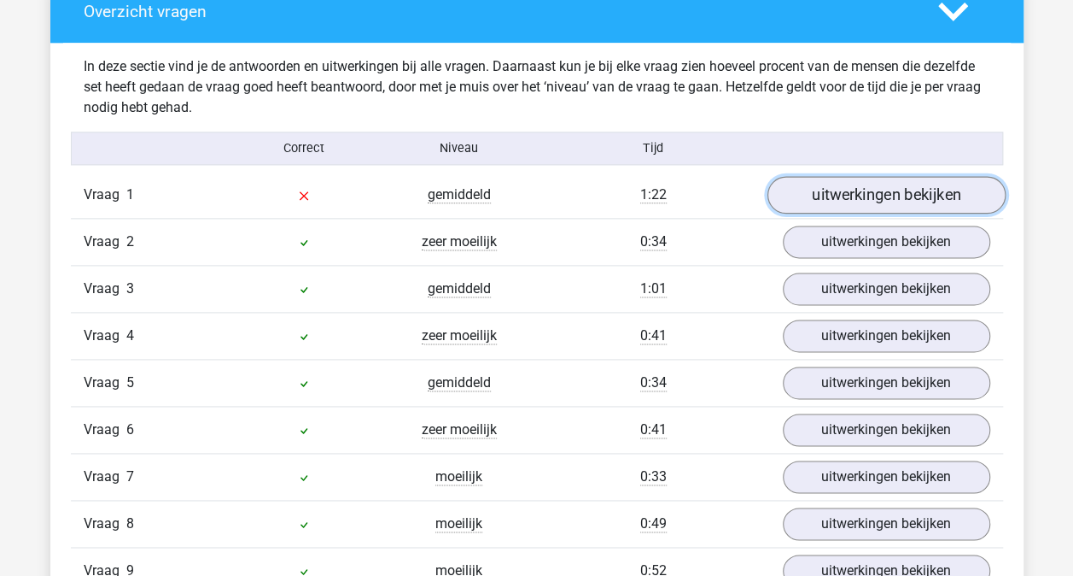
click at [859, 200] on link "uitwerkingen bekijken" at bounding box center [886, 196] width 238 height 38
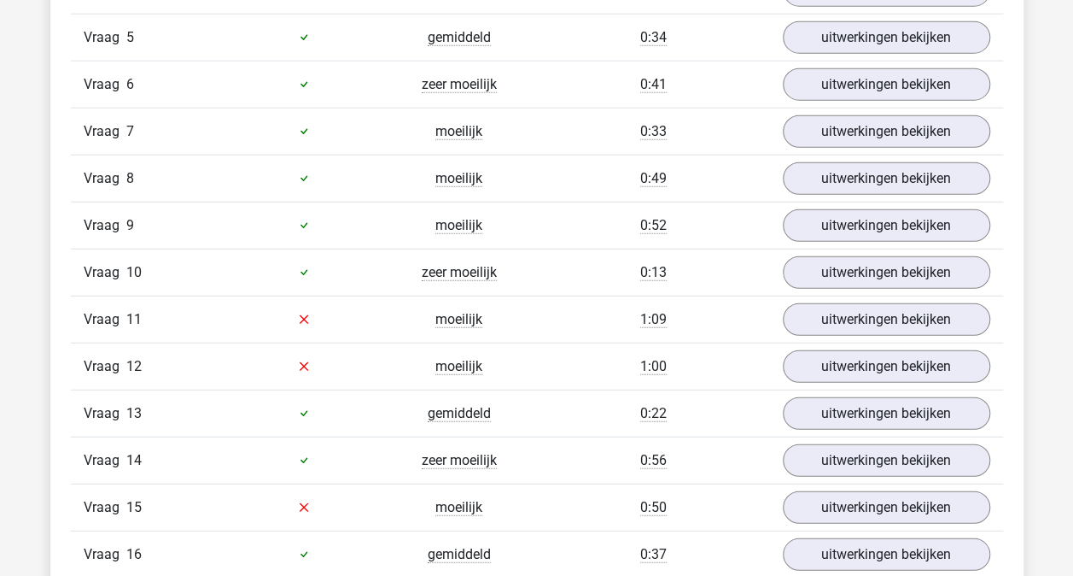
scroll to position [2108, 0]
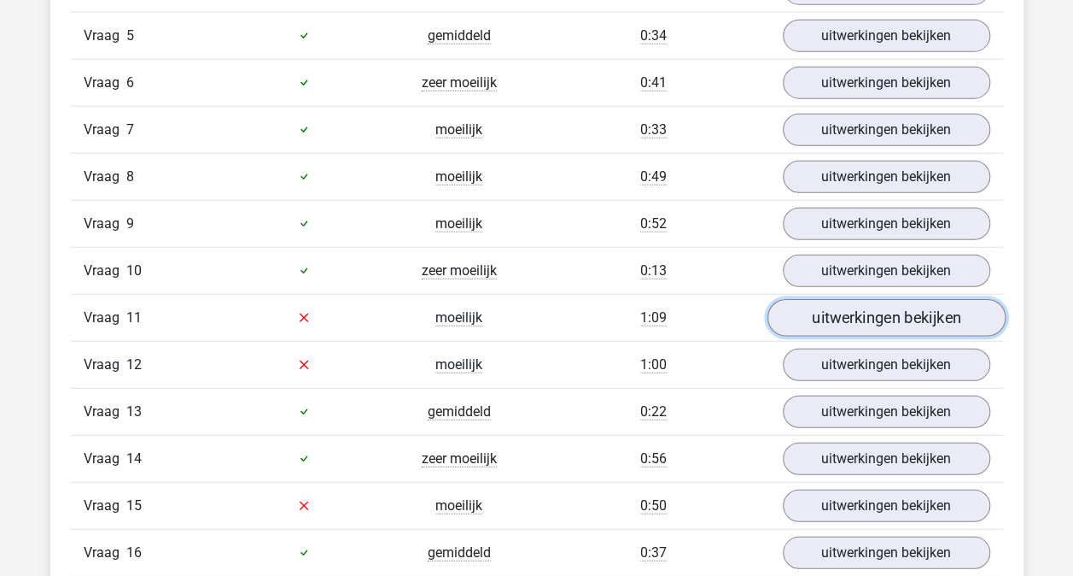
click at [838, 311] on link "uitwerkingen bekijken" at bounding box center [886, 318] width 238 height 38
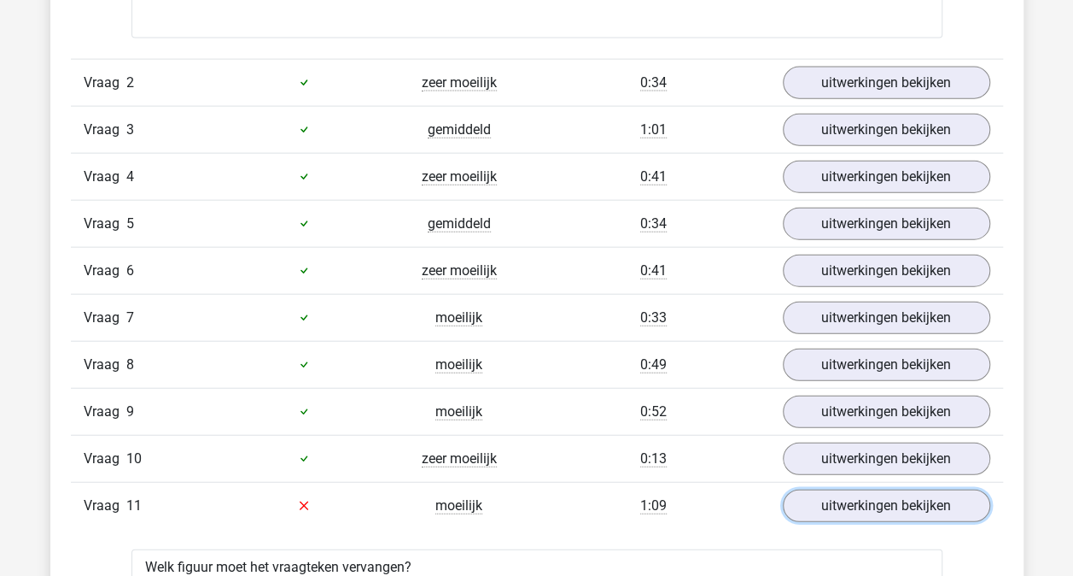
scroll to position [1911, 0]
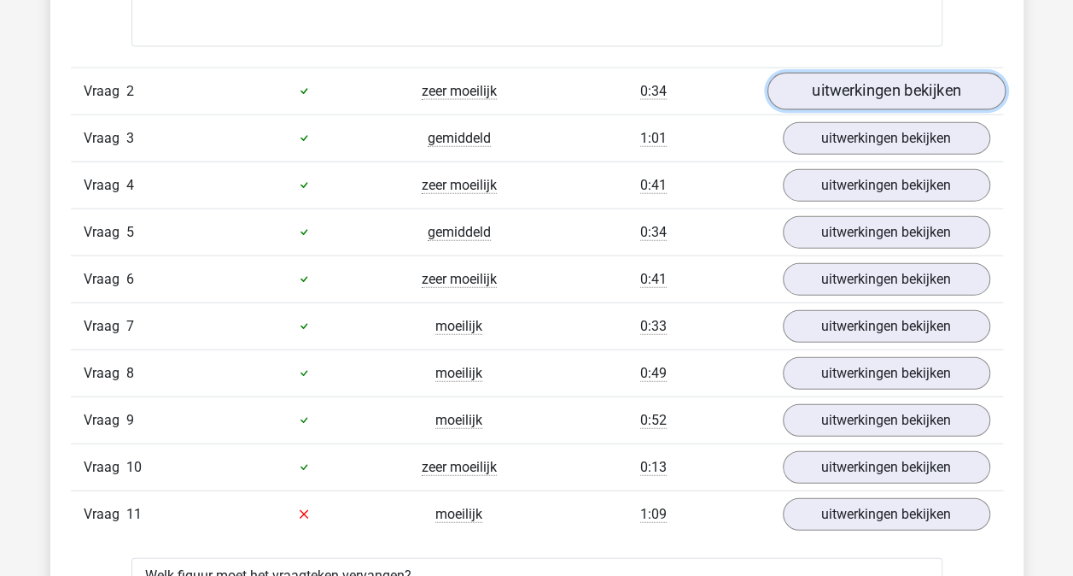
click at [865, 85] on link "uitwerkingen bekijken" at bounding box center [886, 92] width 238 height 38
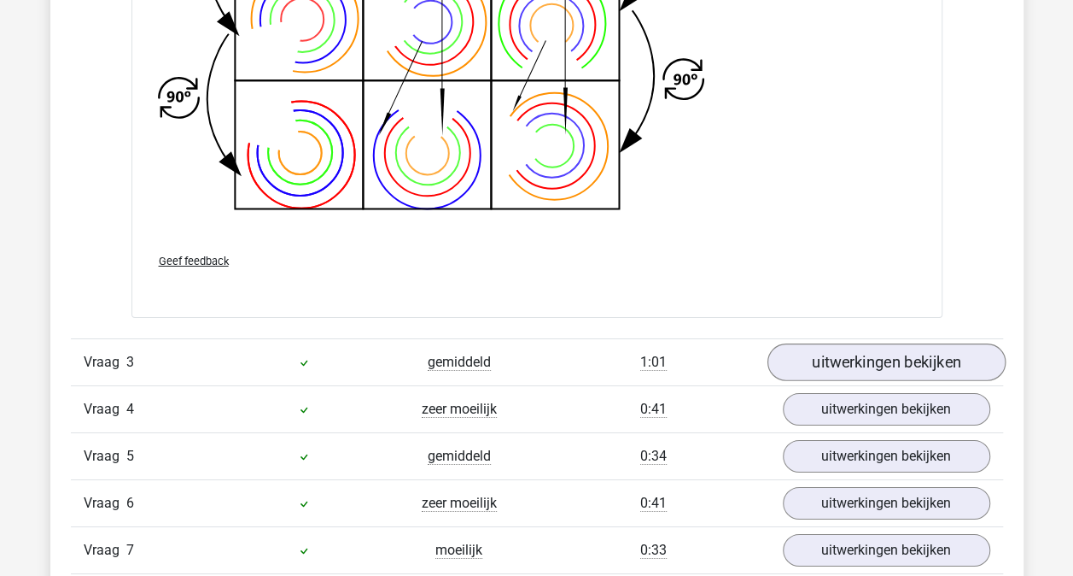
scroll to position [2793, 0]
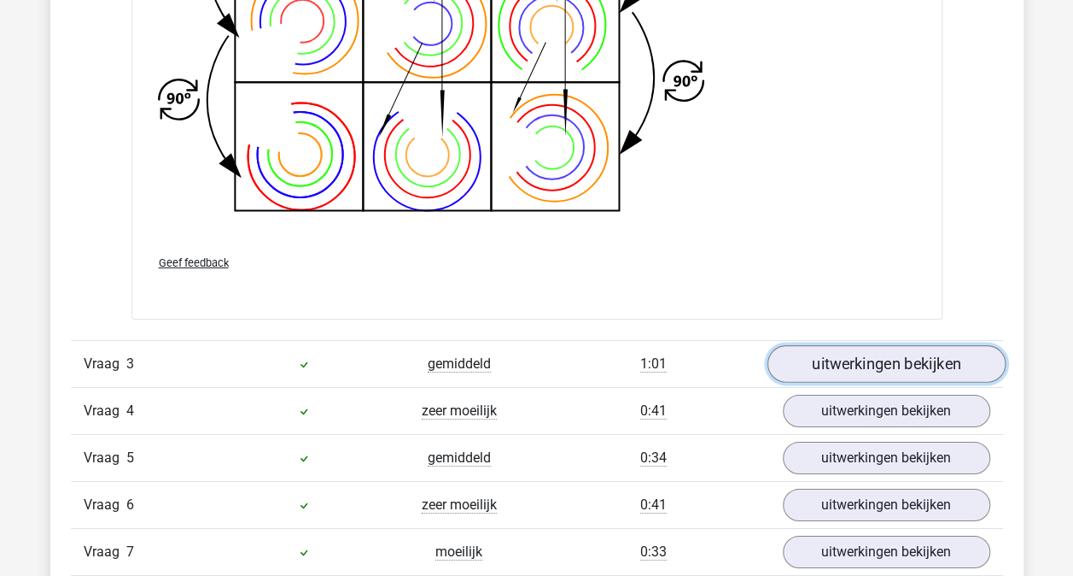
click at [836, 347] on link "uitwerkingen bekijken" at bounding box center [886, 364] width 238 height 38
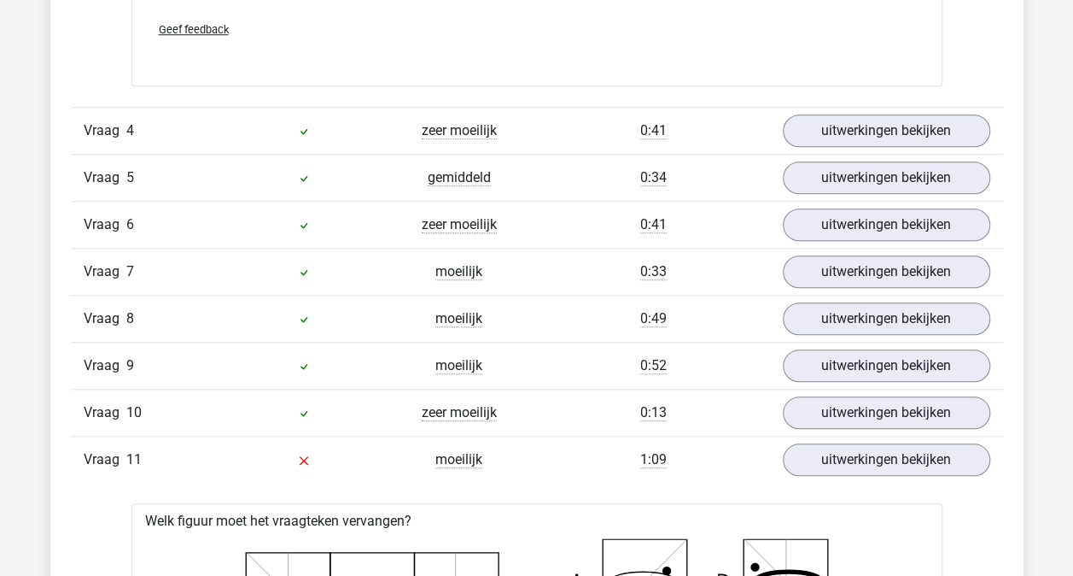
scroll to position [3896, 0]
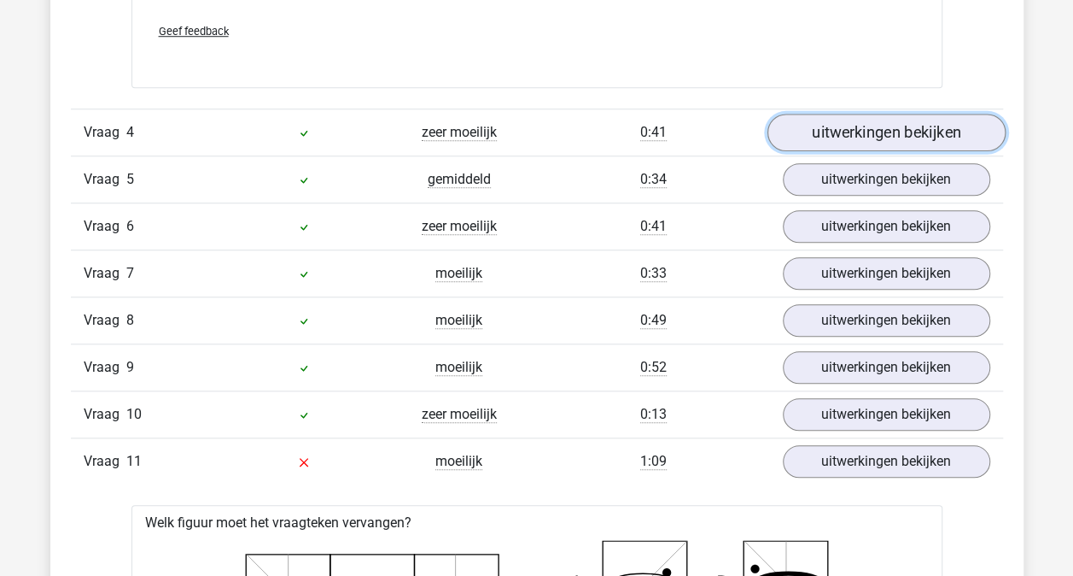
click at [880, 125] on link "uitwerkingen bekijken" at bounding box center [886, 133] width 238 height 38
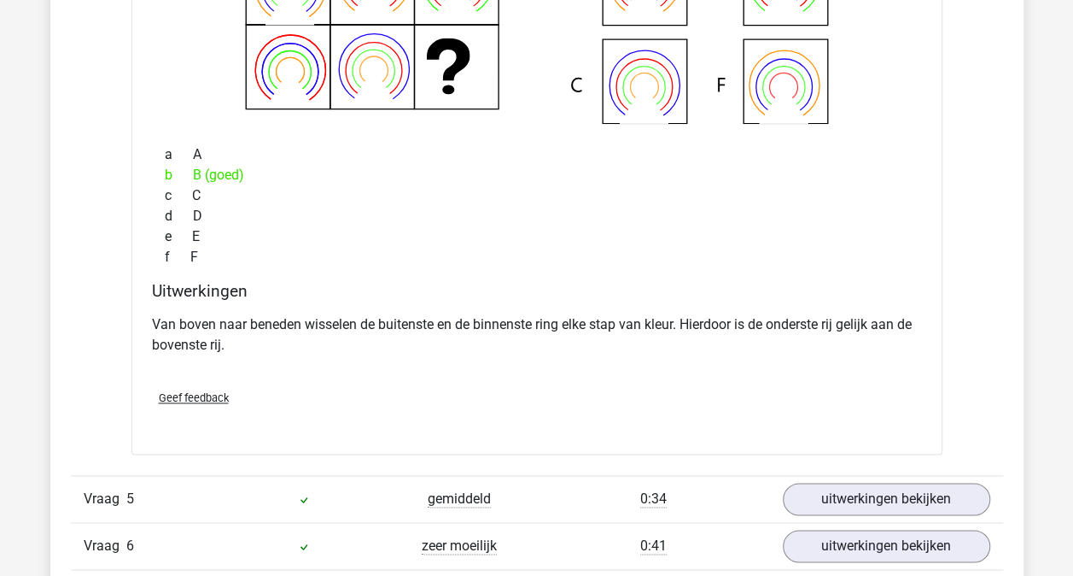
scroll to position [4497, 0]
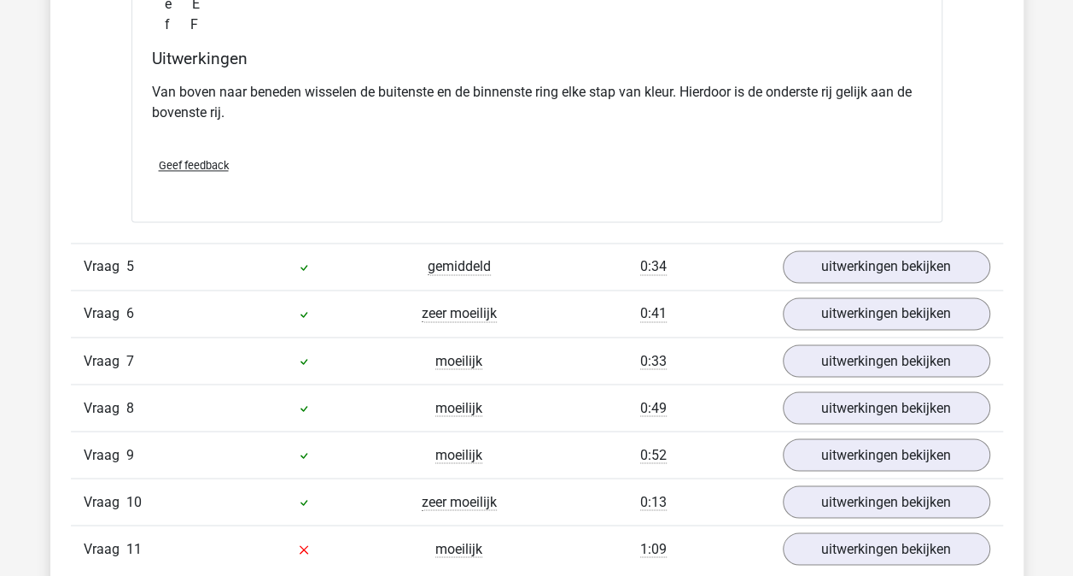
click at [845, 290] on div "Vraag 6 zeer moeilijk 0:41 uitwerkingen bekijken" at bounding box center [537, 313] width 933 height 47
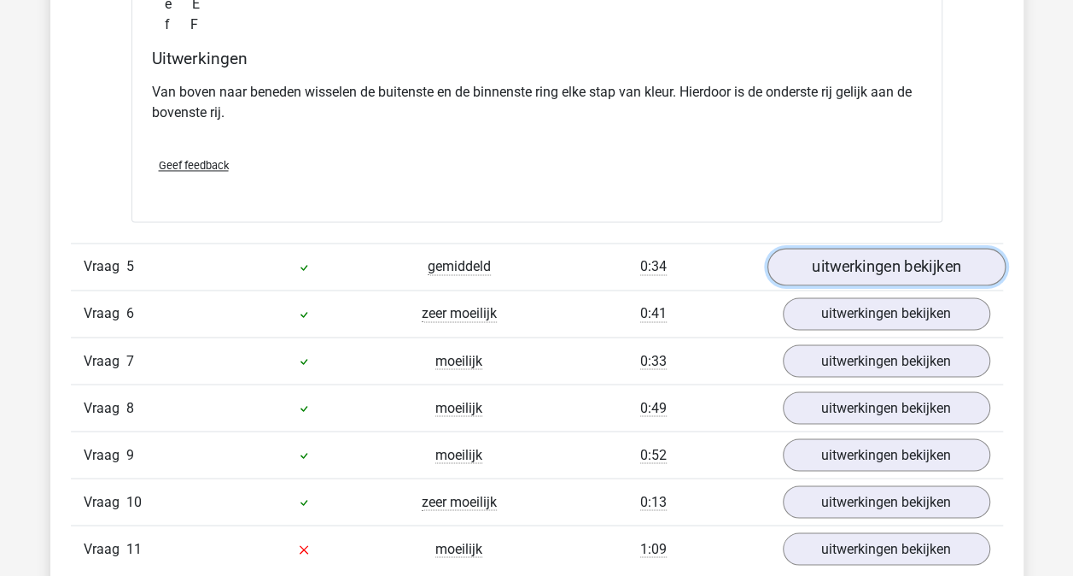
click at [854, 263] on link "uitwerkingen bekijken" at bounding box center [886, 267] width 238 height 38
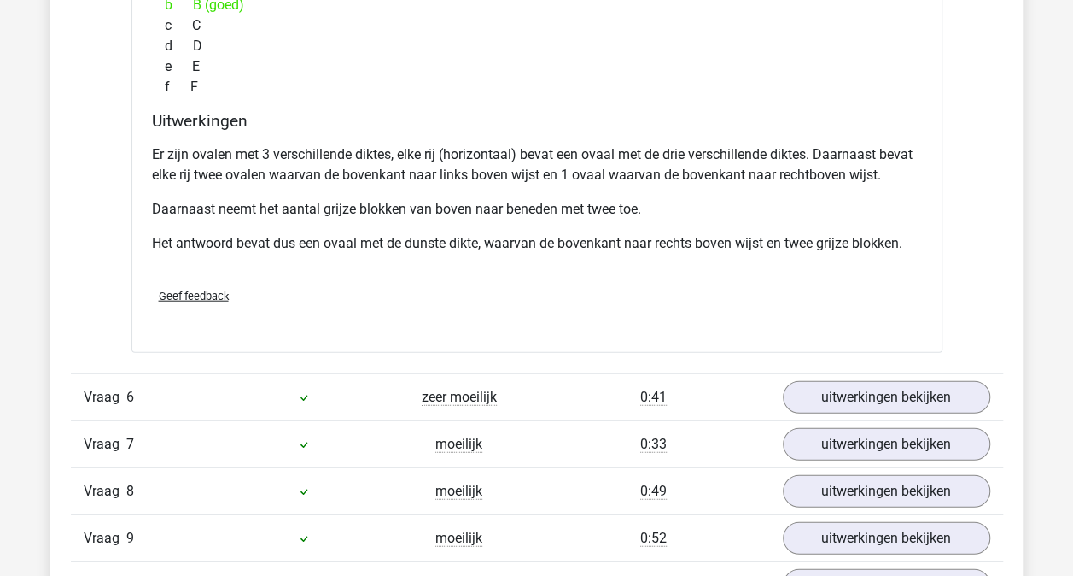
scroll to position [5168, 0]
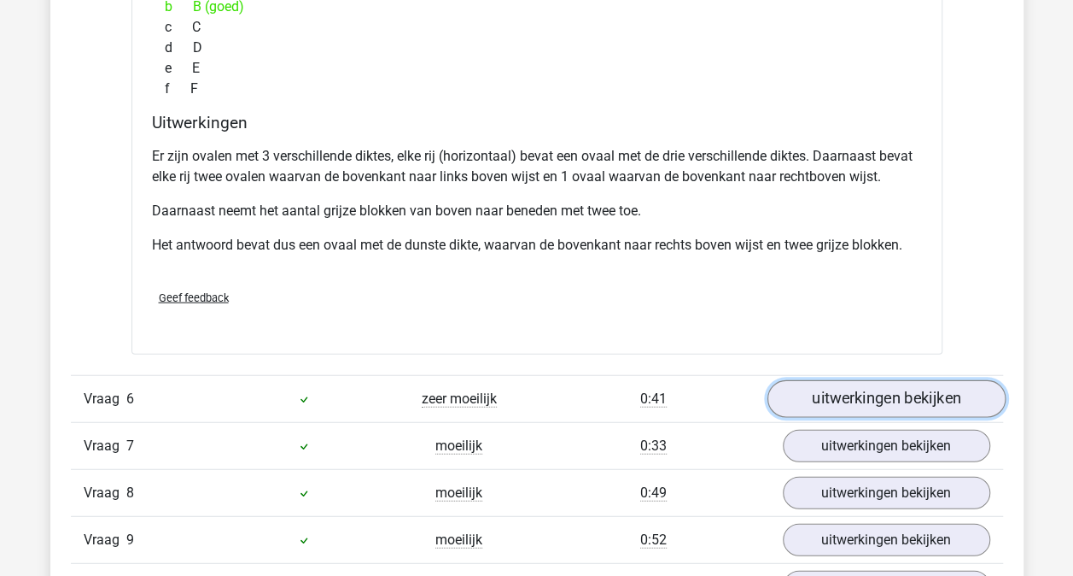
click at [886, 398] on link "uitwerkingen bekijken" at bounding box center [886, 400] width 238 height 38
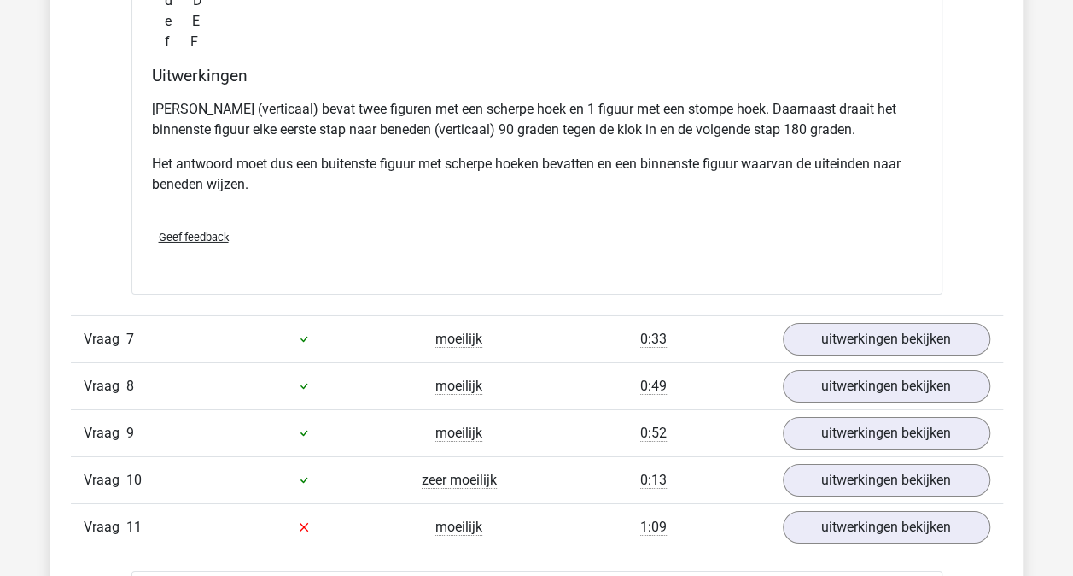
scroll to position [6021, 0]
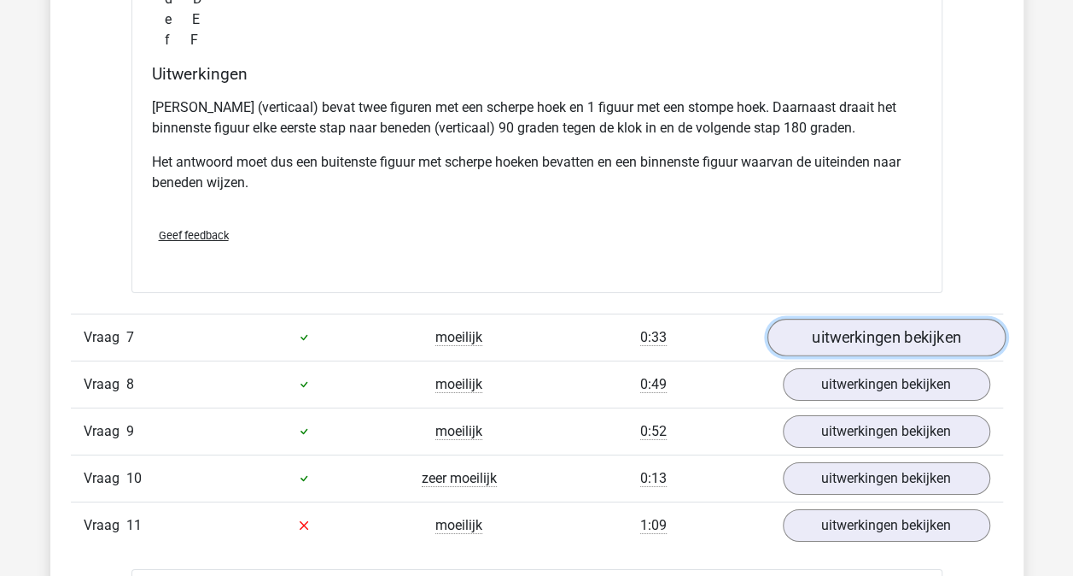
click at [892, 323] on link "uitwerkingen bekijken" at bounding box center [886, 338] width 238 height 38
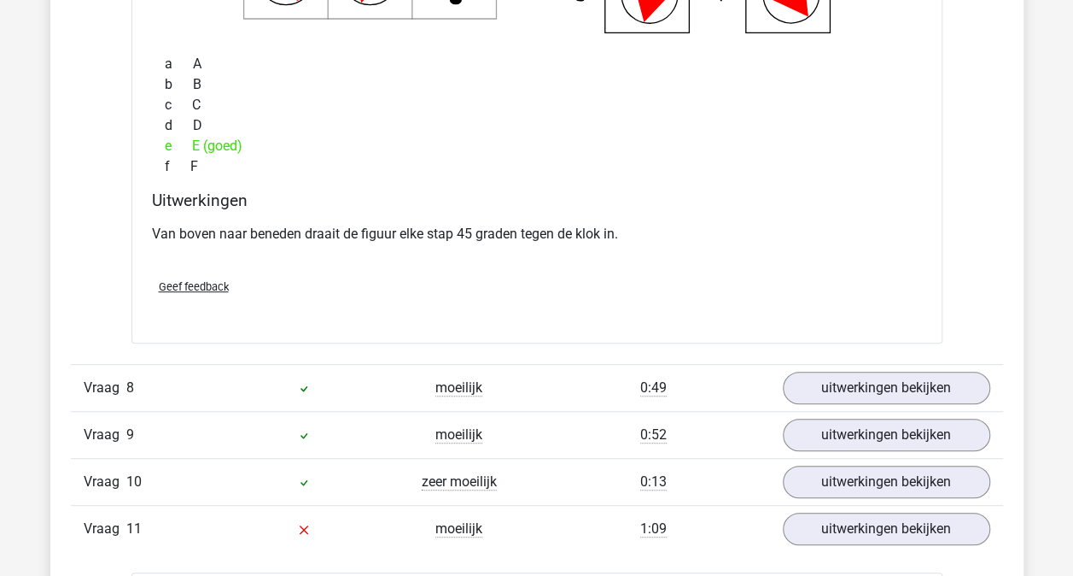
scroll to position [6683, 0]
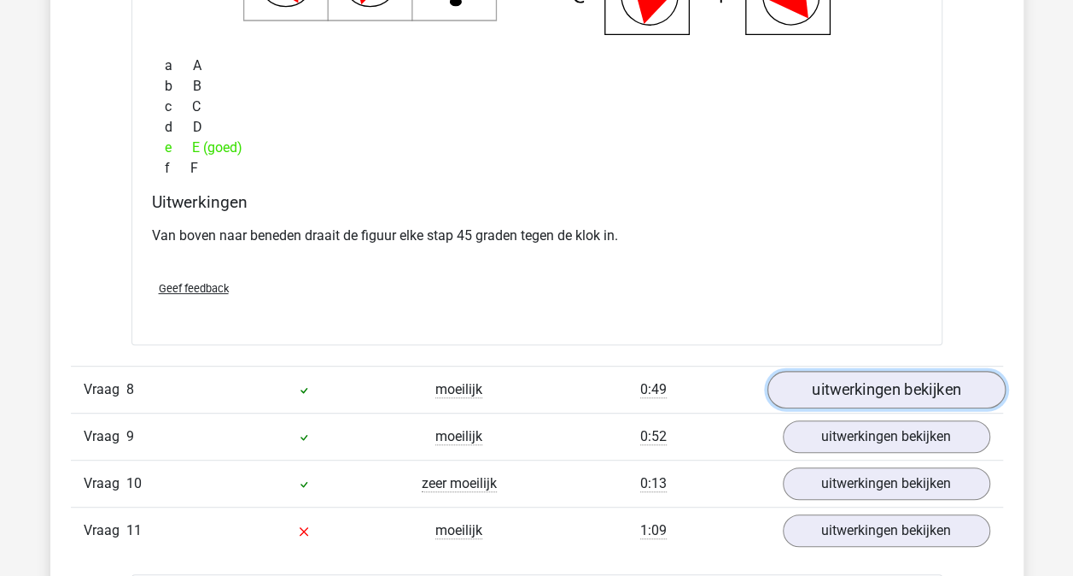
click at [877, 384] on link "uitwerkingen bekijken" at bounding box center [886, 390] width 238 height 38
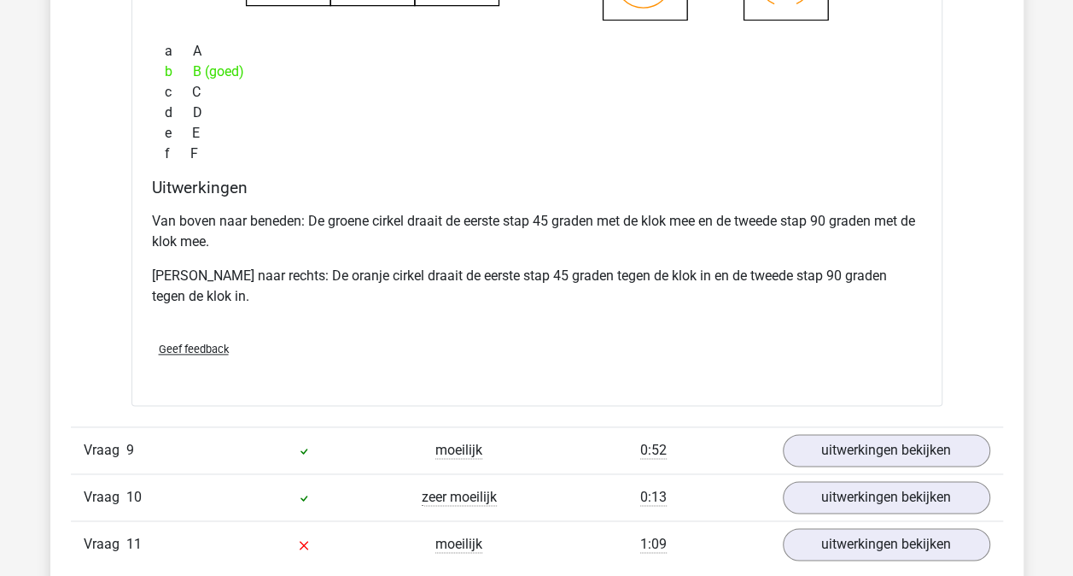
scroll to position [7413, 0]
click at [871, 443] on link "uitwerkingen bekijken" at bounding box center [886, 450] width 238 height 38
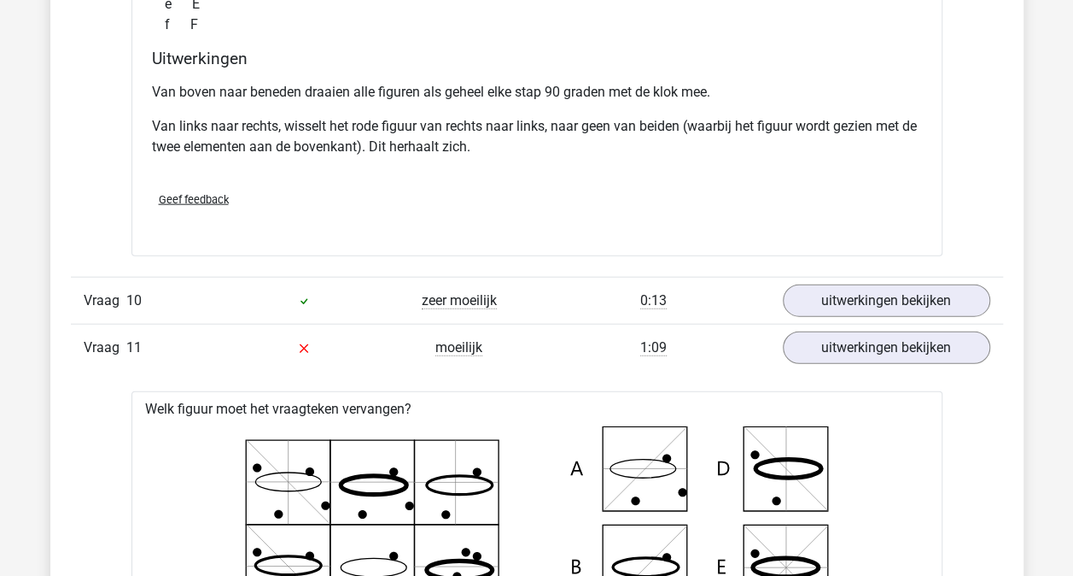
scroll to position [8330, 0]
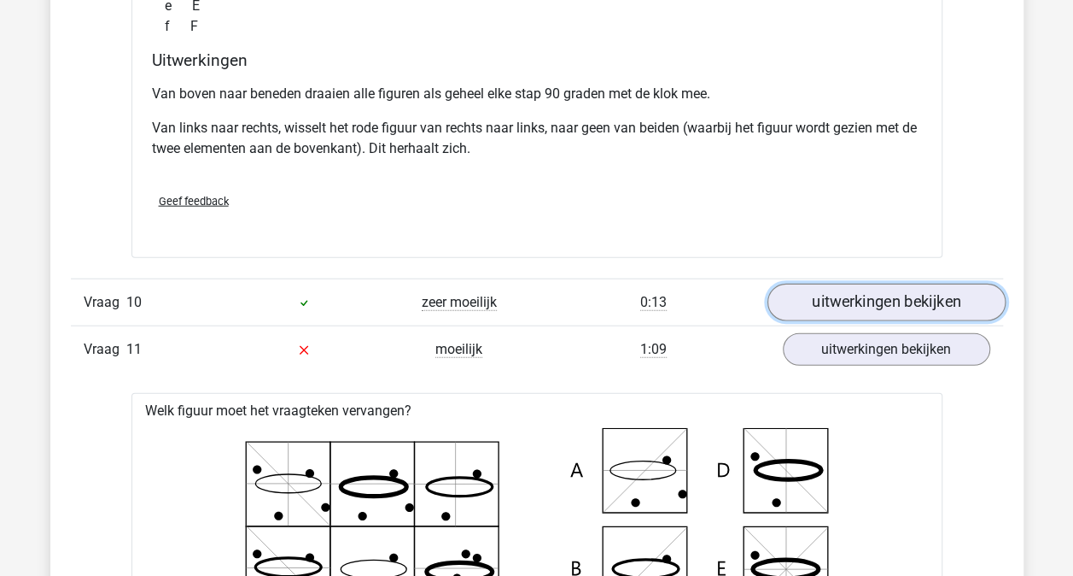
click at [865, 302] on link "uitwerkingen bekijken" at bounding box center [886, 303] width 238 height 38
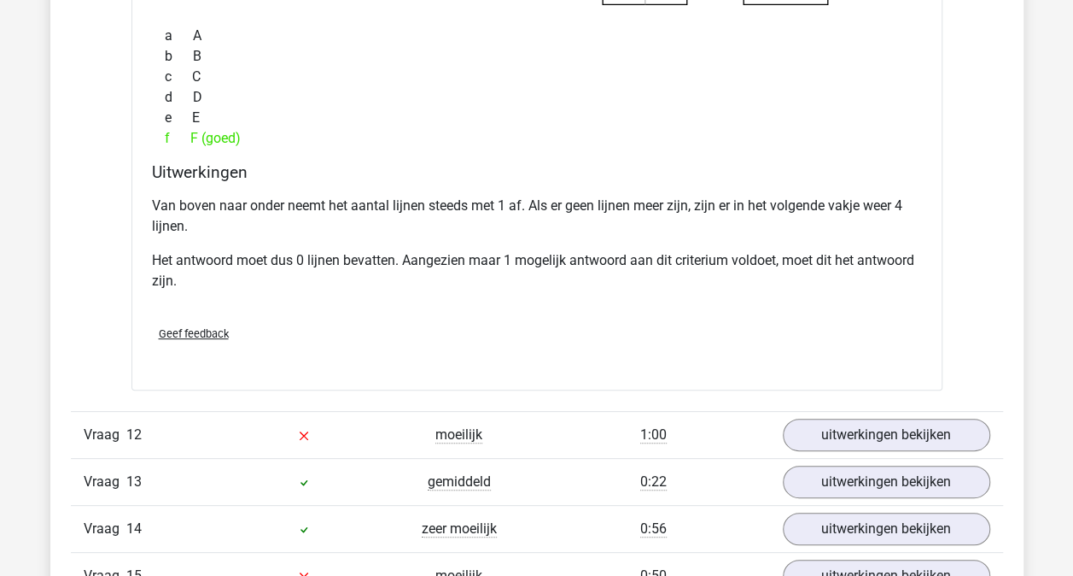
scroll to position [9857, 0]
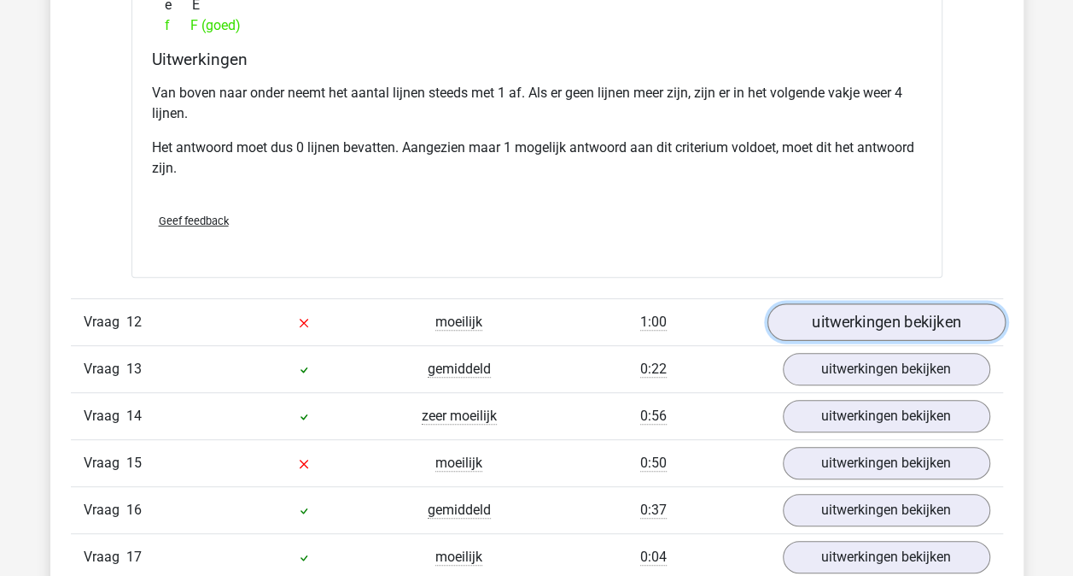
click at [846, 303] on link "uitwerkingen bekijken" at bounding box center [886, 322] width 238 height 38
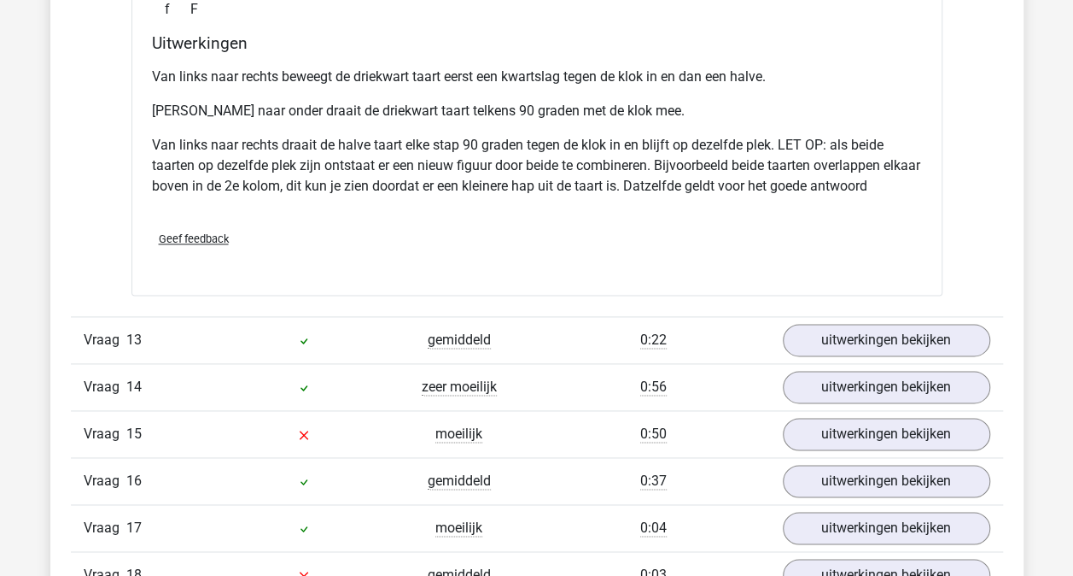
scroll to position [10663, 0]
click at [789, 415] on link "uitwerkingen bekijken" at bounding box center [886, 434] width 238 height 38
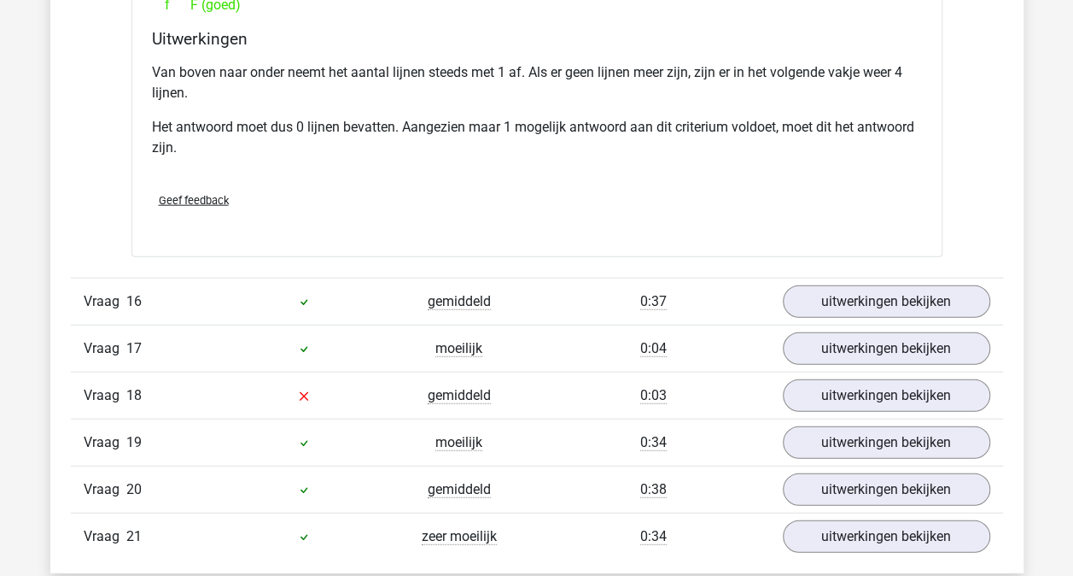
scroll to position [11585, 0]
click at [838, 377] on link "uitwerkingen bekijken" at bounding box center [886, 396] width 238 height 38
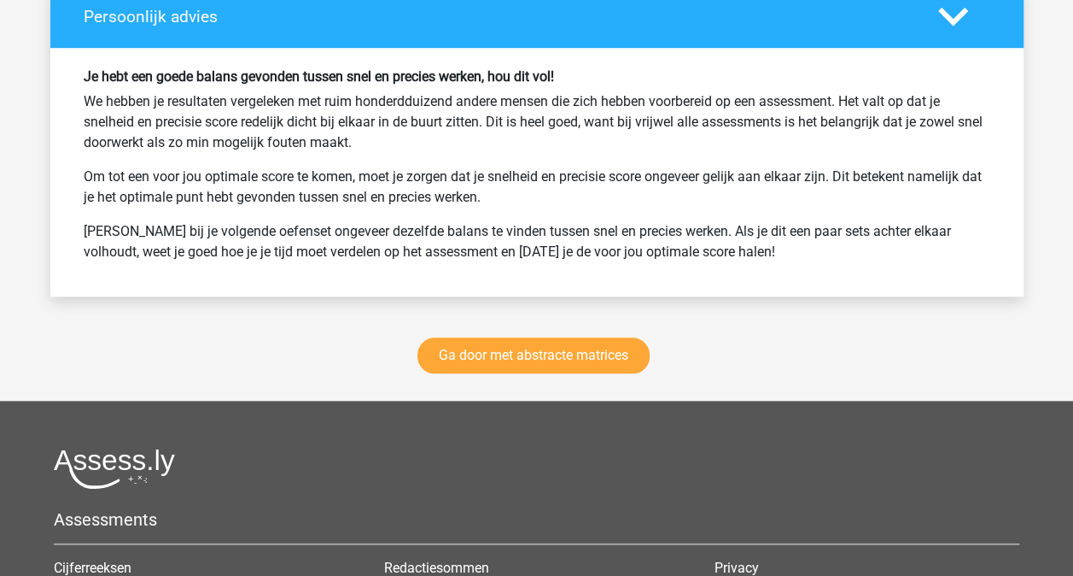
scroll to position [13556, 0]
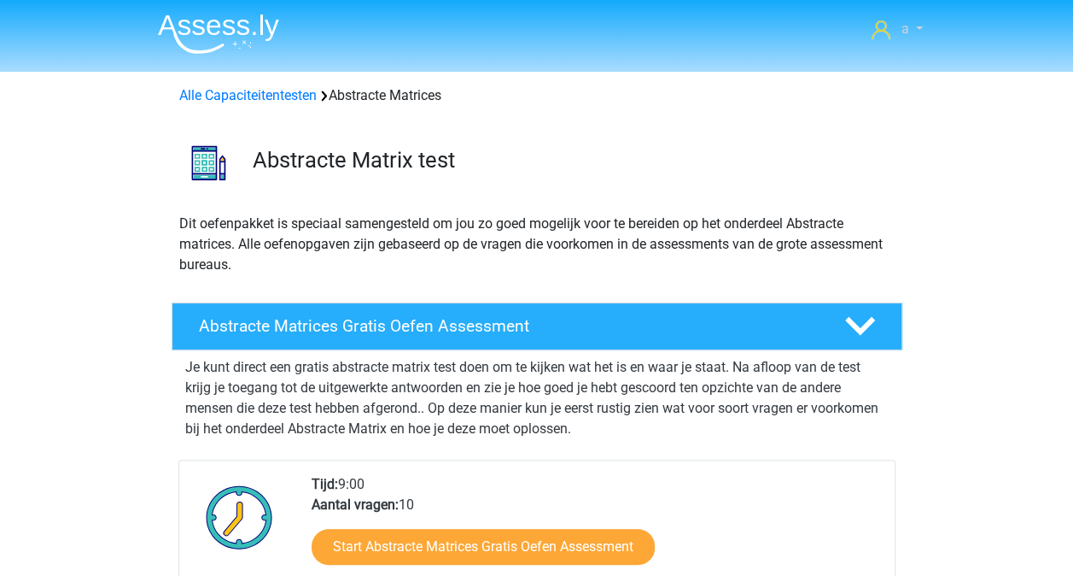
click at [907, 31] on span "a" at bounding box center [905, 28] width 8 height 16
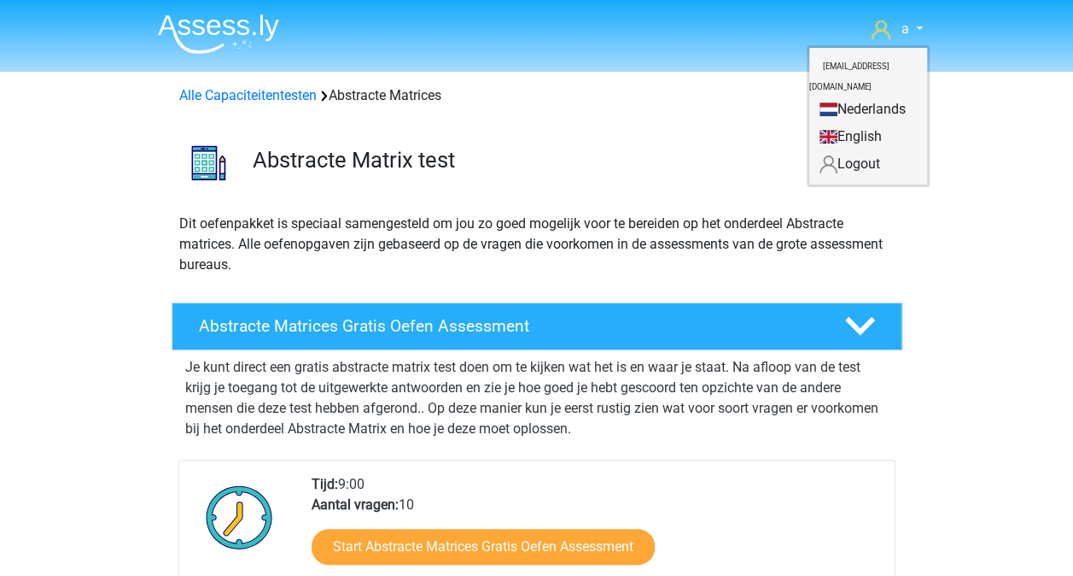
click at [835, 150] on link "Logout" at bounding box center [869, 163] width 118 height 27
